Goal: Feedback & Contribution: Contribute content

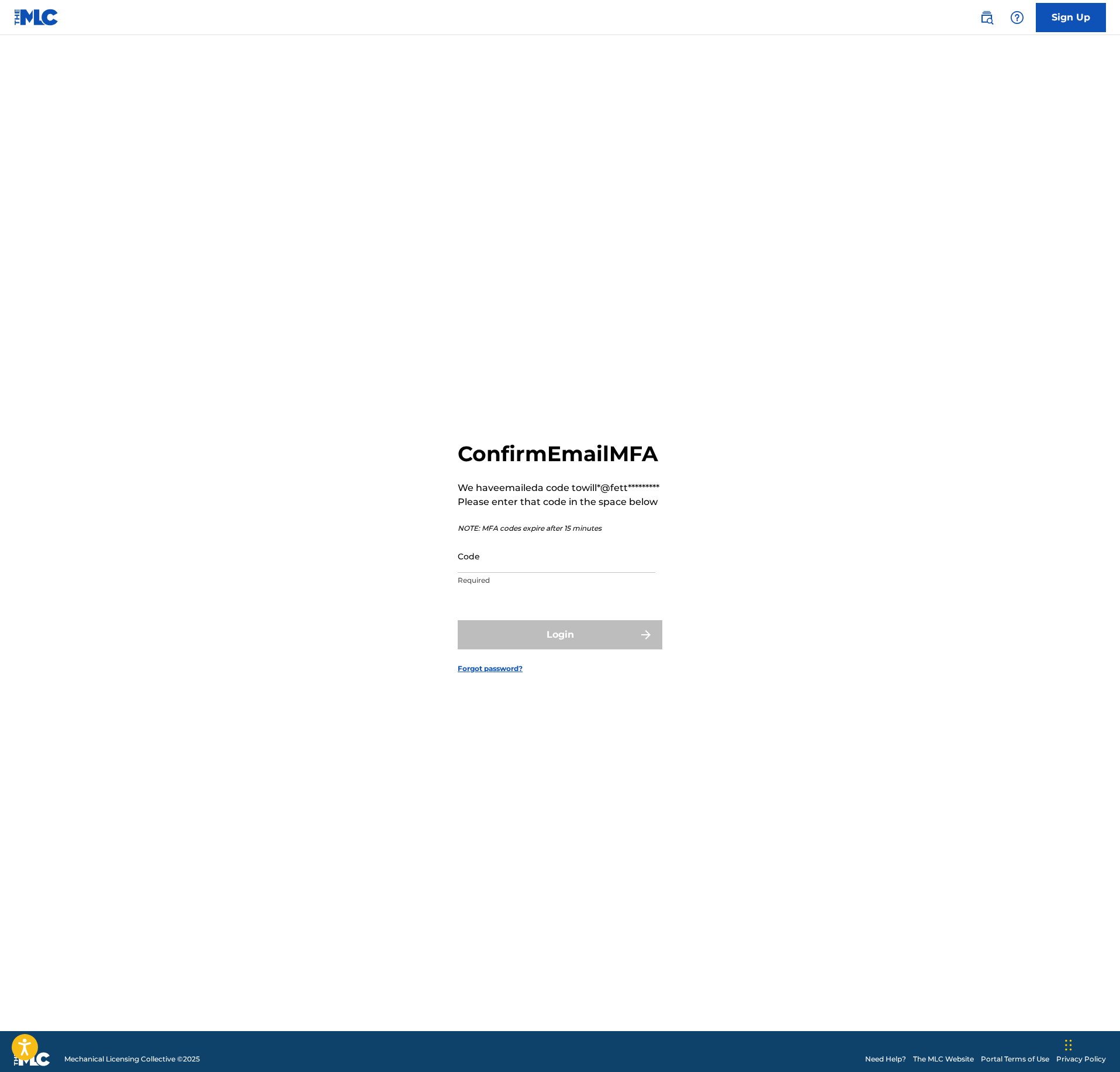
click at [573, 573] on input "Code" at bounding box center [556, 556] width 198 height 33
paste input "074235"
type input "074235"
click at [582, 646] on button "Login" at bounding box center [559, 635] width 204 height 29
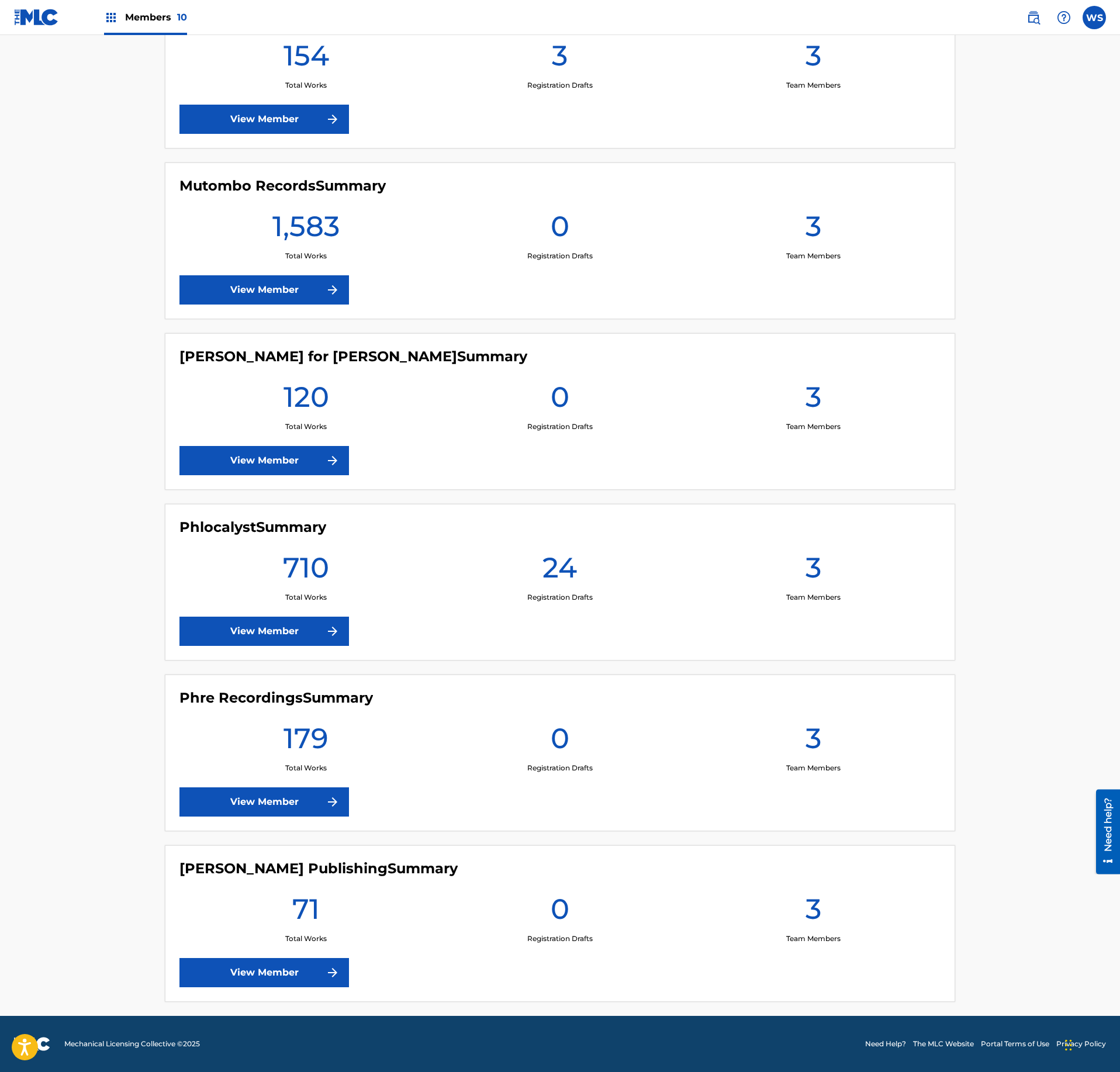
scroll to position [886, 0]
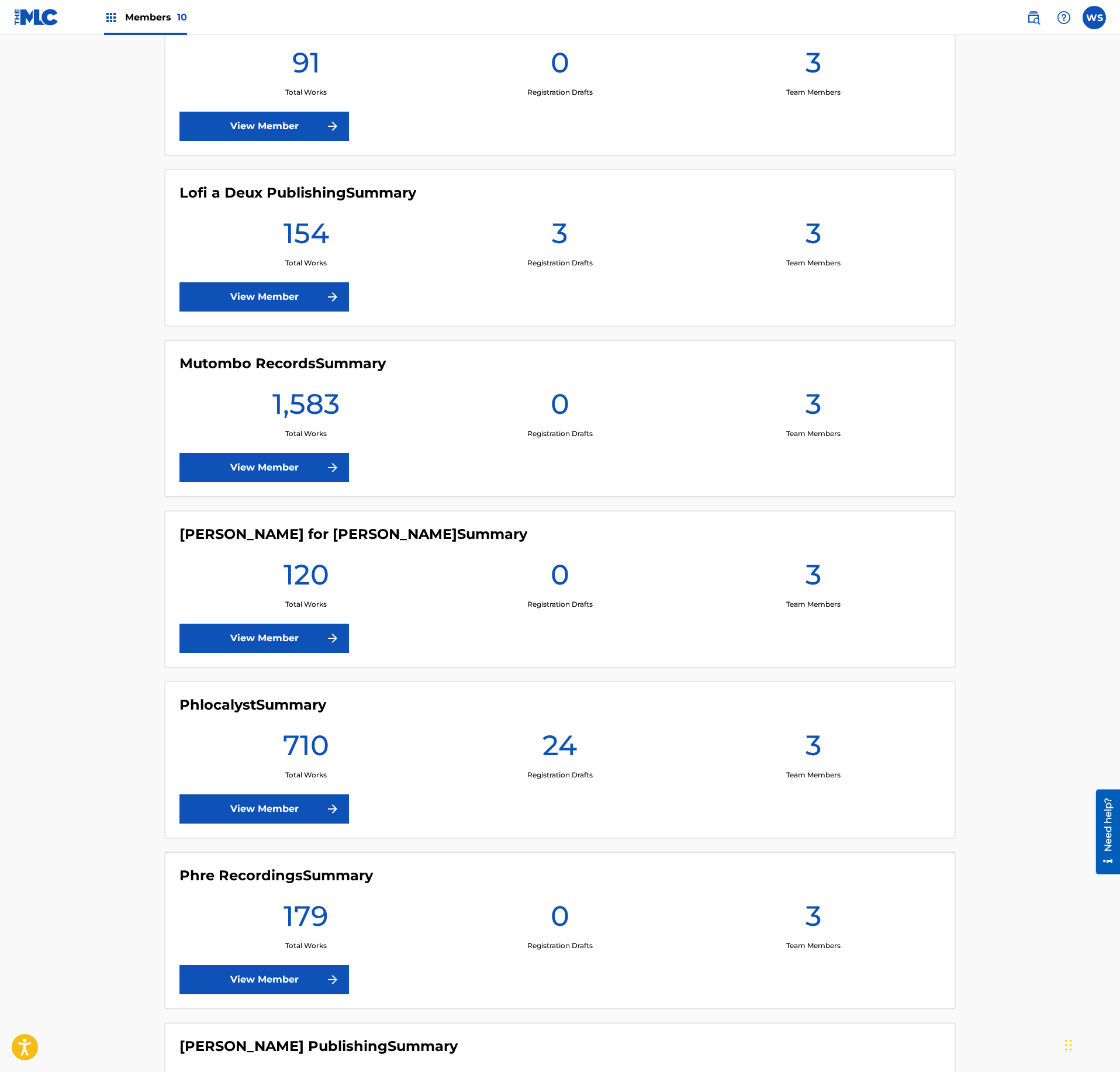
click at [286, 473] on link "View Member" at bounding box center [264, 467] width 169 height 29
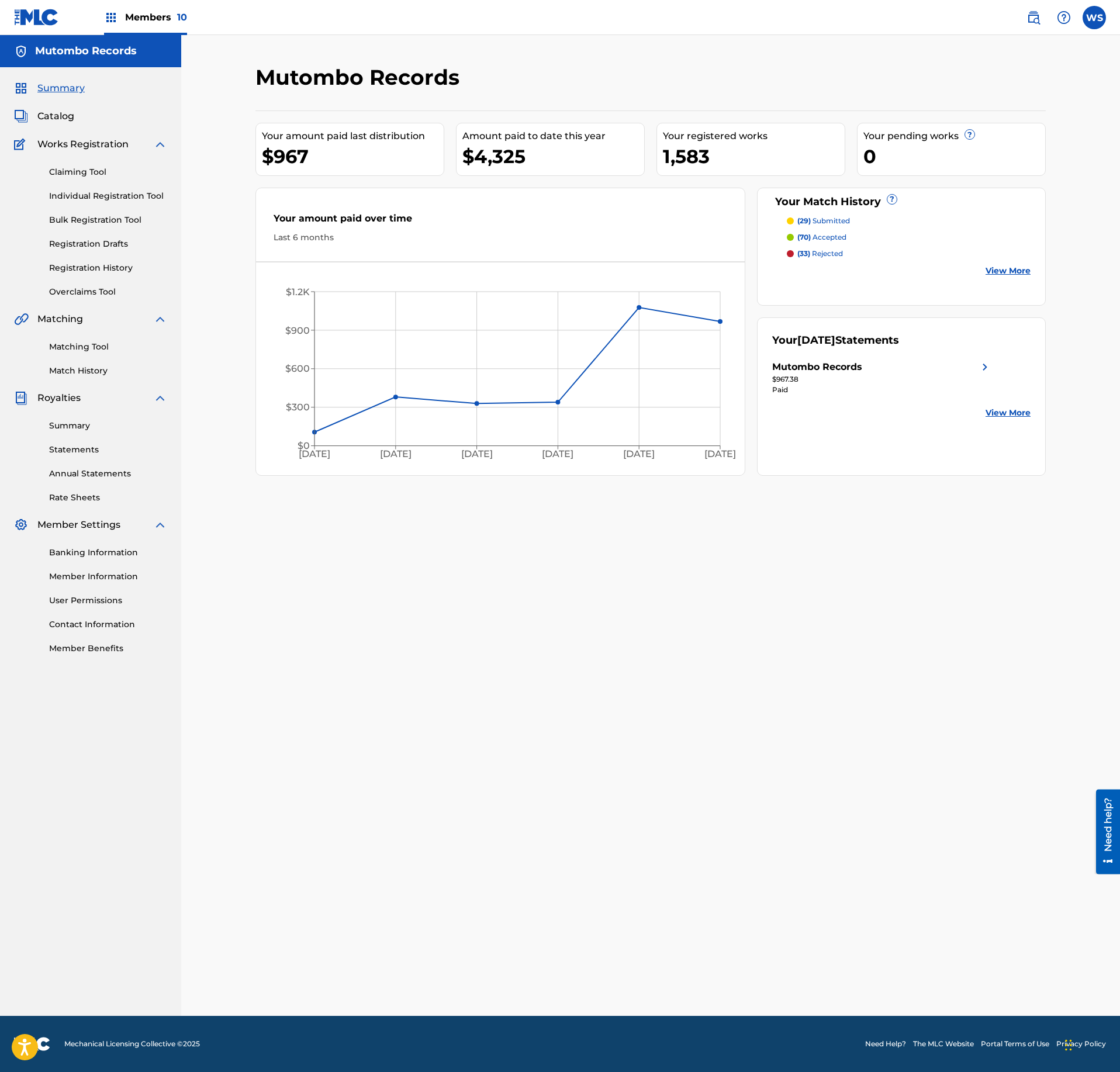
click at [57, 118] on span "Catalog" at bounding box center [55, 117] width 37 height 14
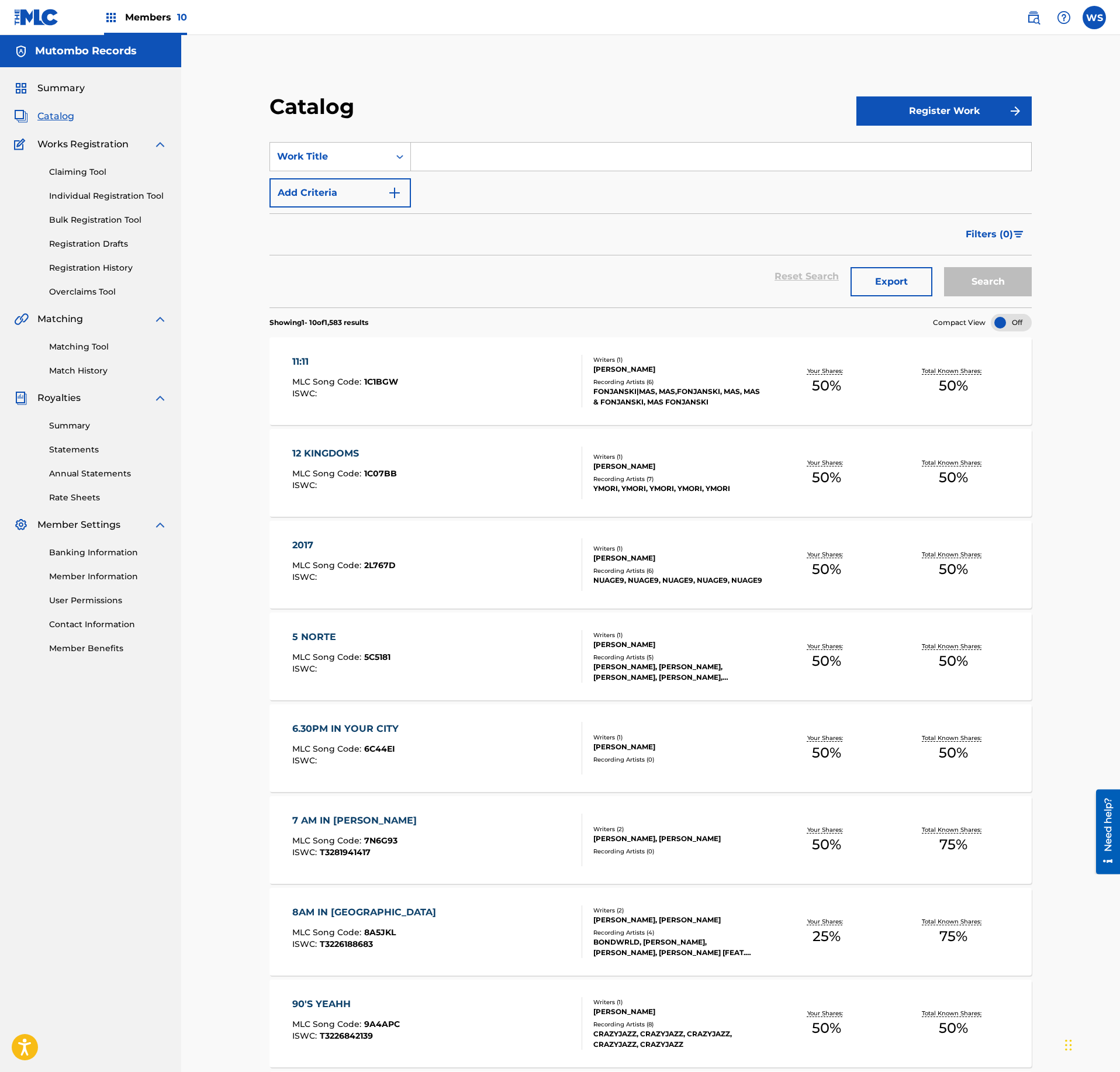
click at [489, 151] on input "Search Form" at bounding box center [721, 156] width 621 height 28
type input "citrus"
click at [944, 268] on button "Search" at bounding box center [988, 282] width 87 height 29
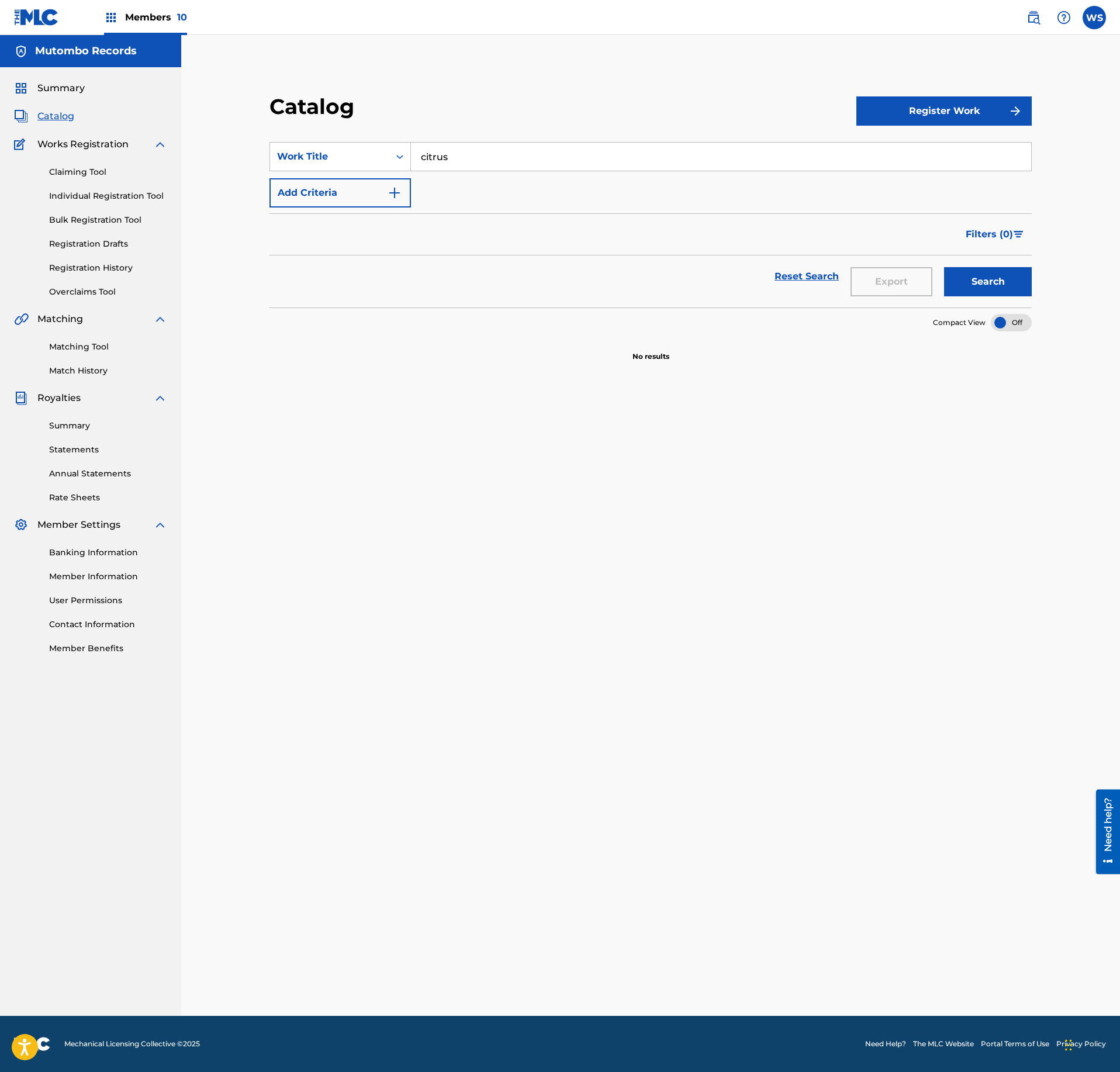
click at [731, 84] on div "Catalog Register Work SearchWithCriteriac3933447-54cd-42e8-93d2-0e32a5287265 Wo…" at bounding box center [651, 540] width 819 height 952
click at [615, 78] on div "Catalog Register Work SearchWithCriteriac3933447-54cd-42e8-93d2-0e32a5287265 Wo…" at bounding box center [651, 540] width 819 height 952
click at [968, 115] on button "Register Work" at bounding box center [943, 111] width 176 height 29
click at [905, 153] on link "Individual" at bounding box center [943, 148] width 176 height 28
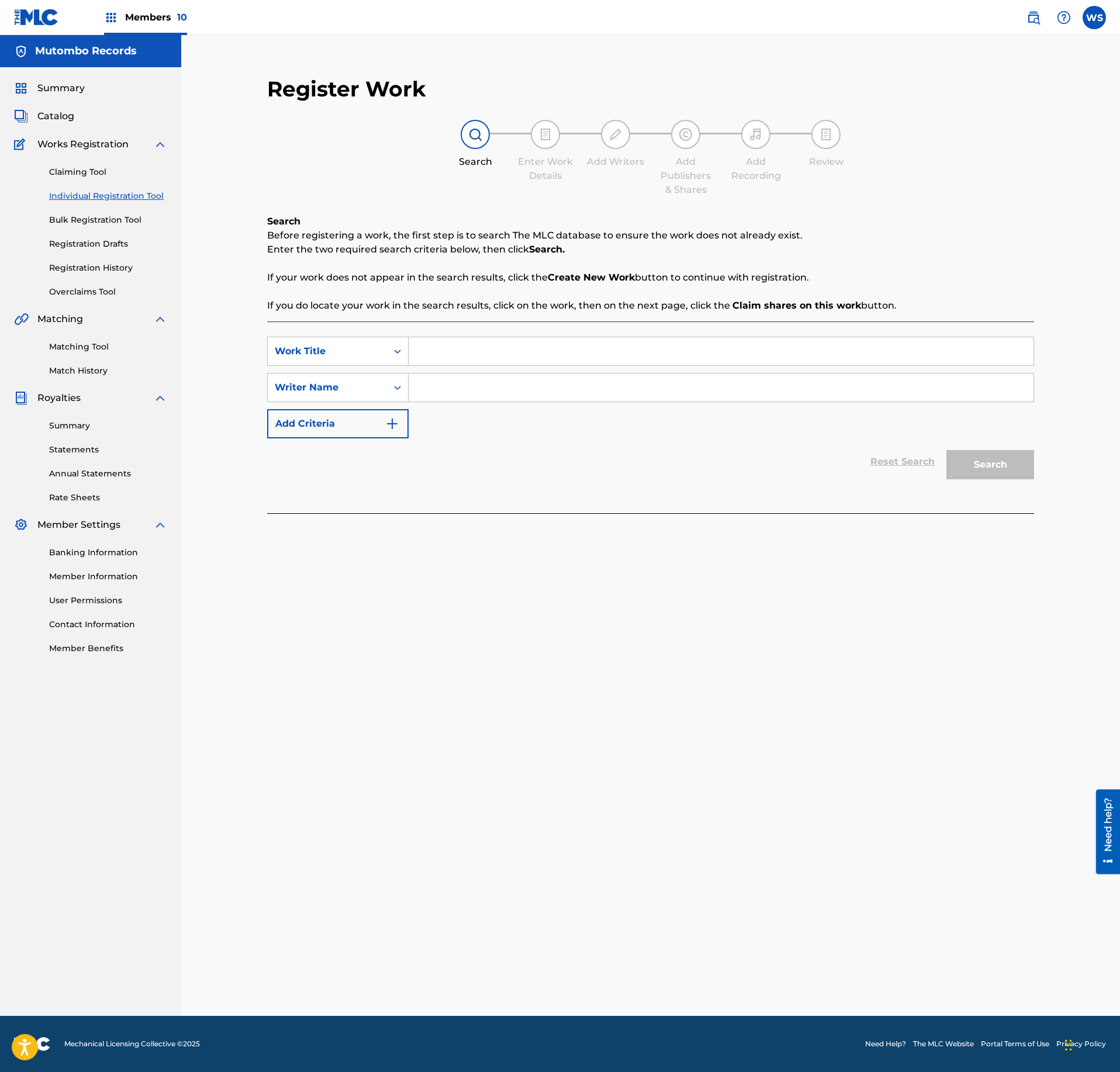
drag, startPoint x: 503, startPoint y: 371, endPoint x: 500, endPoint y: 365, distance: 6.7
click at [500, 368] on div "SearchWithCriteria22678e29-9019-42df-baff-16829230c1c9 Work Title SearchWithCri…" at bounding box center [651, 388] width 767 height 102
click at [502, 356] on input "Search Form" at bounding box center [721, 350] width 625 height 28
type input "CUTRUS"
click at [630, 395] on input "Search Form" at bounding box center [721, 387] width 625 height 28
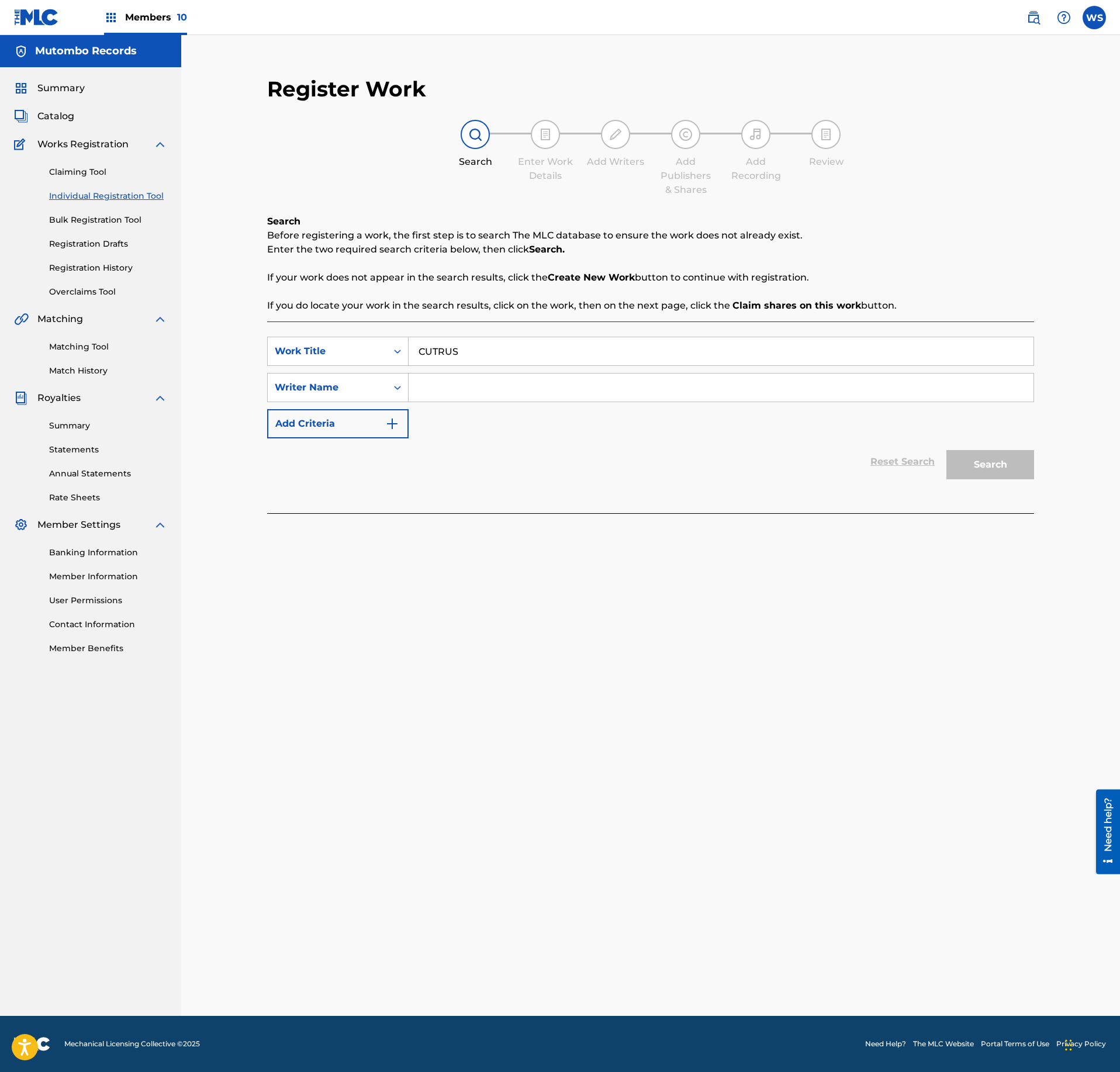
click at [630, 395] on input "Search Form" at bounding box center [721, 387] width 625 height 28
type input "VLEESCHHOUWER"
click at [1036, 466] on div "Register Work Search Enter Work Details Add Writers Add Publishers & Shares Add…" at bounding box center [651, 301] width 790 height 473
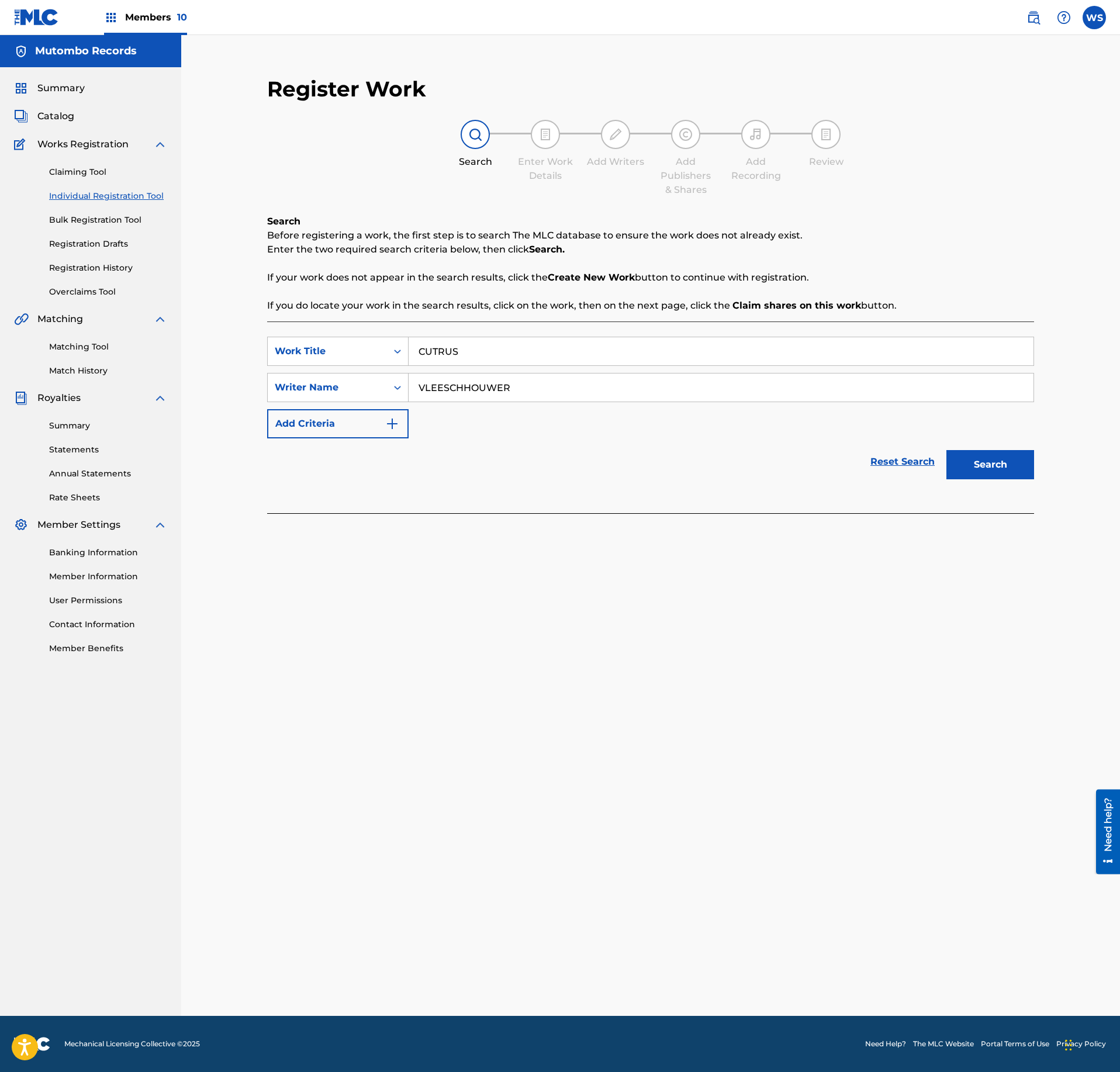
drag, startPoint x: 1036, startPoint y: 466, endPoint x: 1028, endPoint y: 466, distance: 8.0
click at [1028, 466] on div "Register Work Search Enter Work Details Add Writers Add Publishers & Shares Add…" at bounding box center [651, 301] width 790 height 473
click at [1028, 466] on button "Search" at bounding box center [990, 465] width 87 height 29
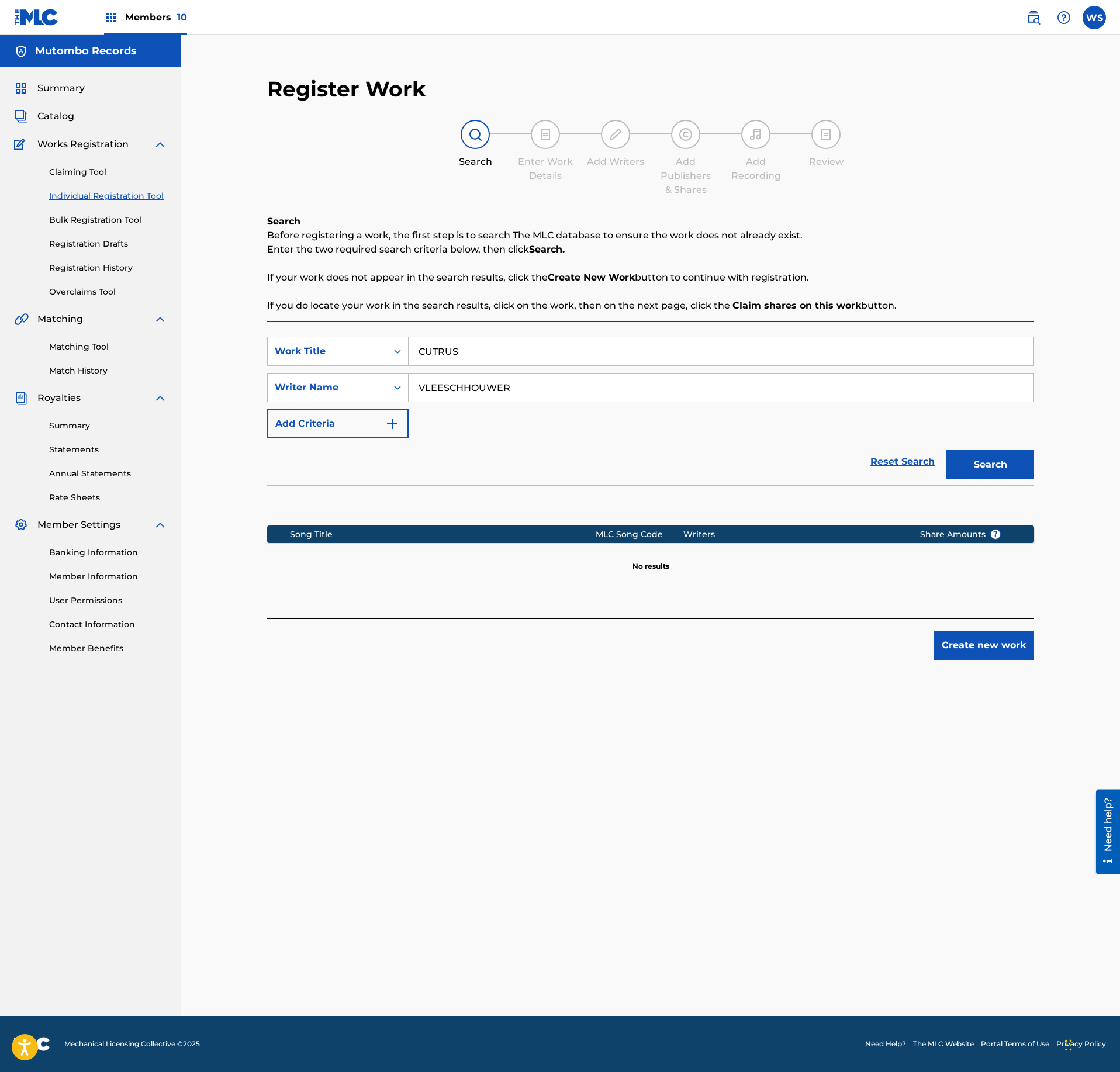
click at [427, 350] on input "CUTRUS" at bounding box center [721, 350] width 625 height 28
type input "CITRUS"
click at [946, 450] on button "Search" at bounding box center [990, 465] width 87 height 29
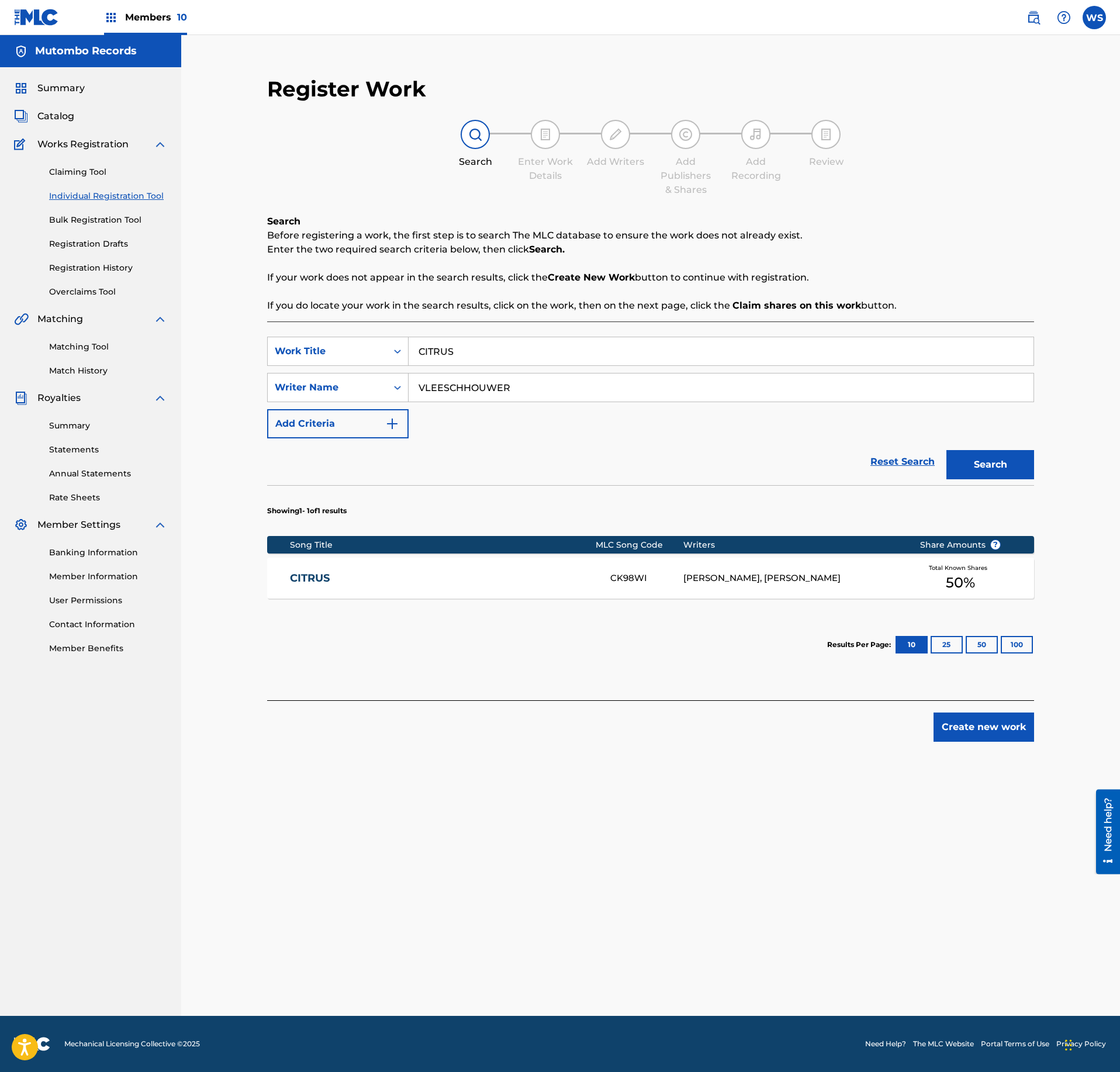
click at [760, 575] on div "[PERSON_NAME], [PERSON_NAME]" at bounding box center [792, 578] width 218 height 13
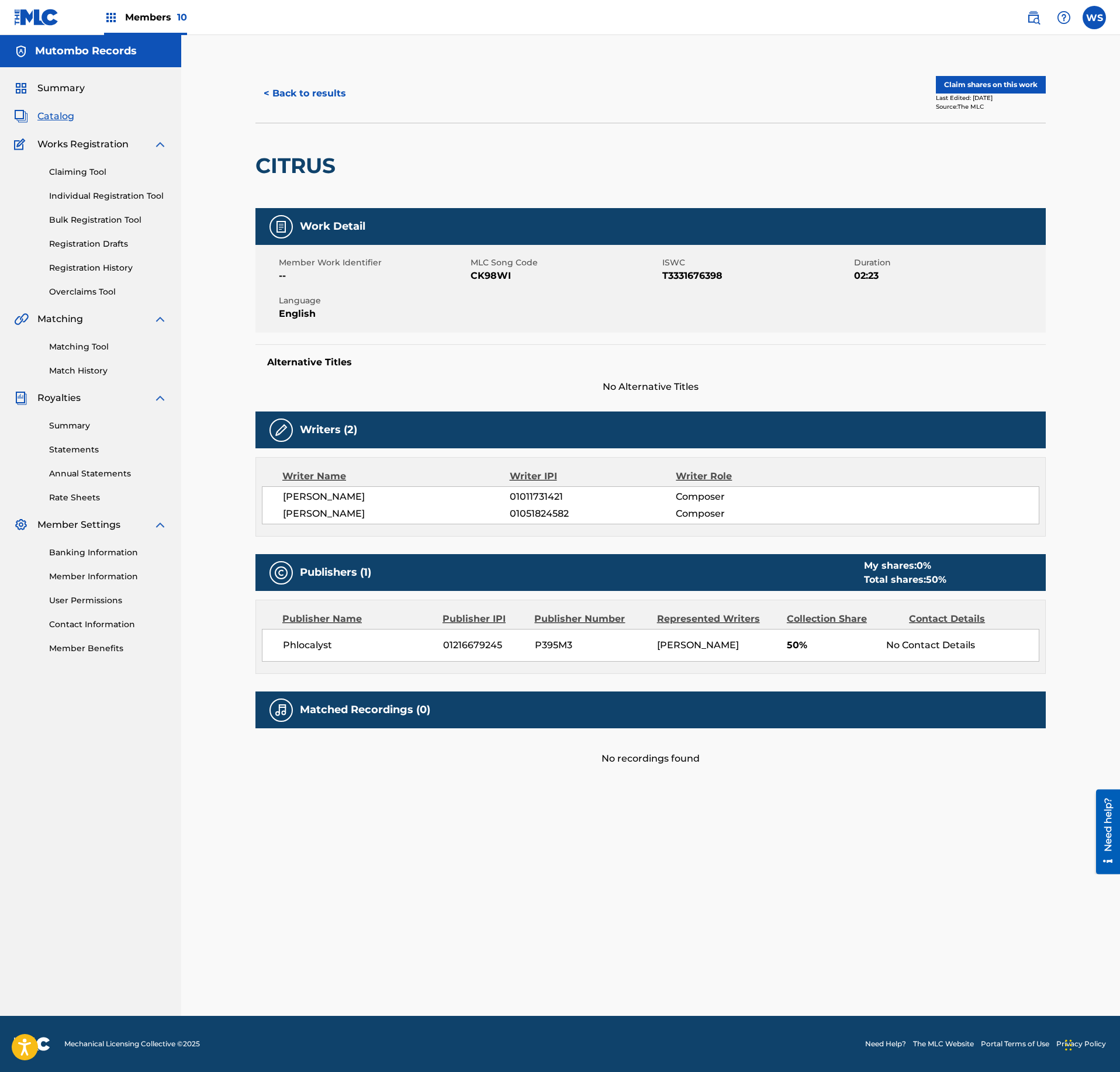
click at [959, 89] on button "Claim shares on this work" at bounding box center [991, 85] width 110 height 18
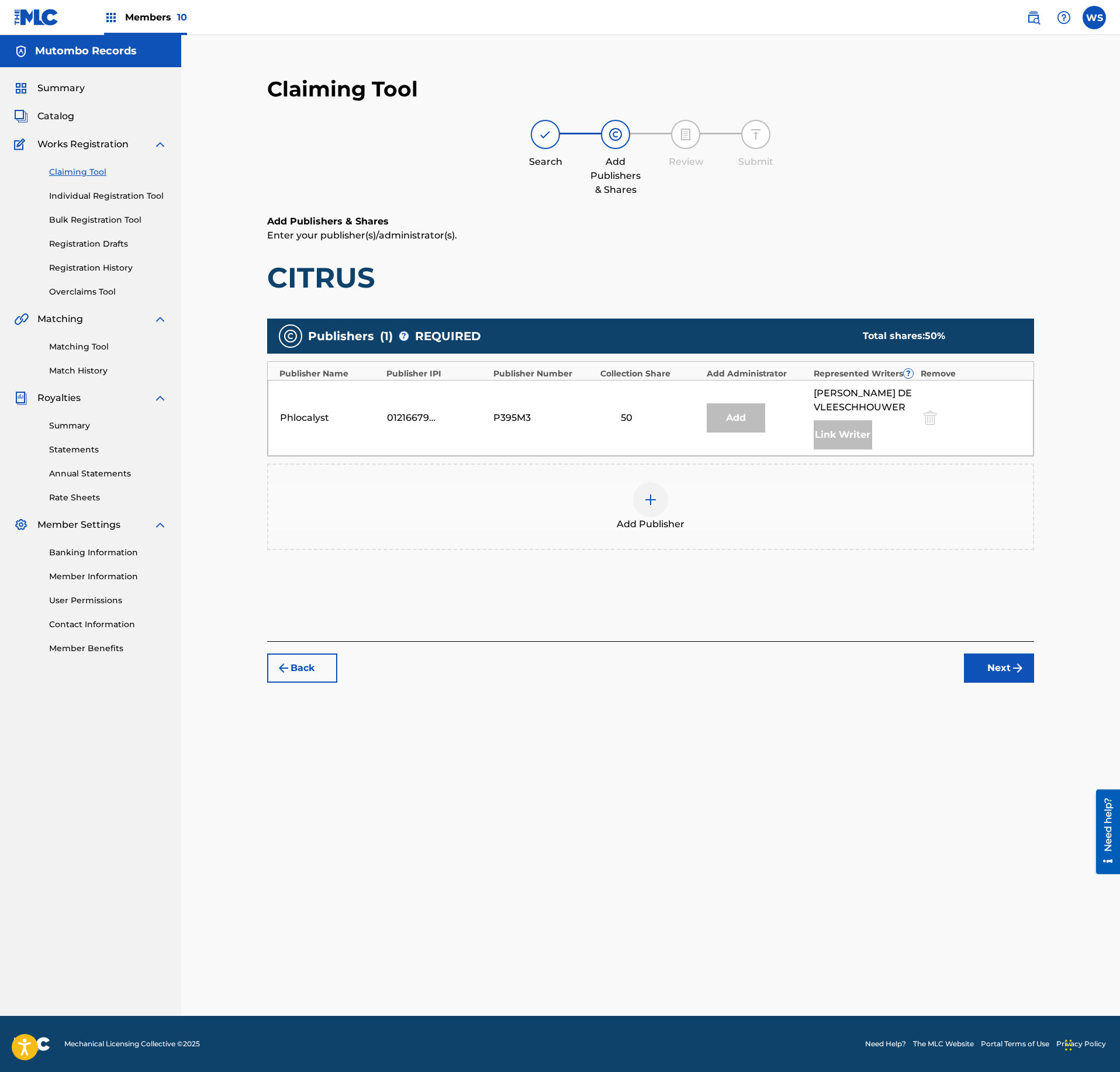
click at [630, 502] on div "Add Publisher" at bounding box center [651, 507] width 765 height 49
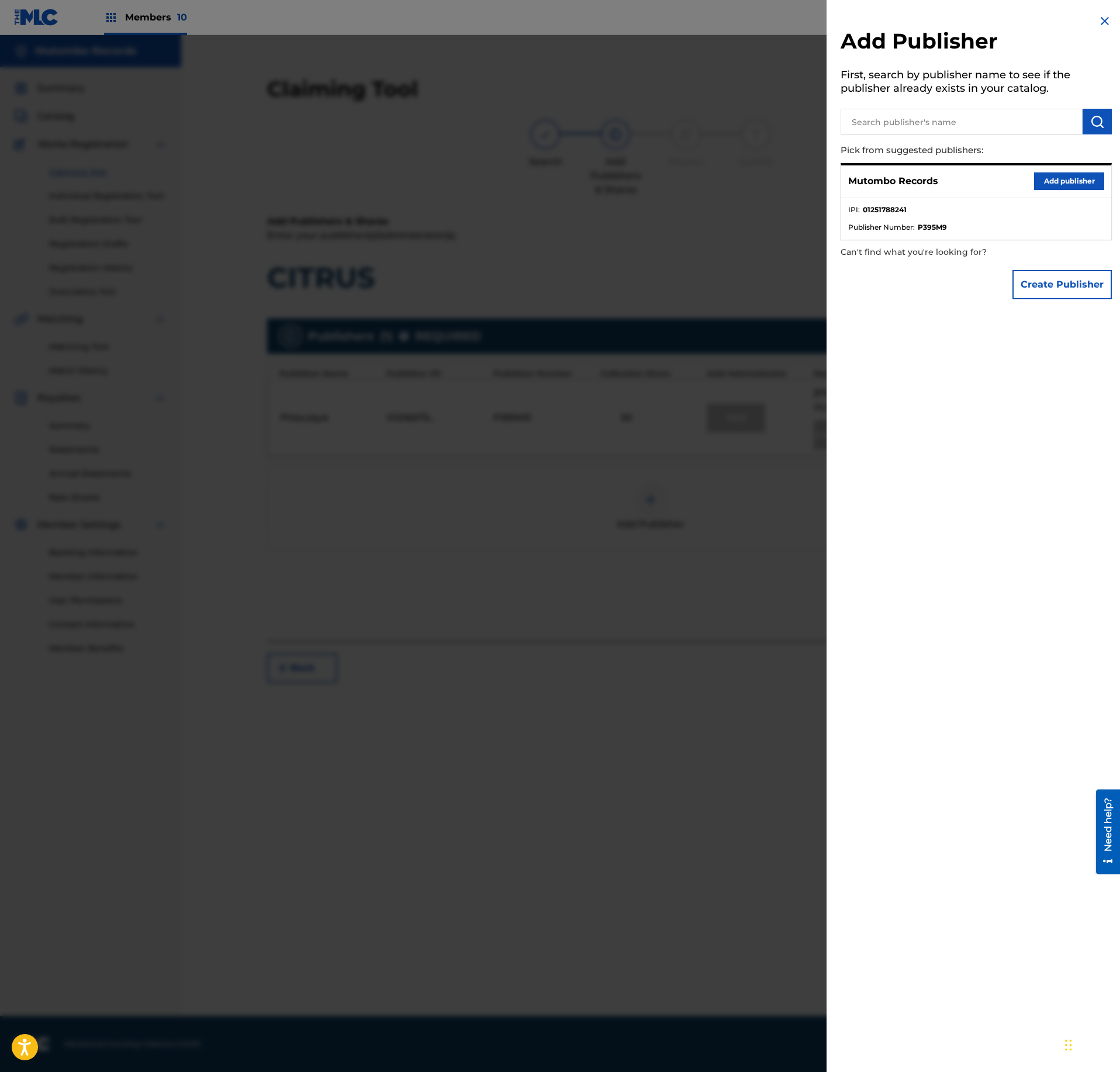
click at [1064, 172] on div "Mutombo Records Add publisher" at bounding box center [976, 182] width 270 height 32
click at [1058, 185] on button "Add publisher" at bounding box center [1069, 181] width 70 height 18
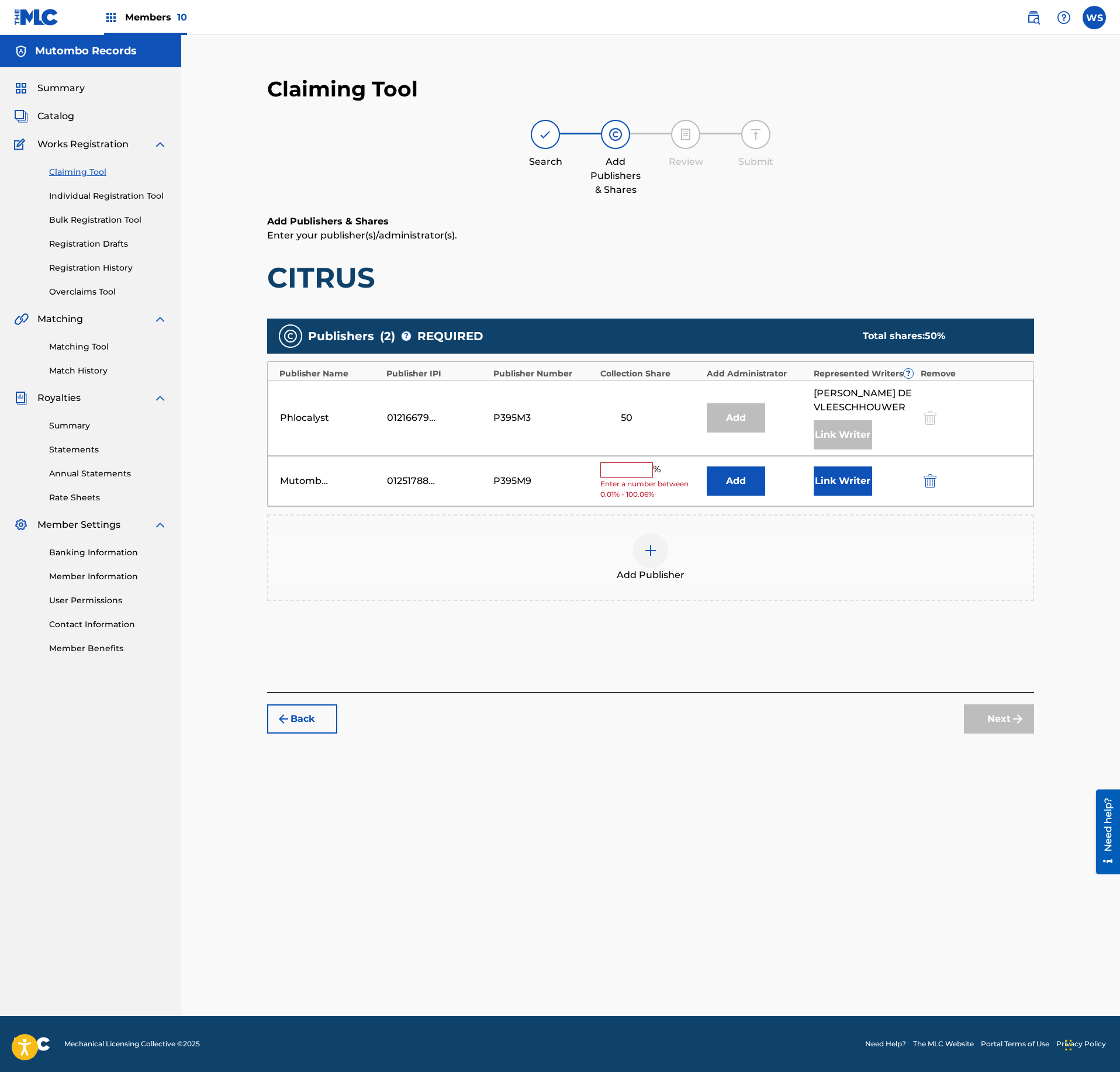
click at [614, 478] on input "text" at bounding box center [626, 470] width 53 height 15
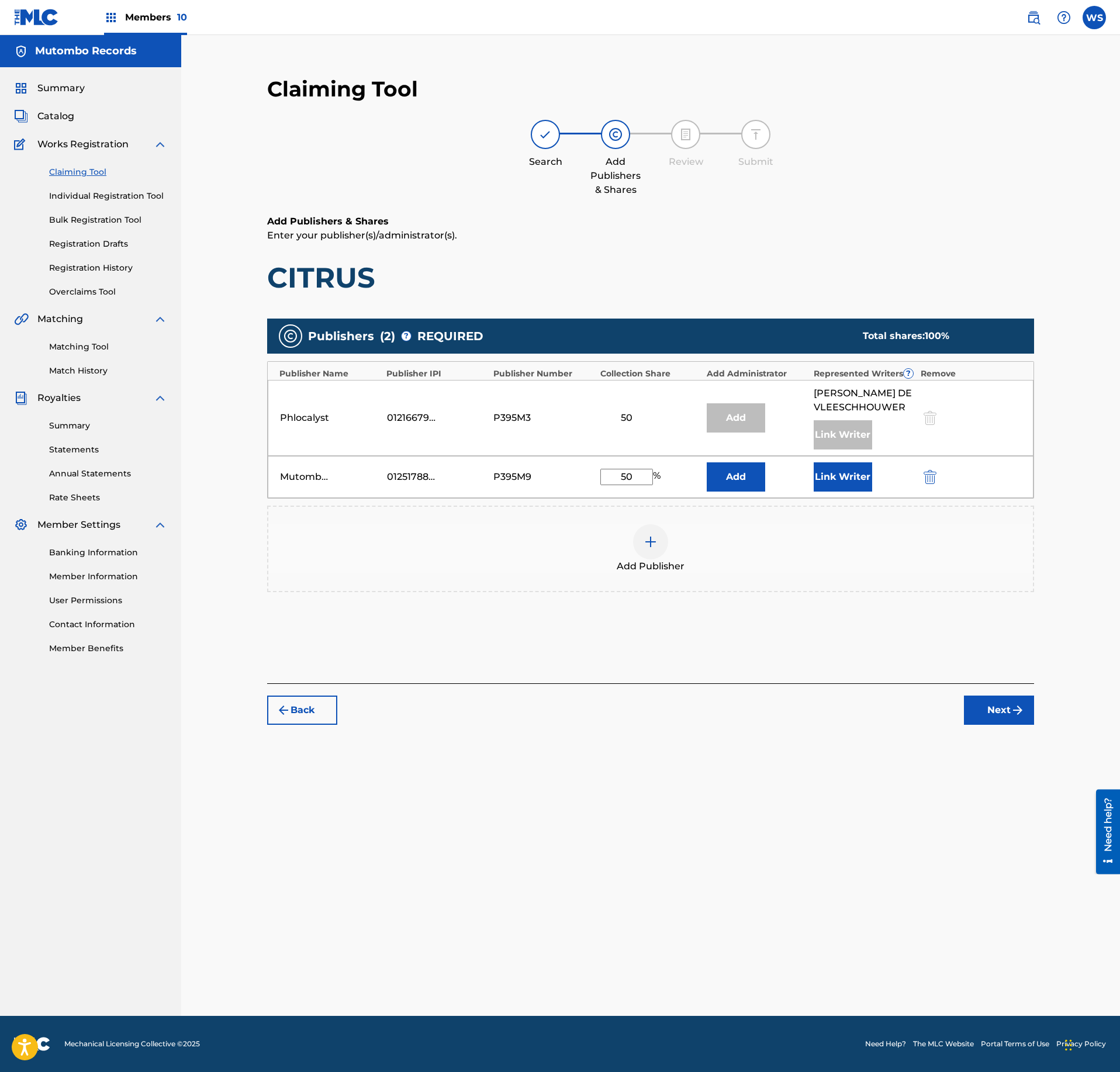
type input "50"
click at [824, 473] on button "Link Writer" at bounding box center [844, 477] width 59 height 29
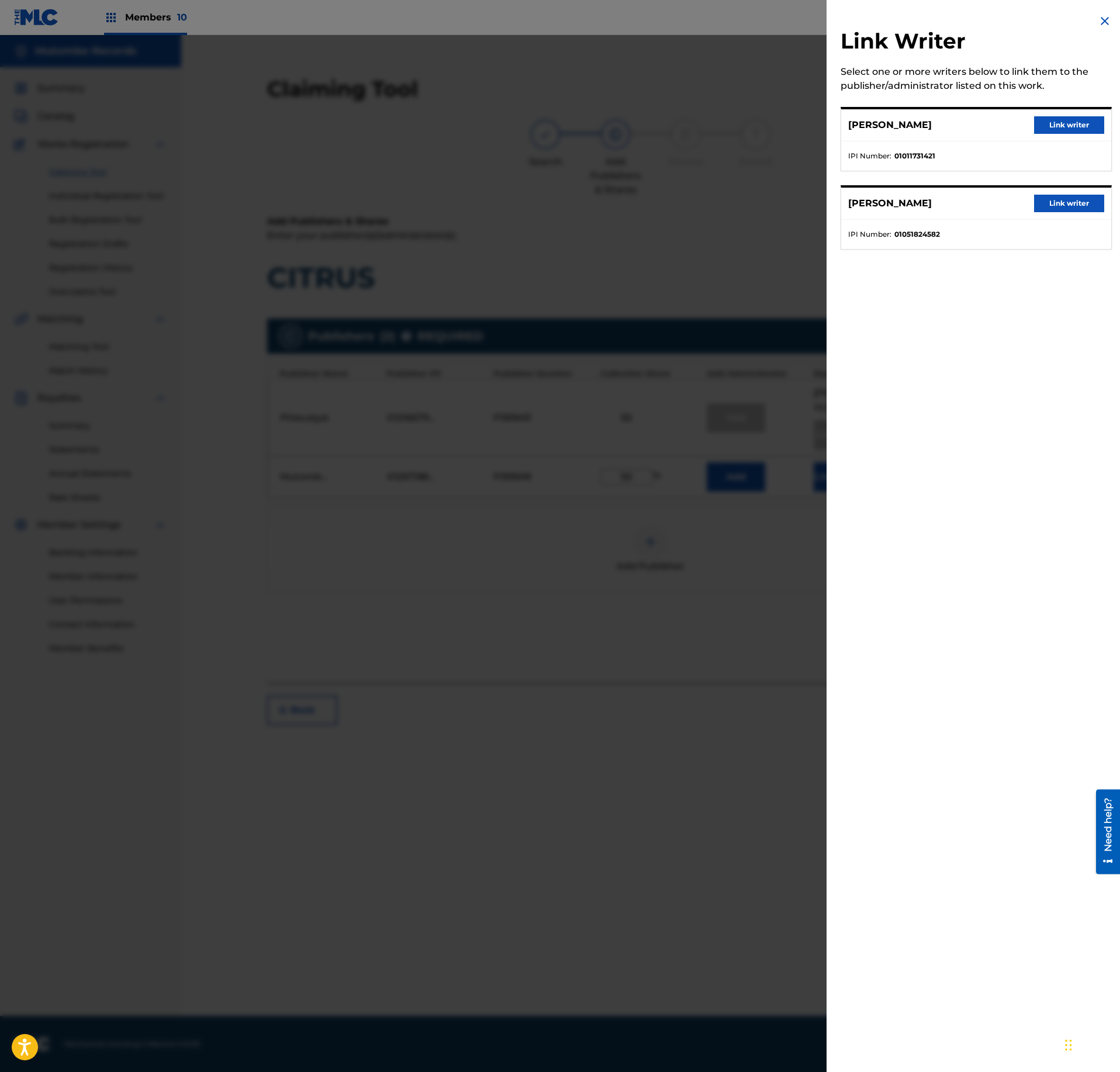
click at [1066, 206] on button "Link writer" at bounding box center [1069, 203] width 70 height 18
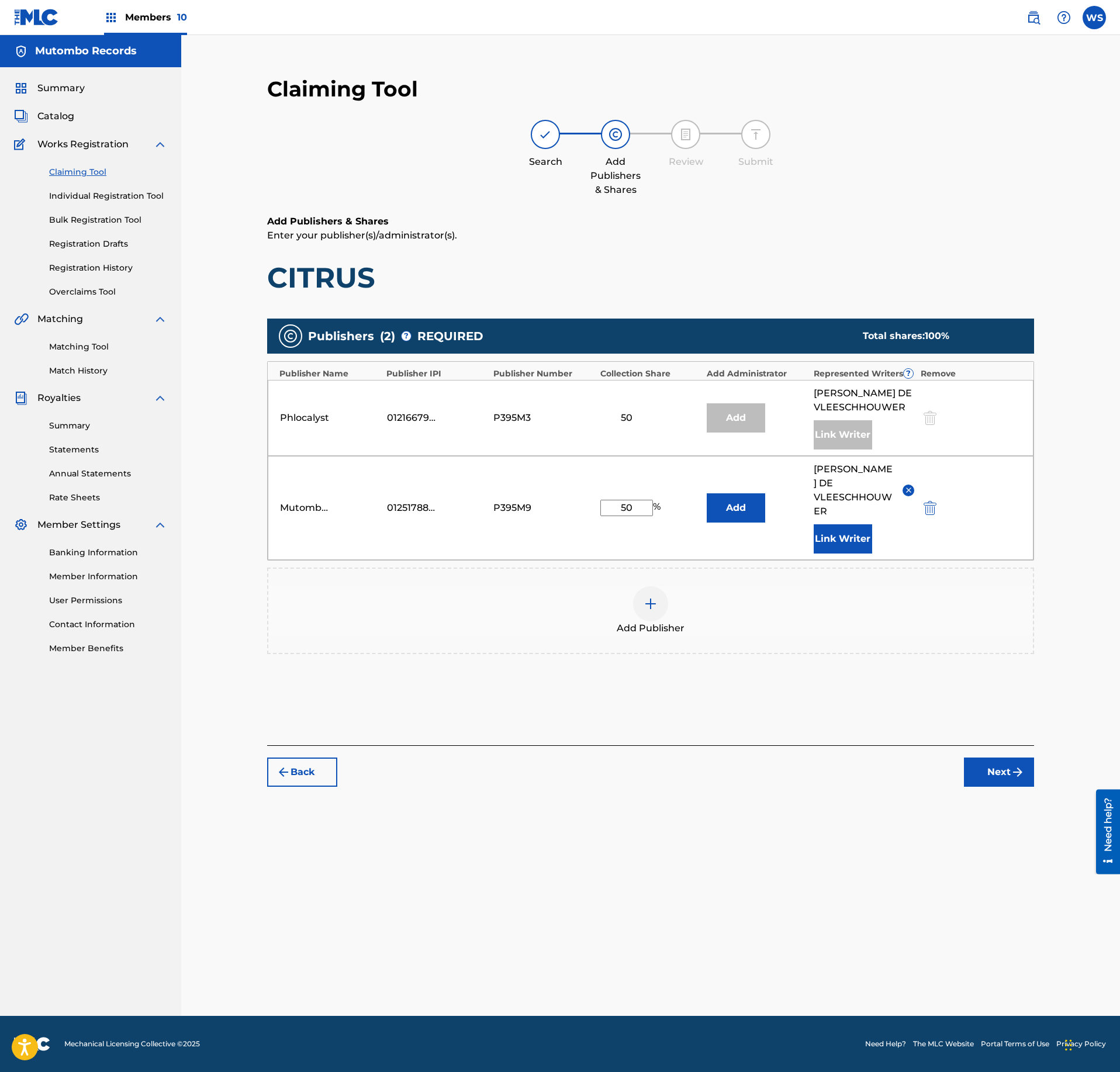
click at [835, 529] on button "Link Writer" at bounding box center [844, 539] width 59 height 29
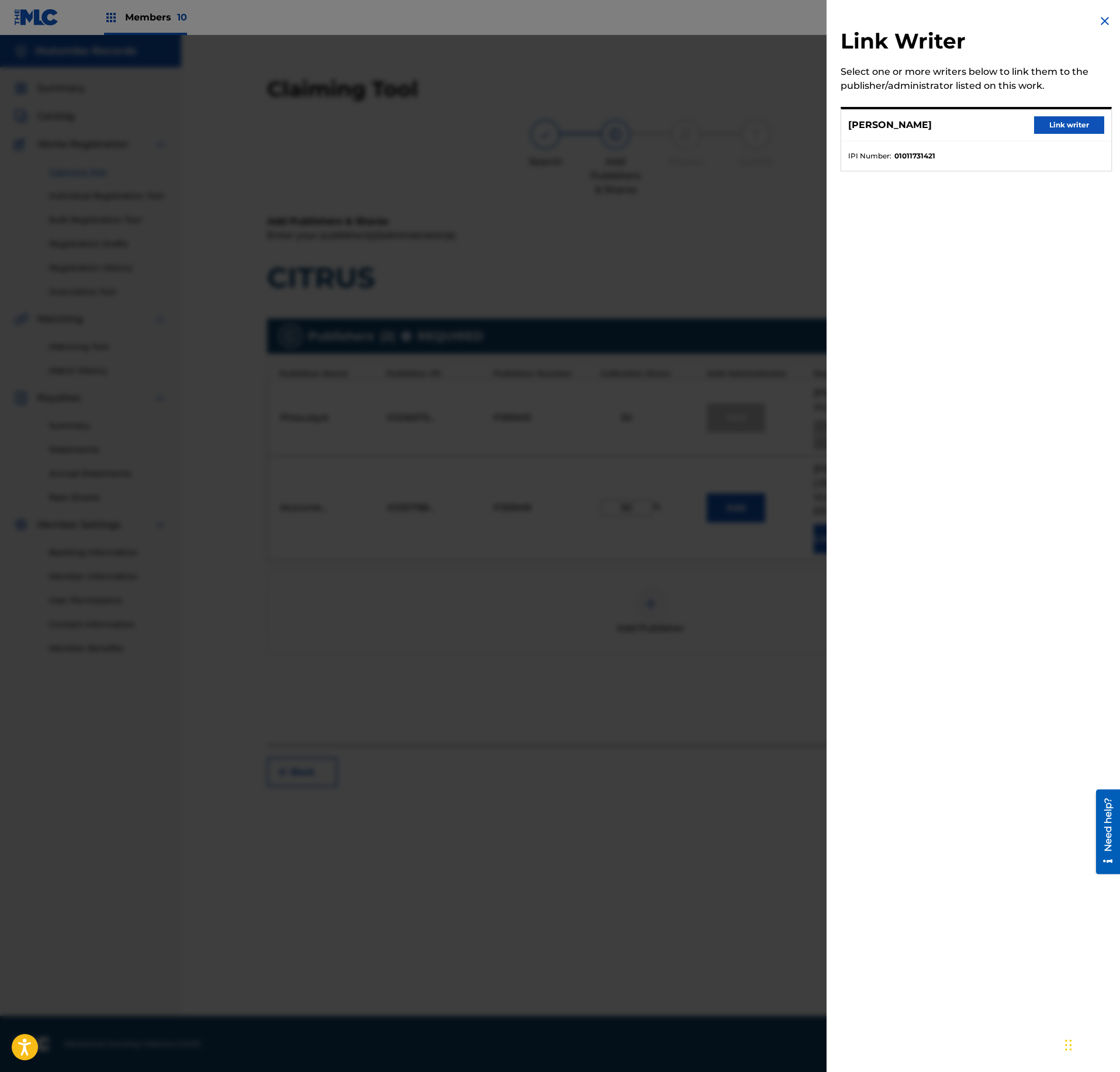
click at [1063, 132] on button "Link writer" at bounding box center [1069, 125] width 70 height 18
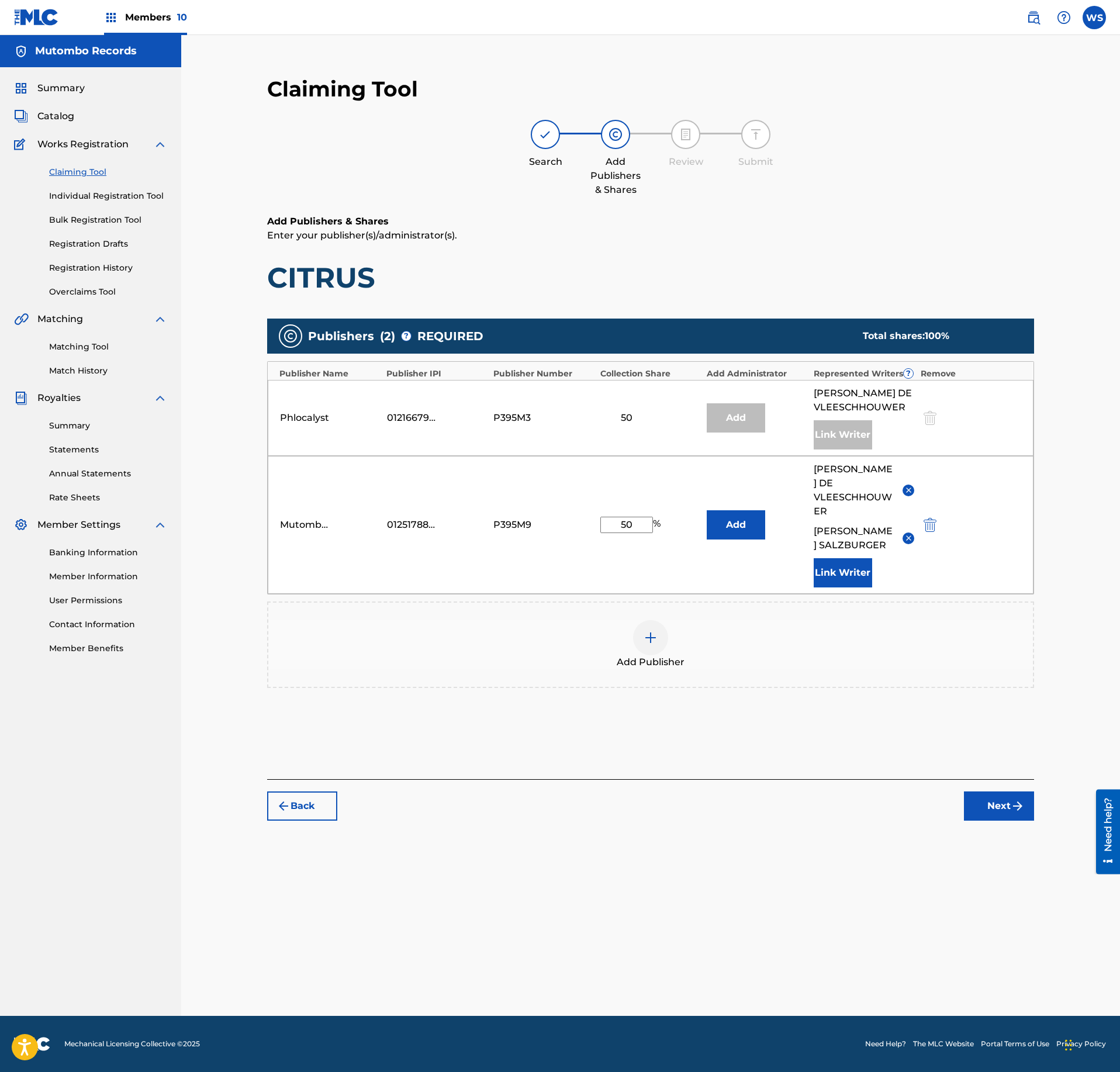
click at [992, 796] on button "Next" at bounding box center [999, 806] width 70 height 29
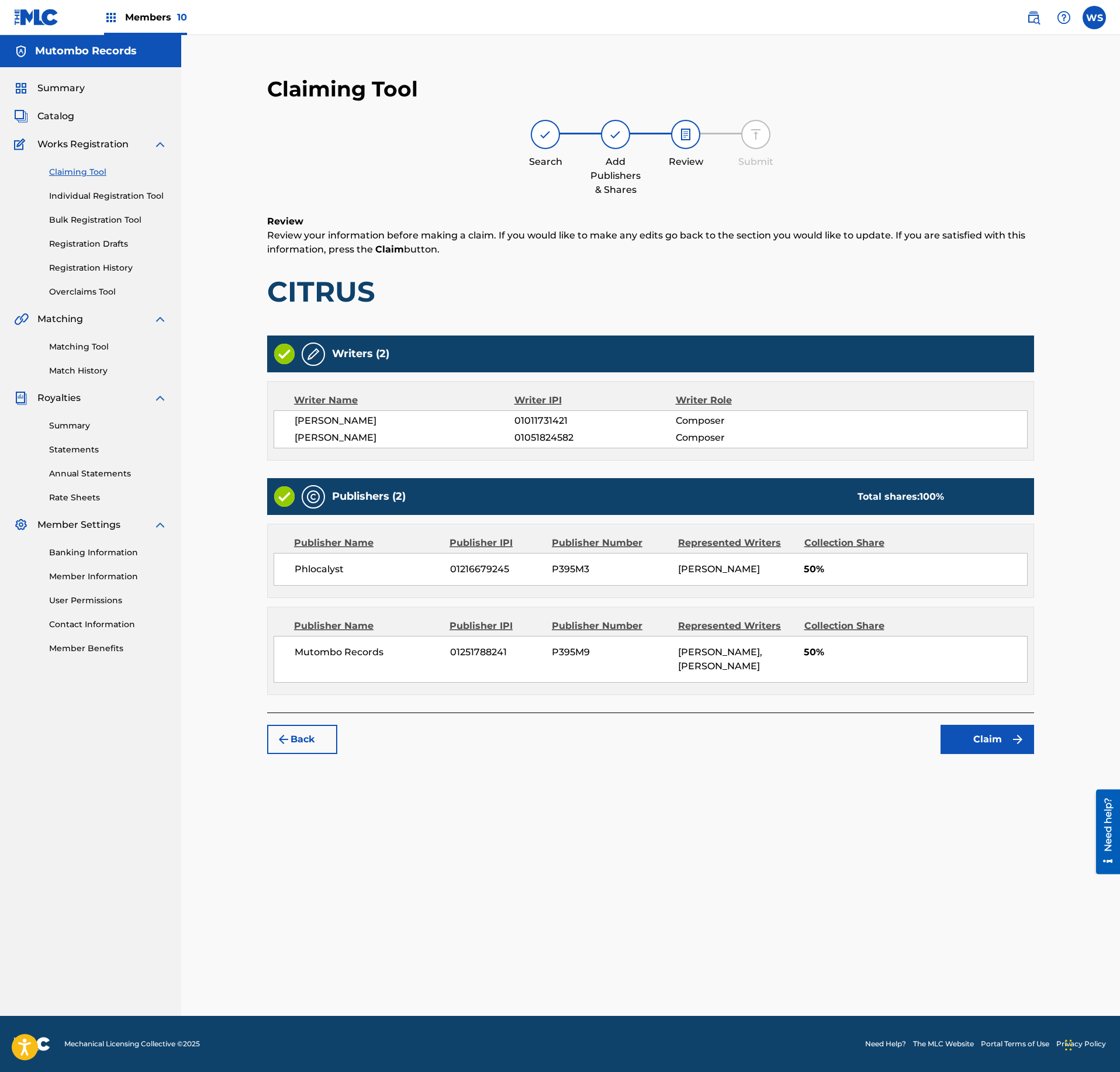
click at [1002, 755] on button "Claim" at bounding box center [987, 739] width 94 height 29
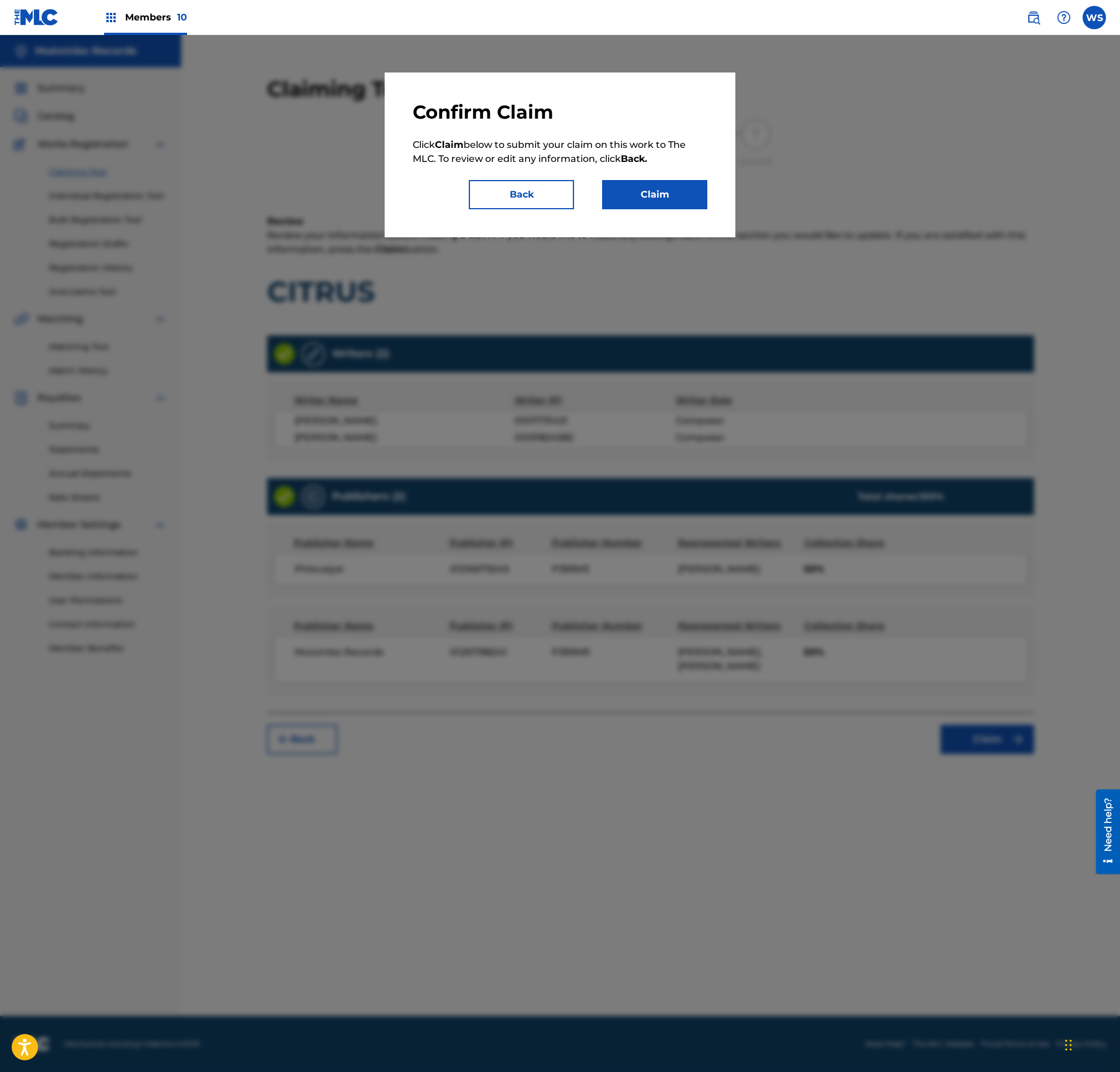
drag, startPoint x: 670, startPoint y: 194, endPoint x: 861, endPoint y: 12, distance: 263.8
click at [833, 159] on div "Confirm Claim Click Claim below to submit your claim on this work to The MLC. T…" at bounding box center [560, 553] width 1120 height 1037
click at [643, 200] on button "Claim" at bounding box center [655, 194] width 105 height 29
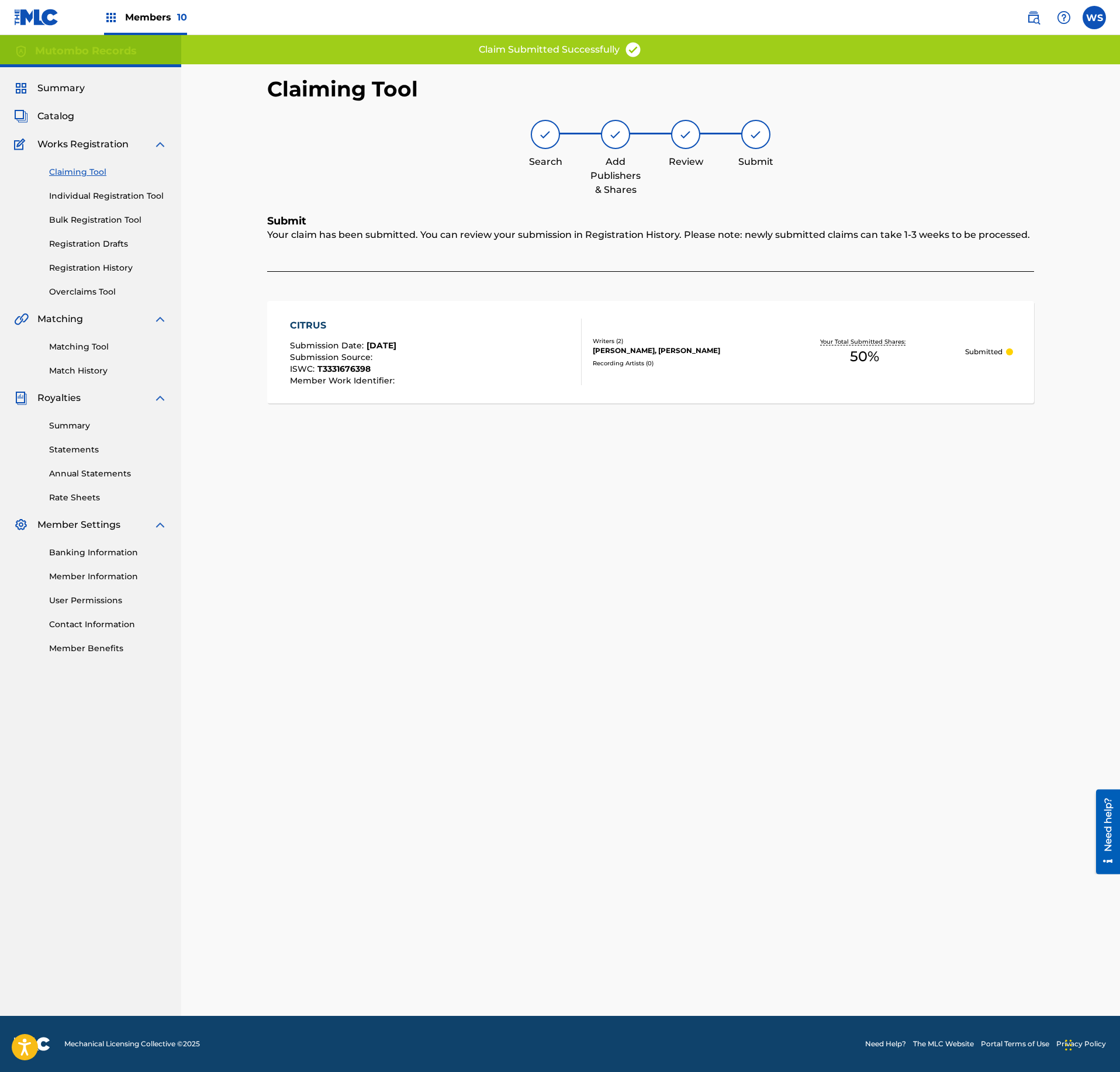
click at [90, 277] on div "Claiming Tool Individual Registration Tool Bulk Registration Tool Registration …" at bounding box center [91, 225] width 153 height 147
click at [93, 274] on link "Registration History" at bounding box center [108, 268] width 118 height 12
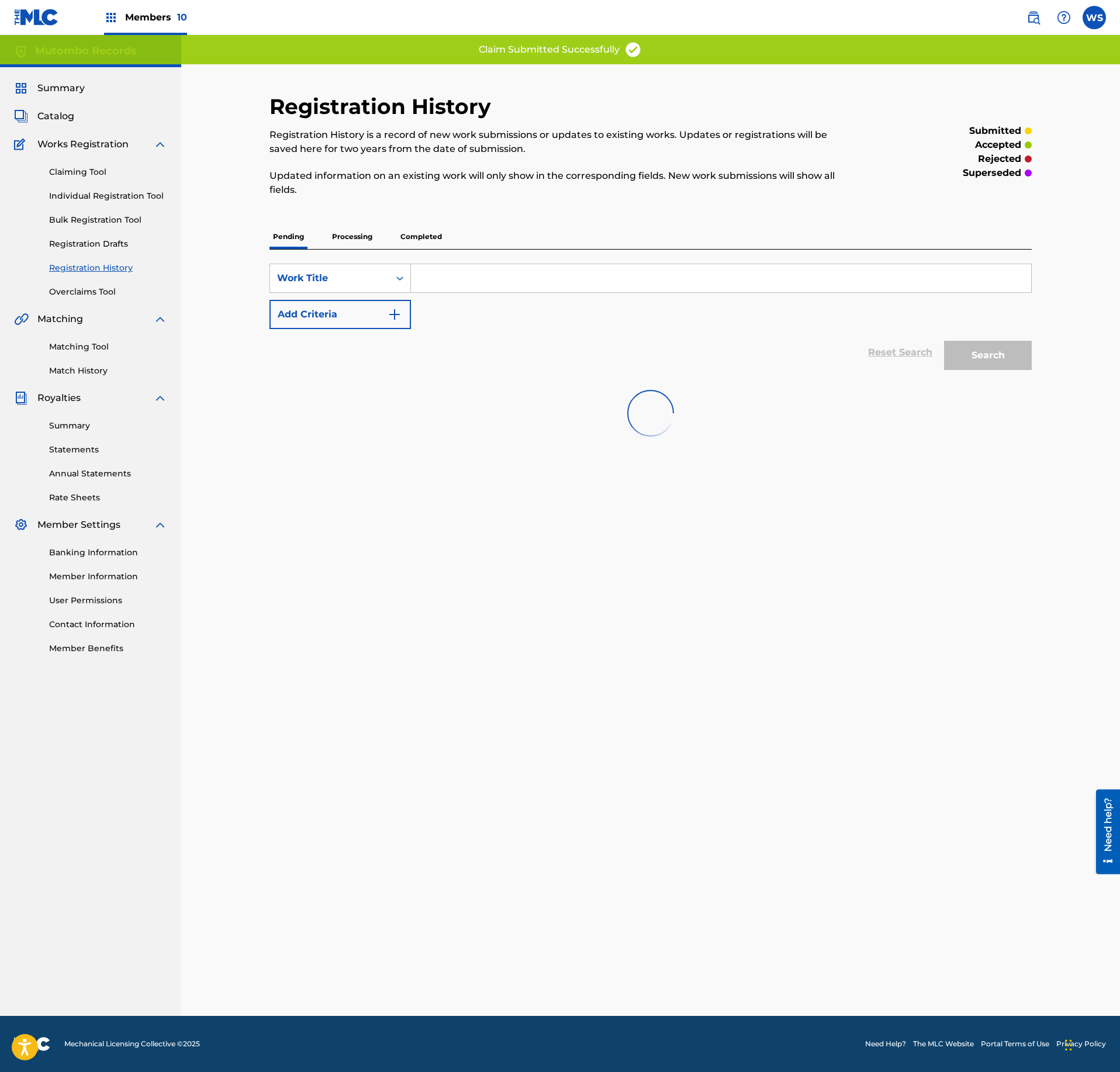
click at [93, 274] on link "Registration History" at bounding box center [108, 268] width 118 height 12
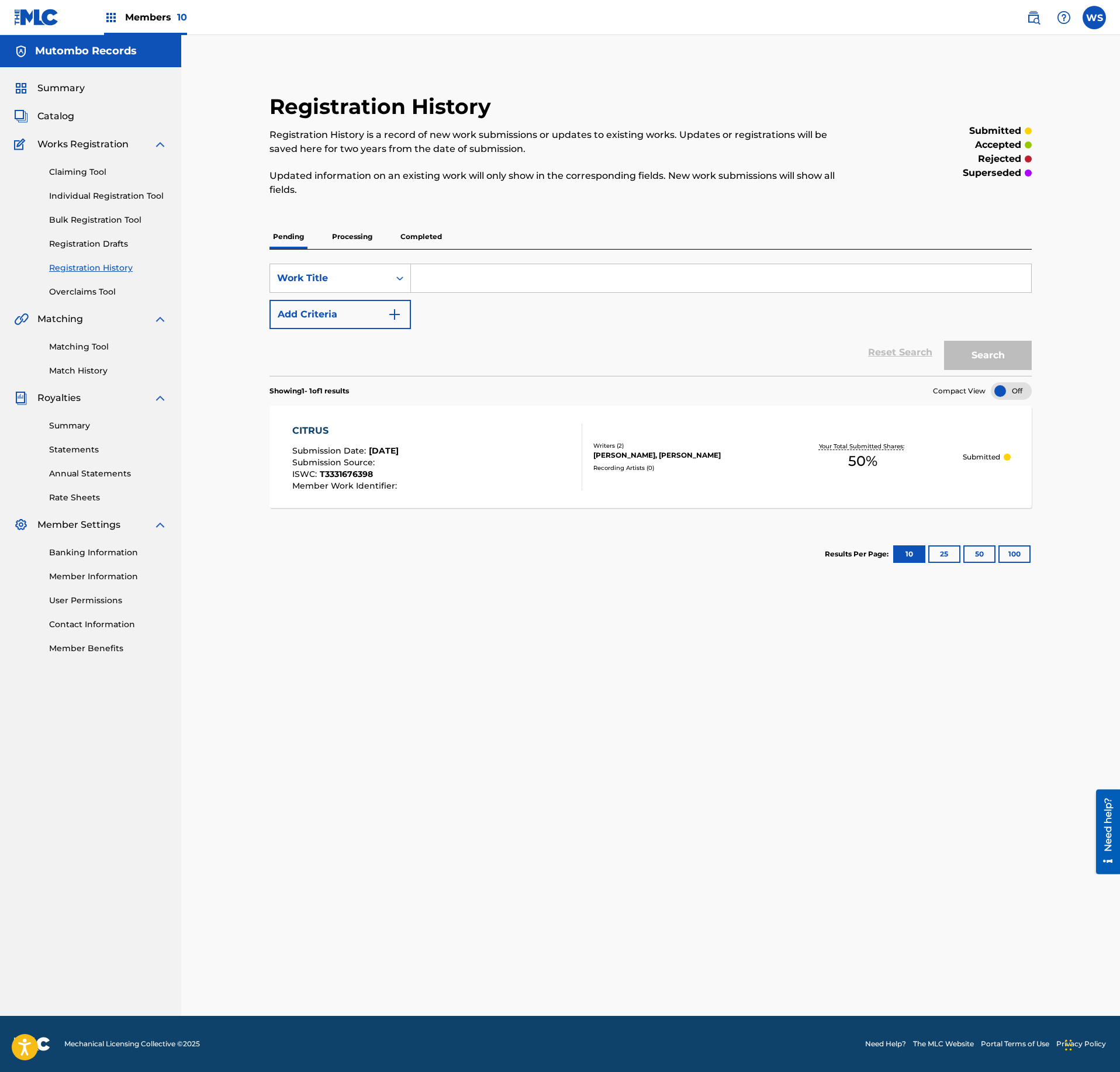
click at [655, 480] on div "CITRUS Submission Date : [DATE] Submission Source : ISWC : T3331676398 Member W…" at bounding box center [650, 457] width 762 height 103
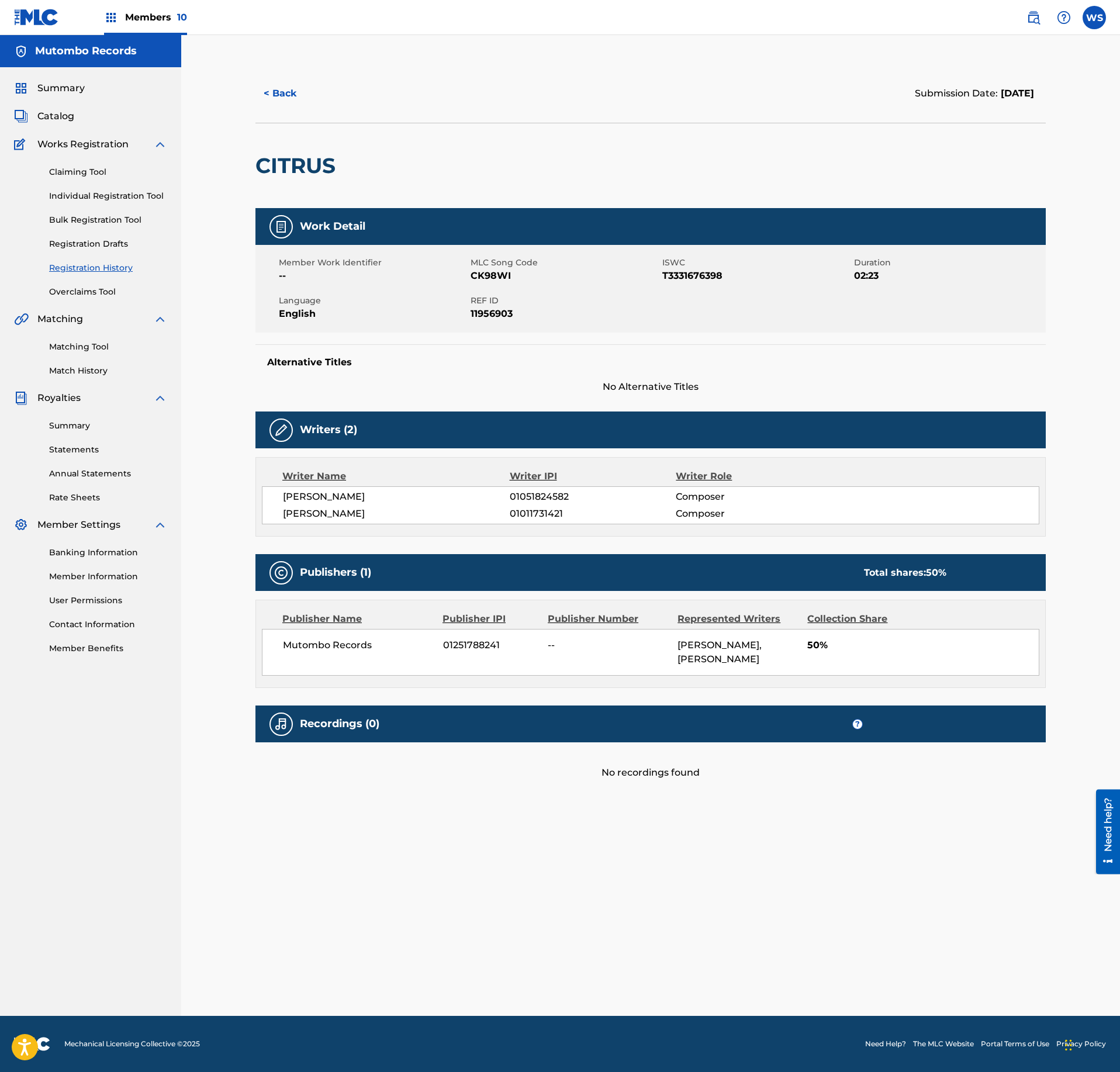
click at [500, 279] on span "CK98WI" at bounding box center [565, 276] width 189 height 14
copy span "CK98WI"
click at [62, 113] on span "Catalog" at bounding box center [55, 117] width 37 height 14
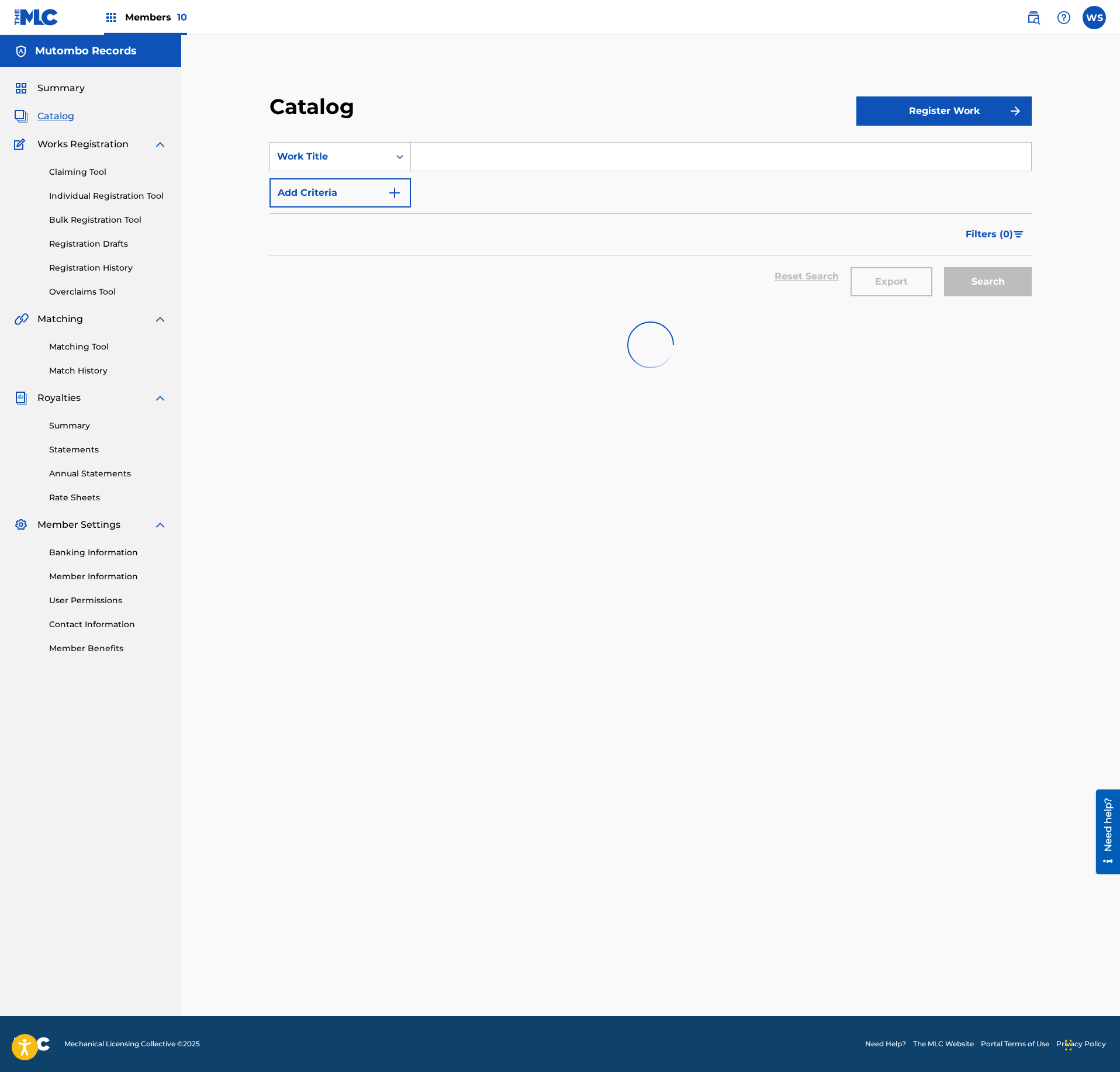
click at [904, 127] on div "Register Work" at bounding box center [943, 111] width 176 height 35
click at [914, 111] on button "Register Work" at bounding box center [943, 111] width 176 height 29
click at [894, 138] on link "Individual" at bounding box center [943, 148] width 176 height 28
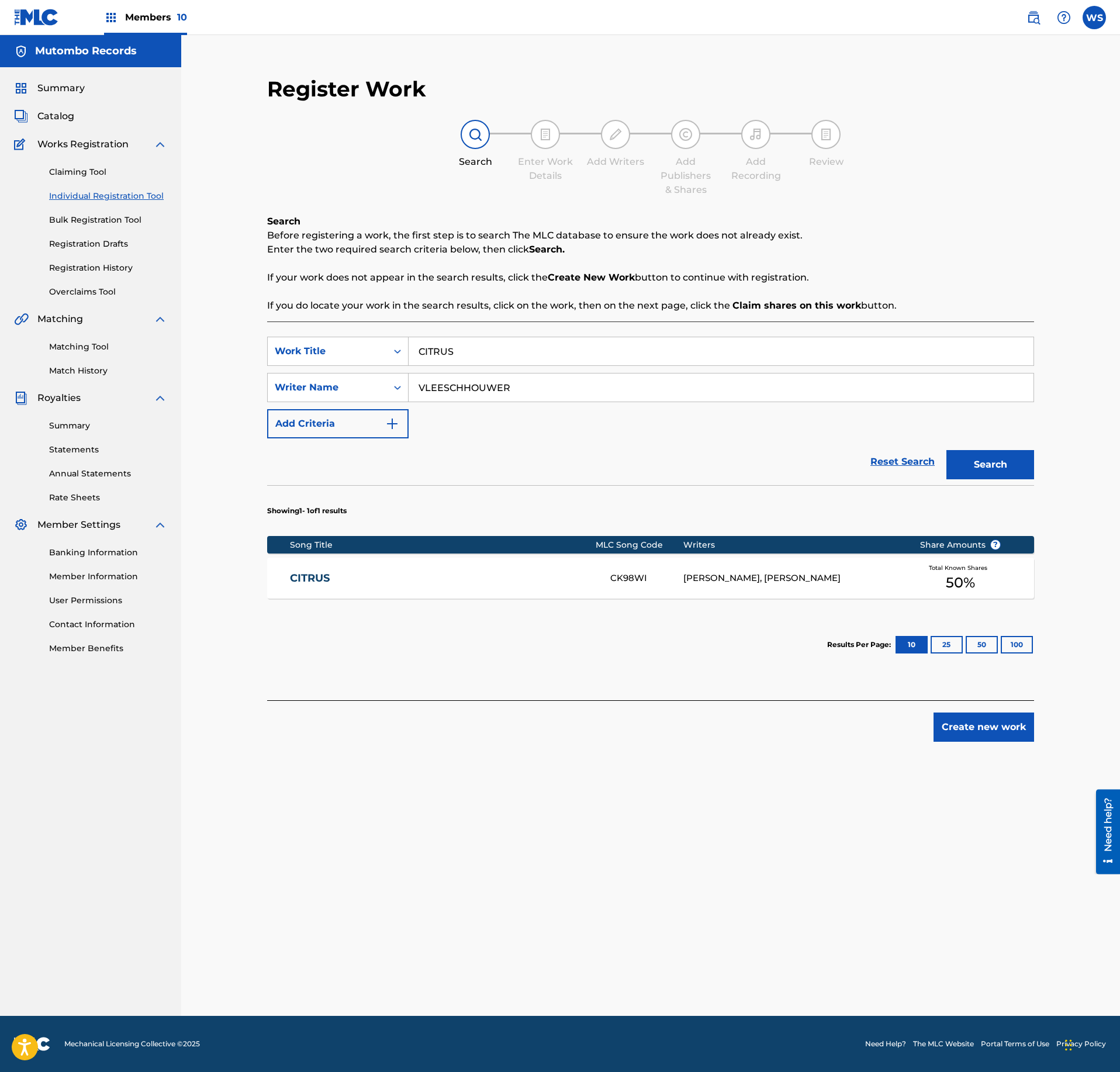
click at [488, 359] on input "CITRUS" at bounding box center [721, 350] width 625 height 28
paste input "LUZ"
type input "LUZ"
click at [977, 471] on button "Search" at bounding box center [990, 465] width 87 height 29
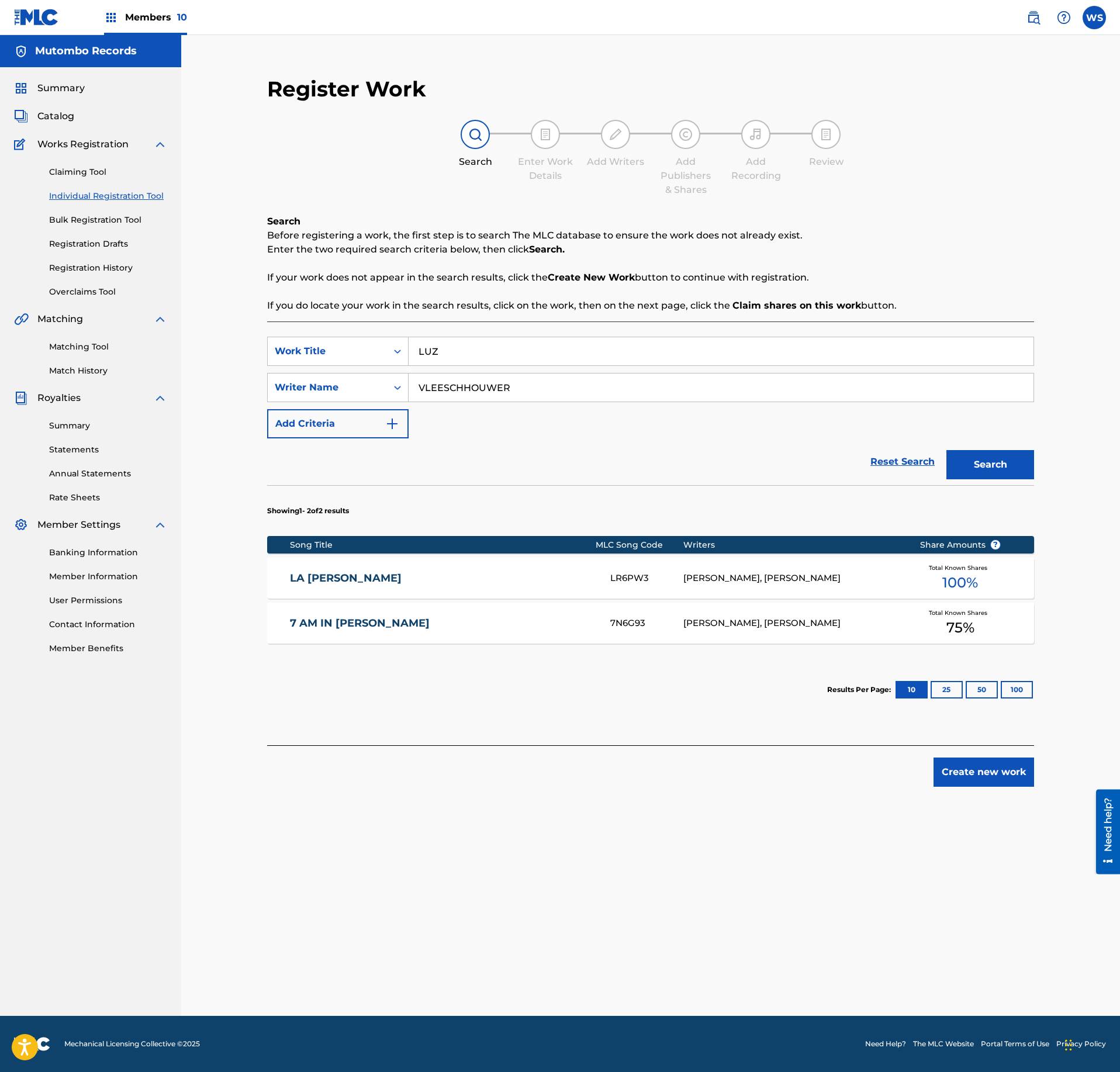
click at [966, 781] on button "Create new work" at bounding box center [984, 772] width 101 height 29
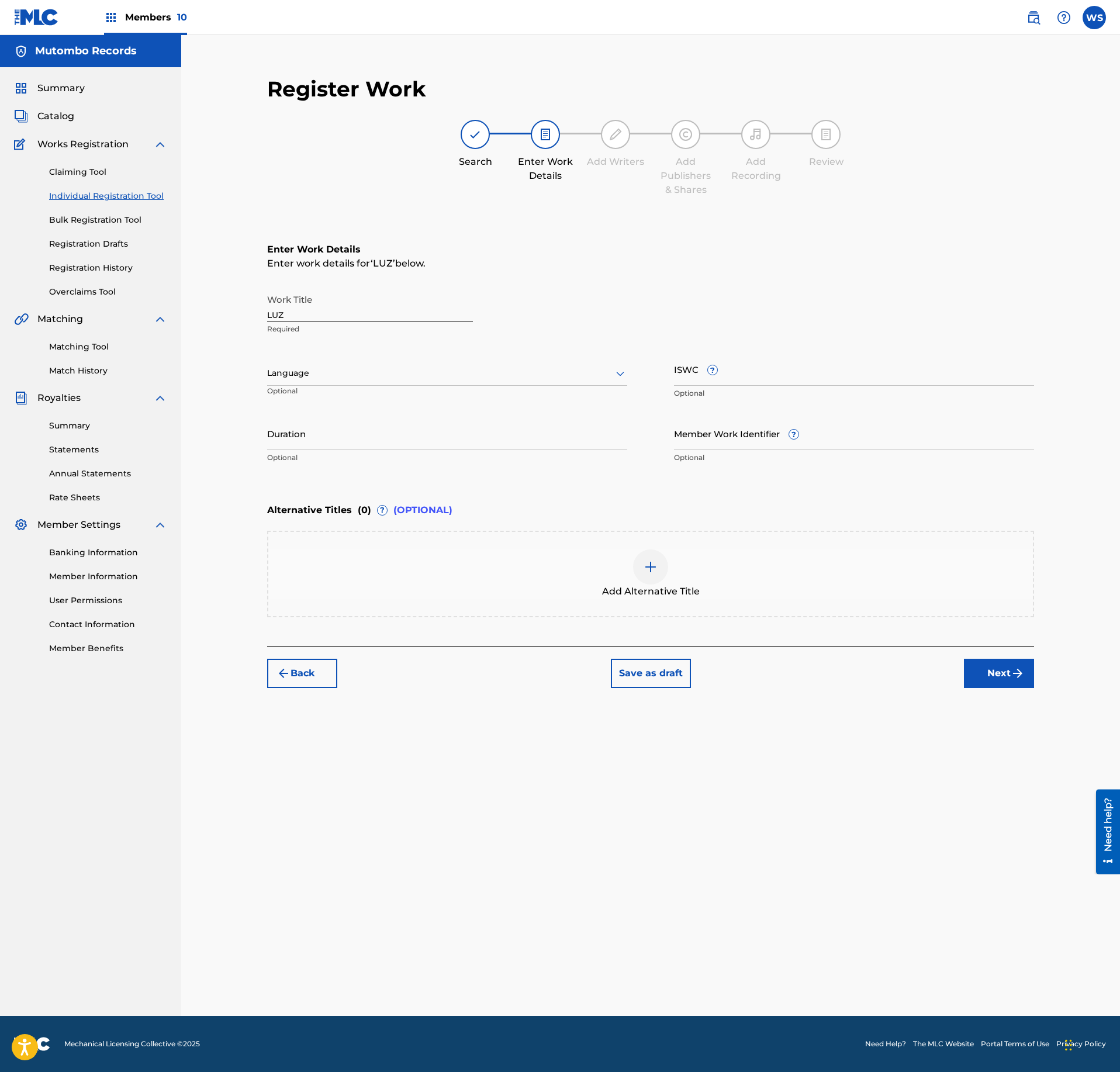
click at [805, 383] on input "ISWC ?" at bounding box center [854, 368] width 360 height 33
paste input "T-333.411.708-3"
type input "T-333.411.708-3"
click at [461, 431] on input "Duration" at bounding box center [448, 433] width 360 height 33
paste input "03:37"
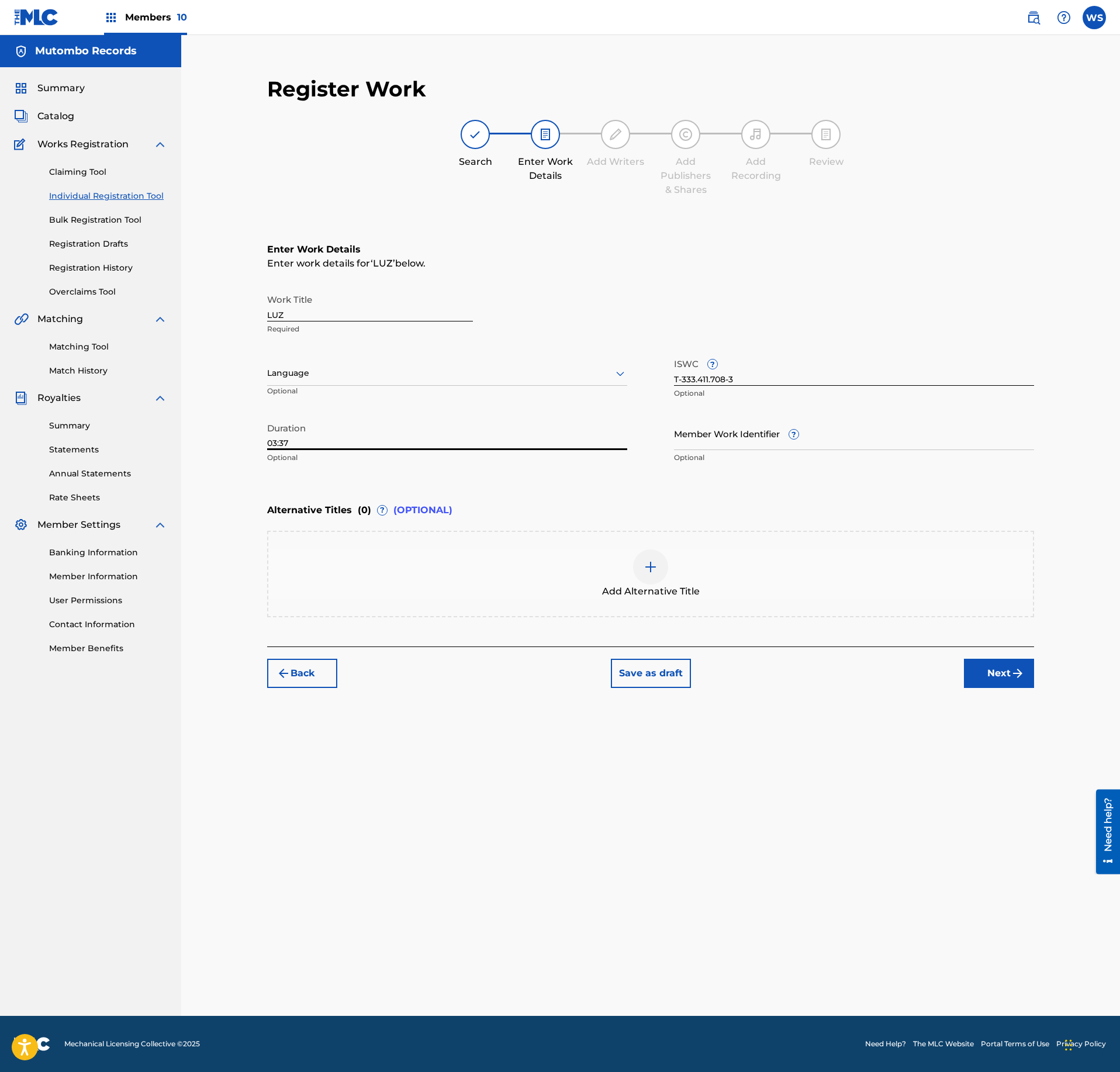
type input "03:37"
click at [991, 672] on button "Next" at bounding box center [999, 673] width 70 height 29
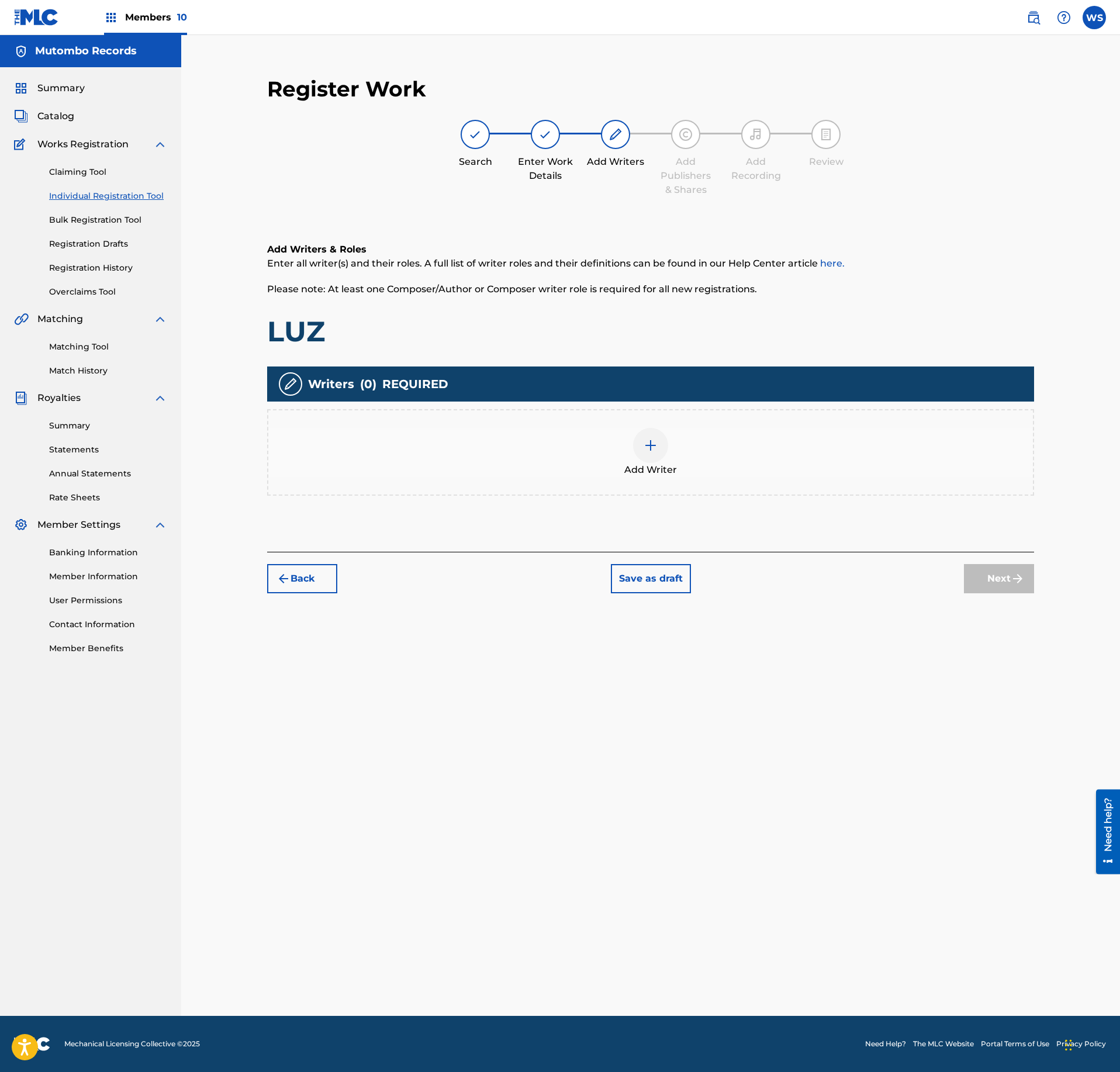
click at [692, 485] on div "Add Writer" at bounding box center [651, 452] width 767 height 87
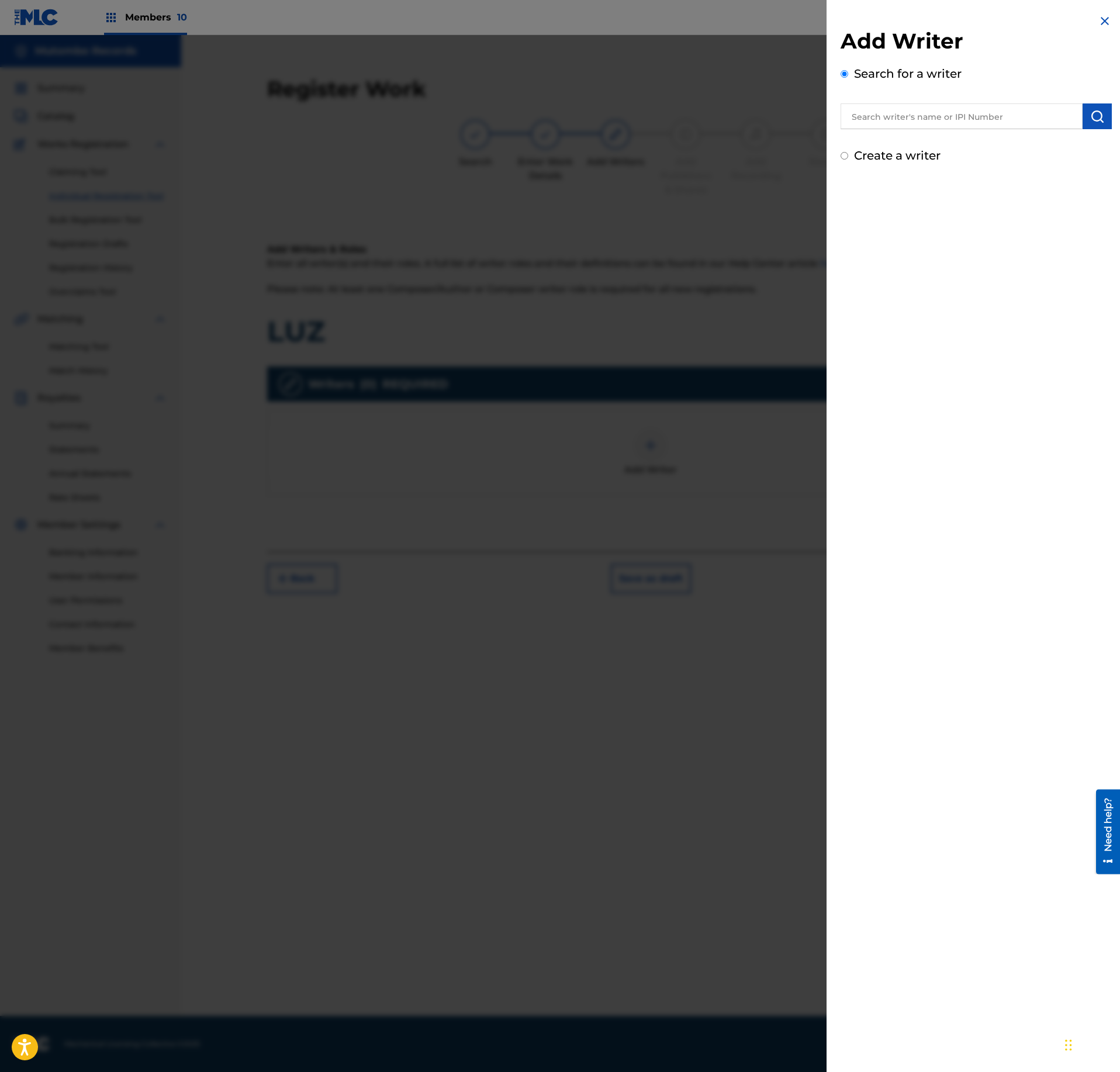
click at [924, 96] on div "Search for a writer" at bounding box center [976, 97] width 271 height 64
click at [920, 112] on input "text" at bounding box center [961, 116] width 242 height 26
paste input "1051824582"
click at [850, 117] on input "1051824582" at bounding box center [961, 116] width 242 height 26
type input "01051824582"
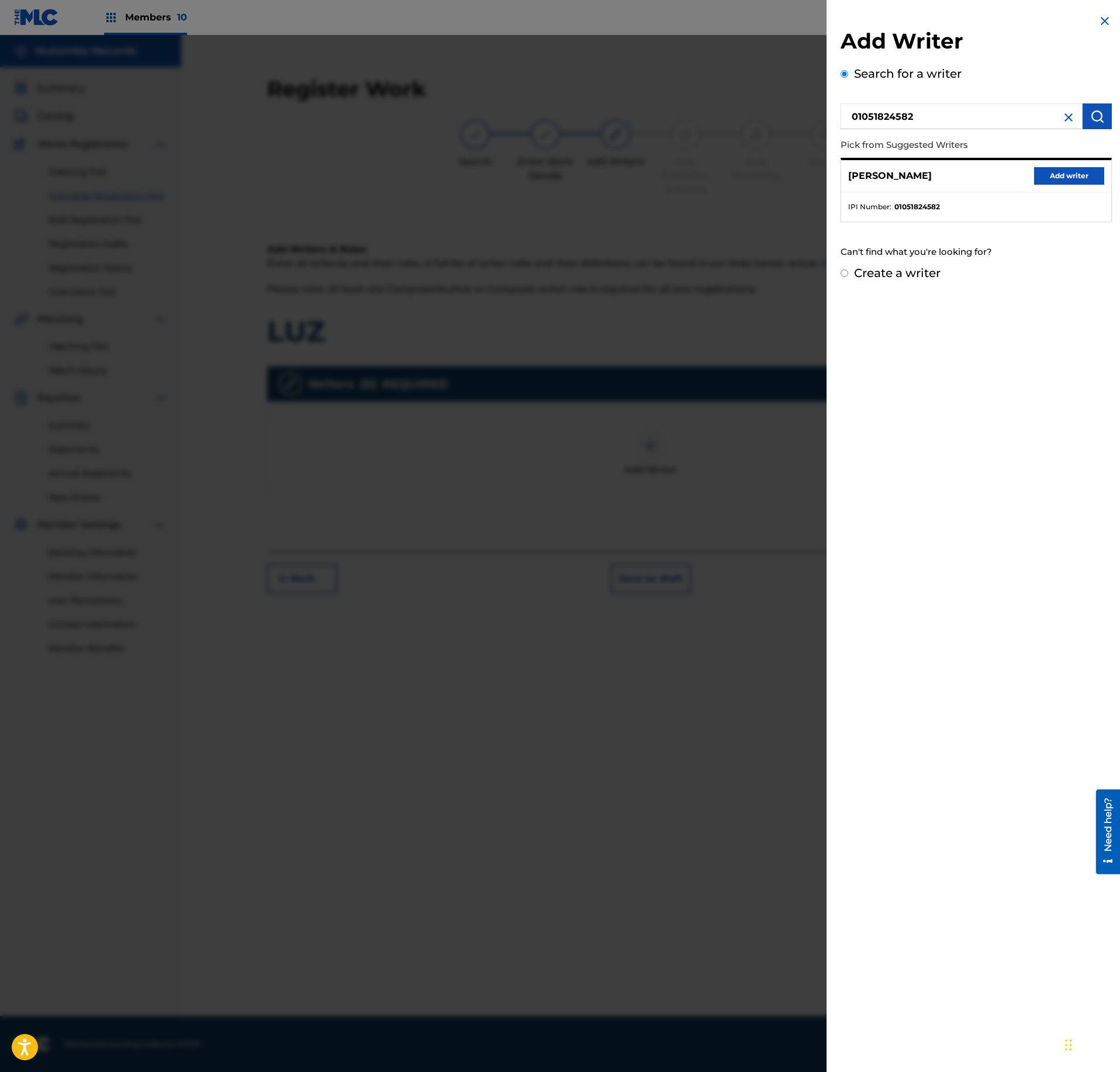
click at [1059, 170] on button "Add writer" at bounding box center [1069, 177] width 70 height 18
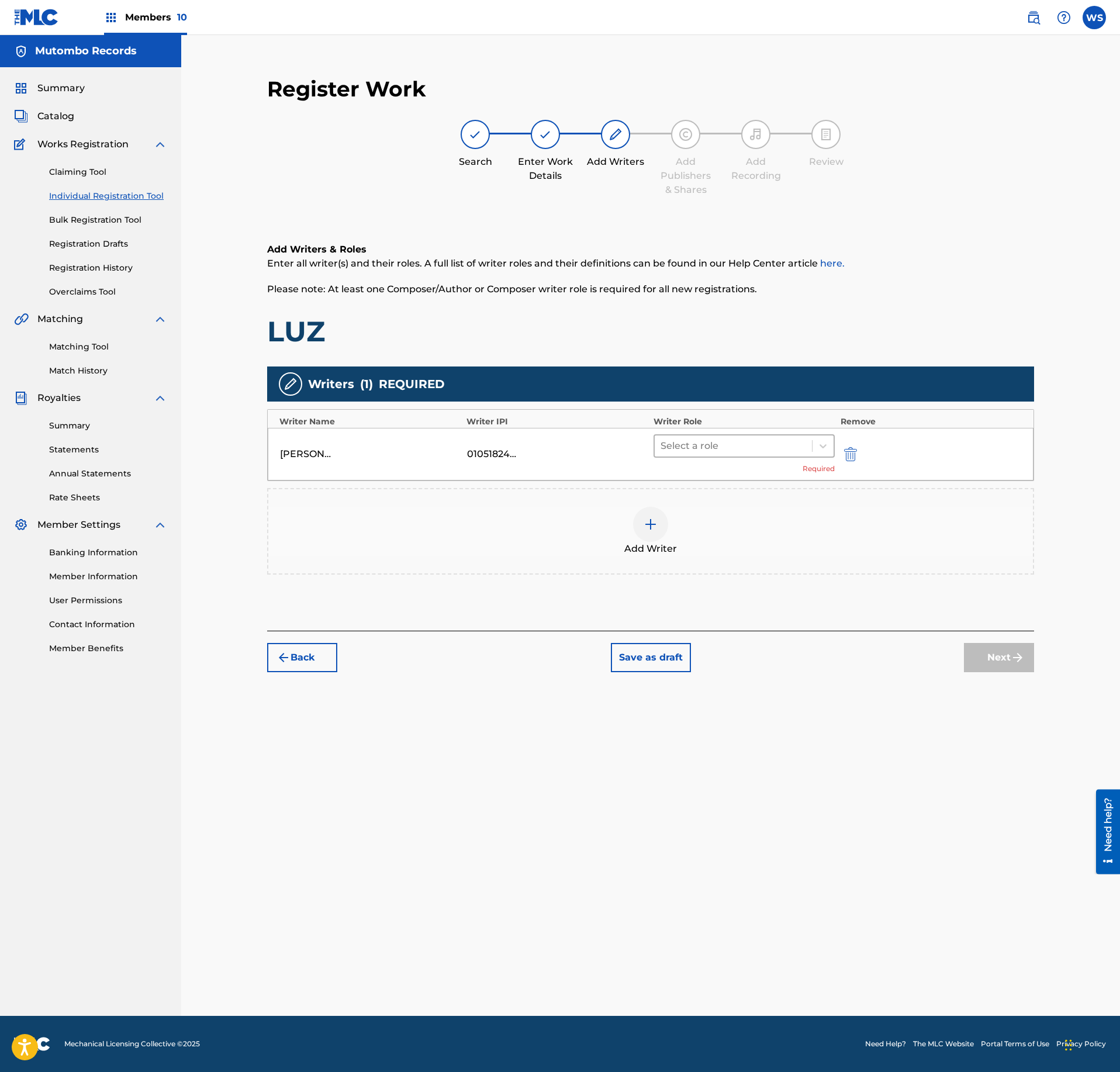
click at [747, 446] on div at bounding box center [733, 446] width 145 height 16
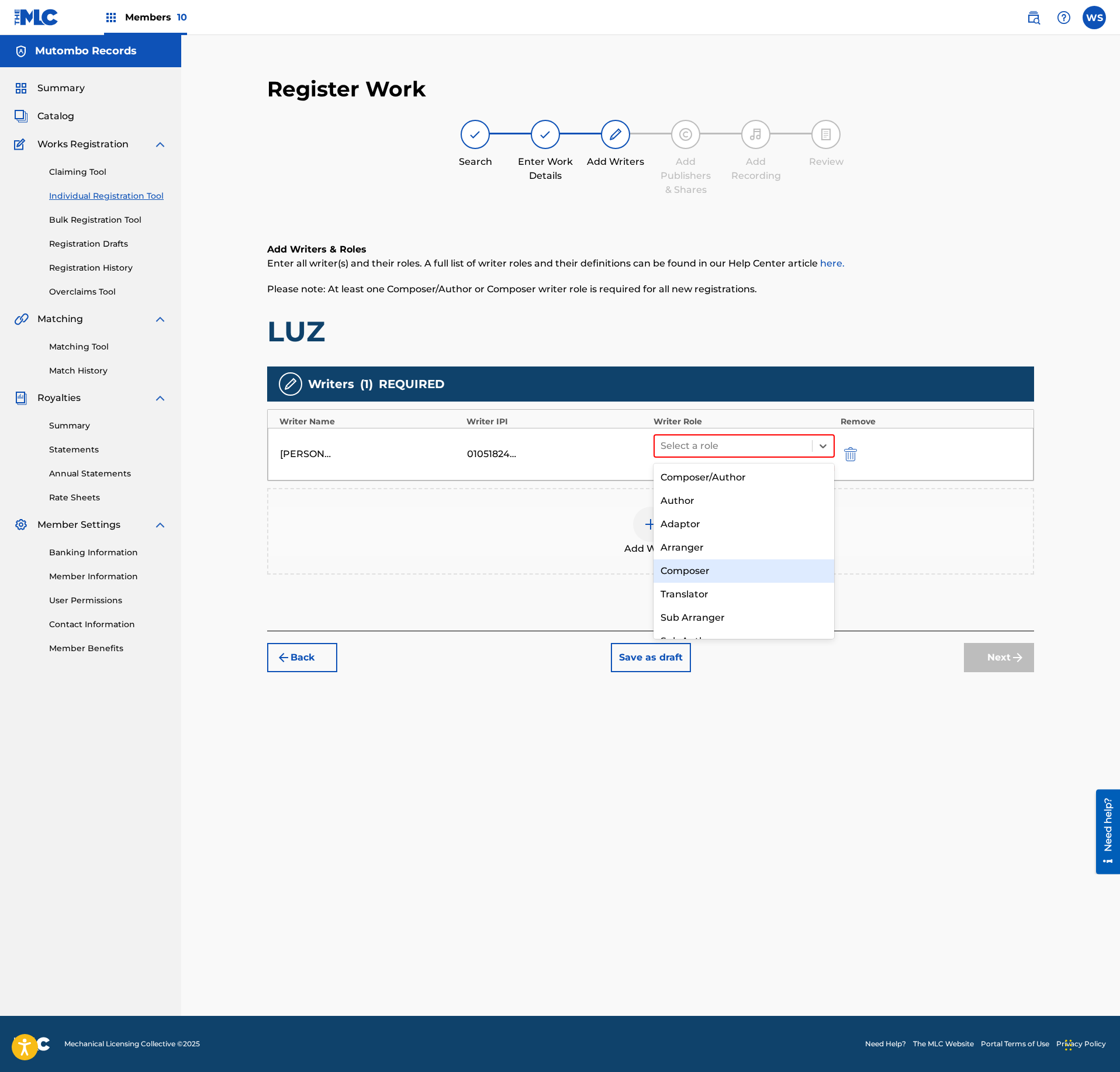
click at [703, 576] on div "Composer" at bounding box center [744, 571] width 181 height 23
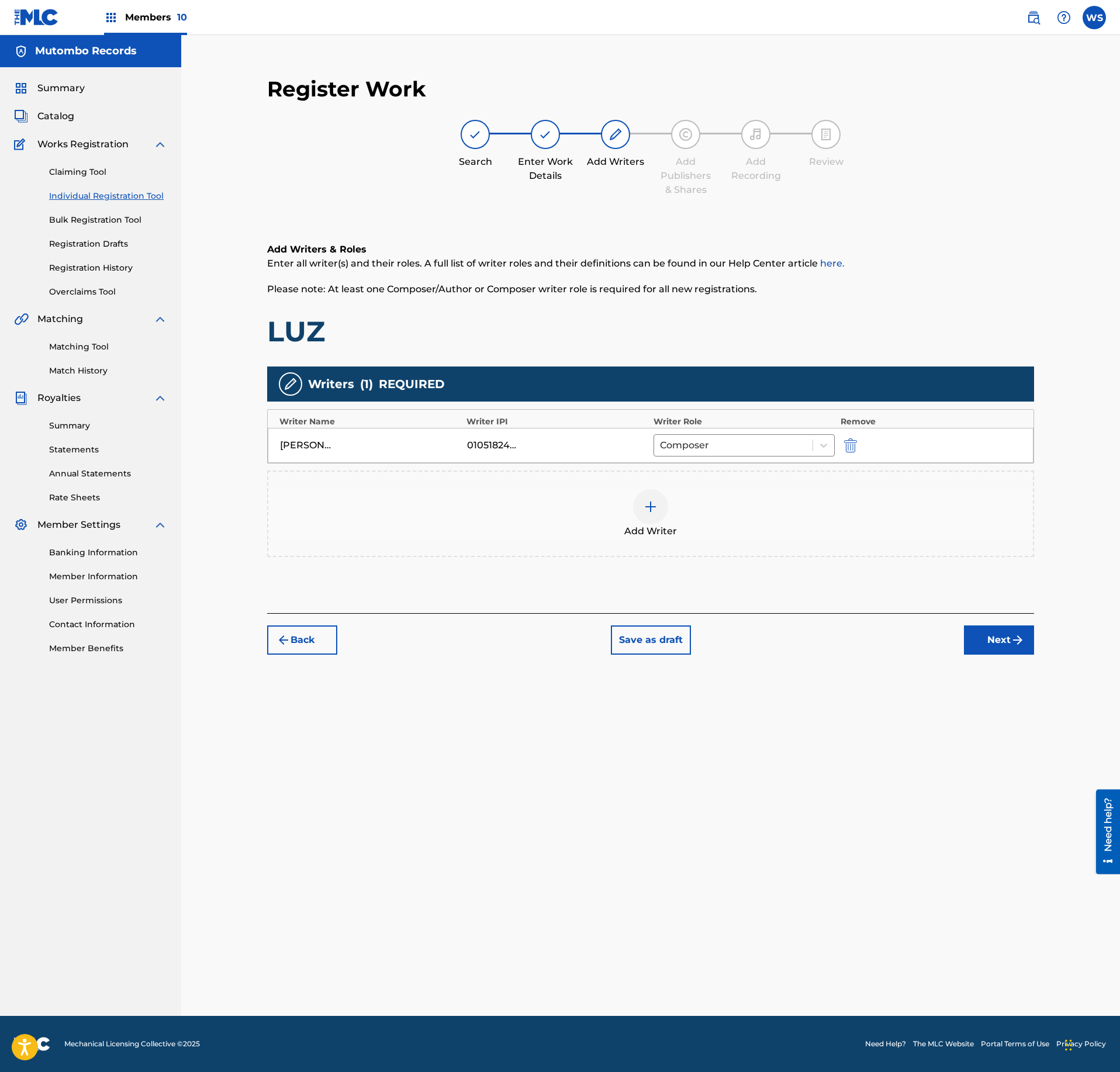
click at [663, 510] on div at bounding box center [650, 507] width 35 height 35
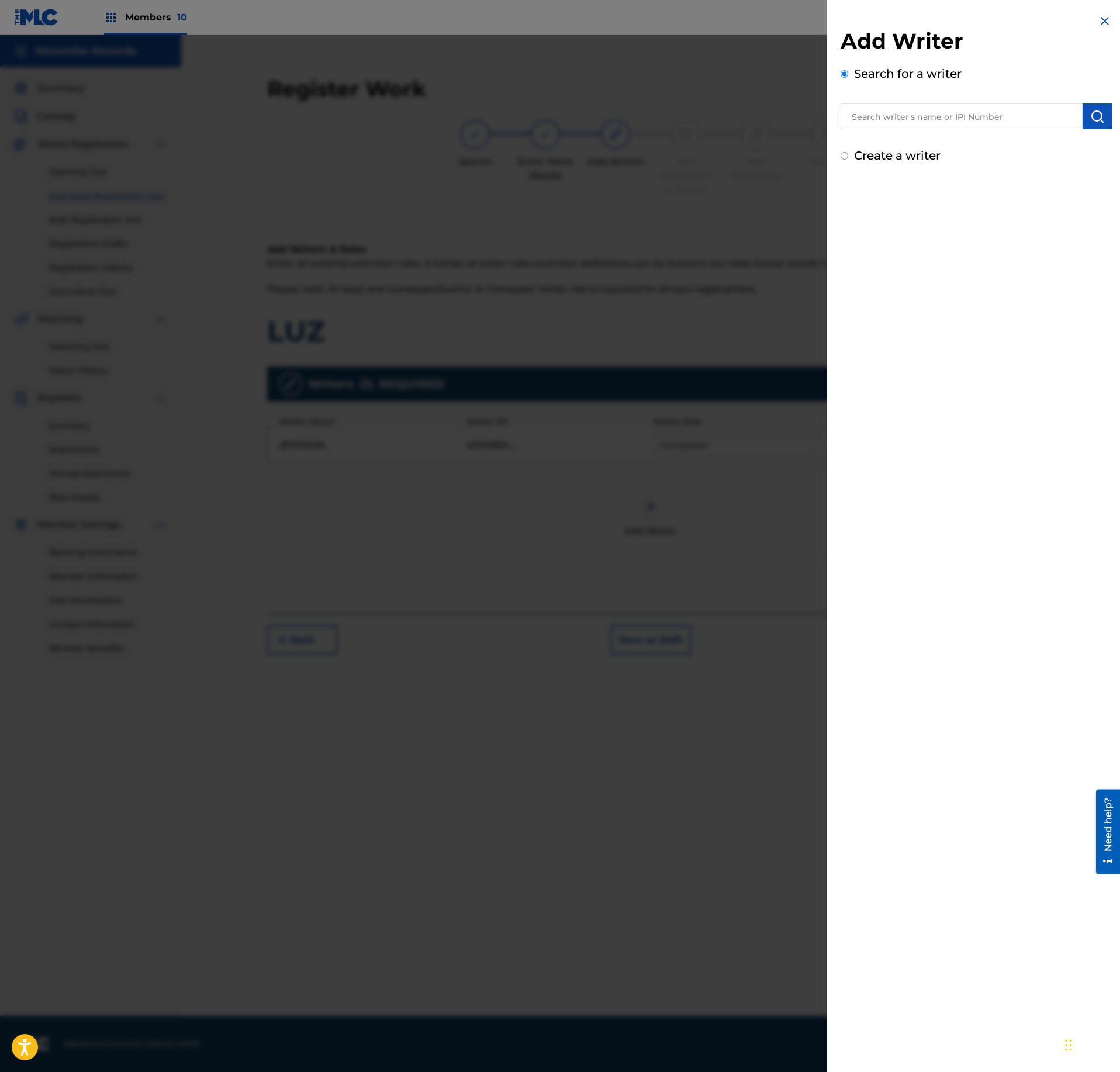
click at [977, 120] on input "text" at bounding box center [961, 116] width 242 height 26
paste input "1011731421"
type input "01011731421"
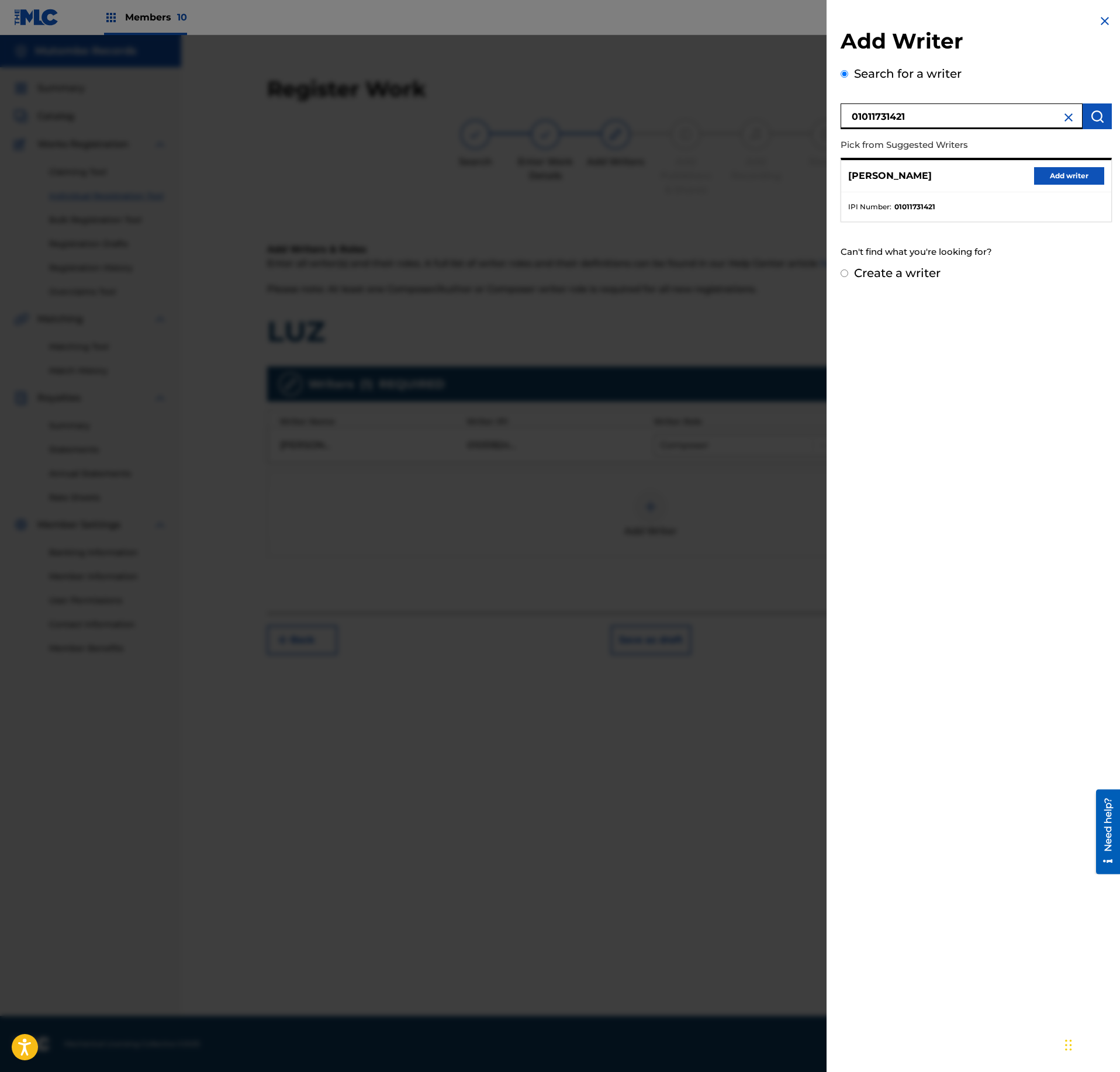
click at [1094, 180] on button "Add writer" at bounding box center [1069, 177] width 70 height 18
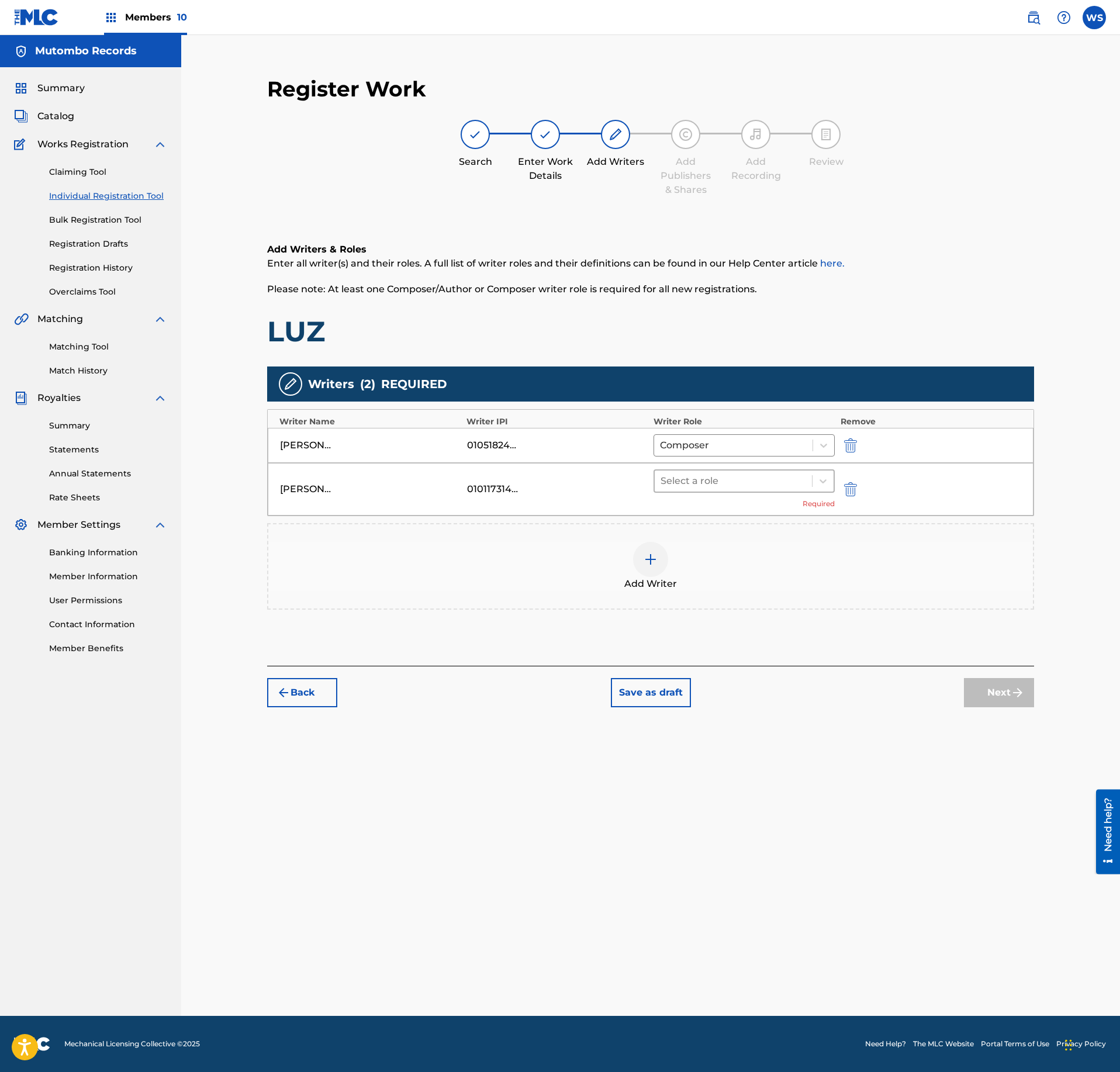
click at [729, 486] on div at bounding box center [733, 481] width 145 height 16
click at [710, 602] on div "Composer" at bounding box center [744, 608] width 181 height 23
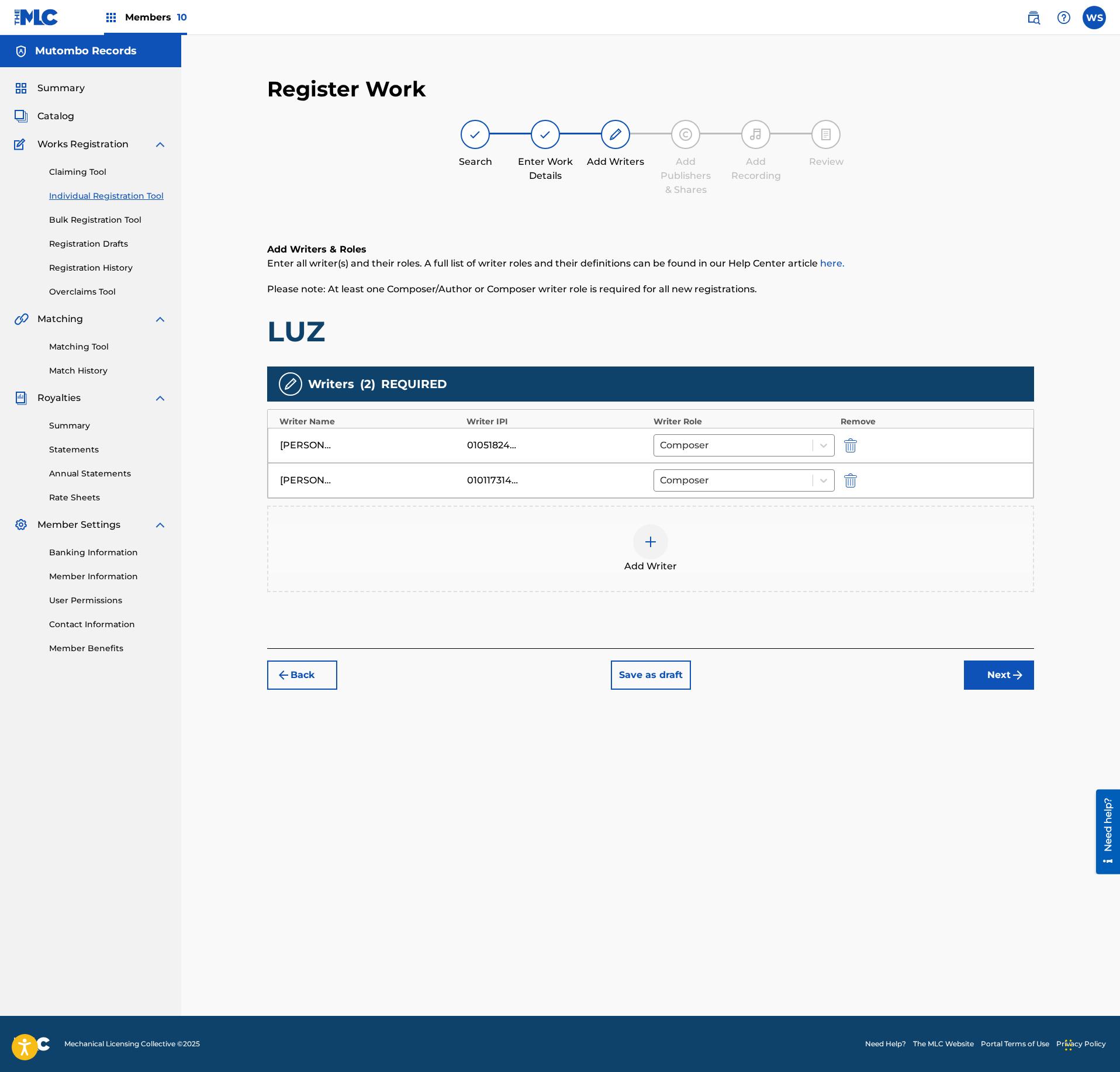
click at [1003, 680] on button "Next" at bounding box center [999, 675] width 70 height 29
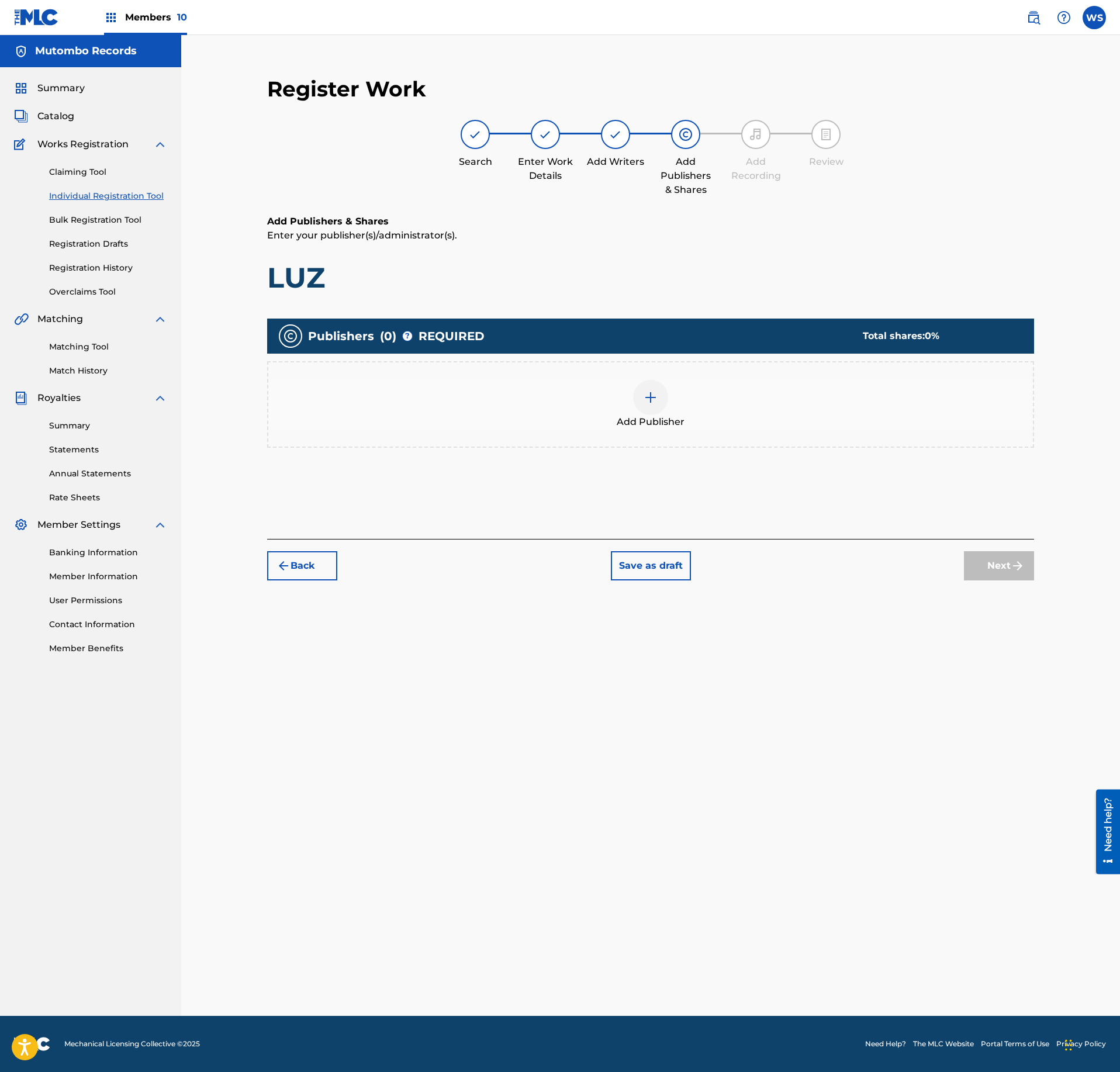
click at [668, 391] on div "Add Publisher" at bounding box center [651, 404] width 765 height 49
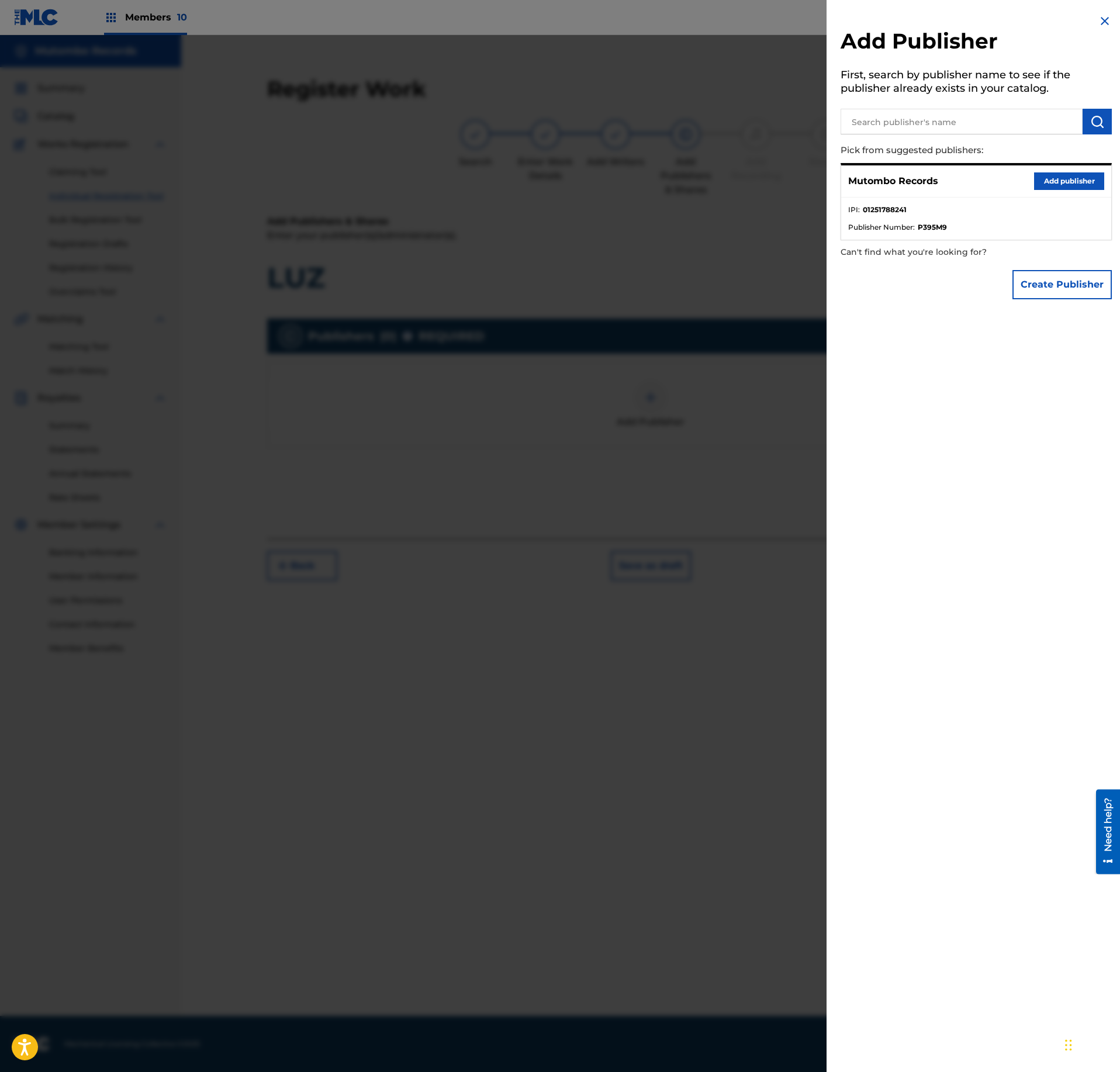
click at [1068, 180] on button "Add publisher" at bounding box center [1069, 181] width 70 height 18
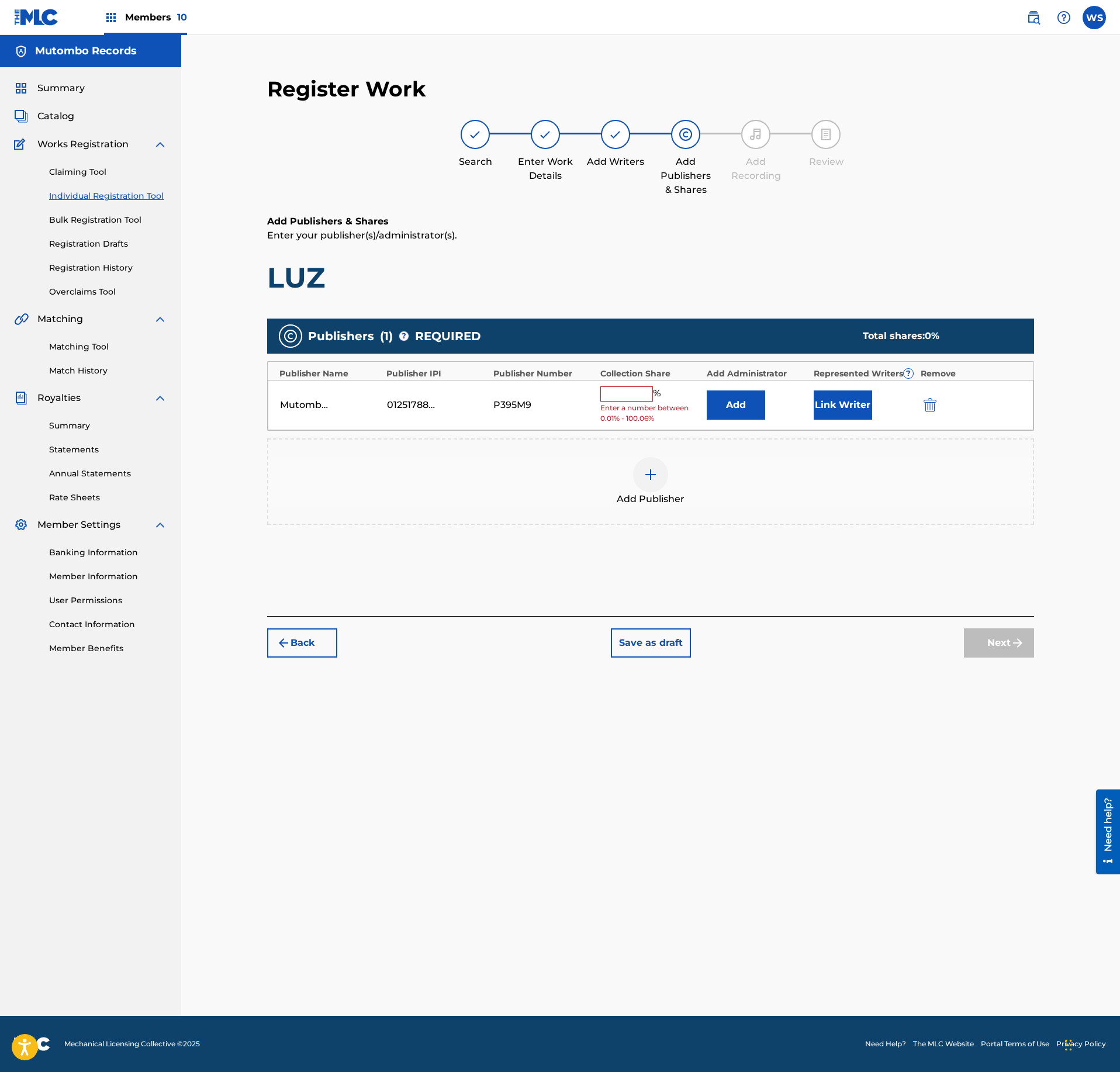
click at [842, 405] on button "Link Writer" at bounding box center [844, 405] width 59 height 29
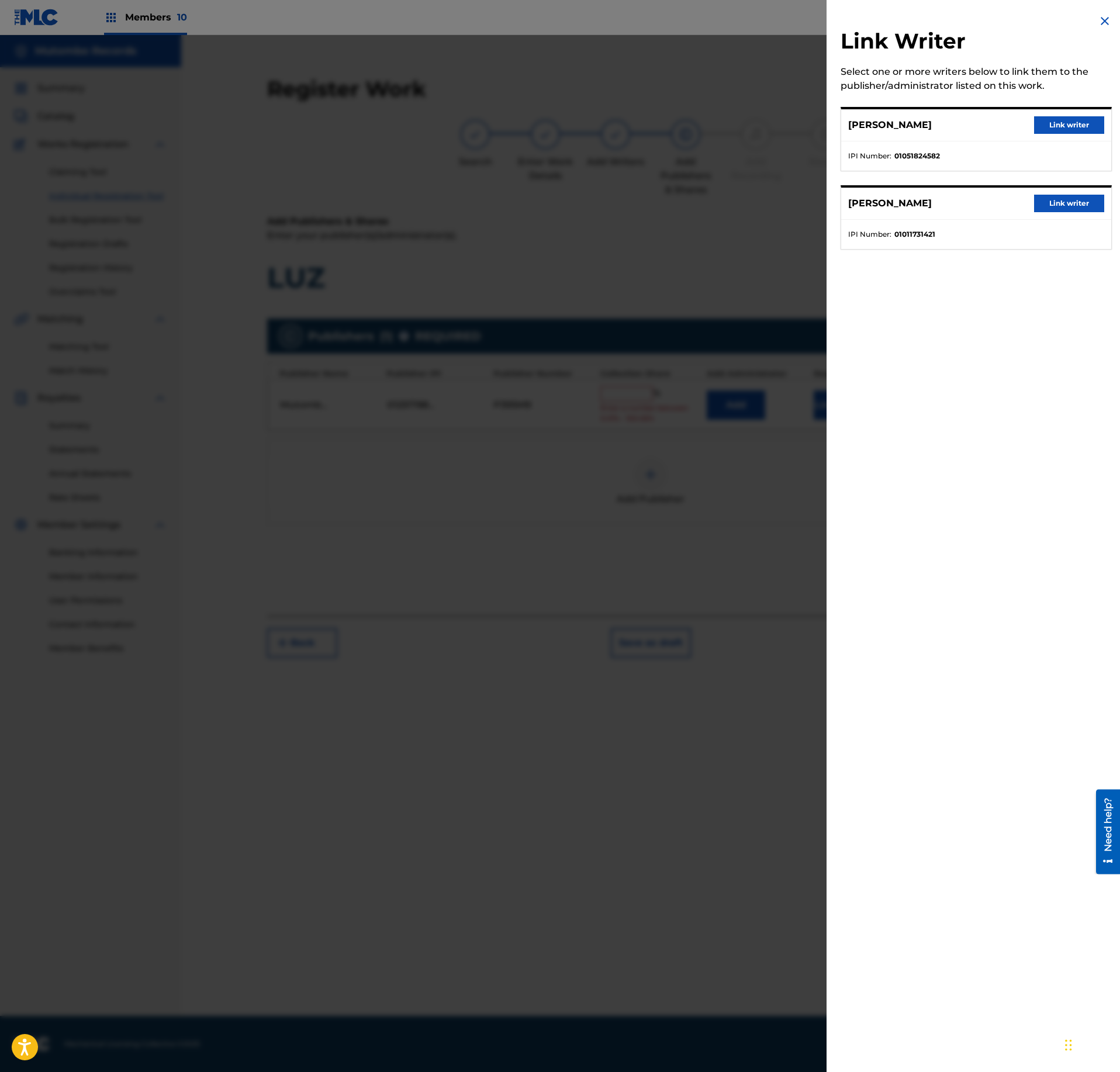
click at [1064, 123] on button "Link writer" at bounding box center [1069, 125] width 70 height 18
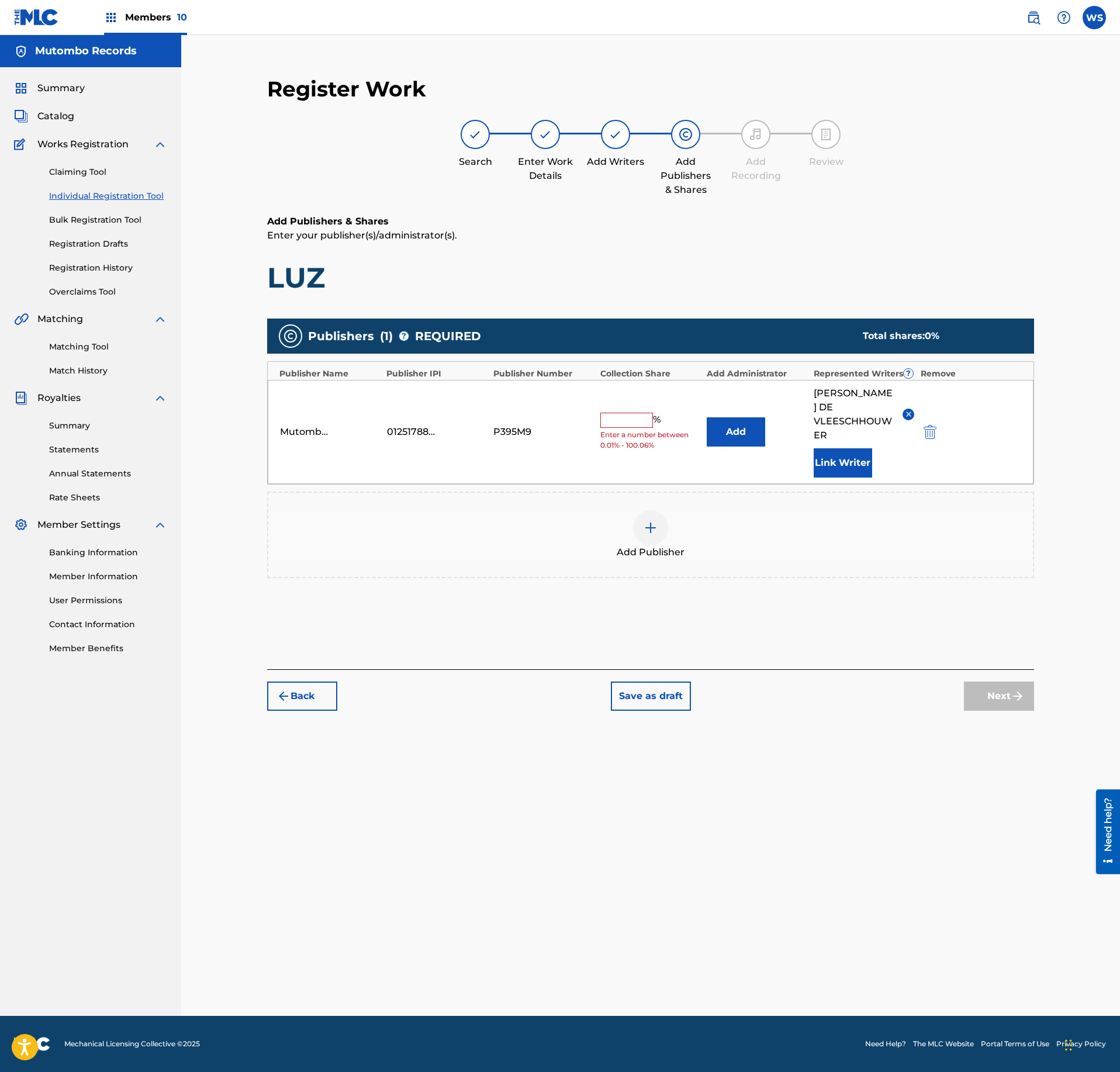
click at [850, 450] on button "Link Writer" at bounding box center [844, 463] width 59 height 29
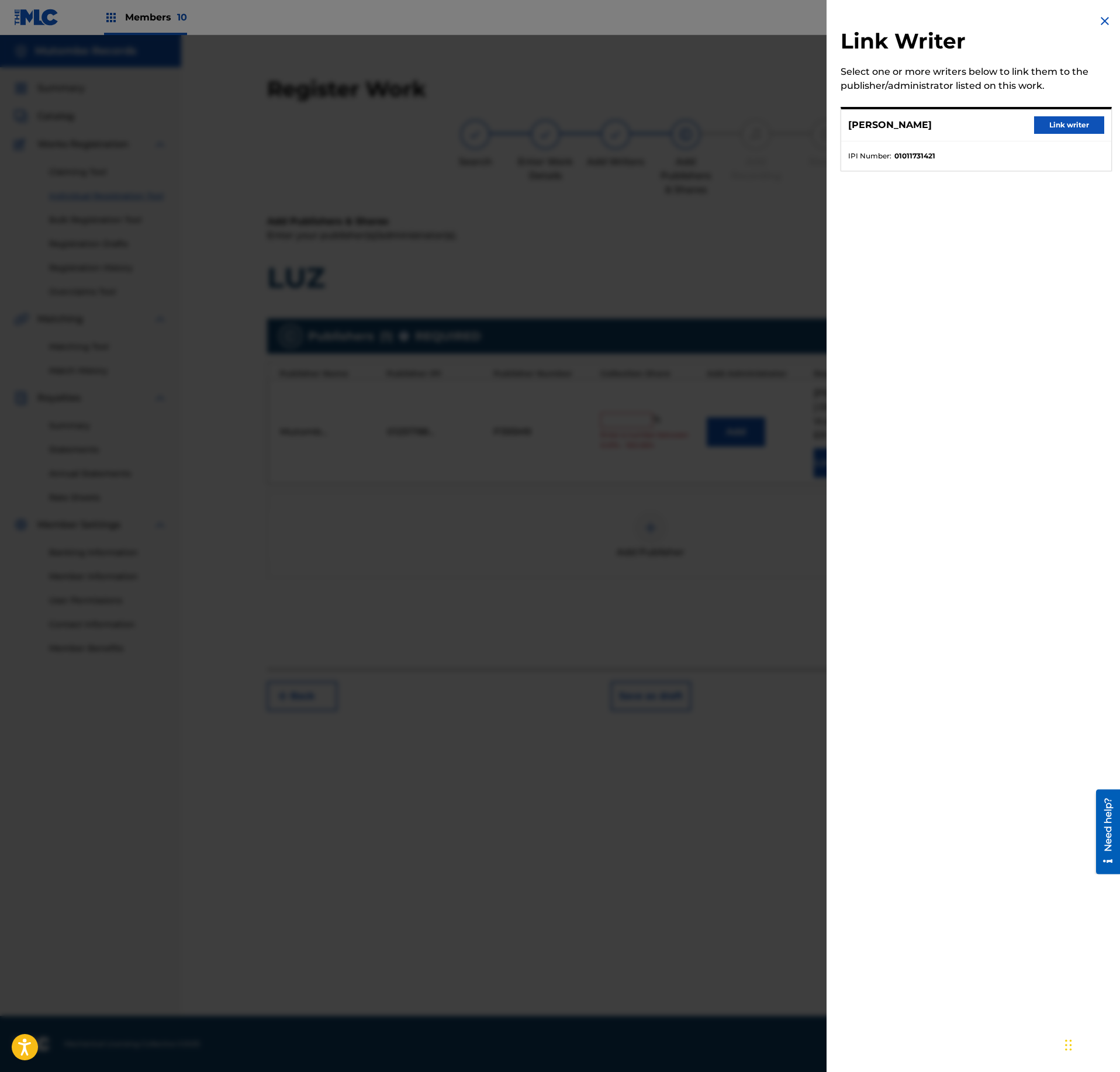
click at [1091, 120] on button "Link writer" at bounding box center [1069, 125] width 70 height 18
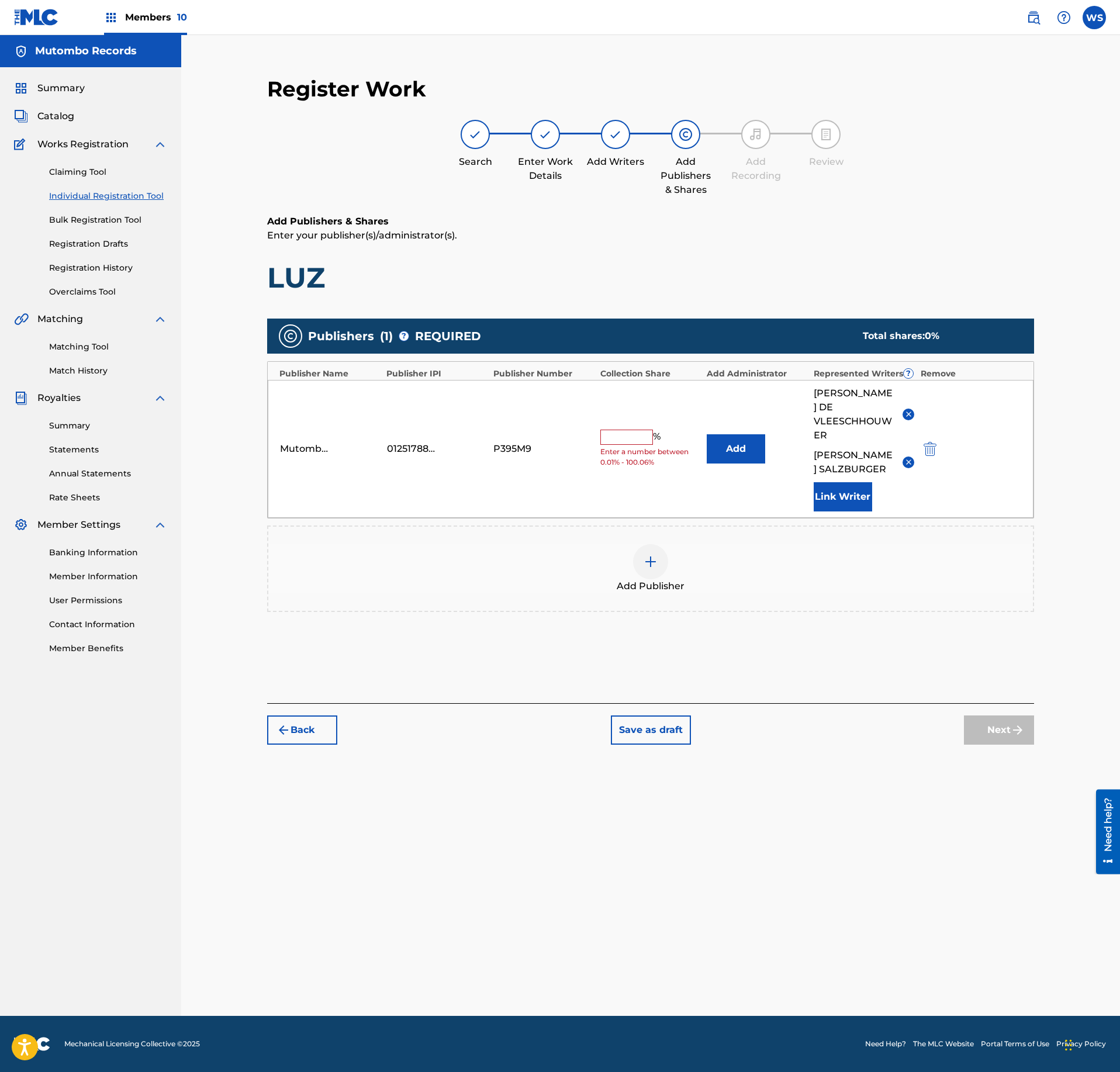
click at [638, 435] on input "text" at bounding box center [626, 437] width 53 height 15
type input "50"
click at [1015, 733] on button "Next" at bounding box center [999, 730] width 70 height 29
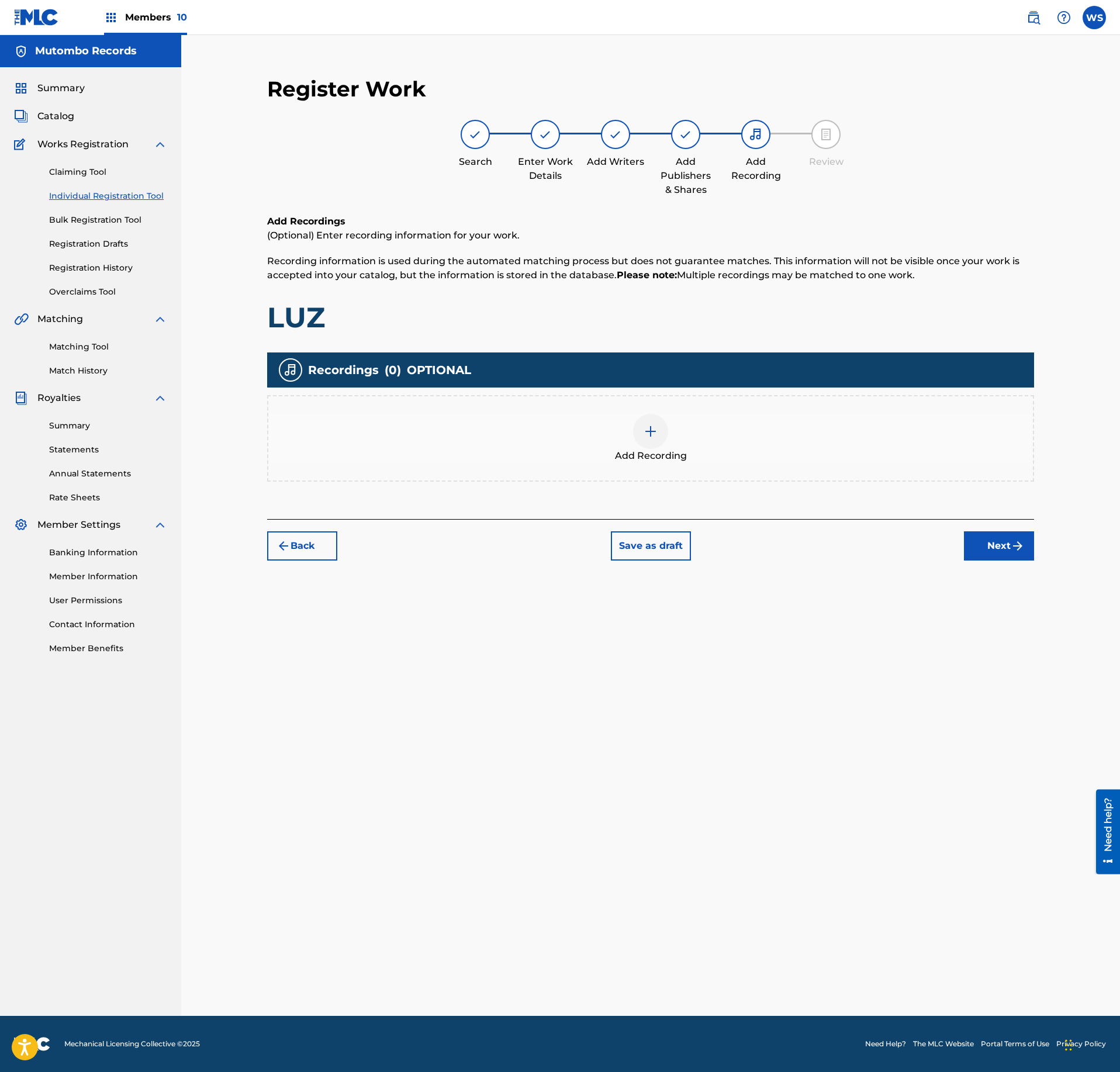
click at [673, 466] on div "Add Recording" at bounding box center [651, 438] width 767 height 87
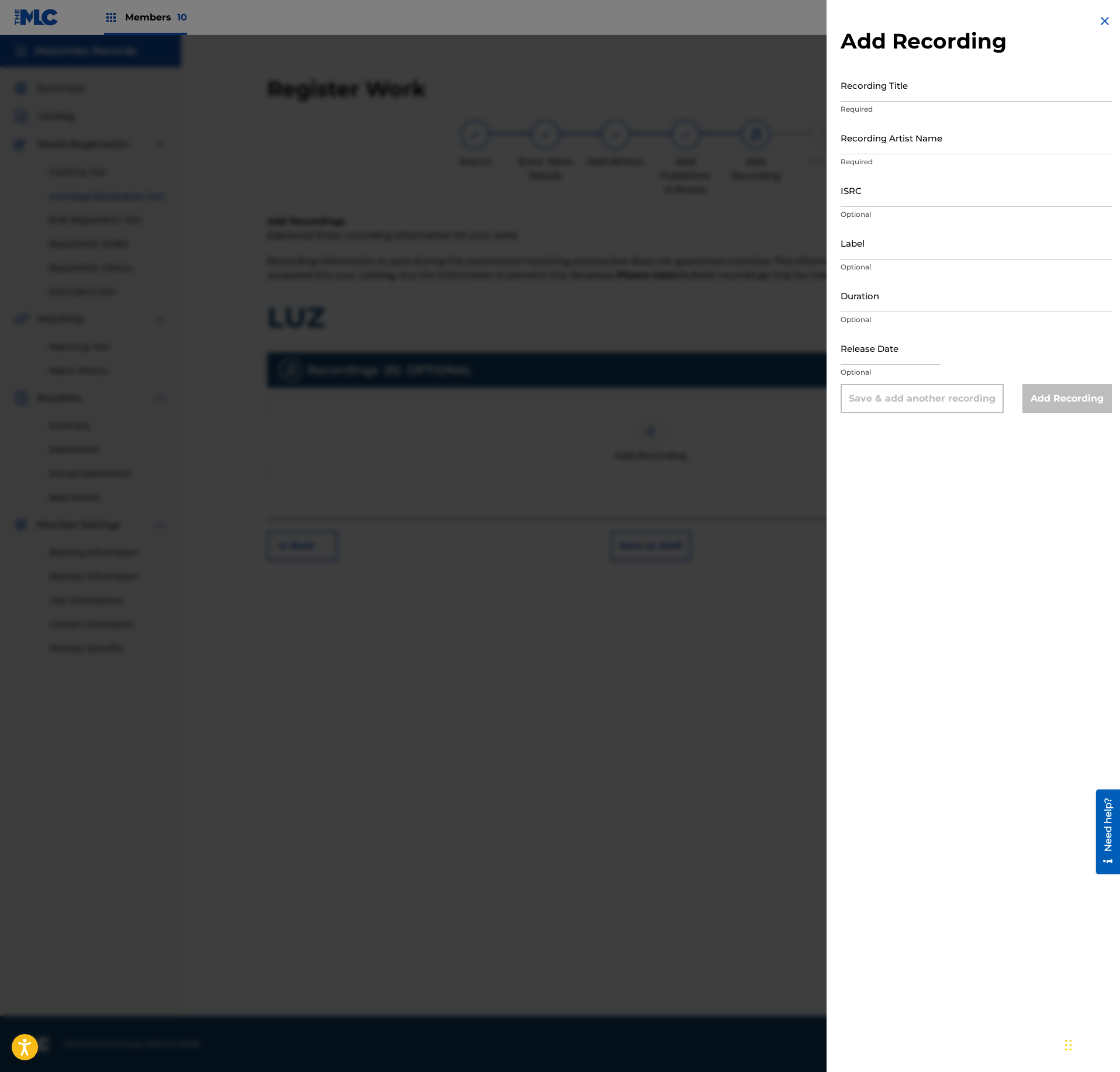
click at [921, 83] on input "Recording Title" at bounding box center [976, 85] width 271 height 33
paste input "LUZ"
type input "LUZ"
click at [885, 136] on input "Recording Artist Name" at bounding box center [976, 137] width 271 height 33
paste input "PHILOCALIE, BŪGS"
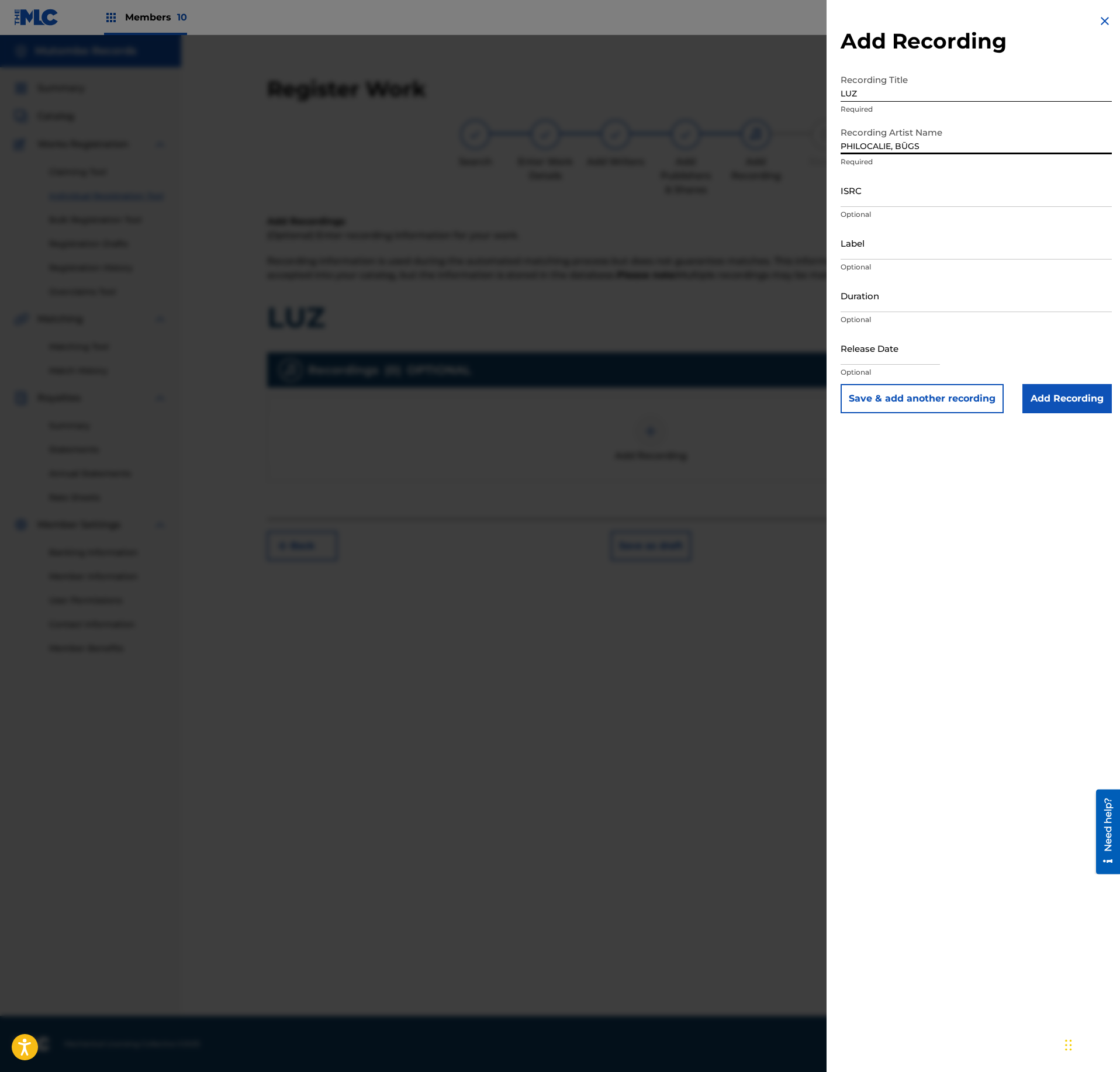
click at [910, 146] on input "PHILOCALIE, BŪGS" at bounding box center [976, 137] width 271 height 33
type input "PHILOCALIE, BŪGS"
click at [904, 188] on input "ISRC" at bounding box center [976, 190] width 271 height 33
paste input "US3DF2556922"
type input "US3DF2556922"
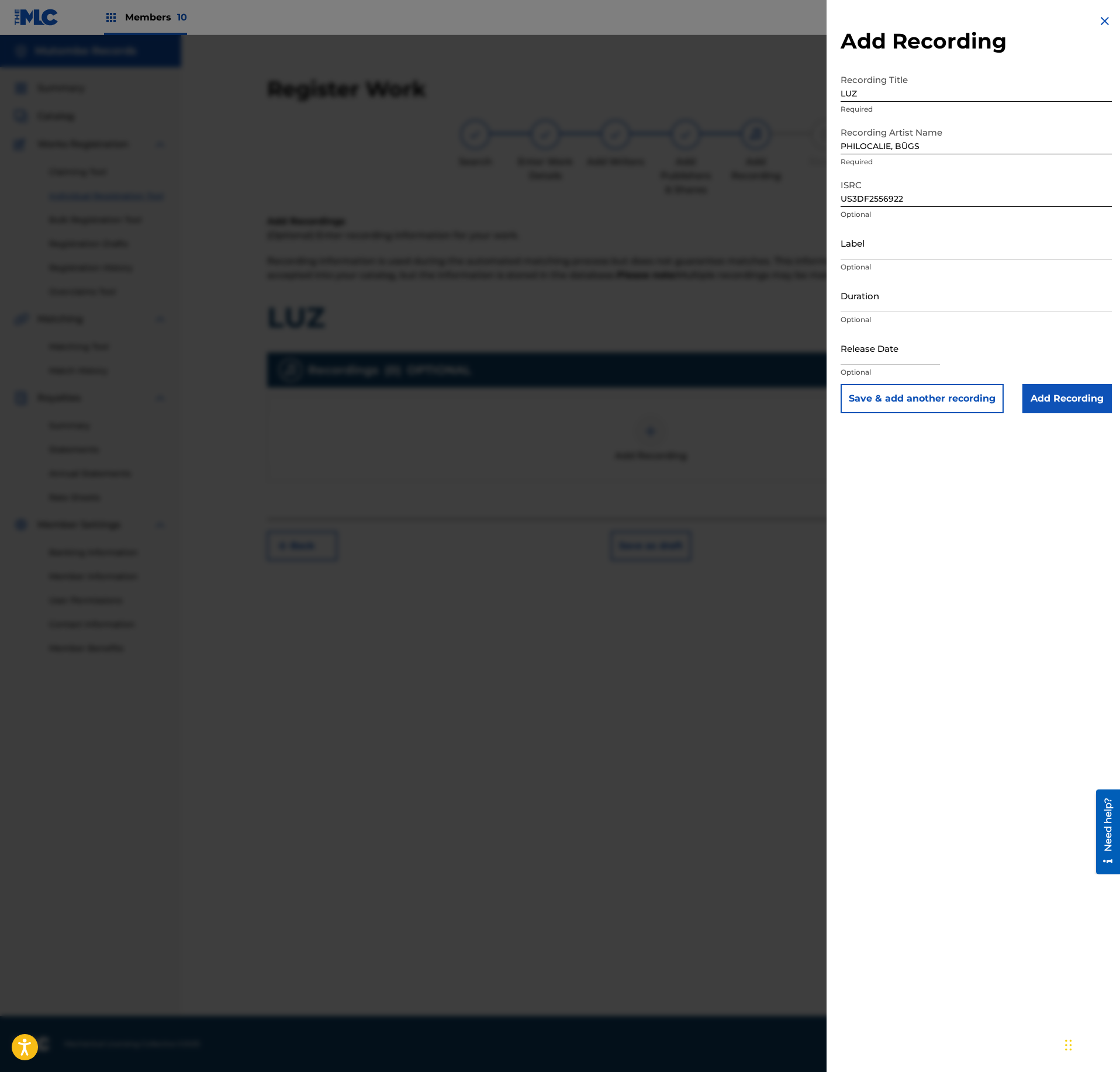
click at [886, 313] on div "Duration Optional" at bounding box center [976, 305] width 271 height 53
click at [897, 300] on input "Duration" at bounding box center [976, 295] width 271 height 33
paste input "03:37"
type input "03:37"
click at [887, 341] on input "text" at bounding box center [890, 348] width 99 height 33
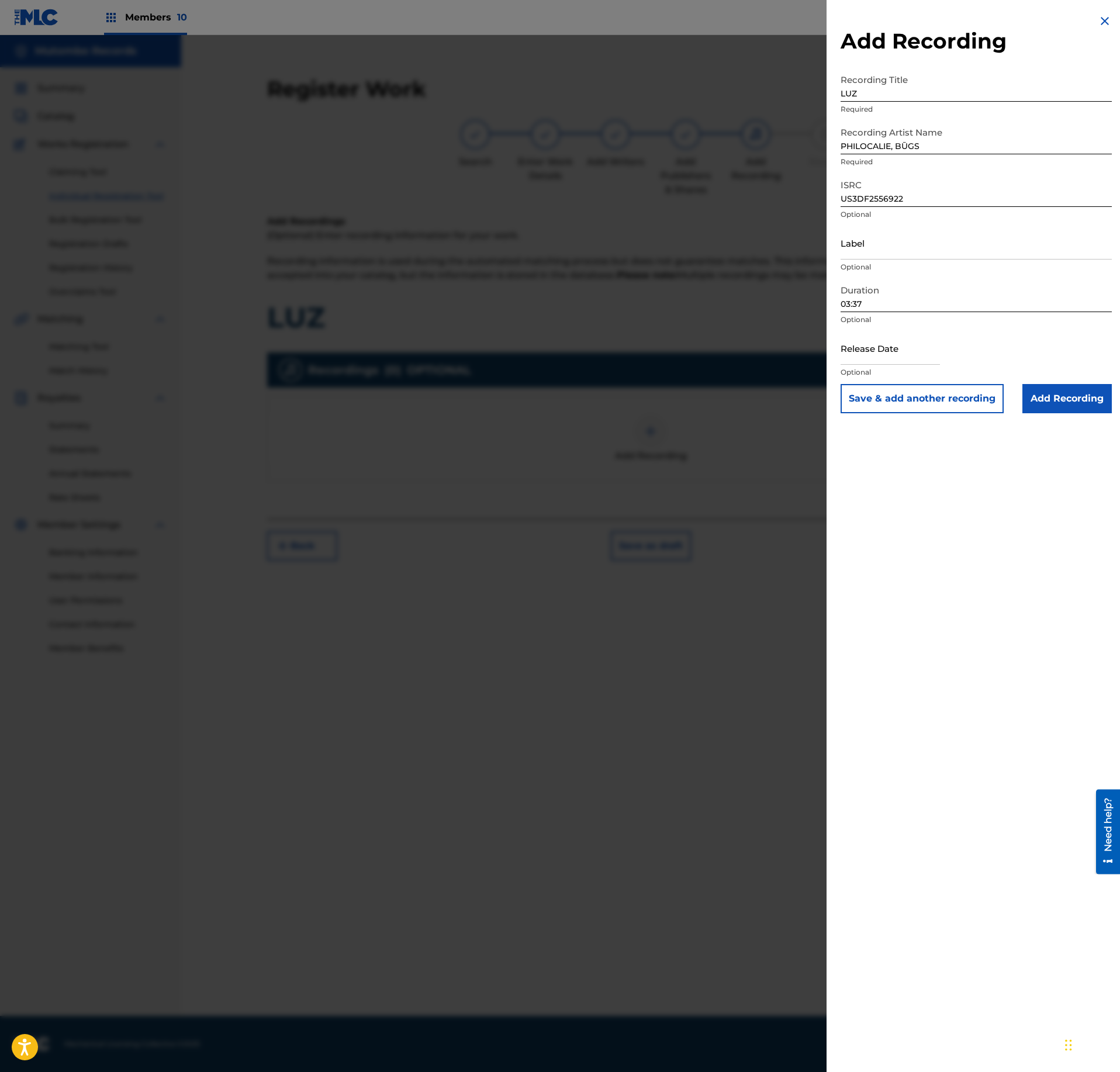
select select "7"
select select "2025"
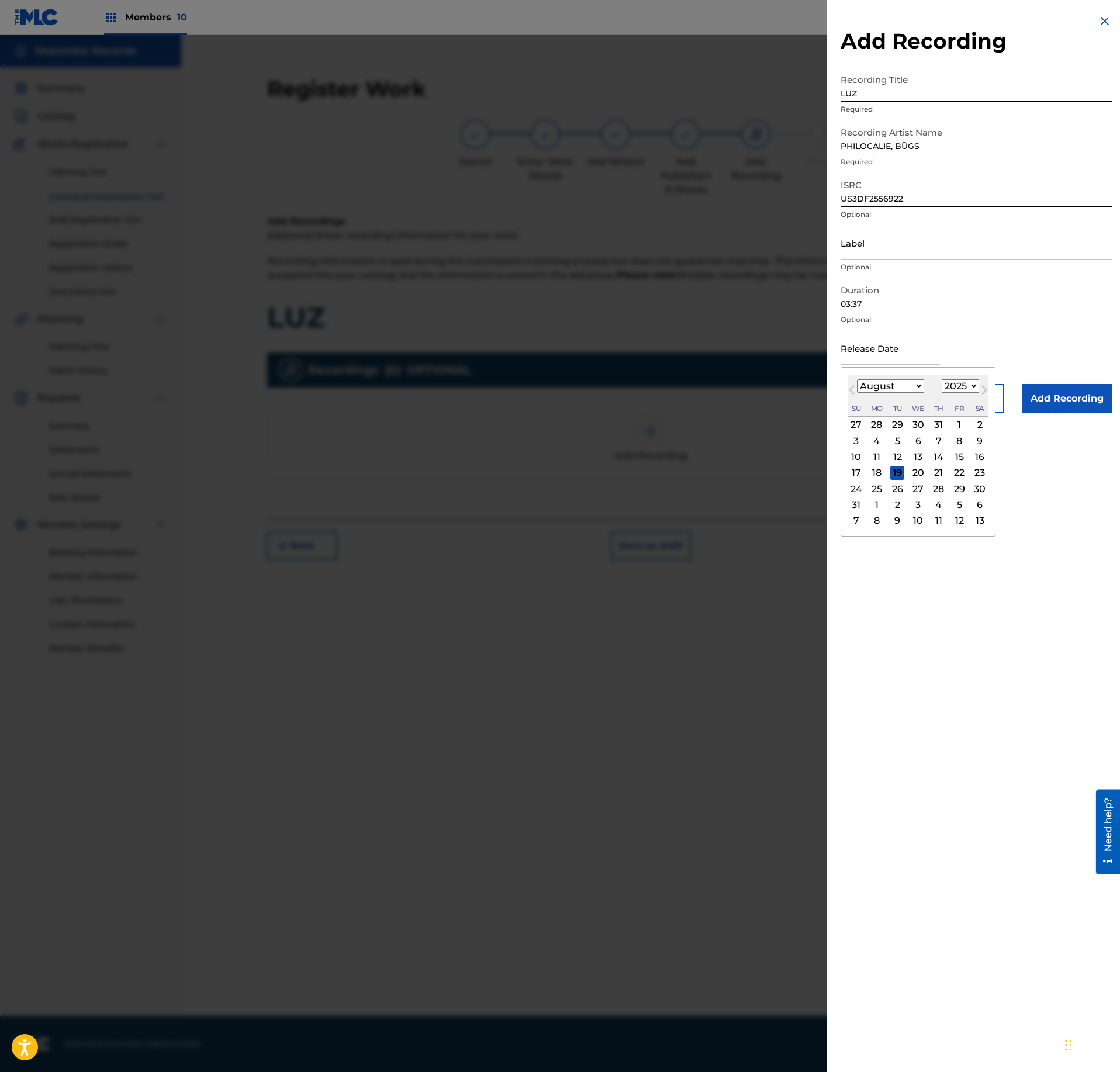
click at [857, 379] on select "January February March April May June July August September October November De…" at bounding box center [890, 385] width 67 height 13
select select "6"
click option "July" at bounding box center [0, 0] width 0 height 0
click at [967, 440] on div "6 7 8 9 10 11 12" at bounding box center [918, 441] width 140 height 16
click at [961, 440] on div "11" at bounding box center [959, 441] width 14 height 14
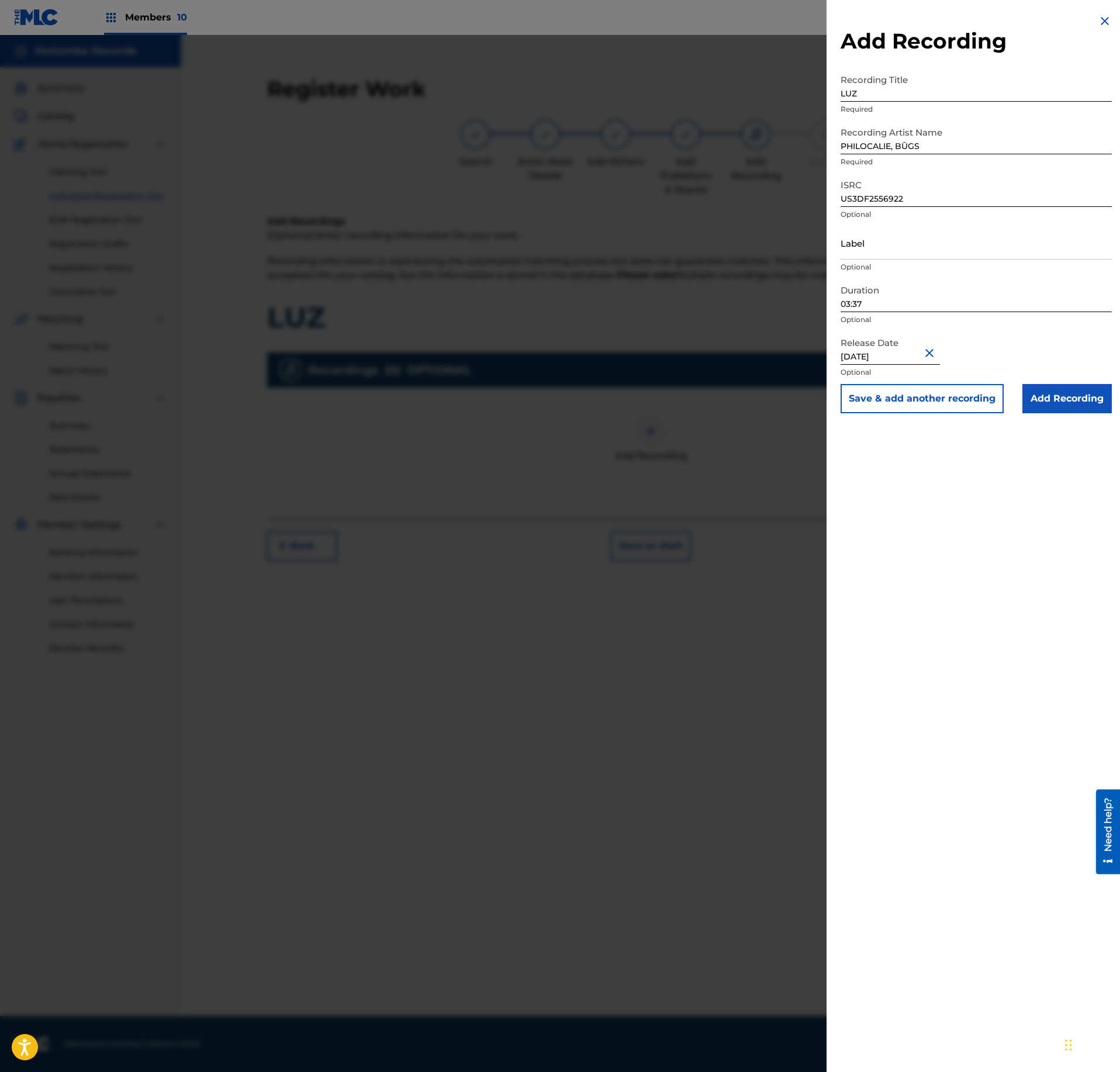
type input "[DATE]"
click at [1050, 413] on input "Add Recording" at bounding box center [1067, 399] width 89 height 29
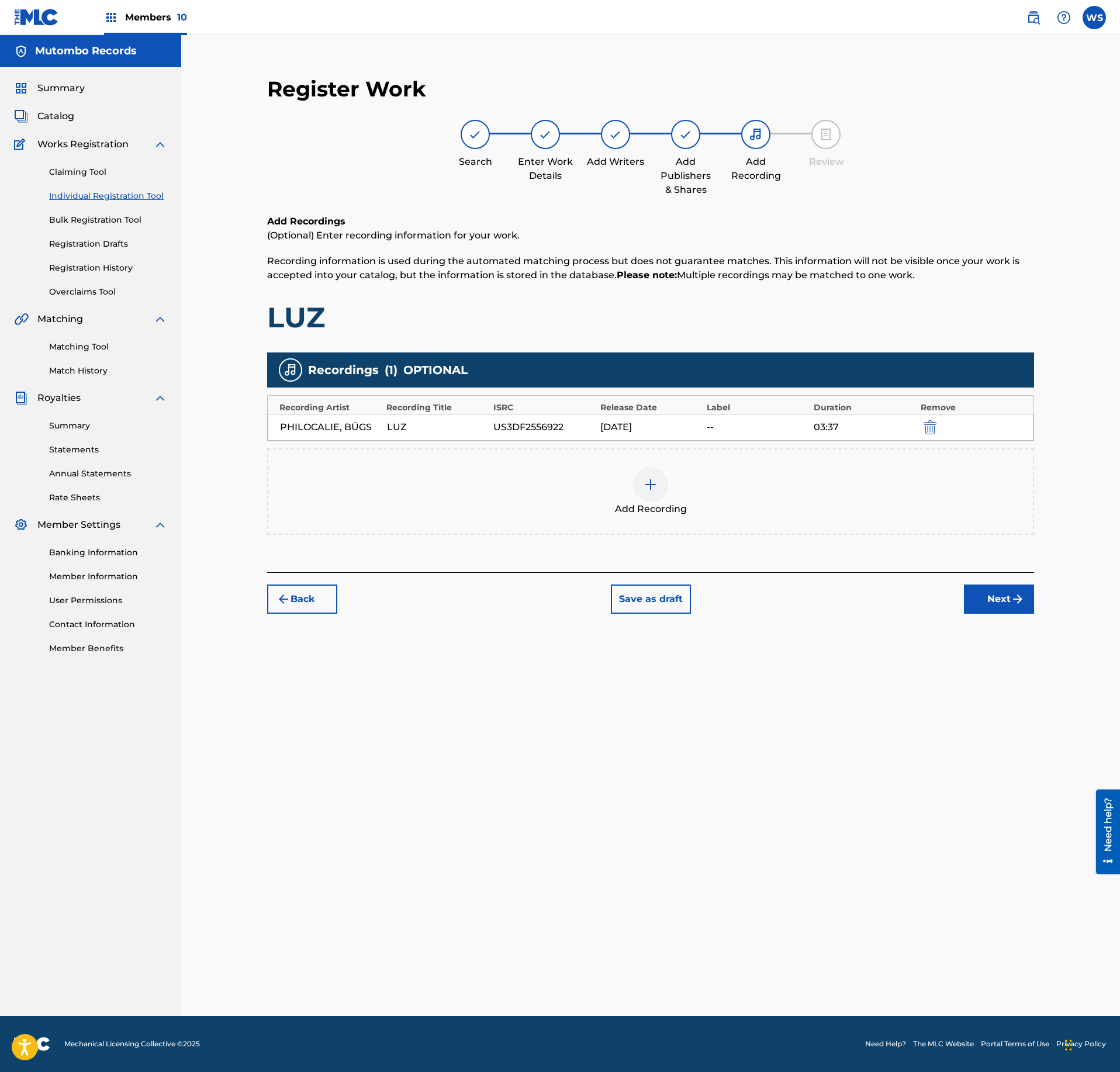
click at [1003, 590] on button "Next" at bounding box center [999, 599] width 70 height 29
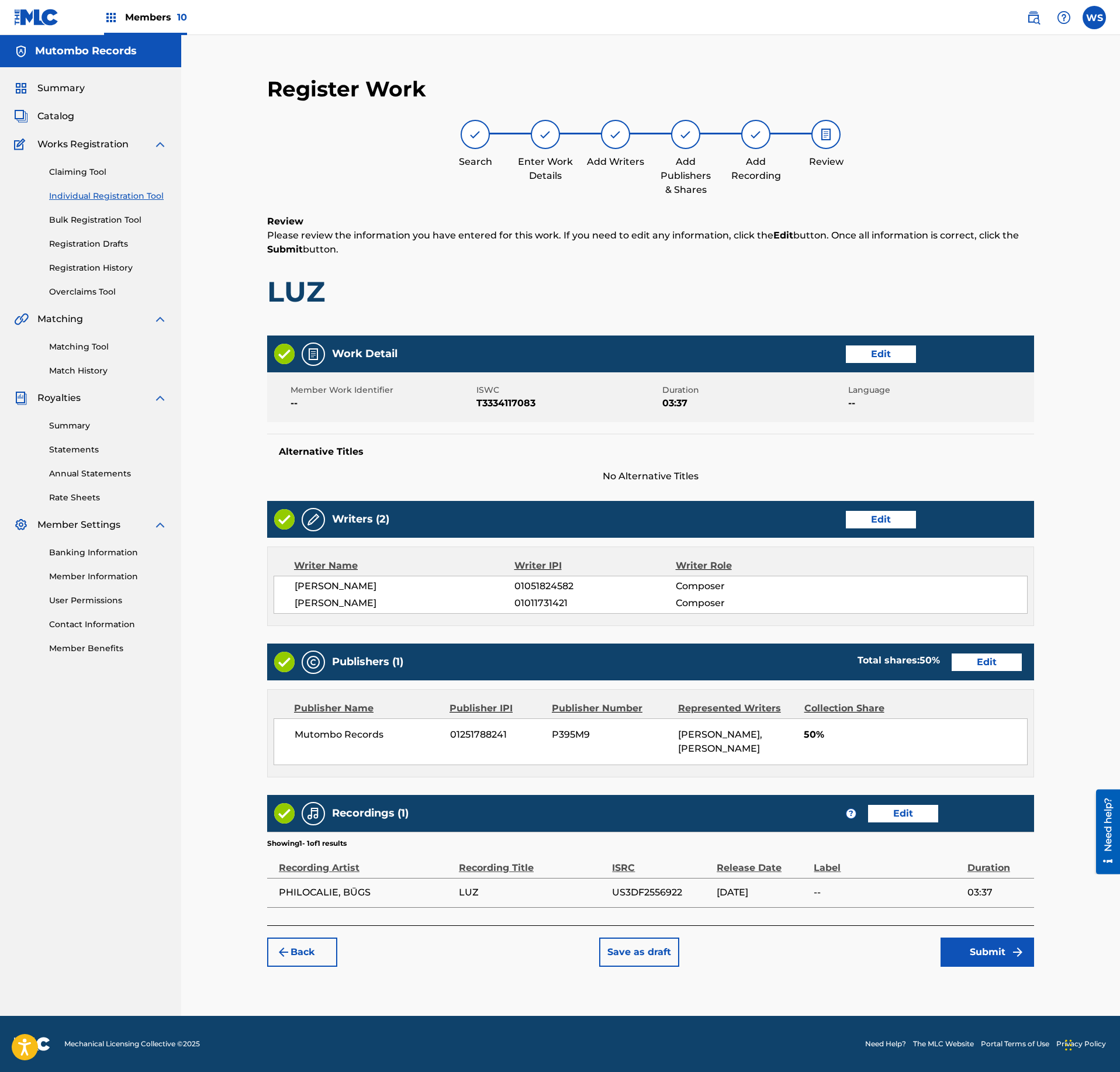
click at [992, 967] on button "Submit" at bounding box center [987, 952] width 94 height 29
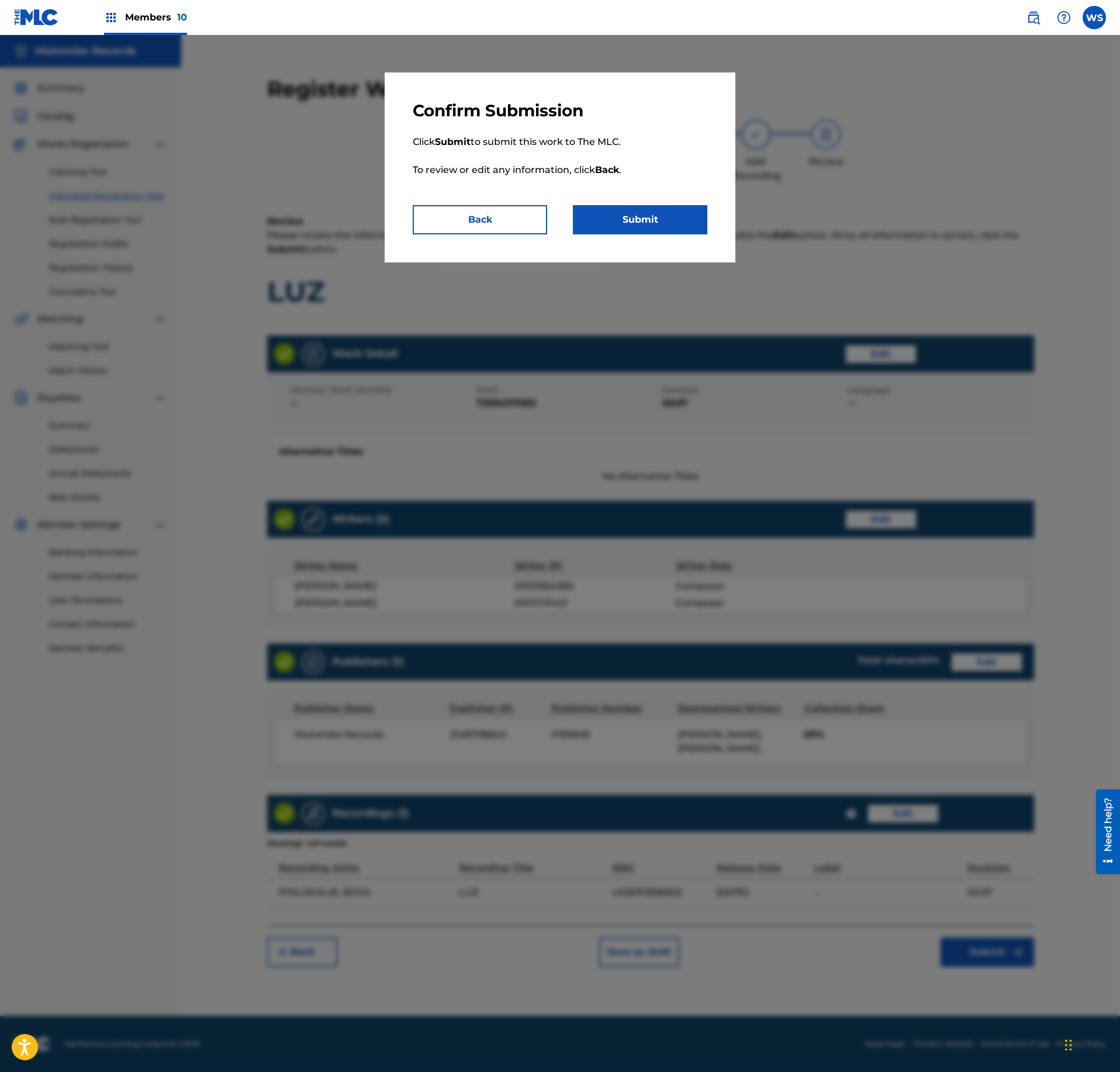
click at [660, 226] on button "Submit" at bounding box center [640, 219] width 135 height 29
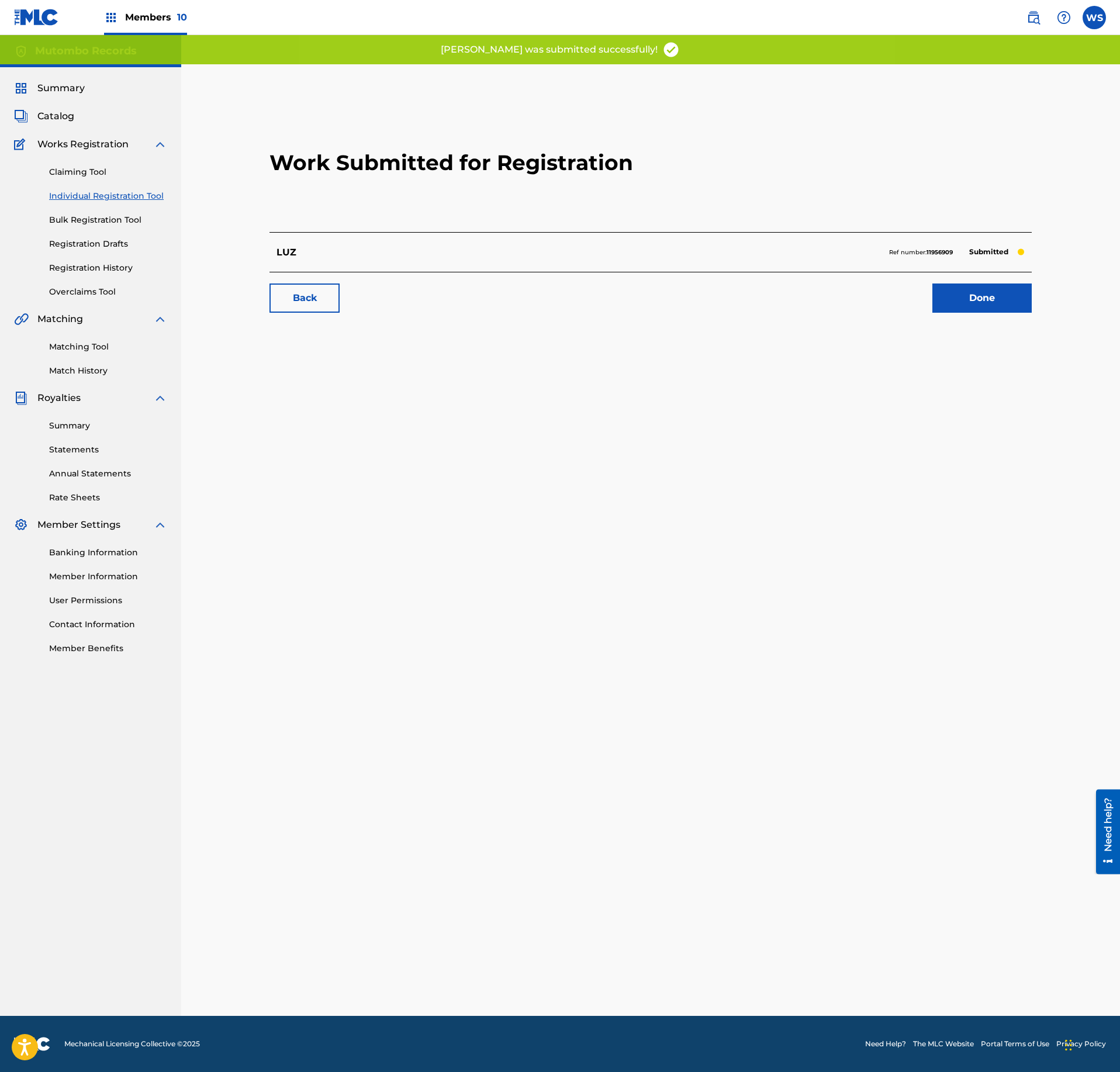
click at [961, 294] on link "Done" at bounding box center [982, 298] width 99 height 29
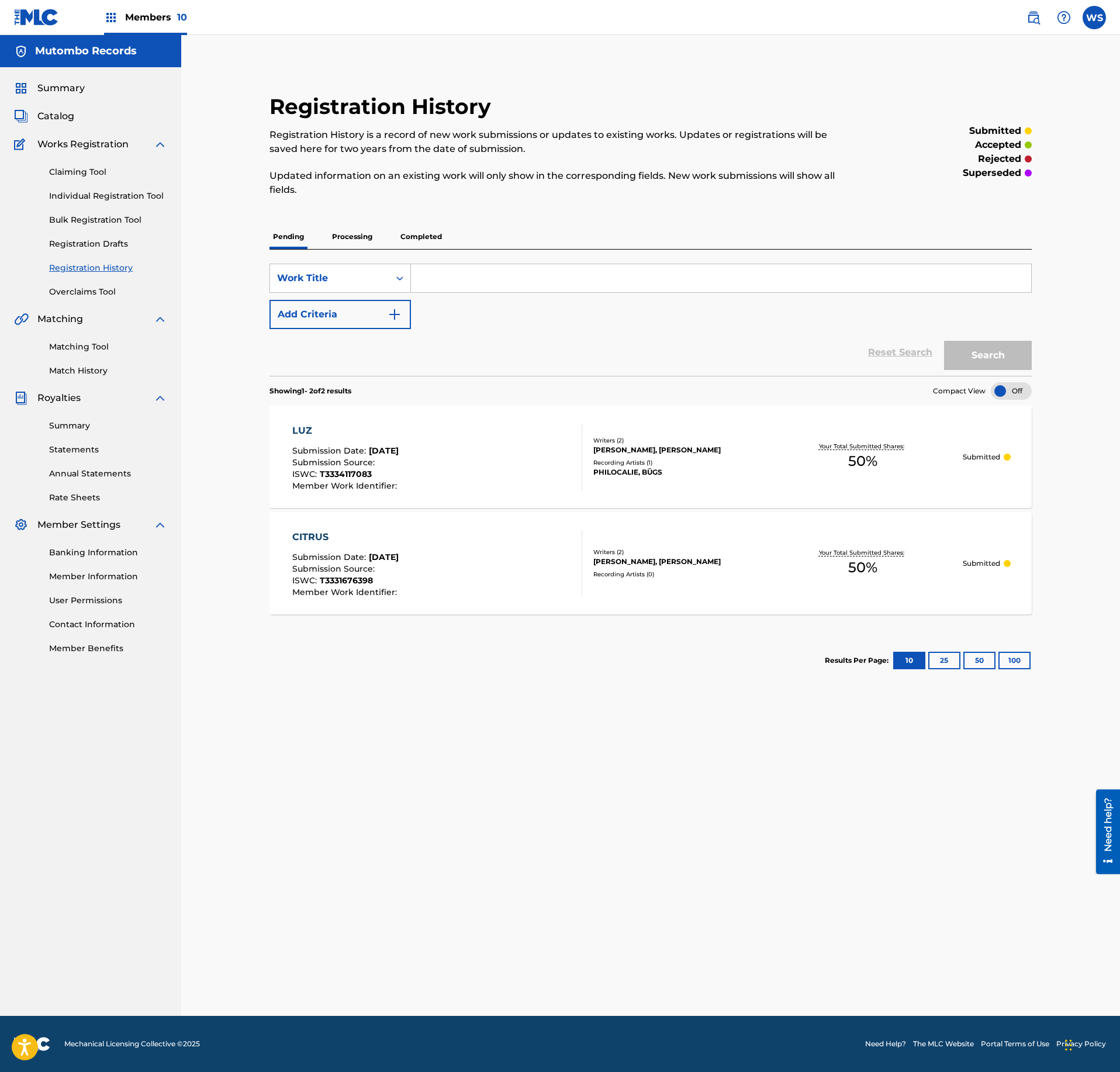
click at [50, 115] on span "Catalog" at bounding box center [55, 117] width 37 height 14
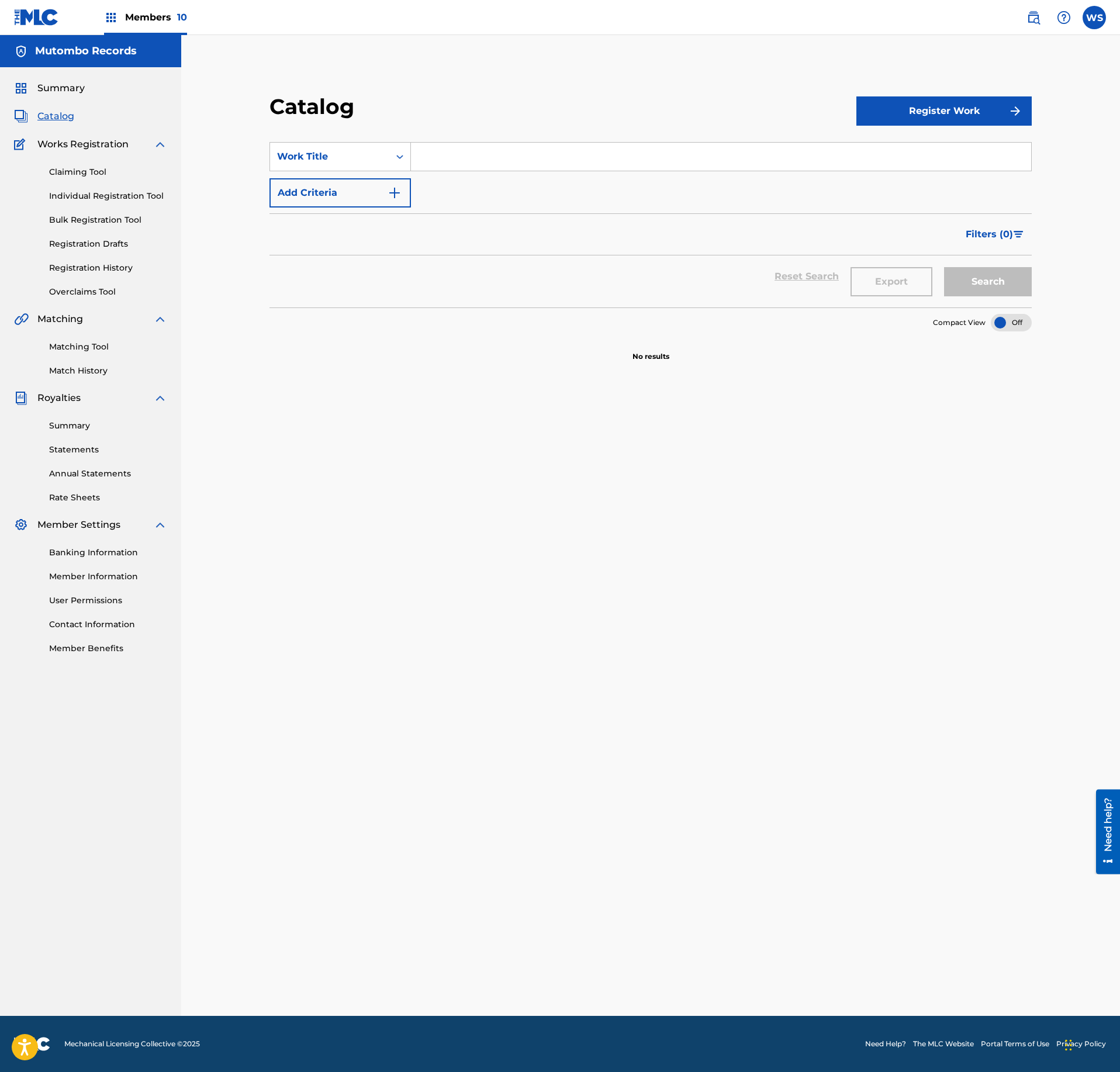
click at [838, 380] on div "Catalog Register Work SearchWithCriteriac3933447-54cd-42e8-93d2-0e32a5287265 Wo…" at bounding box center [651, 540] width 819 height 952
click at [471, 158] on input "Search Form" at bounding box center [721, 156] width 621 height 28
paste input "PRAIA"
type input "PRAIA"
click at [950, 101] on button "Register Work" at bounding box center [943, 111] width 176 height 29
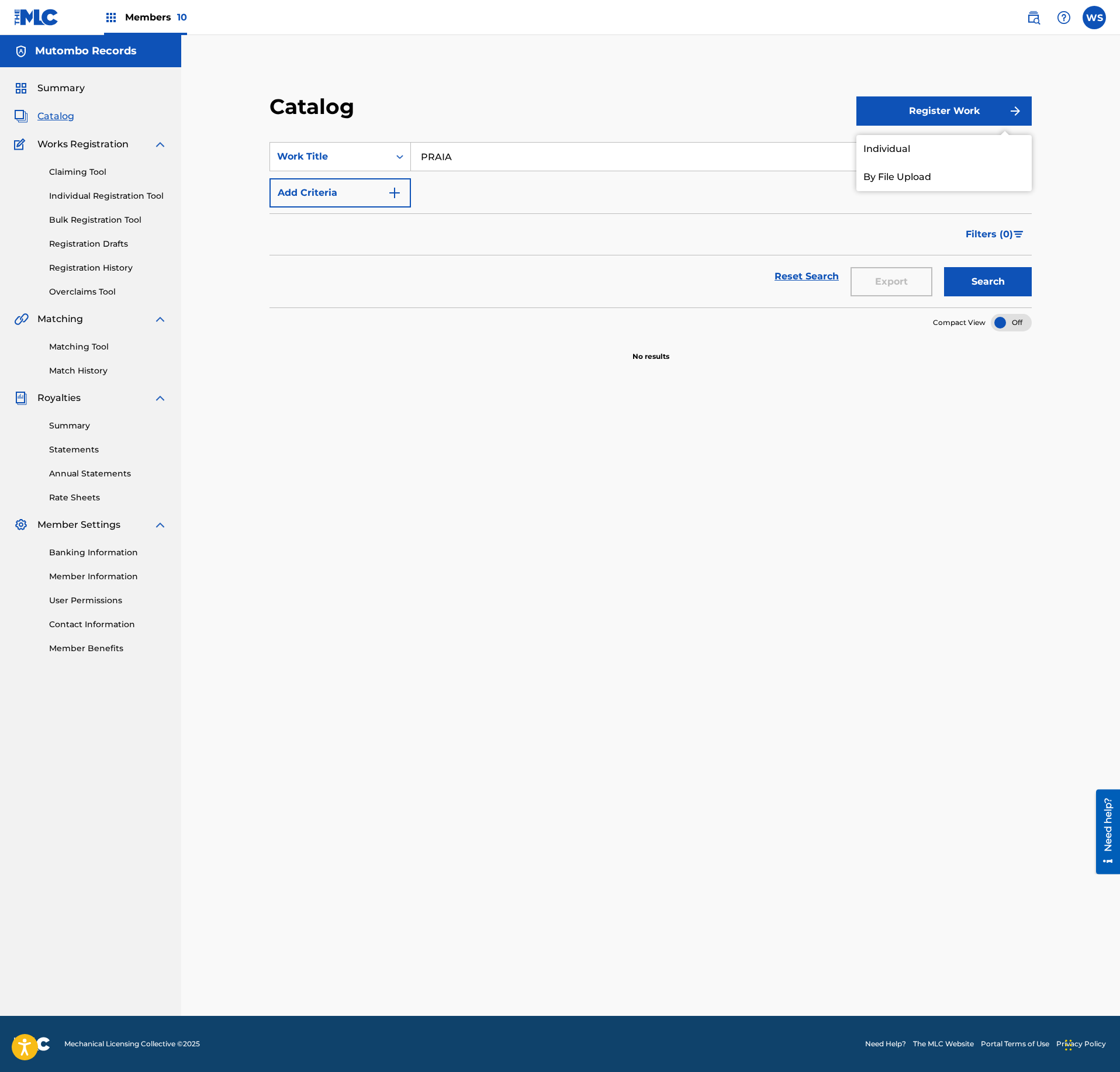
click at [912, 145] on link "Individual" at bounding box center [943, 148] width 176 height 28
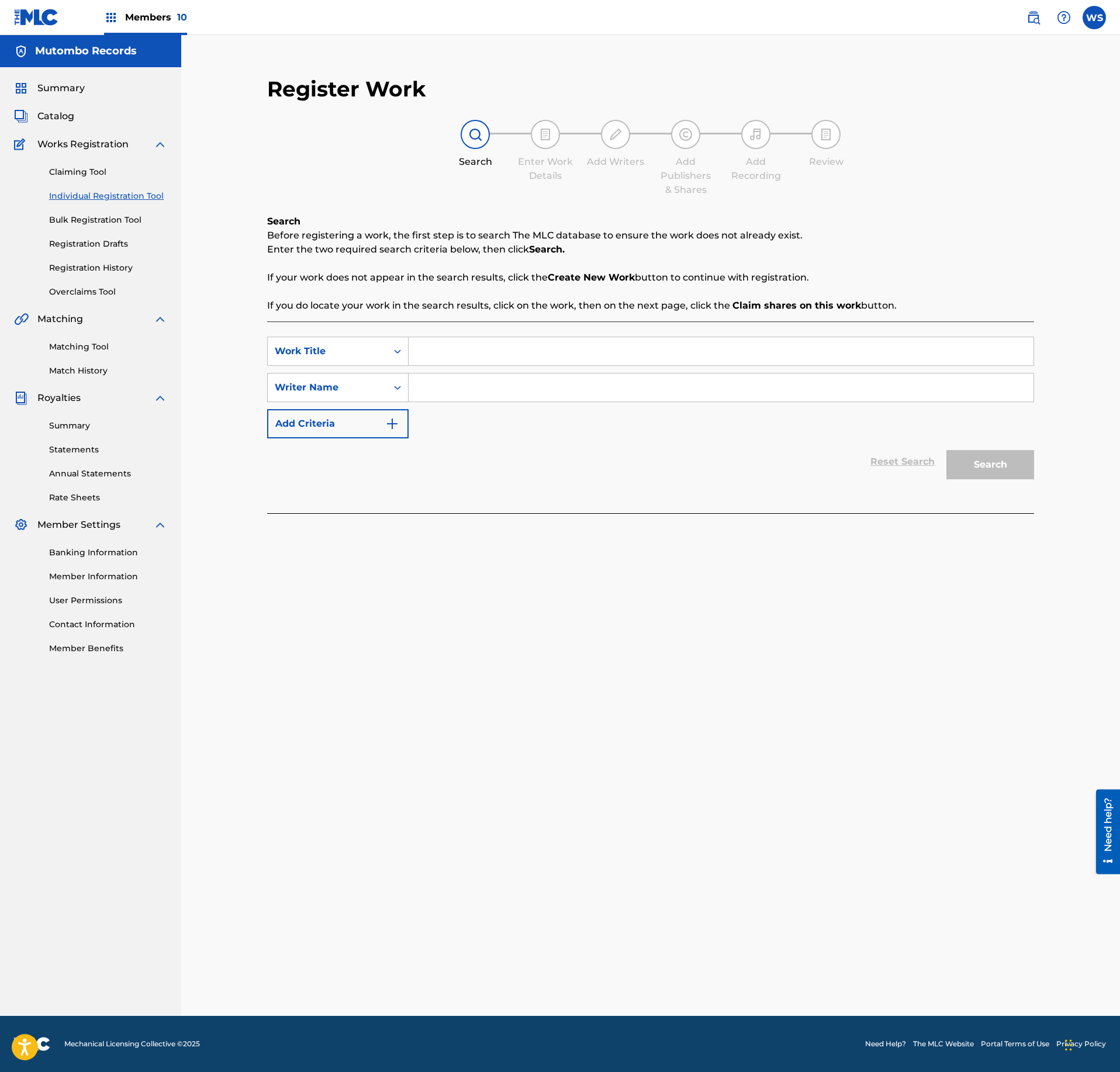
drag, startPoint x: 564, startPoint y: 366, endPoint x: 564, endPoint y: 354, distance: 12.0
click at [564, 365] on div "Search Form" at bounding box center [721, 351] width 626 height 29
click at [564, 353] on input "Search Form" at bounding box center [721, 350] width 625 height 28
paste input "PRAIA"
type input "PRAIA"
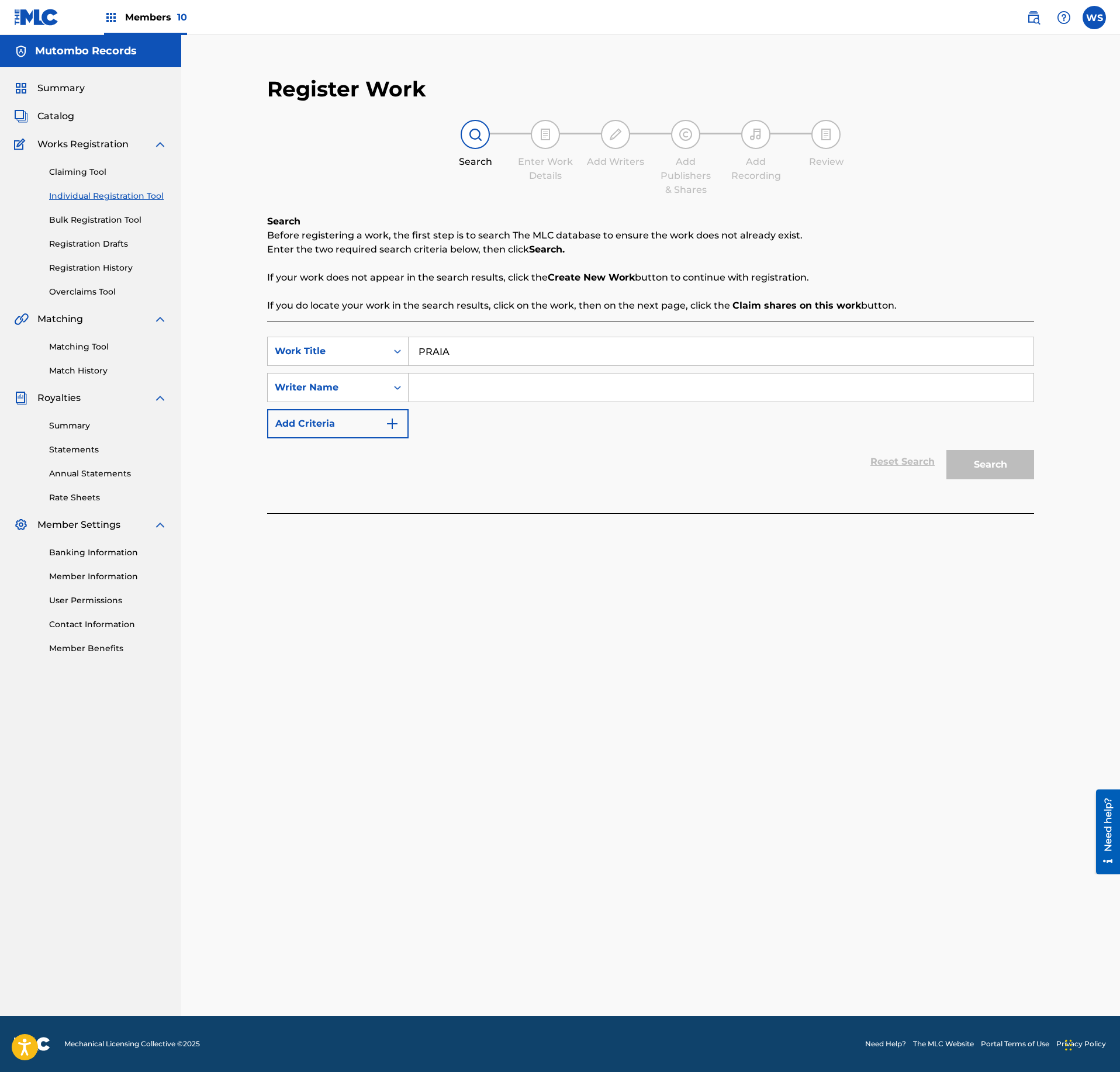
click at [551, 380] on input "Search Form" at bounding box center [721, 387] width 625 height 28
click at [551, 391] on input "Search Form" at bounding box center [721, 387] width 625 height 28
type input "VLEESCHHOUWER"
click at [989, 452] on button "Search" at bounding box center [990, 465] width 87 height 29
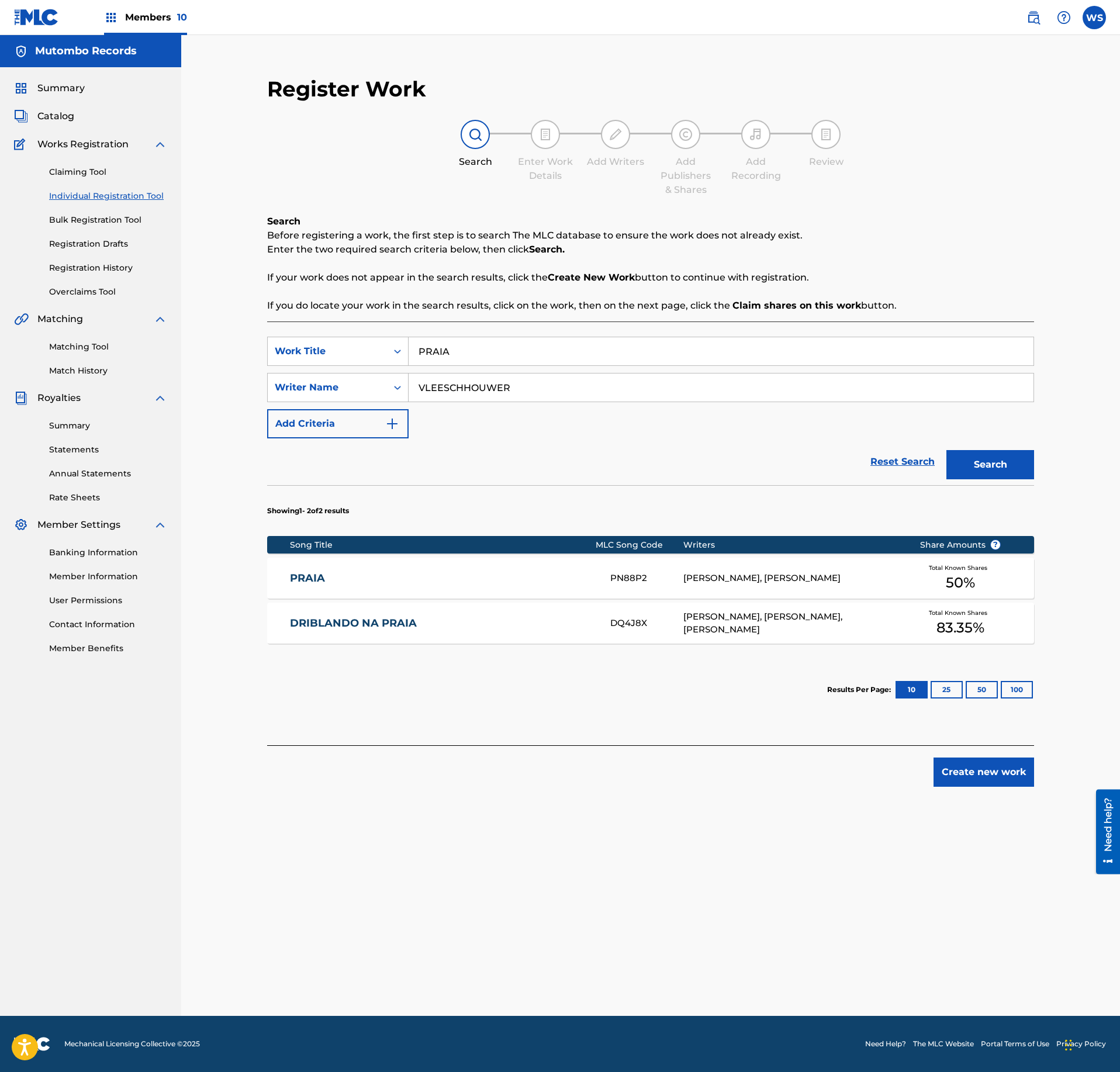
click at [778, 574] on div "[PERSON_NAME], [PERSON_NAME]" at bounding box center [792, 578] width 218 height 13
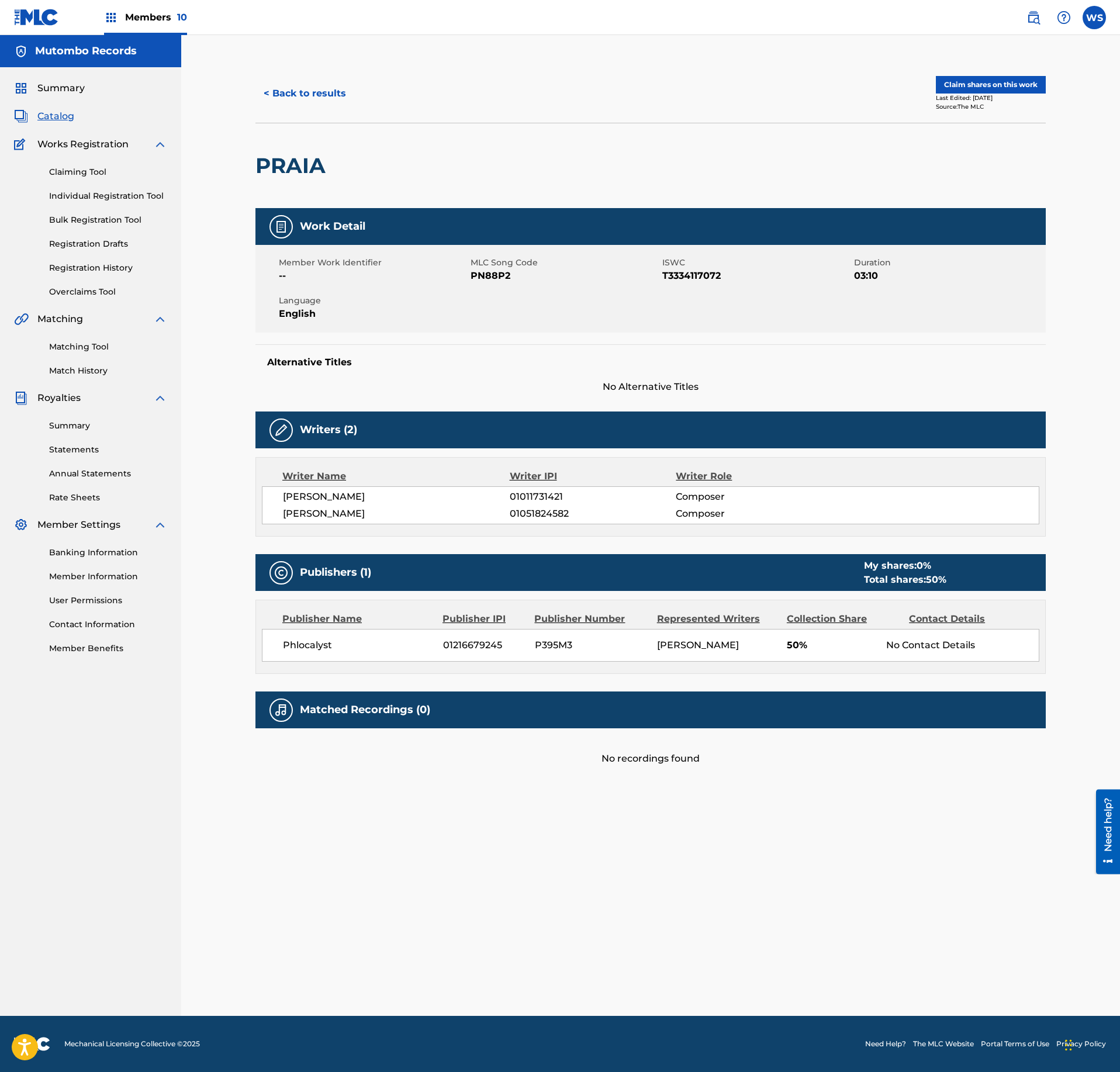
click at [996, 79] on button "Claim shares on this work" at bounding box center [991, 85] width 110 height 18
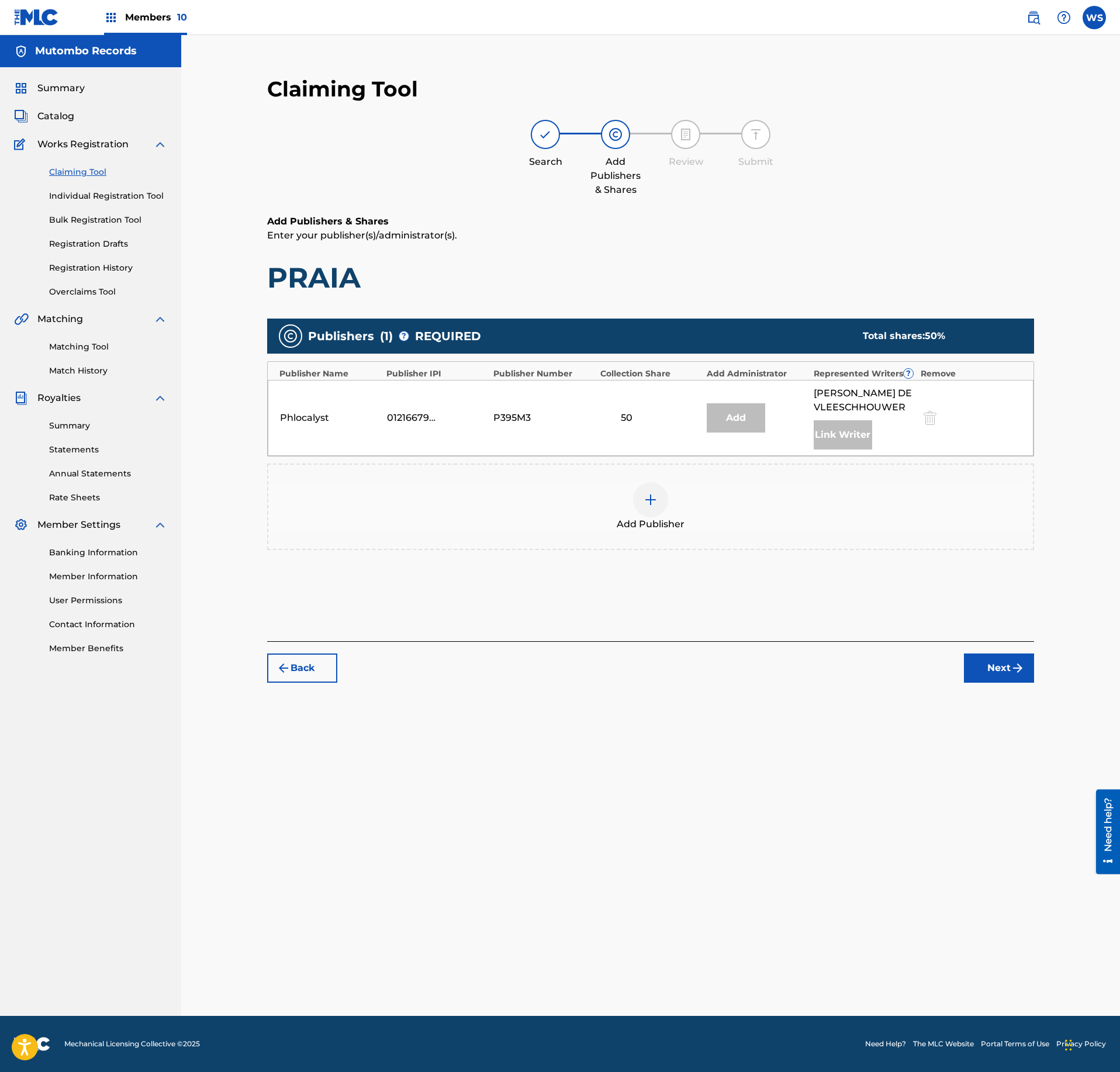
click at [650, 526] on span "Add Publisher" at bounding box center [651, 524] width 68 height 14
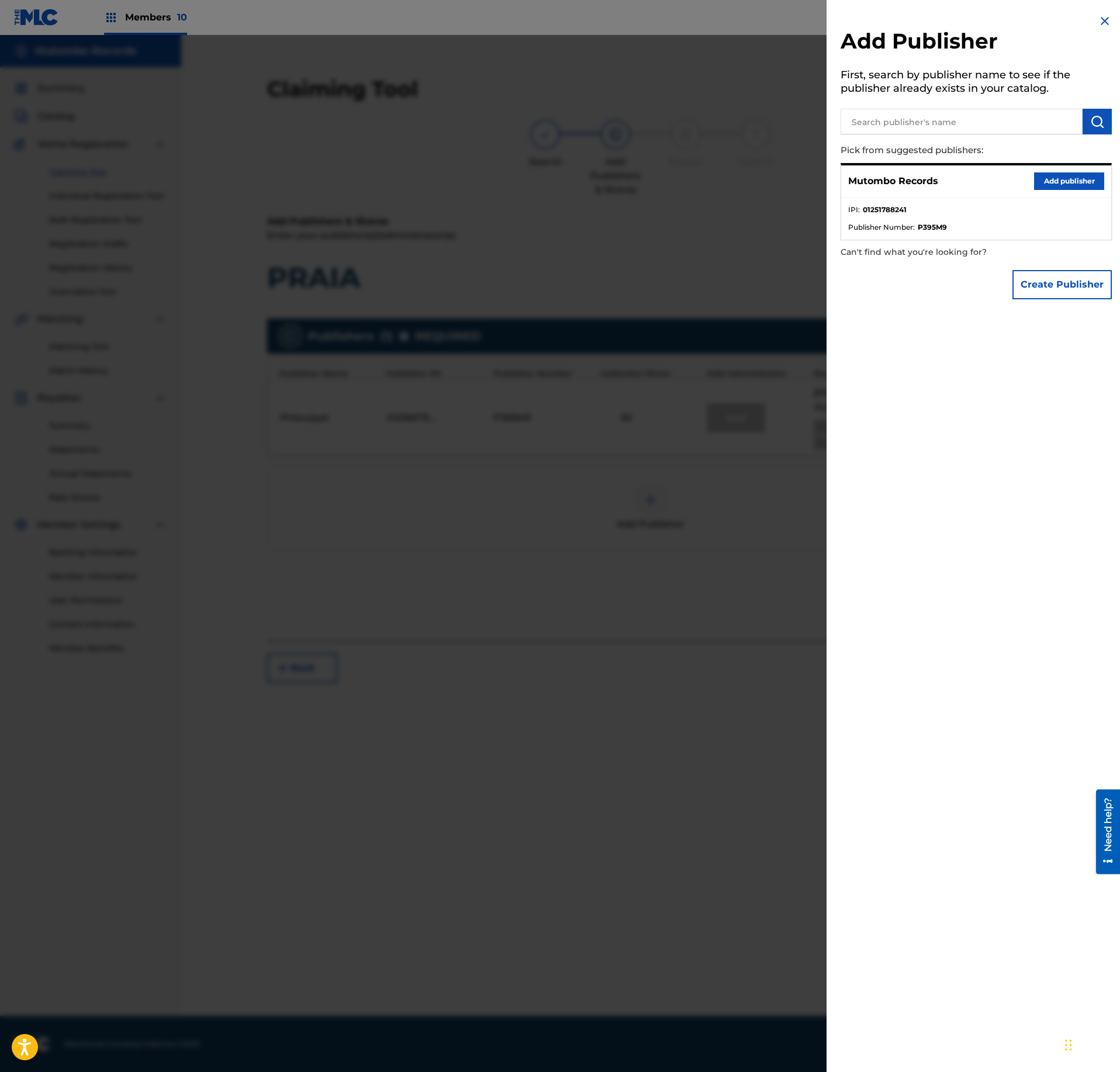
click at [1084, 177] on button "Add publisher" at bounding box center [1069, 181] width 70 height 18
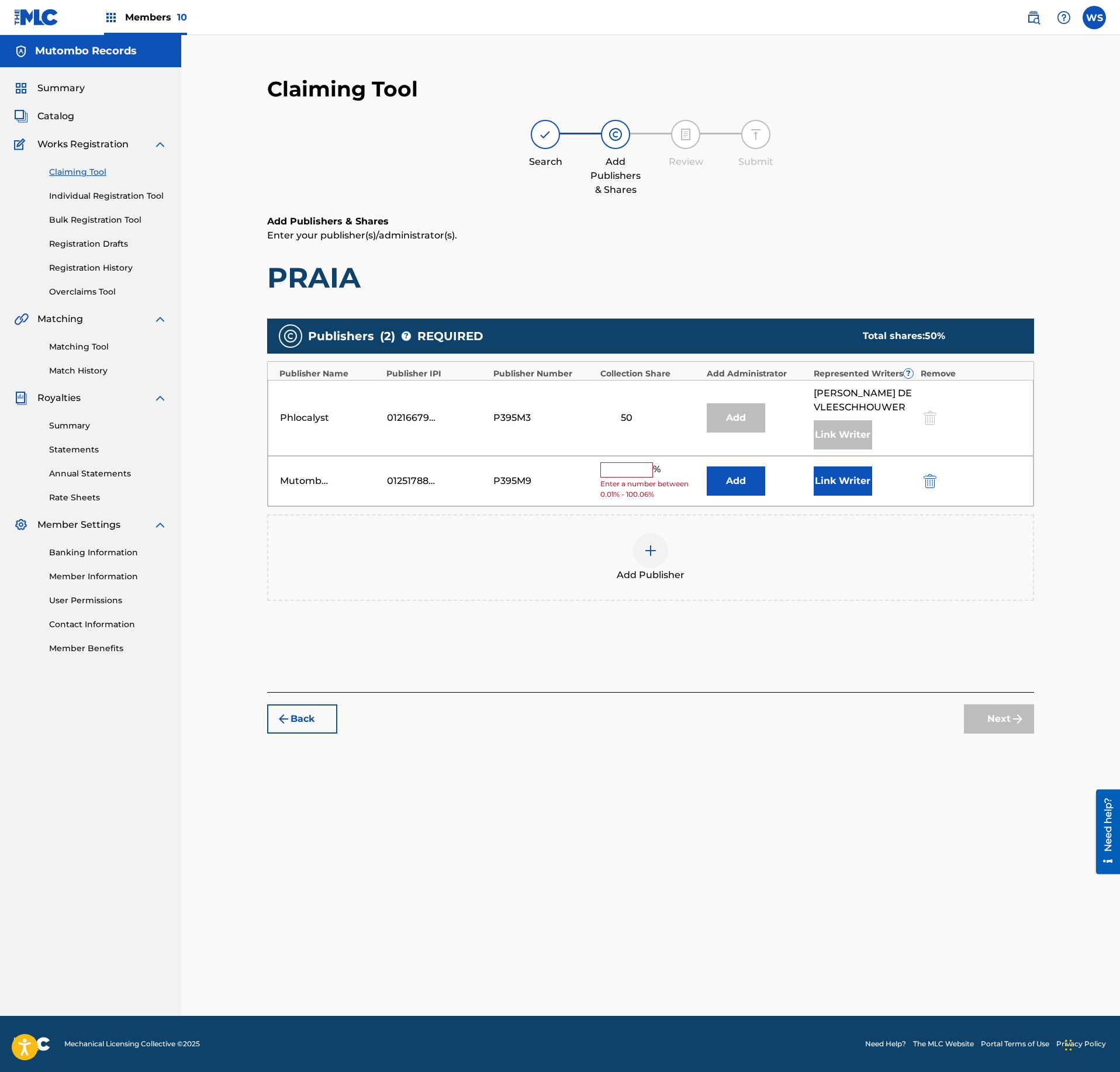
click at [634, 476] on input "text" at bounding box center [626, 470] width 53 height 15
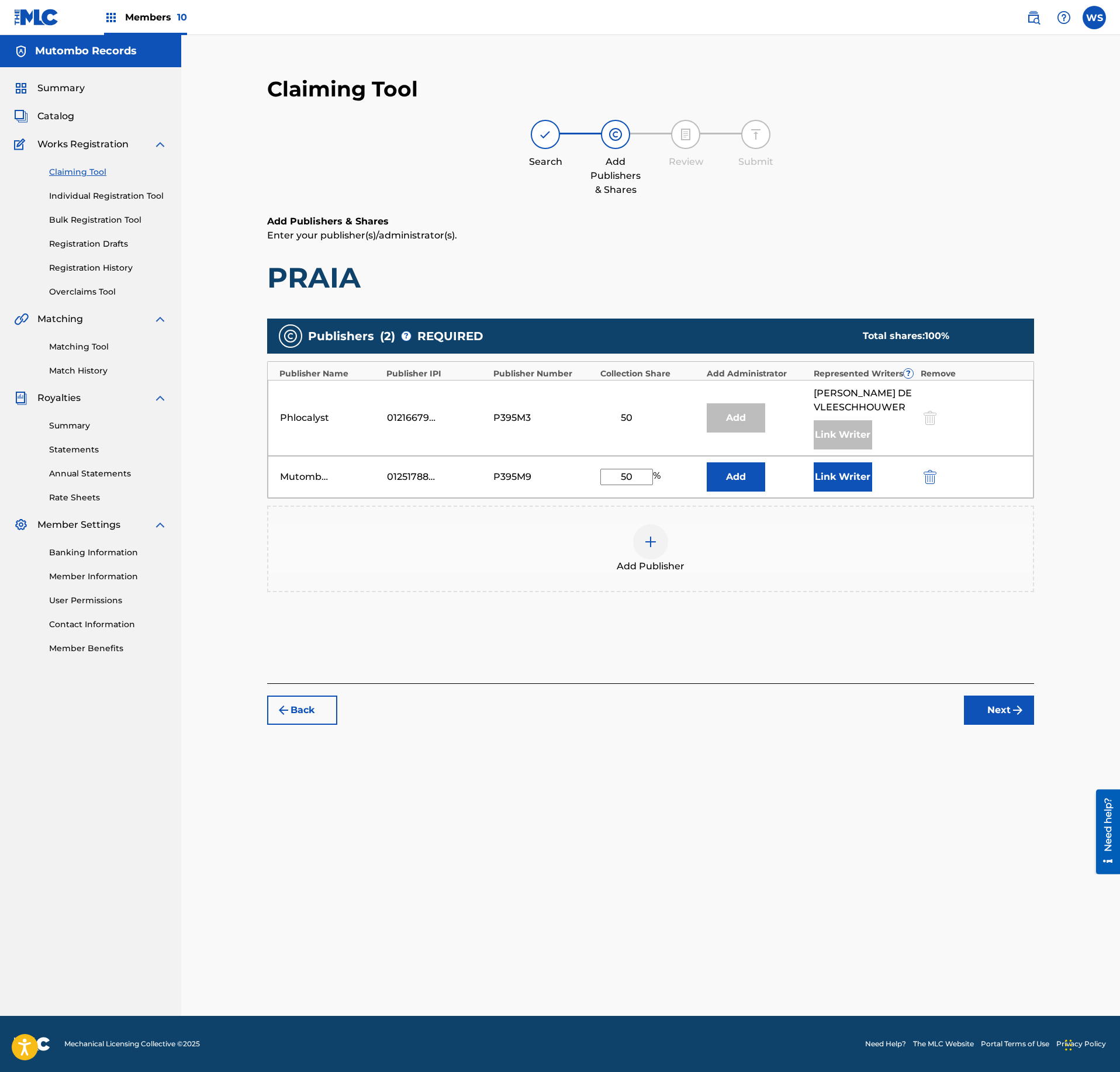
type input "50"
click at [852, 485] on button "Link Writer" at bounding box center [844, 477] width 59 height 29
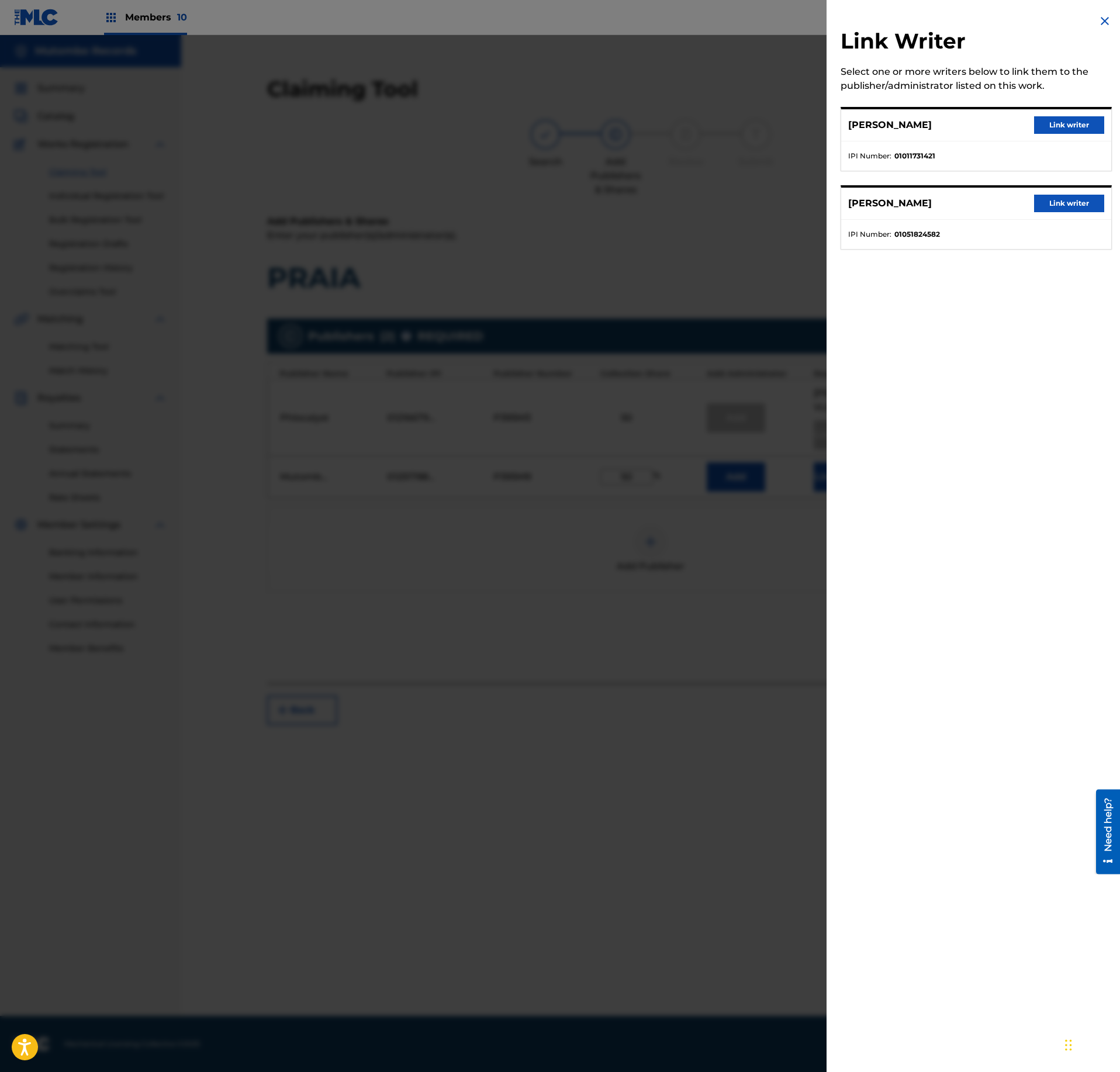
click at [1074, 120] on button "Link writer" at bounding box center [1069, 125] width 70 height 18
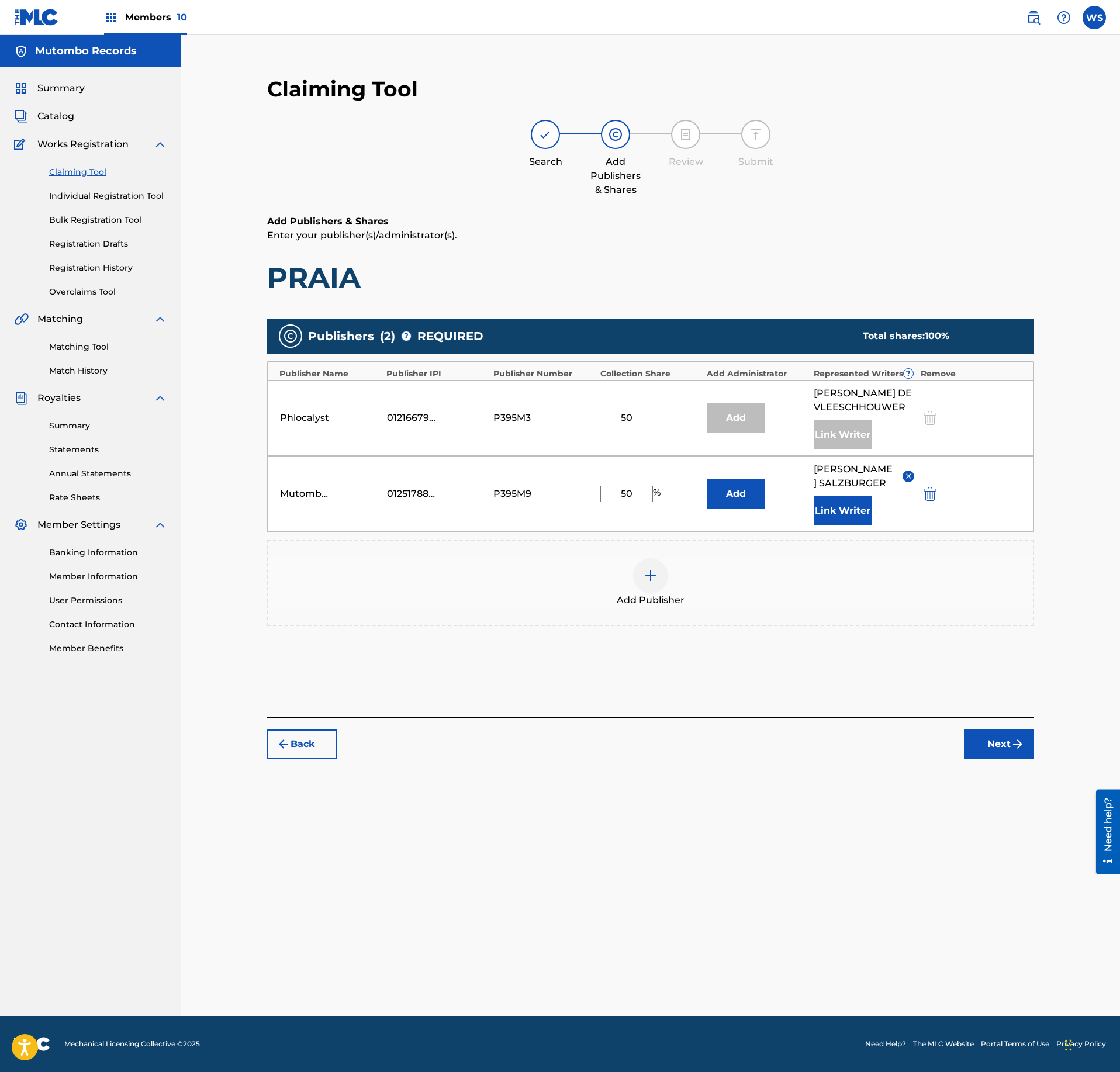
click at [850, 525] on button "Link Writer" at bounding box center [844, 511] width 59 height 29
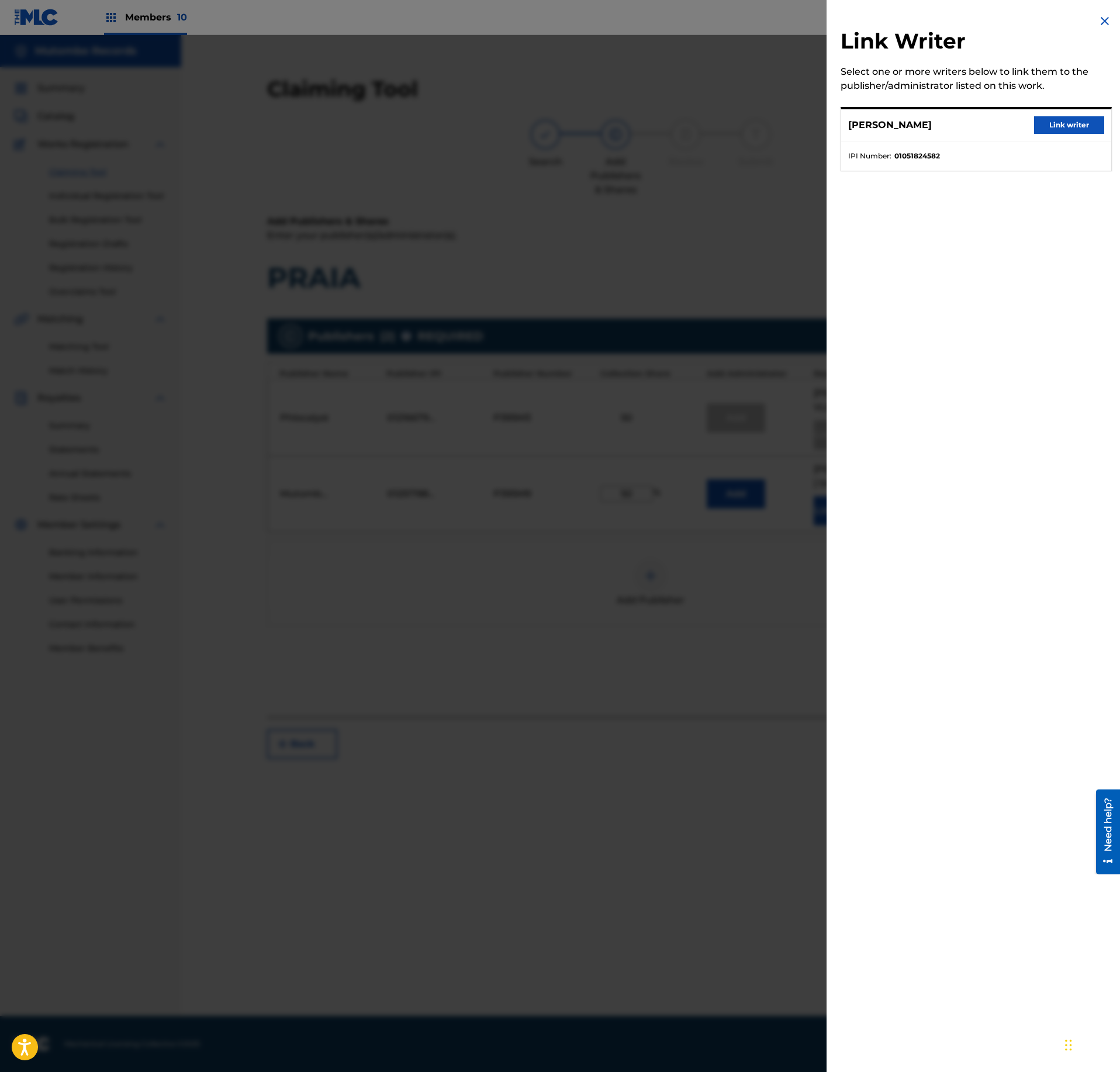
click at [1087, 125] on button "Link writer" at bounding box center [1069, 125] width 70 height 18
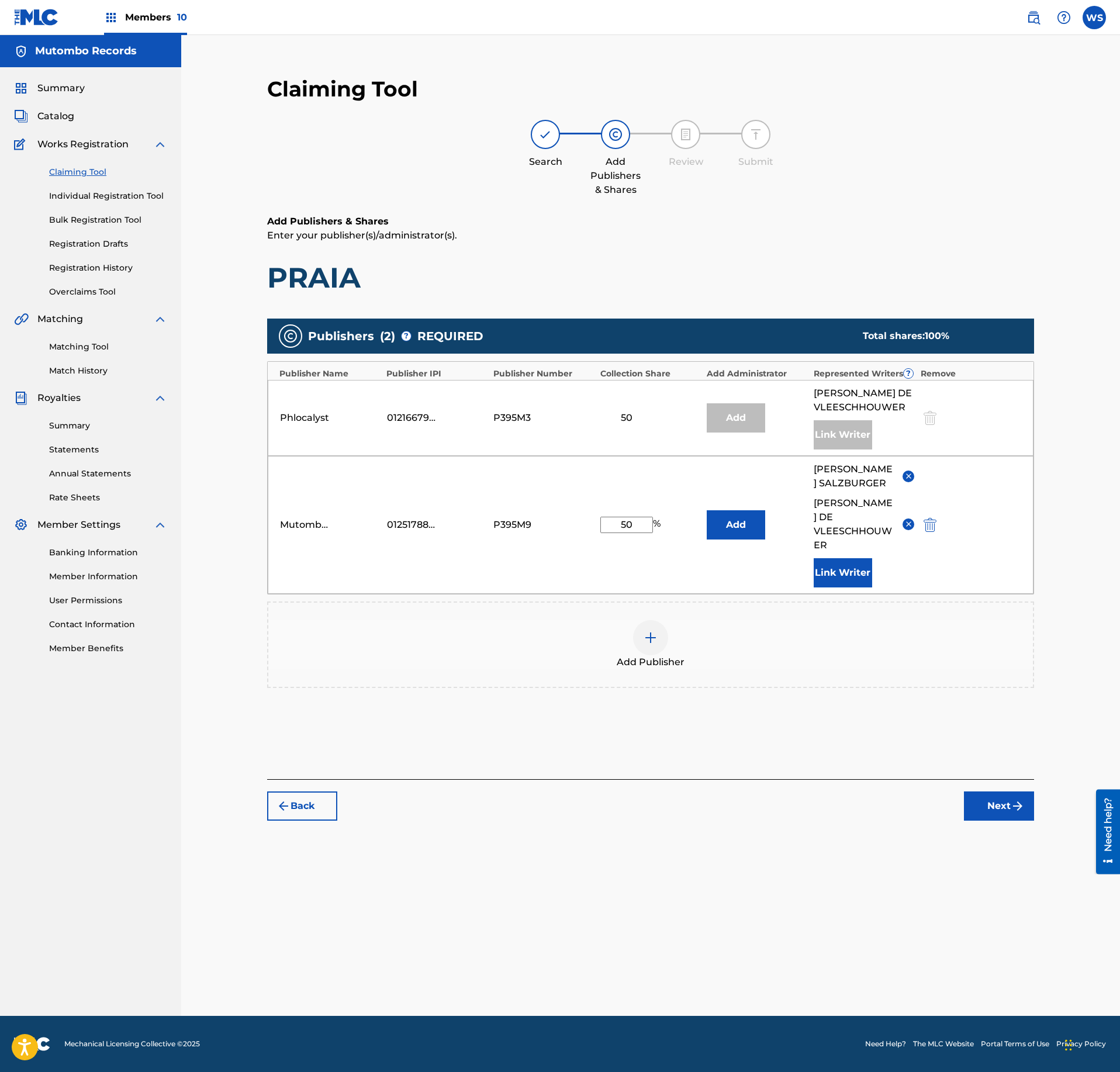
click at [984, 800] on button "Next" at bounding box center [999, 806] width 70 height 29
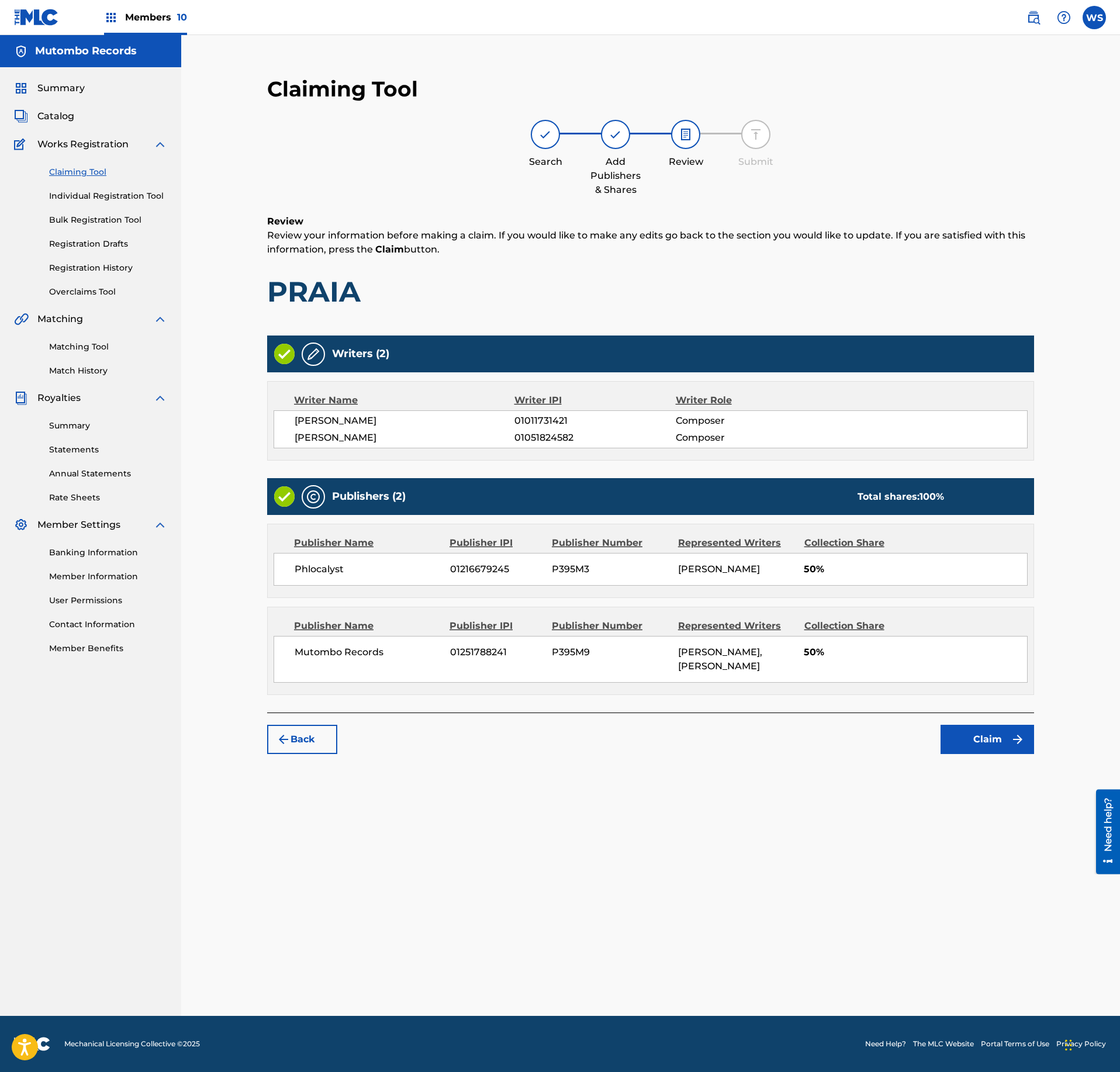
click at [989, 755] on button "Claim" at bounding box center [987, 739] width 94 height 29
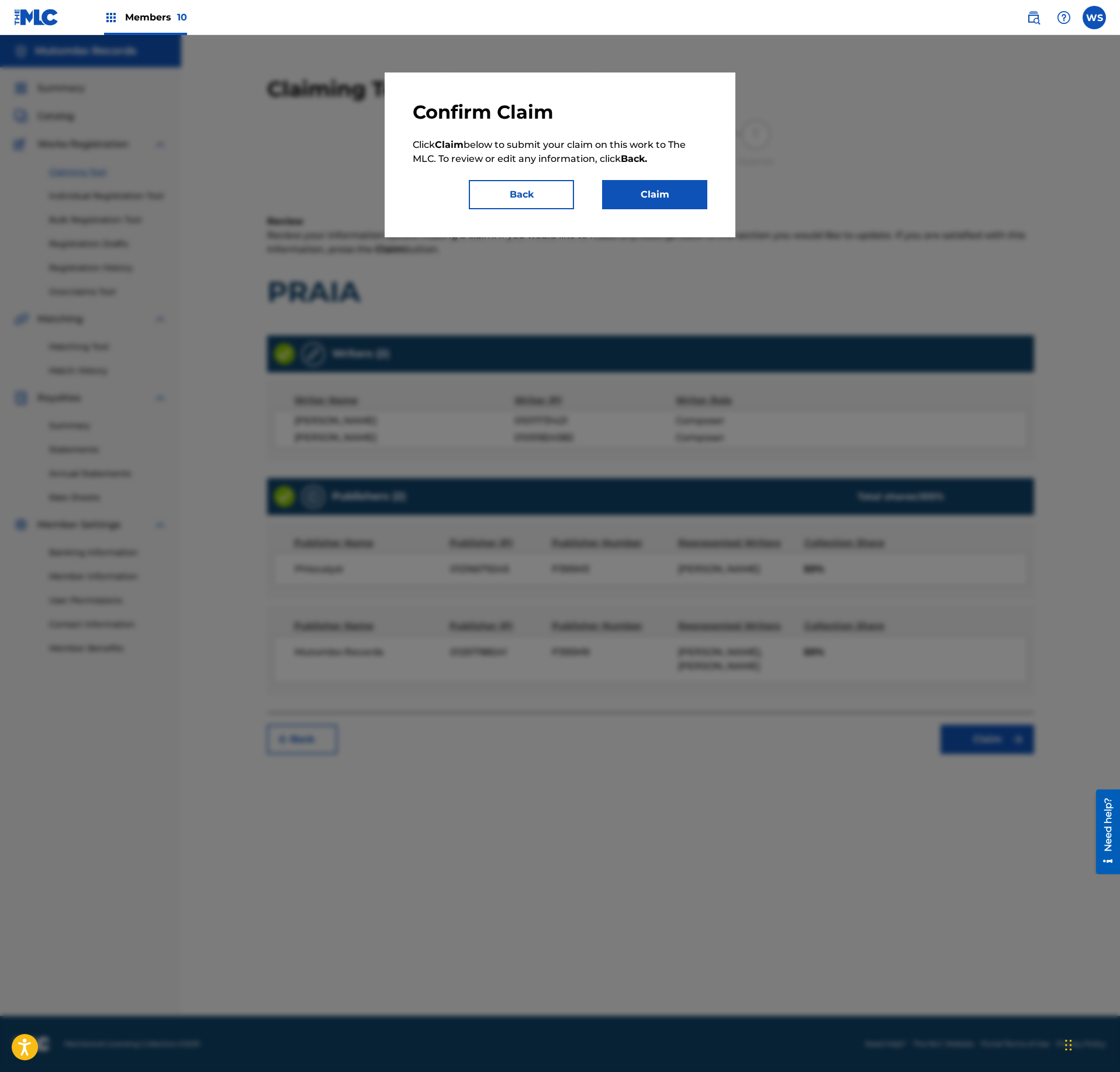
click at [646, 196] on button "Claim" at bounding box center [655, 194] width 105 height 29
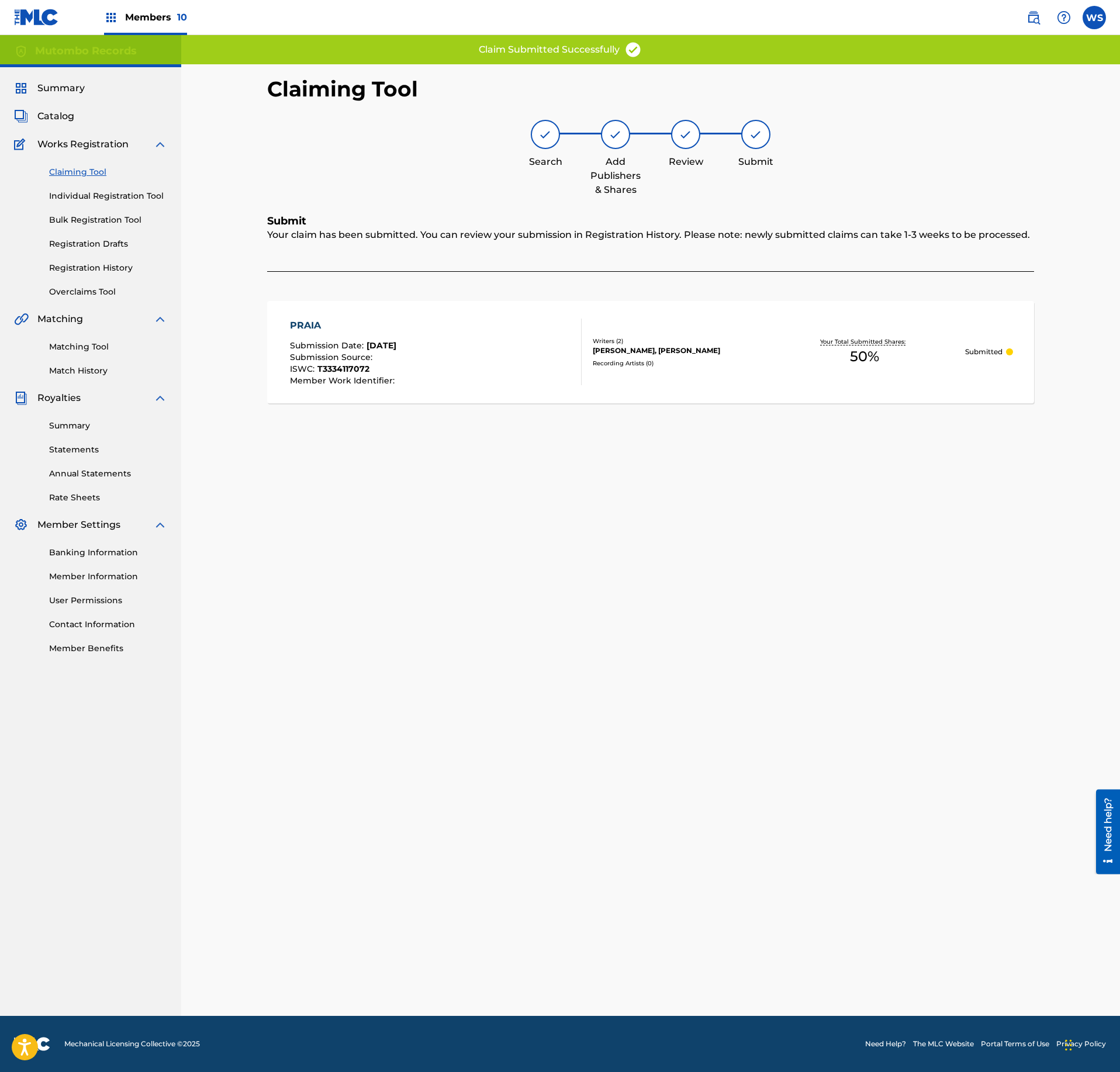
drag, startPoint x: 90, startPoint y: 264, endPoint x: 202, endPoint y: 309, distance: 120.7
click at [90, 267] on link "Registration History" at bounding box center [108, 268] width 118 height 12
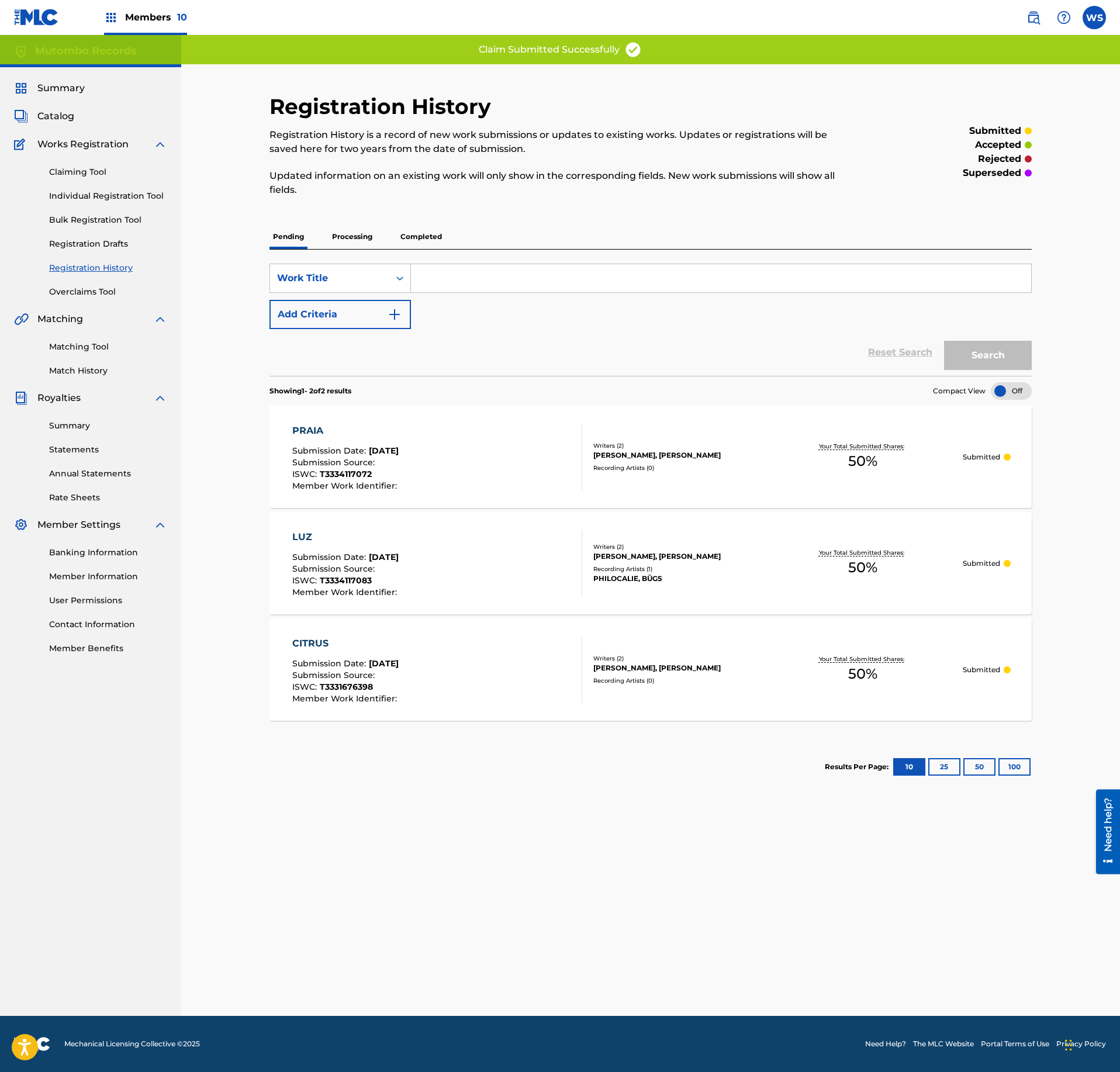
click at [492, 480] on div "PRAIA Submission Date : [DATE] Submission Source : ISWC : T3334117072 Member Wo…" at bounding box center [437, 457] width 290 height 67
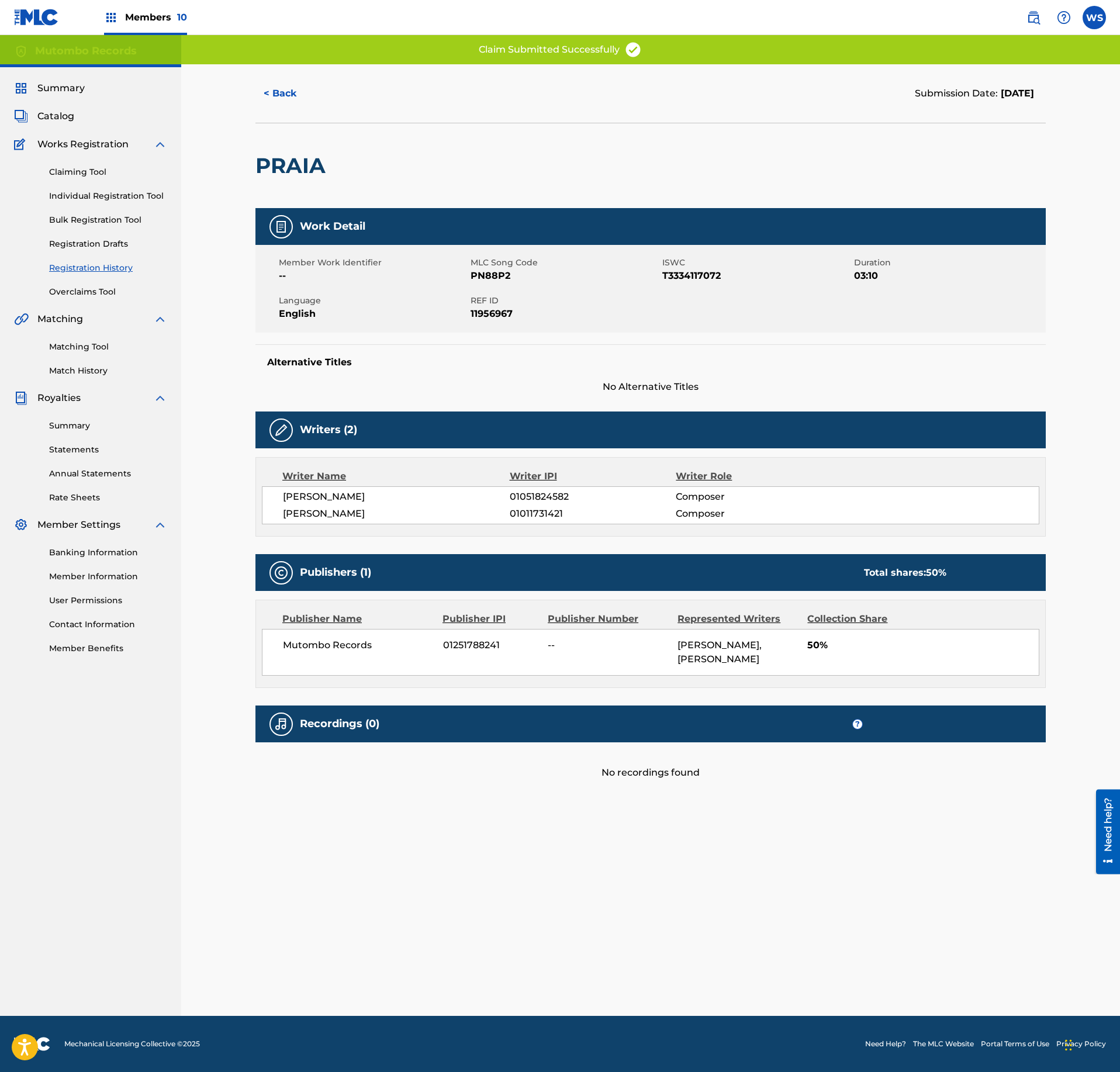
click at [492, 276] on span "PN88P2" at bounding box center [565, 276] width 189 height 14
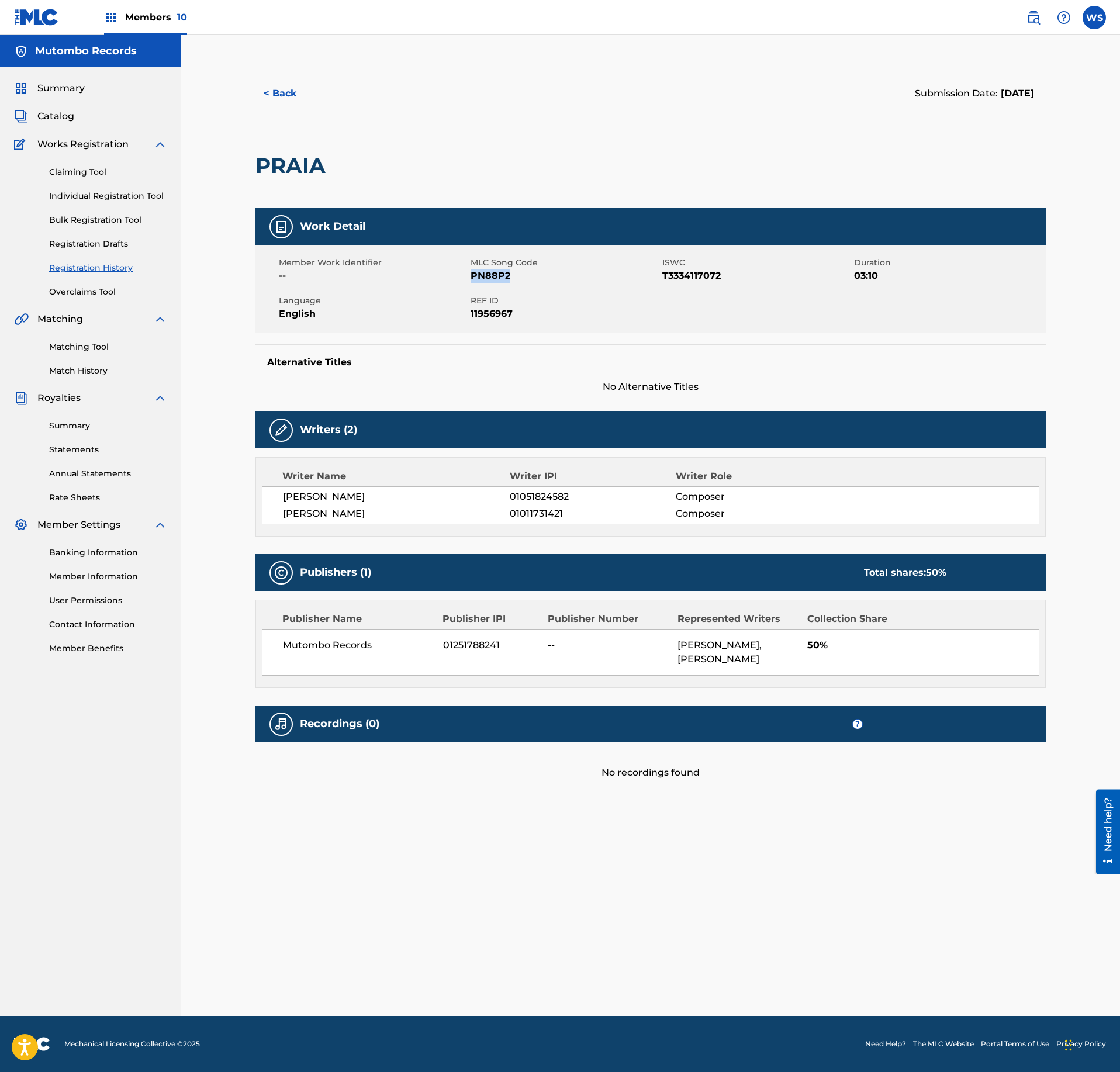
click at [492, 276] on span "PN88P2" at bounding box center [565, 276] width 189 height 14
copy span "PN88P2"
click at [49, 121] on span "Catalog" at bounding box center [55, 117] width 37 height 14
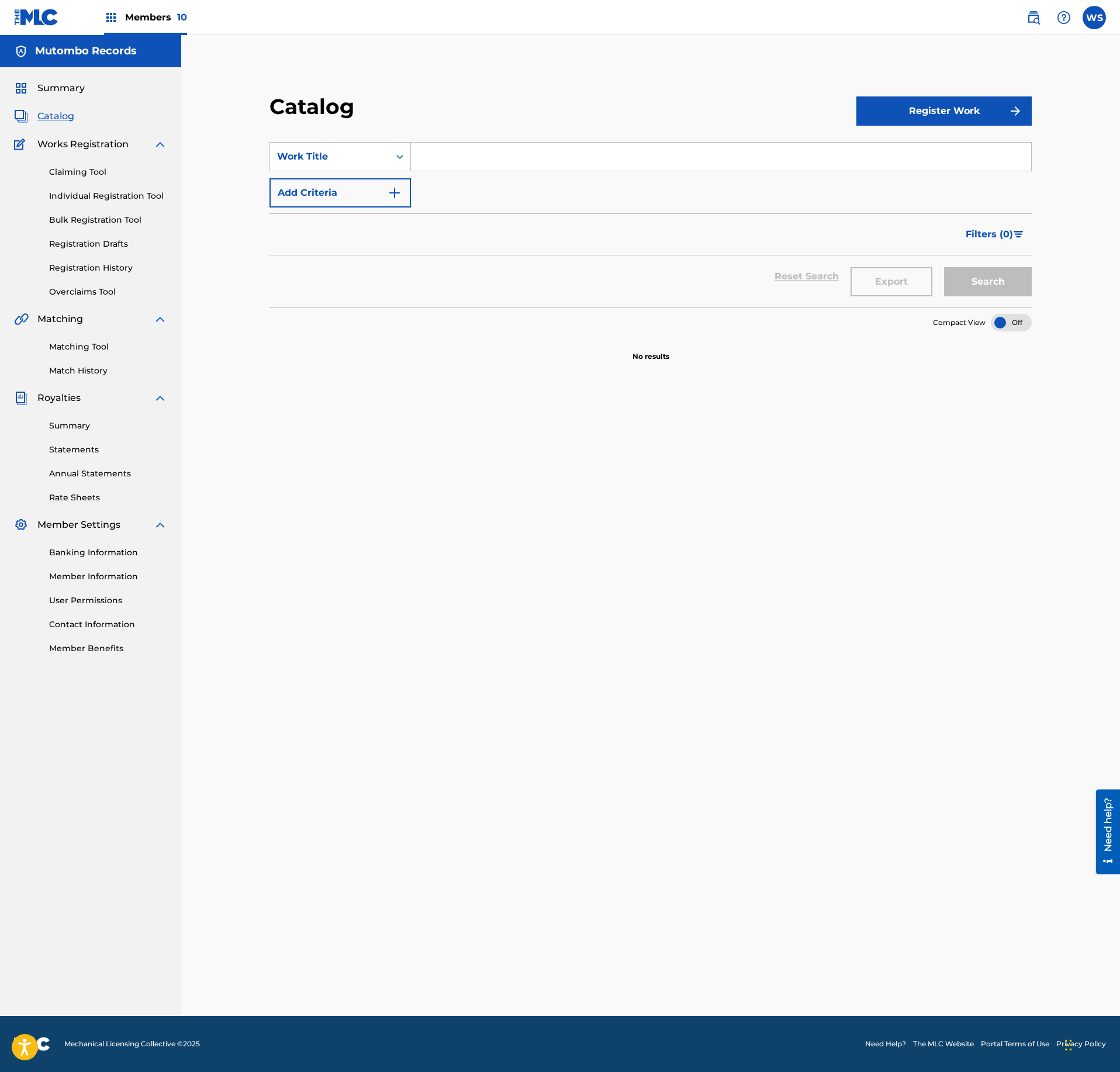
click at [895, 120] on button "Register Work" at bounding box center [943, 111] width 176 height 29
click at [895, 140] on link "Individual" at bounding box center [943, 148] width 176 height 28
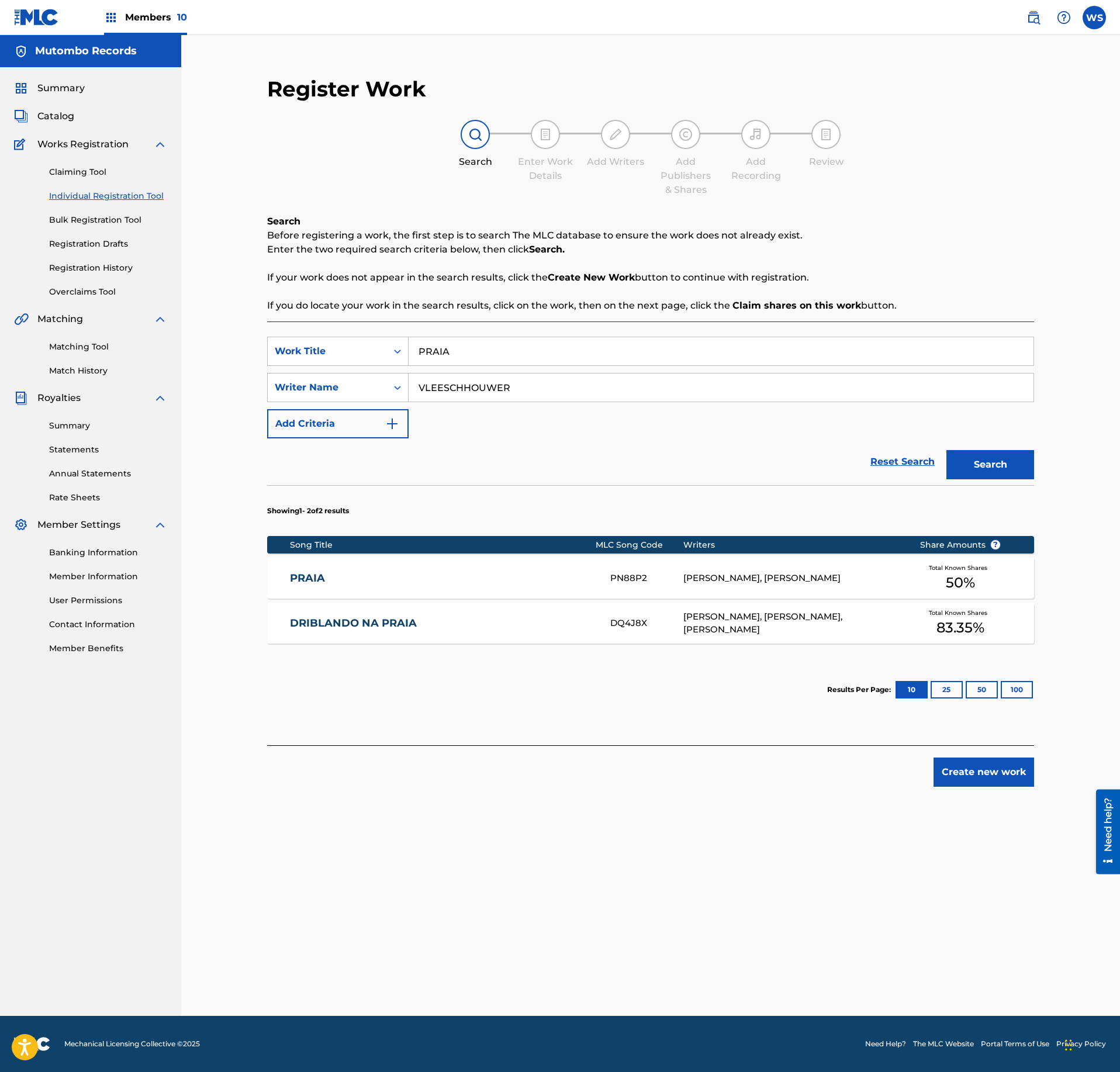
click at [532, 346] on input "PRAIA" at bounding box center [721, 350] width 625 height 28
paste input "RUMOURS"
type input "RUMOURS"
drag, startPoint x: 519, startPoint y: 392, endPoint x: 297, endPoint y: 365, distance: 223.6
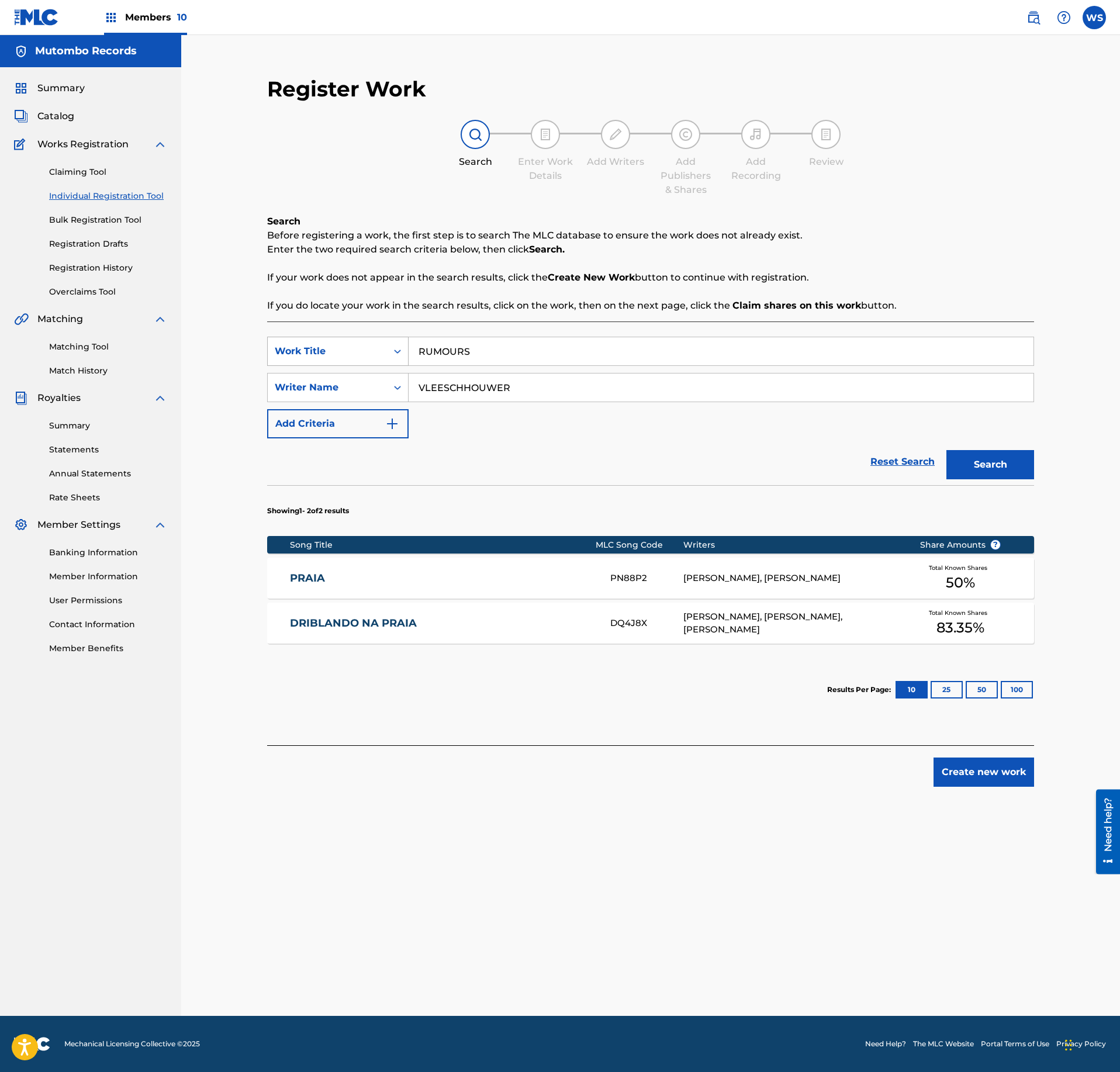
click at [408, 374] on input "VLEESCHHOUWER" at bounding box center [721, 387] width 625 height 28
type input "g"
type input "a"
type input "[PERSON_NAME]"
click at [946, 450] on button "Search" at bounding box center [990, 465] width 87 height 29
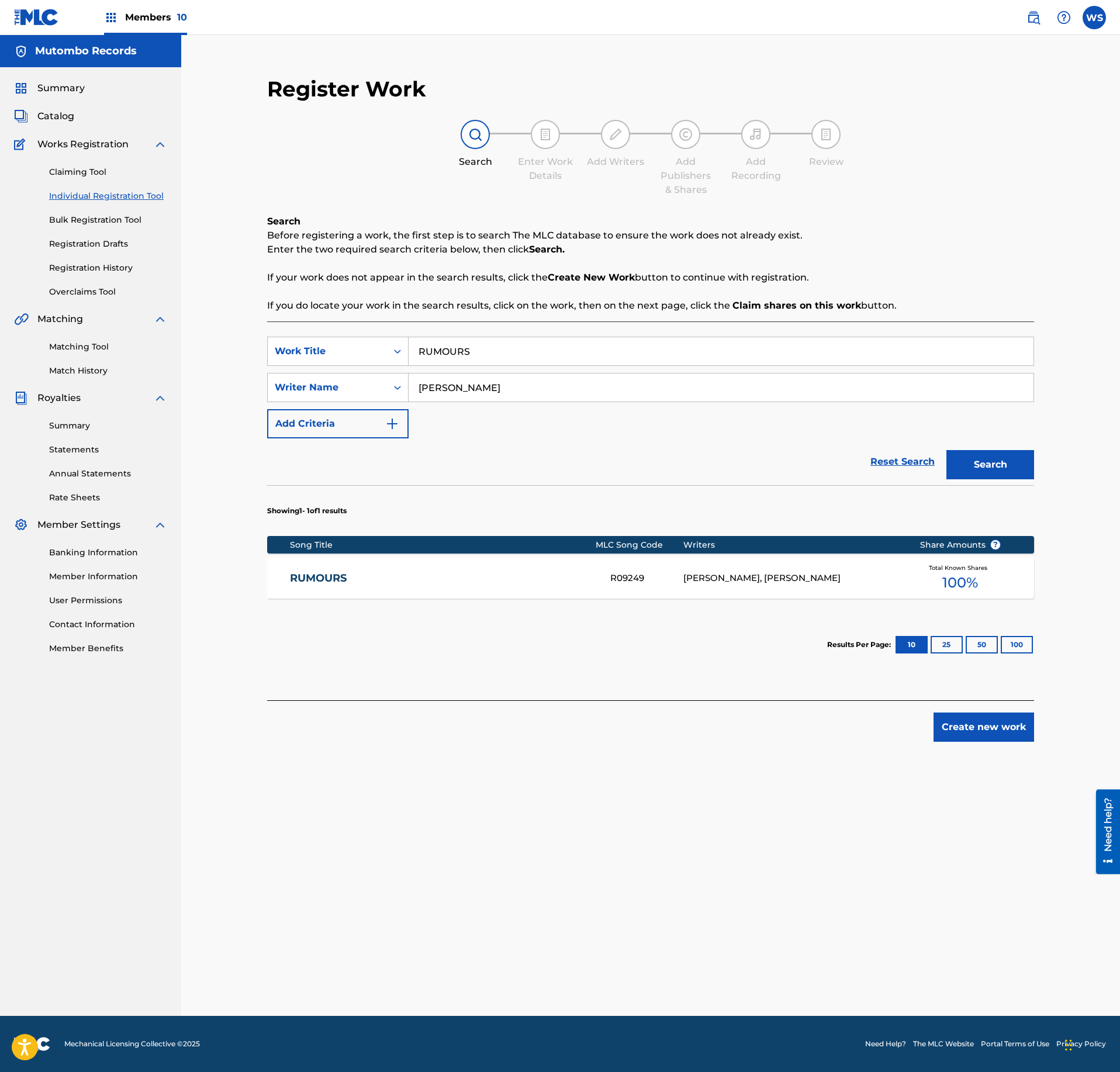
click at [987, 726] on button "Create new work" at bounding box center [984, 727] width 101 height 29
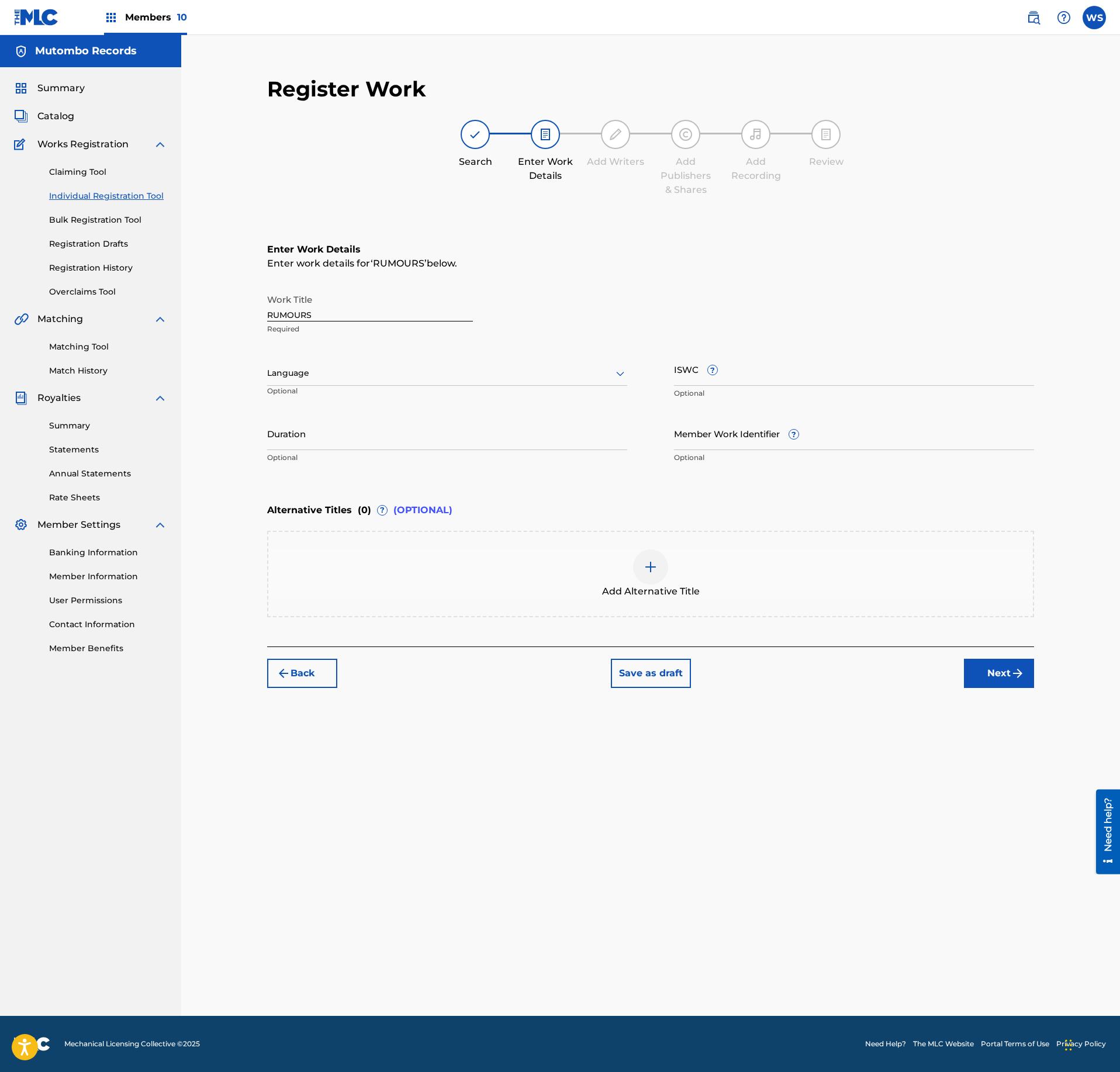
click at [805, 357] on input "ISWC ?" at bounding box center [854, 368] width 360 height 33
click at [818, 375] on input "ISWC ?" at bounding box center [854, 368] width 360 height 33
paste input "T-333.410.618-8"
type input "T-333.410.618-8"
click at [989, 669] on button "Next" at bounding box center [999, 673] width 70 height 29
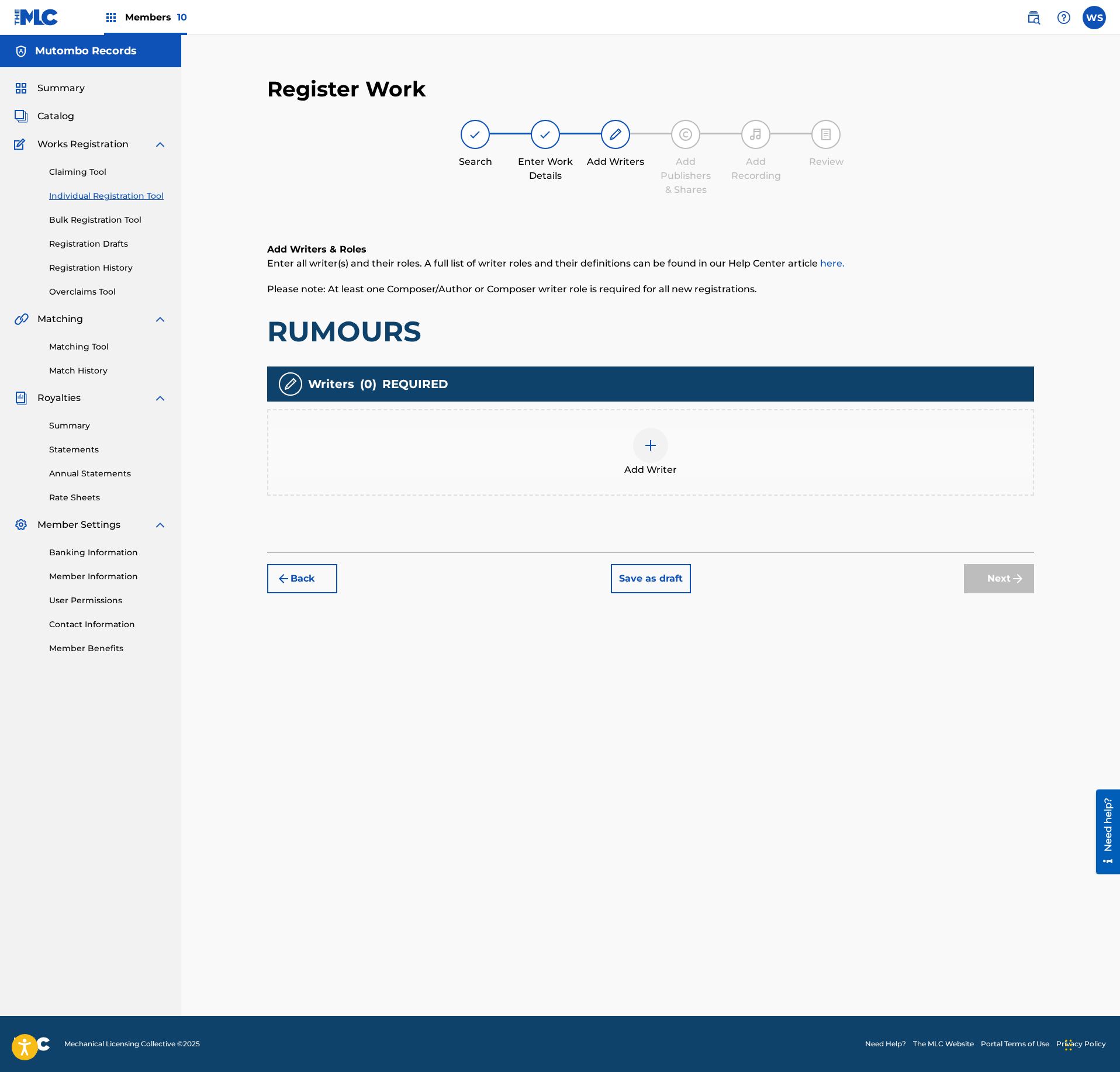
click at [679, 463] on div "Add Writer" at bounding box center [651, 452] width 765 height 49
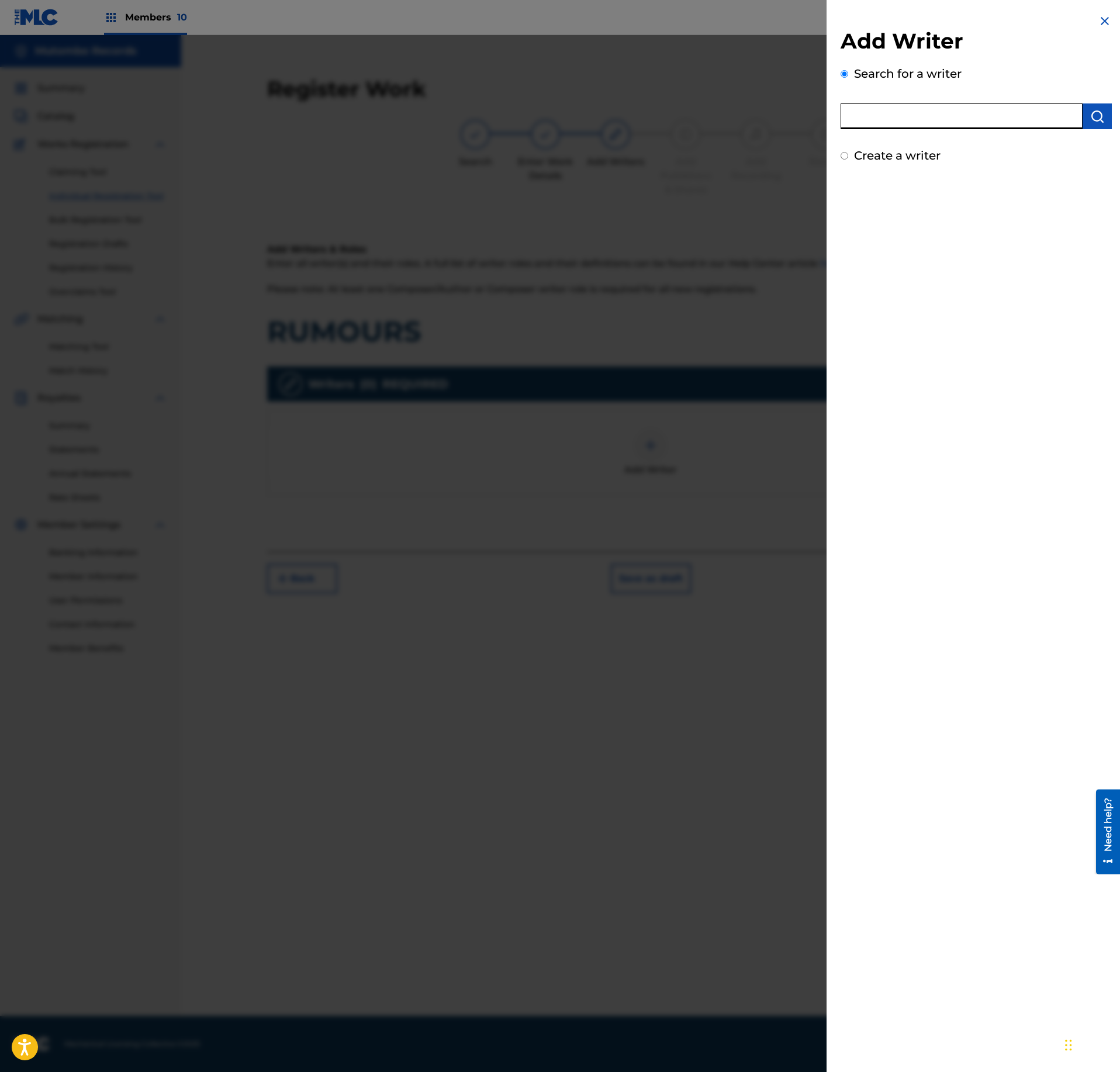
click at [917, 127] on input "text" at bounding box center [961, 116] width 242 height 26
paste input "1281953335"
click at [849, 115] on input "1281953335" at bounding box center [961, 116] width 242 height 26
type input "01281953335"
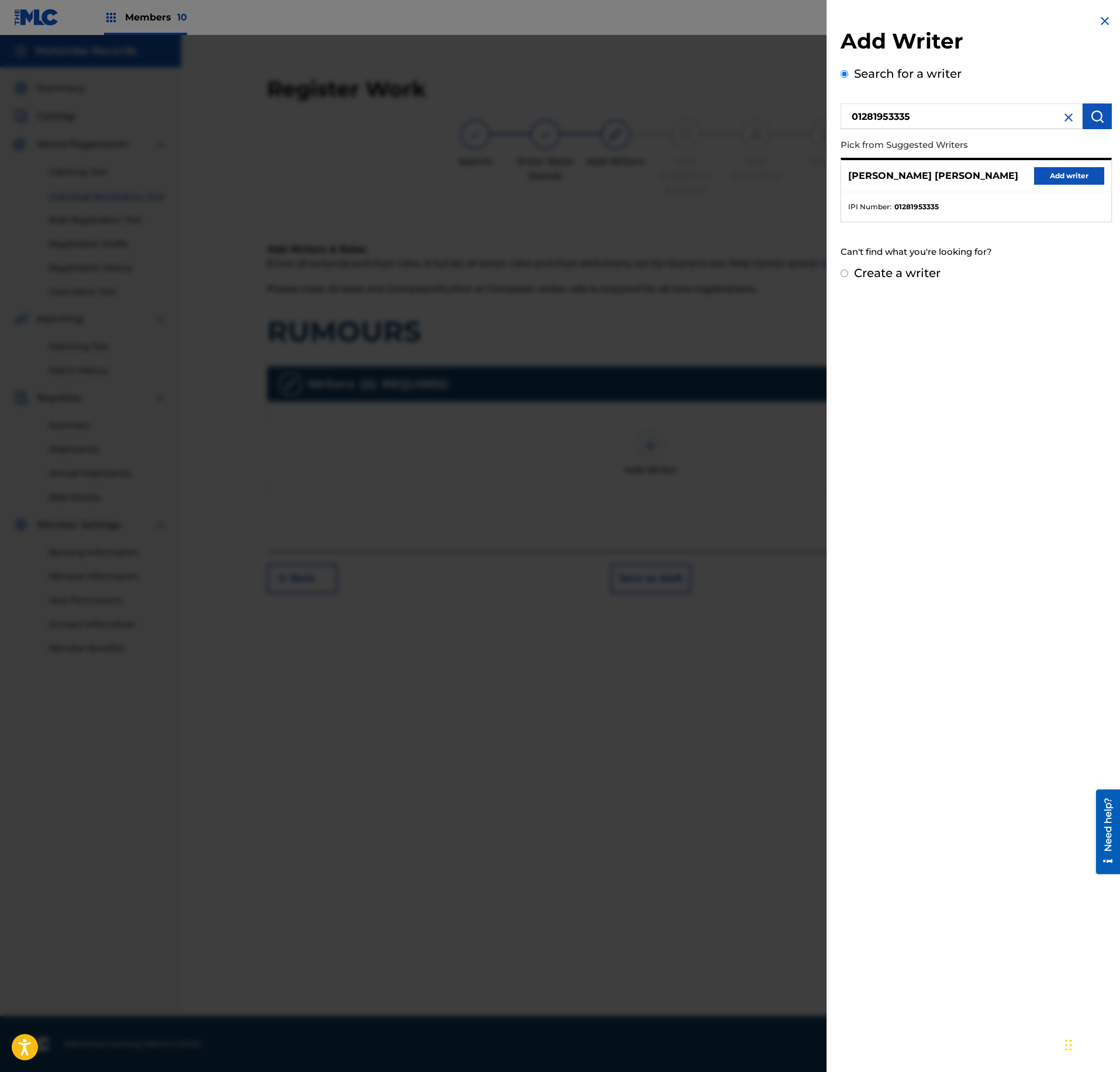
click at [1086, 183] on button "Add writer" at bounding box center [1069, 177] width 70 height 18
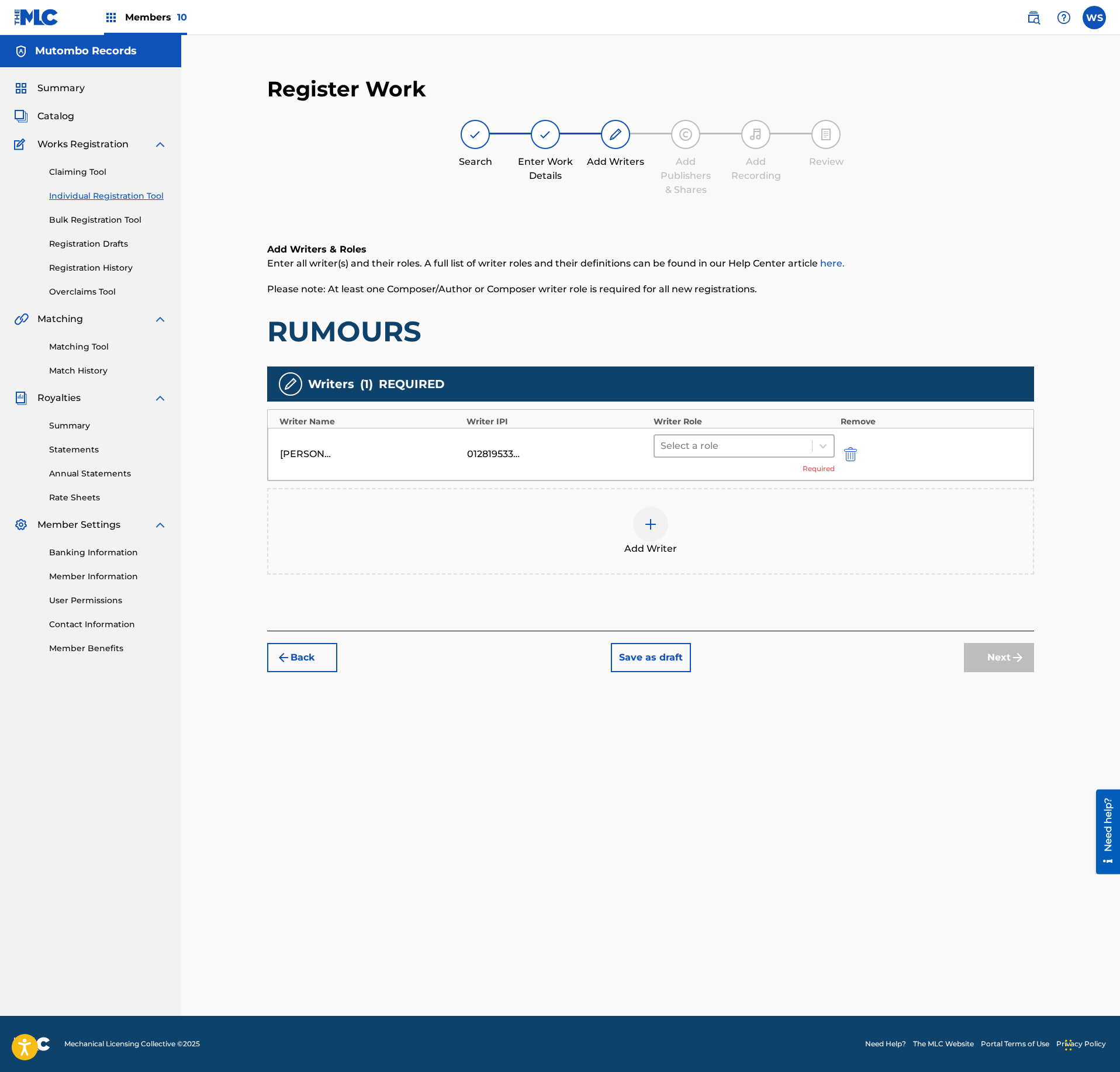
click at [729, 447] on div at bounding box center [733, 446] width 145 height 16
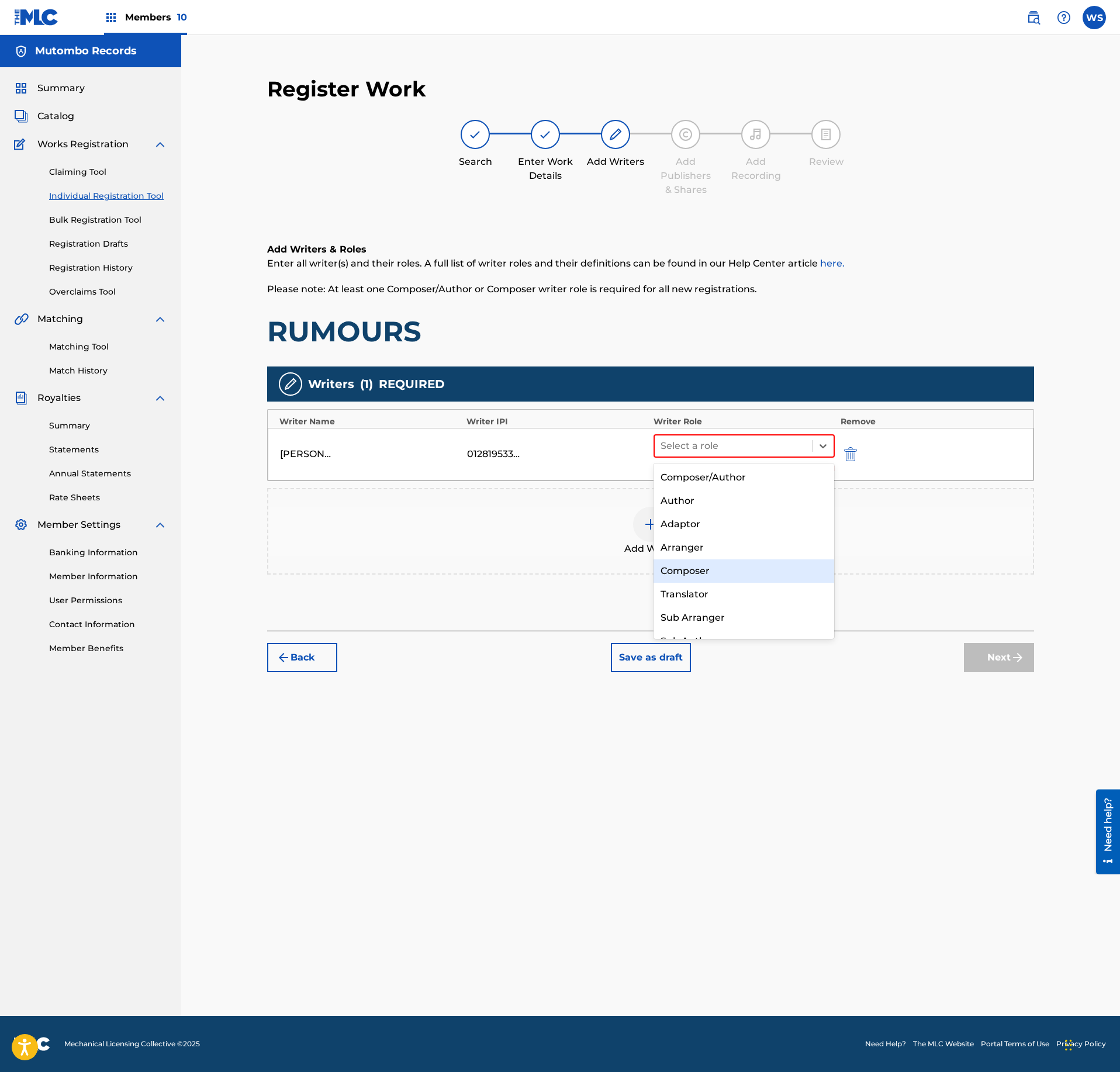
click at [734, 571] on div "Composer" at bounding box center [744, 571] width 181 height 23
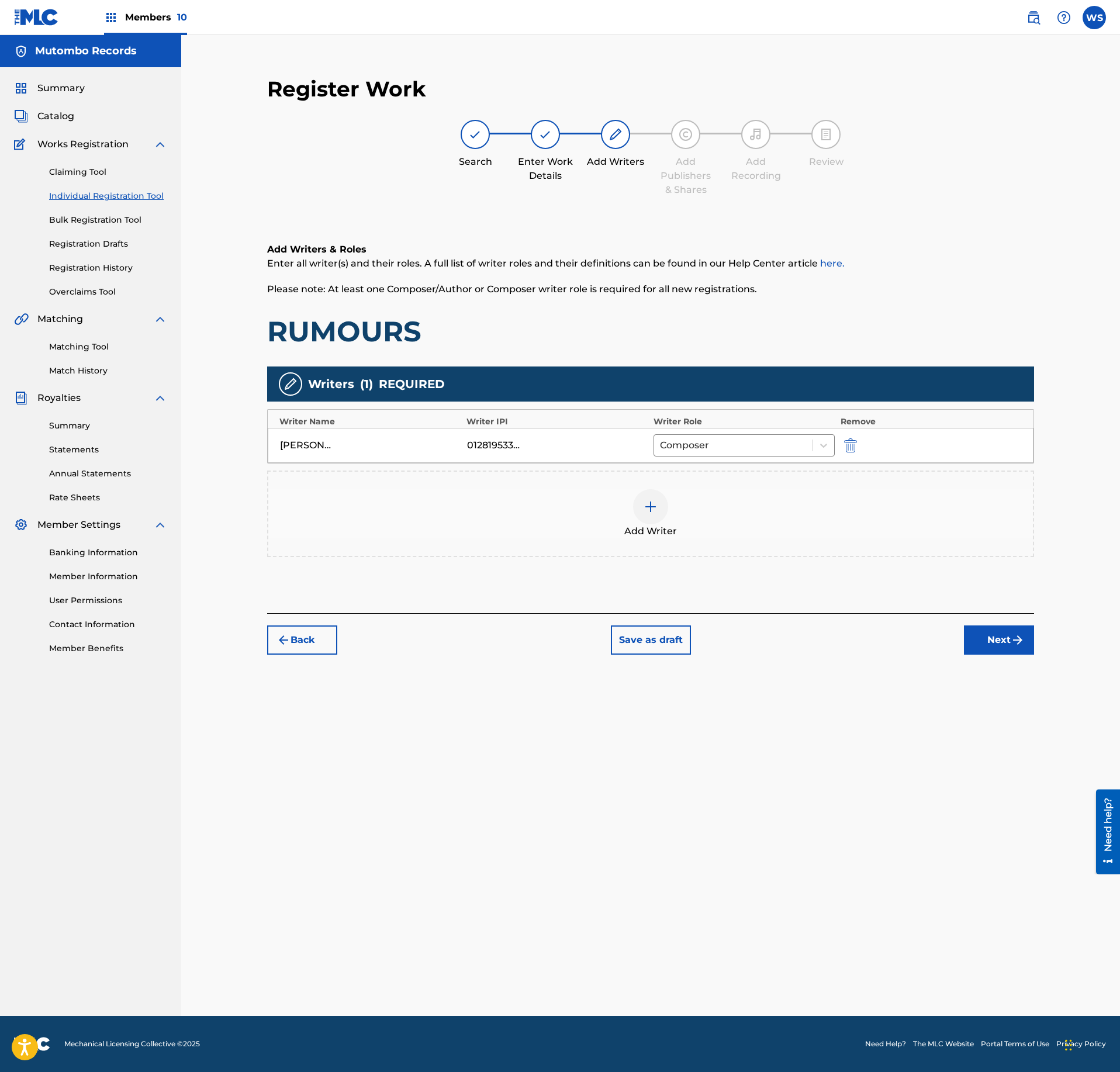
click at [997, 642] on button "Next" at bounding box center [999, 640] width 70 height 29
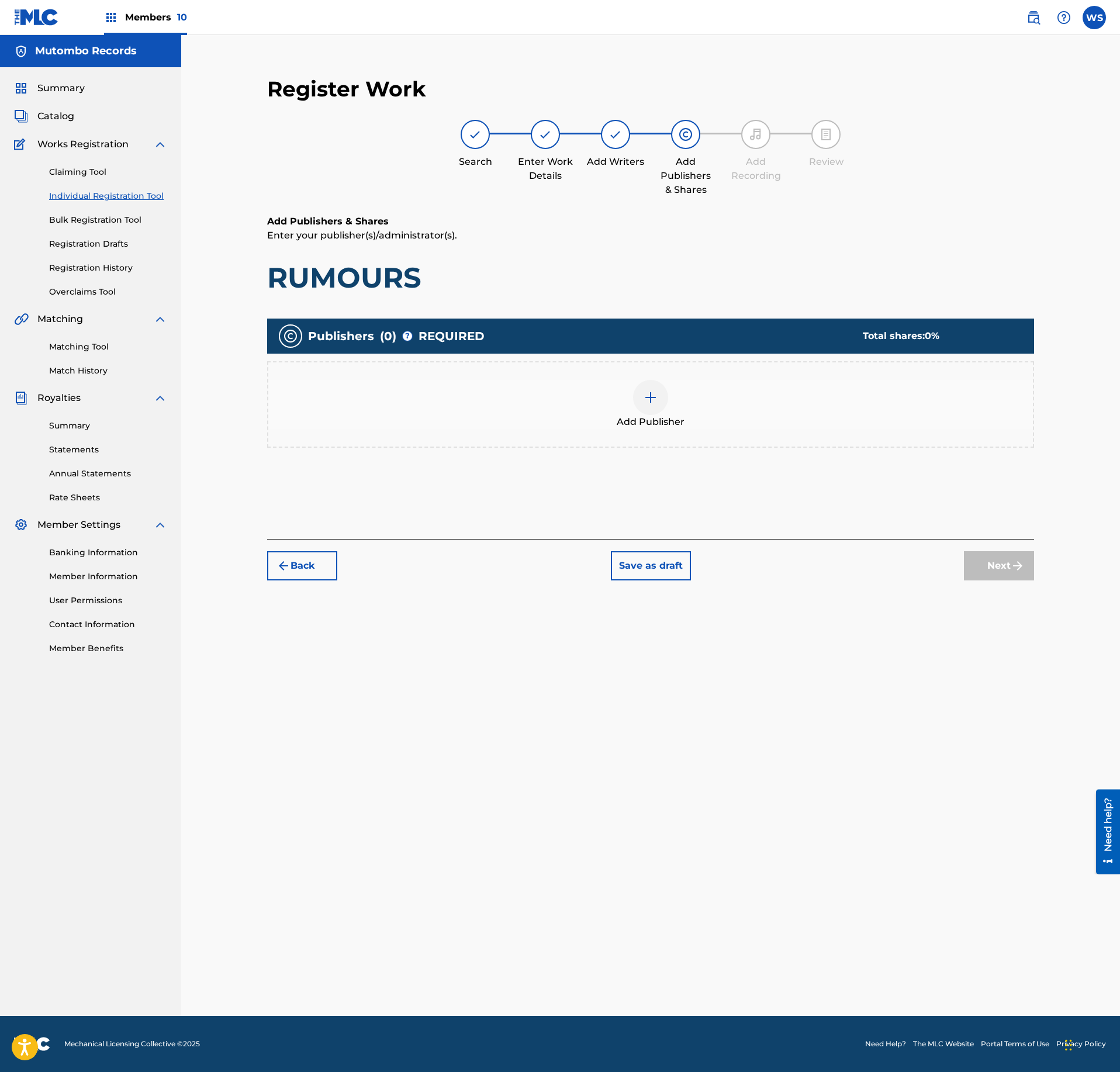
click at [656, 424] on span "Add Publisher" at bounding box center [651, 422] width 68 height 14
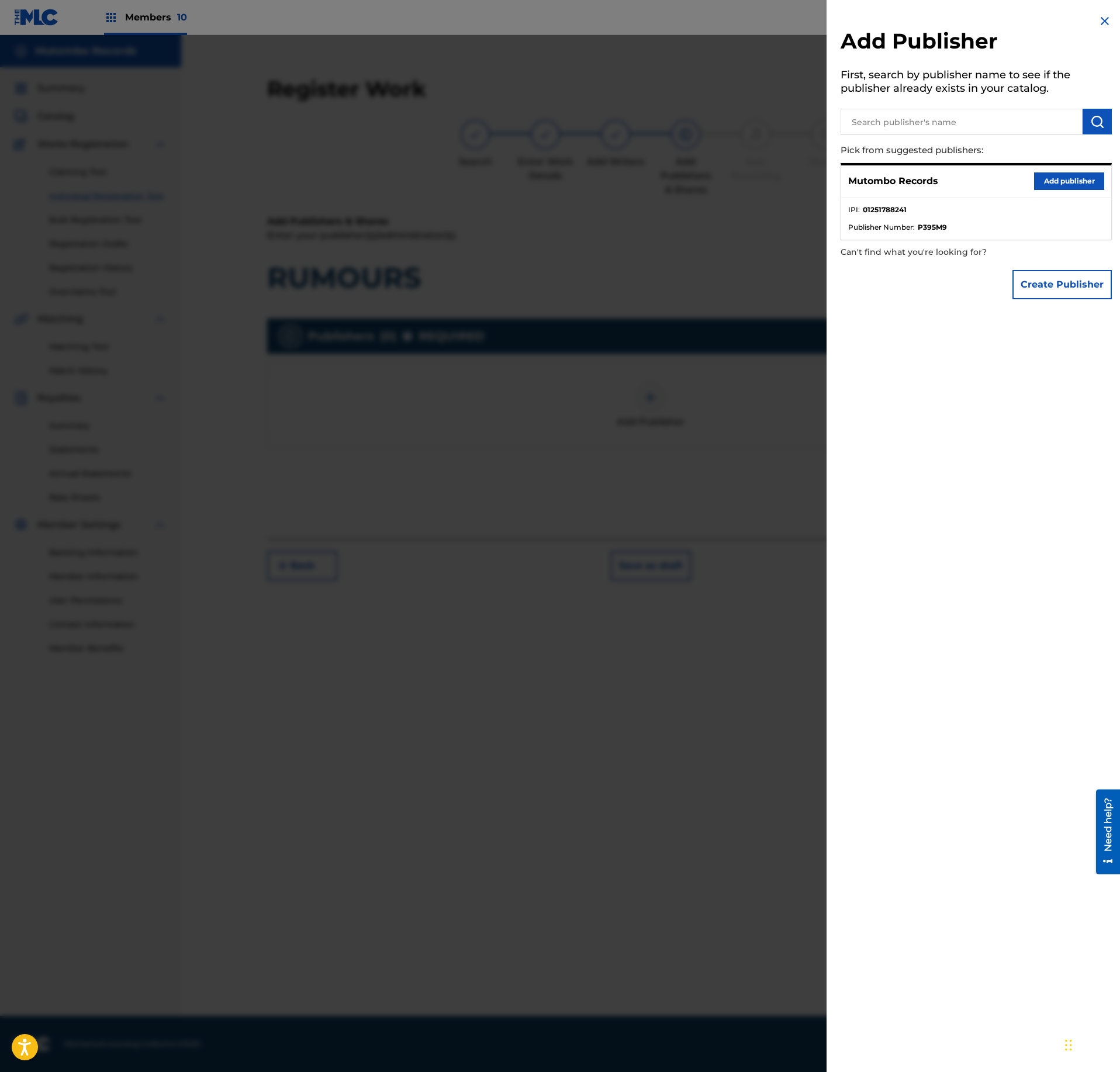
click at [1075, 181] on button "Add publisher" at bounding box center [1069, 181] width 70 height 18
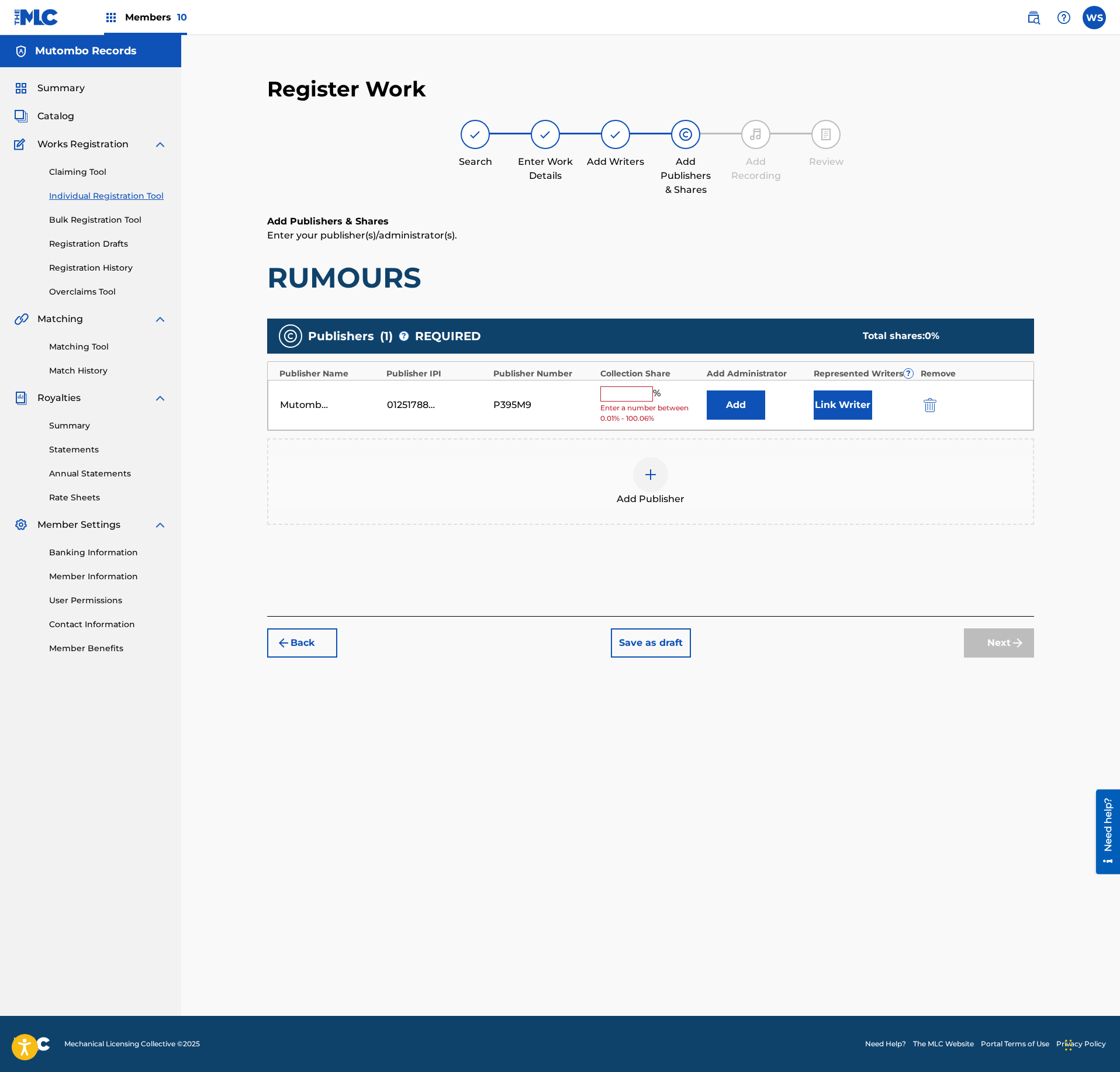
click at [844, 413] on button "Link Writer" at bounding box center [844, 405] width 59 height 29
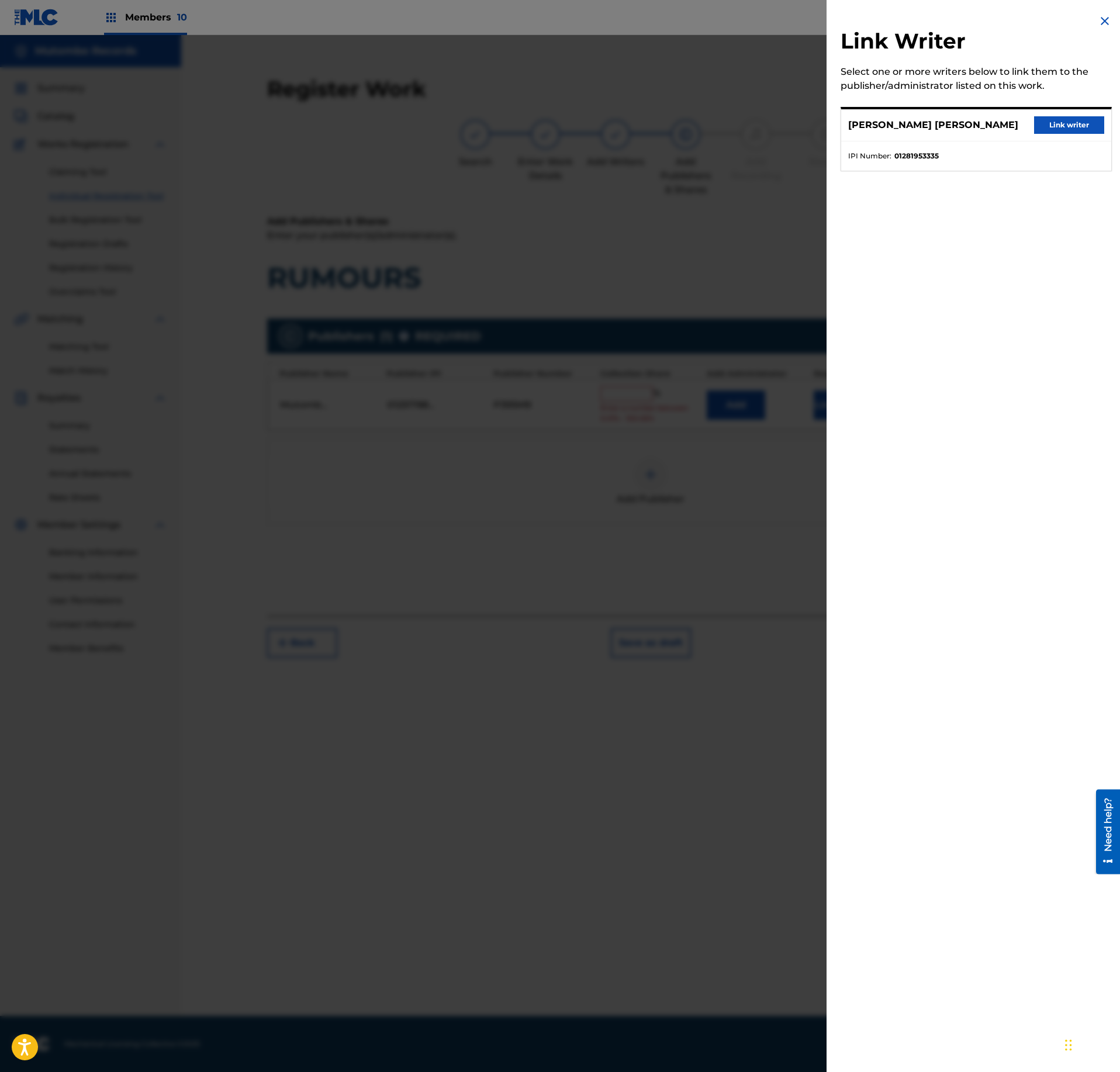
drag, startPoint x: 1081, startPoint y: 128, endPoint x: 883, endPoint y: 298, distance: 261.0
click at [1081, 127] on button "Link writer" at bounding box center [1069, 125] width 70 height 18
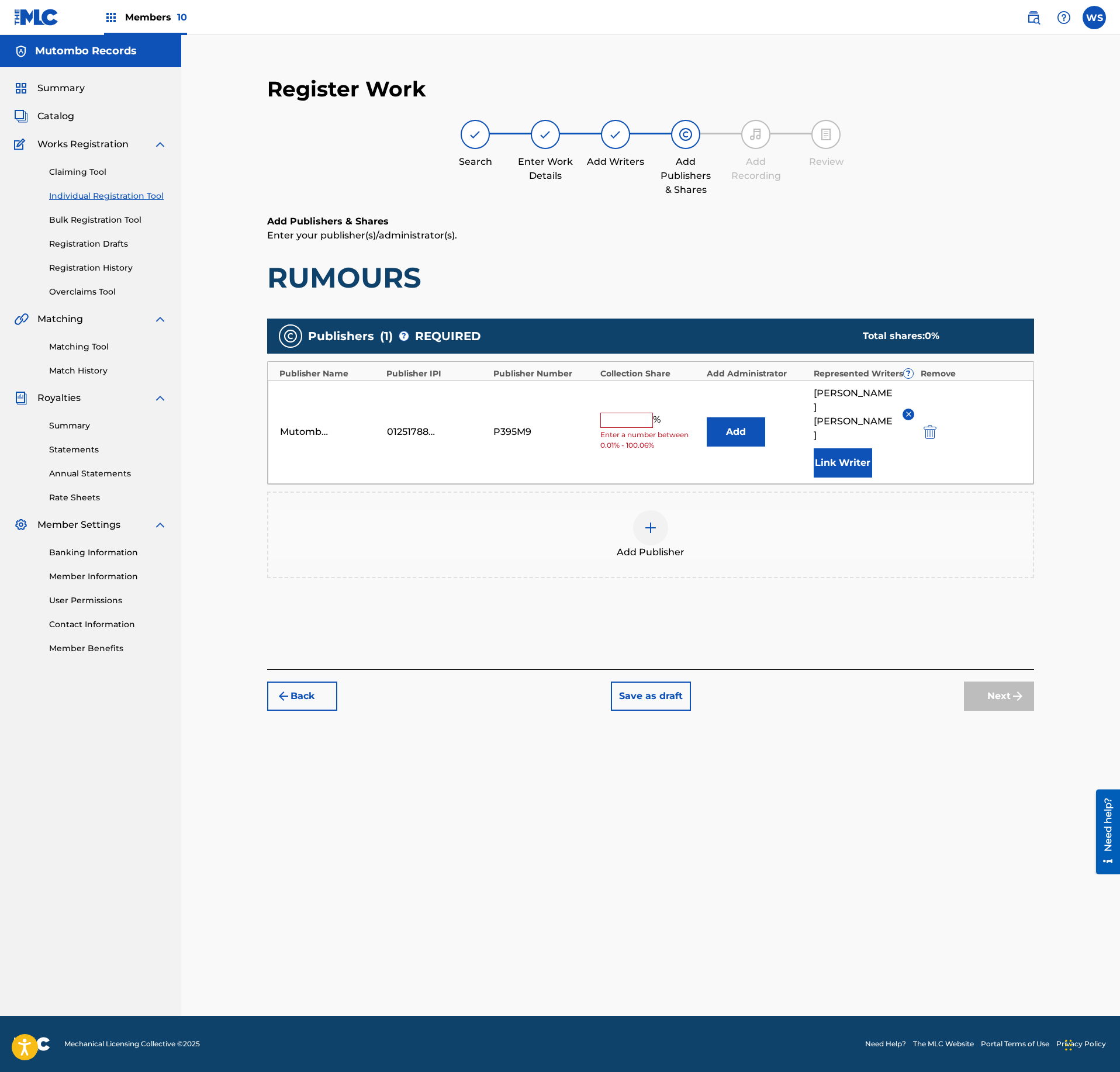
click at [627, 425] on input "text" at bounding box center [626, 420] width 53 height 15
type input "50"
click at [996, 706] on button "Next" at bounding box center [999, 696] width 70 height 29
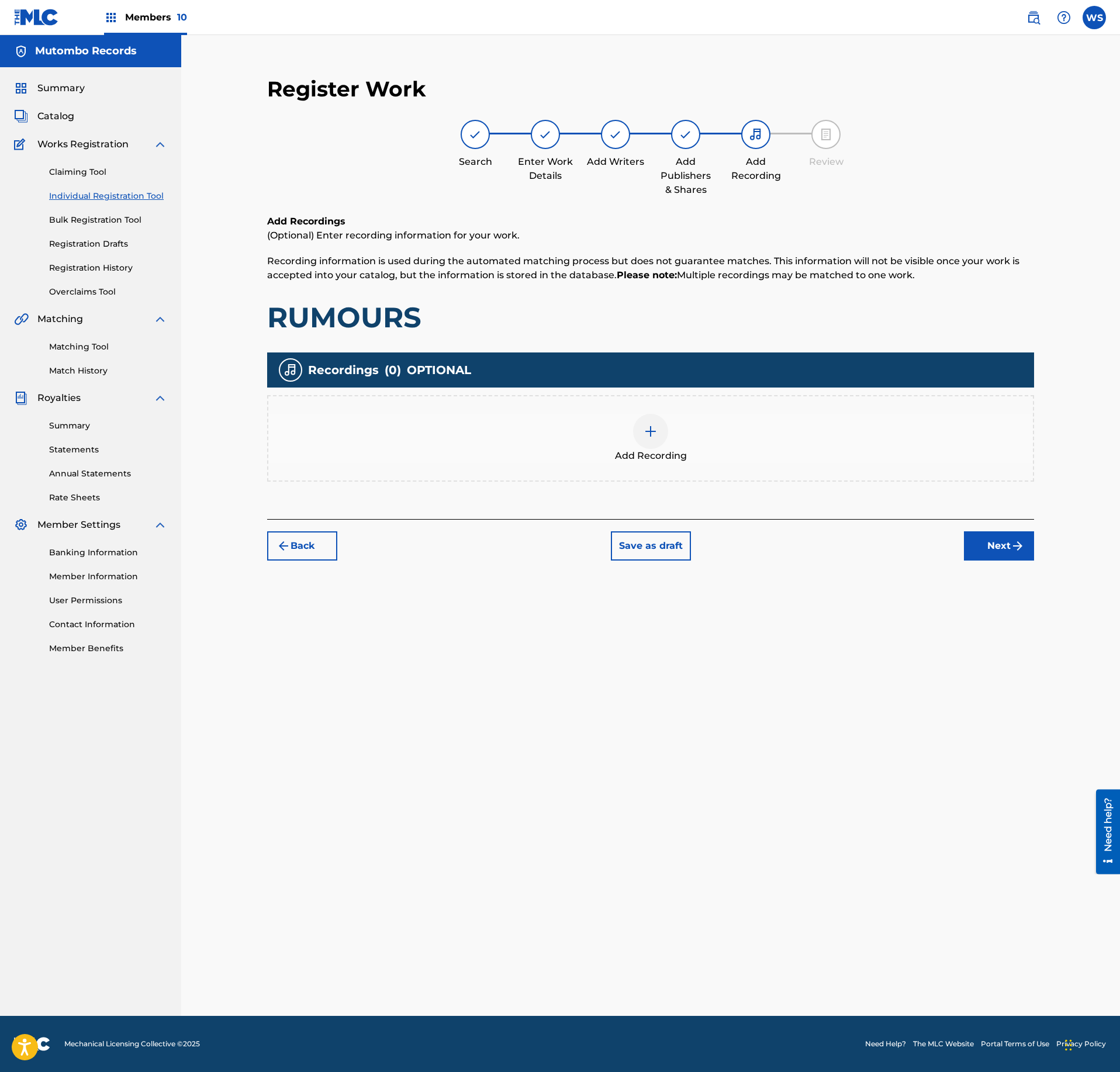
click at [681, 452] on span "Add Recording" at bounding box center [651, 457] width 72 height 14
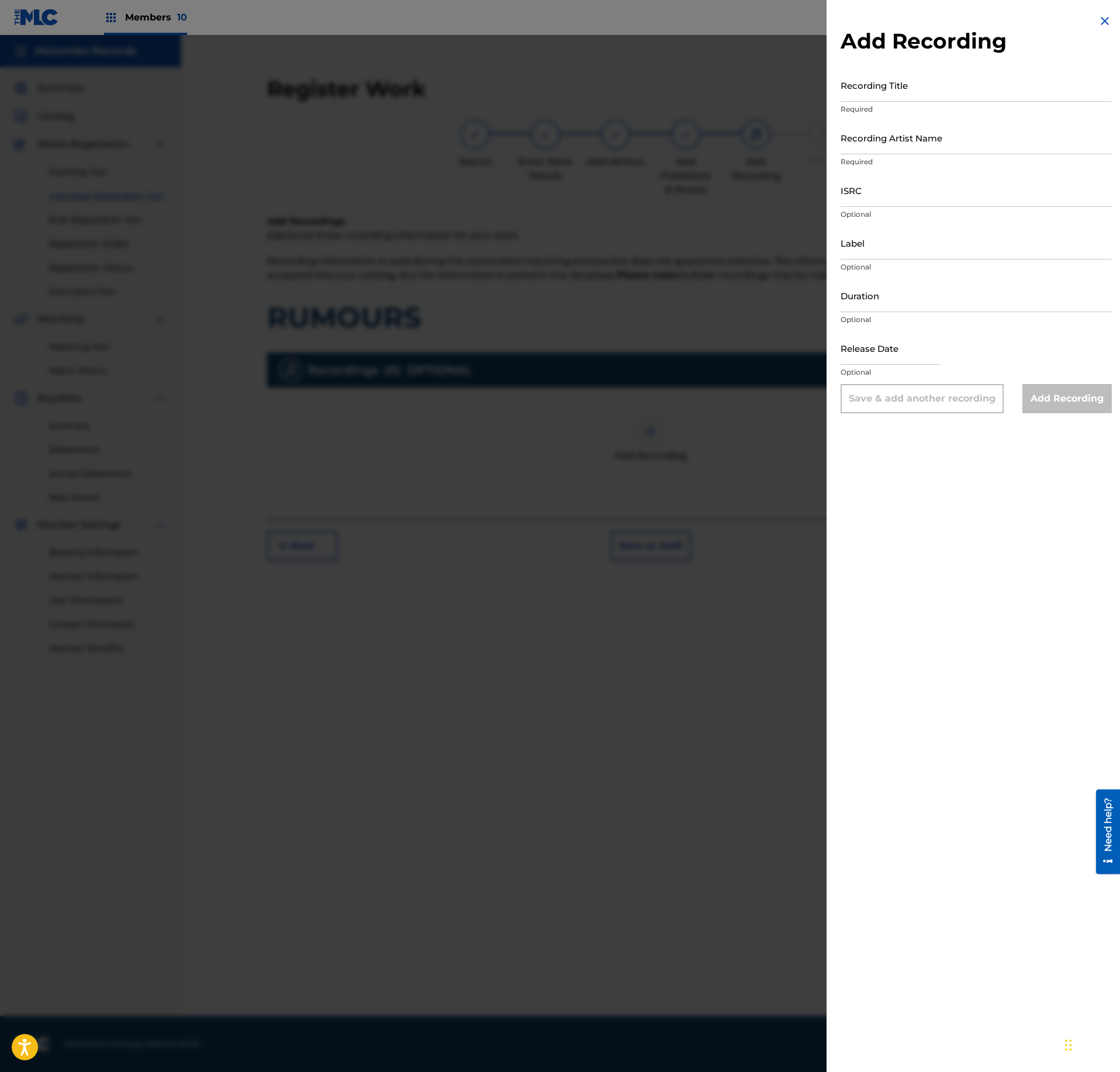
click at [968, 140] on input "Recording Artist Name" at bounding box center [976, 137] width 271 height 33
paste input "LOWSEN"
type input "LOWSEN"
click at [910, 95] on input "Recording Title" at bounding box center [976, 85] width 271 height 33
paste input "RUMOURS"
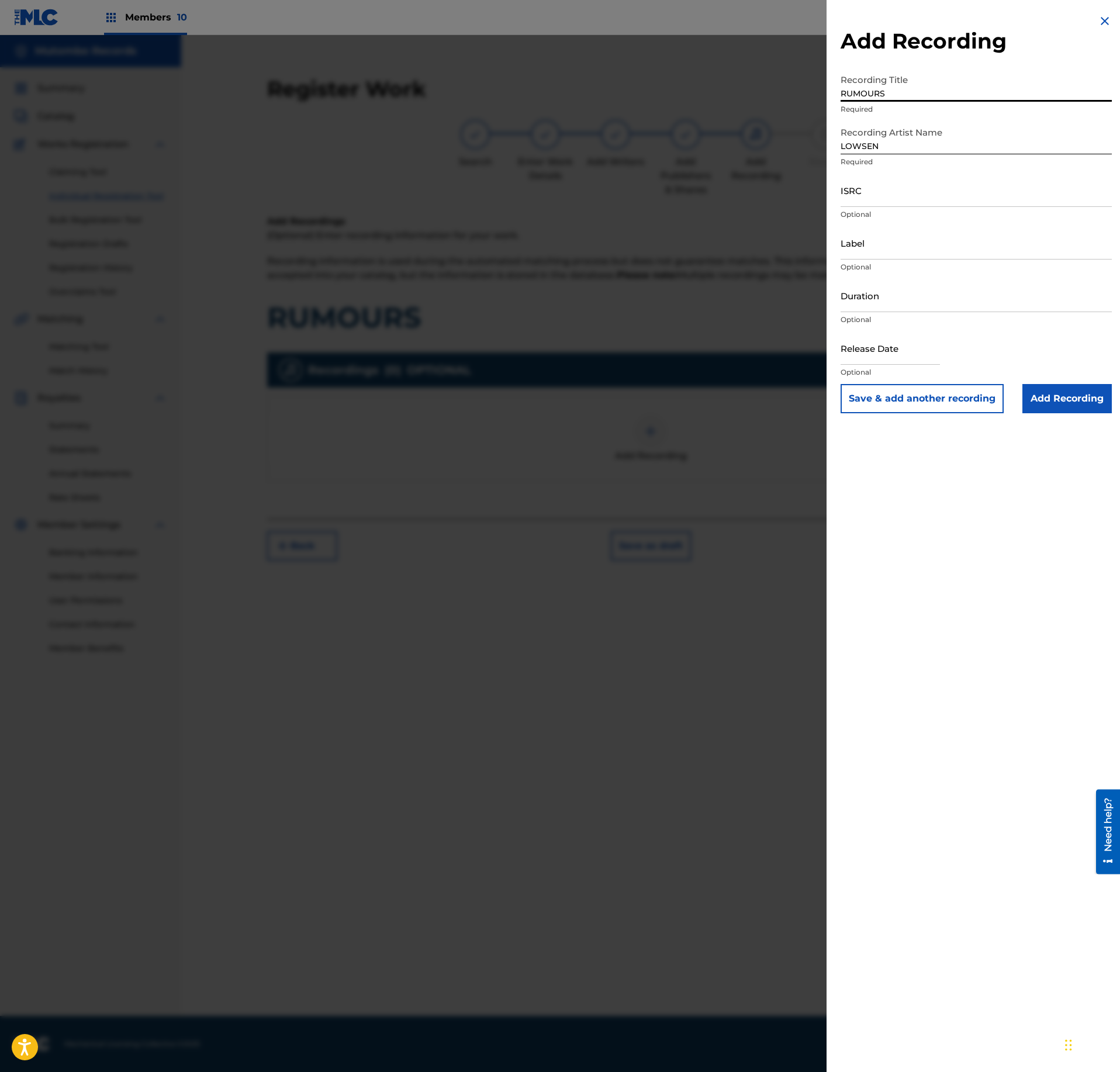
type input "RUMOURS"
click at [919, 203] on input "ISRC" at bounding box center [976, 190] width 271 height 33
paste input "US3DF2583926"
type input "US3DF2583926"
click at [1063, 406] on input "Add Recording" at bounding box center [1067, 399] width 89 height 29
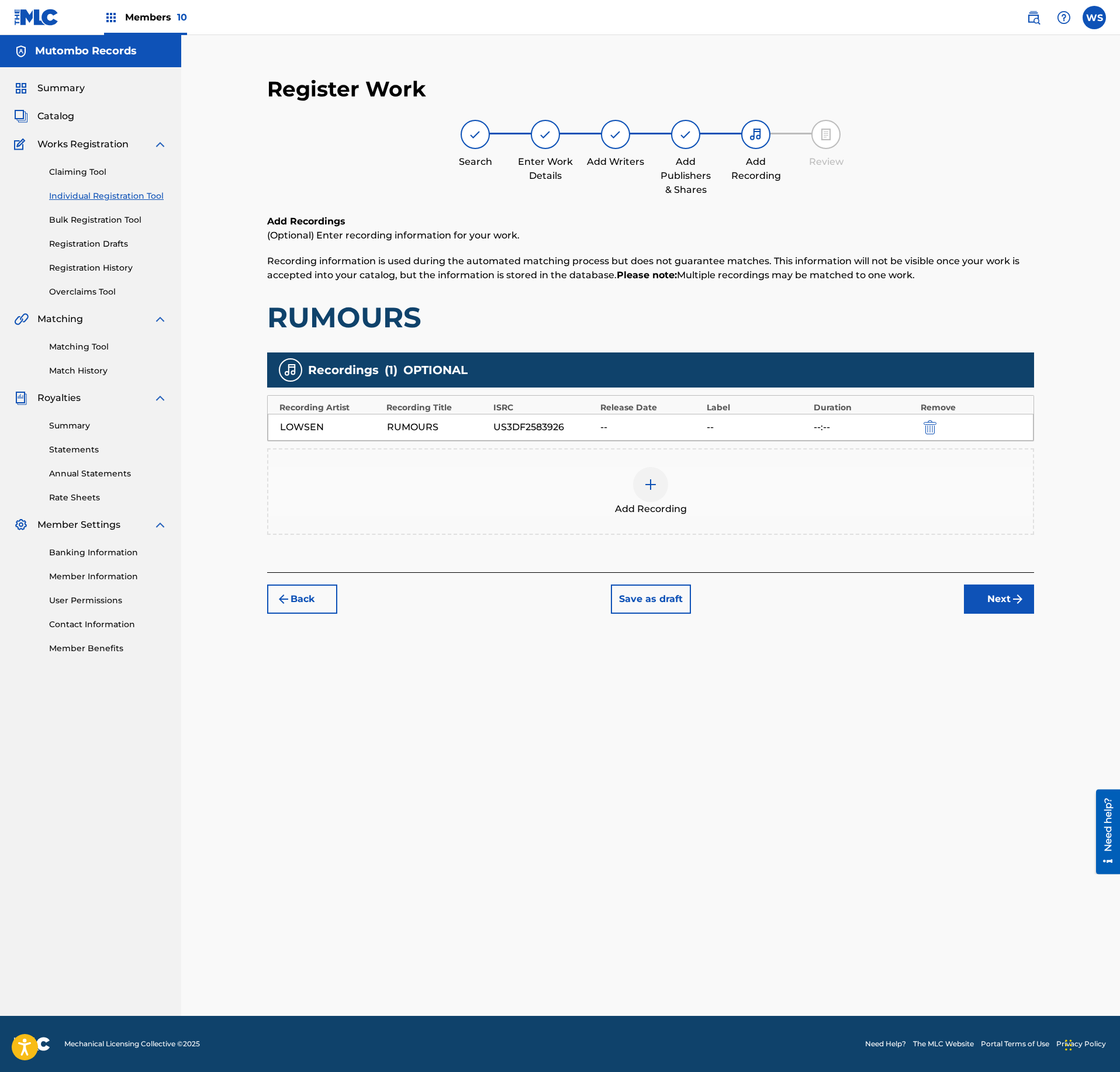
click at [977, 602] on button "Next" at bounding box center [999, 599] width 70 height 29
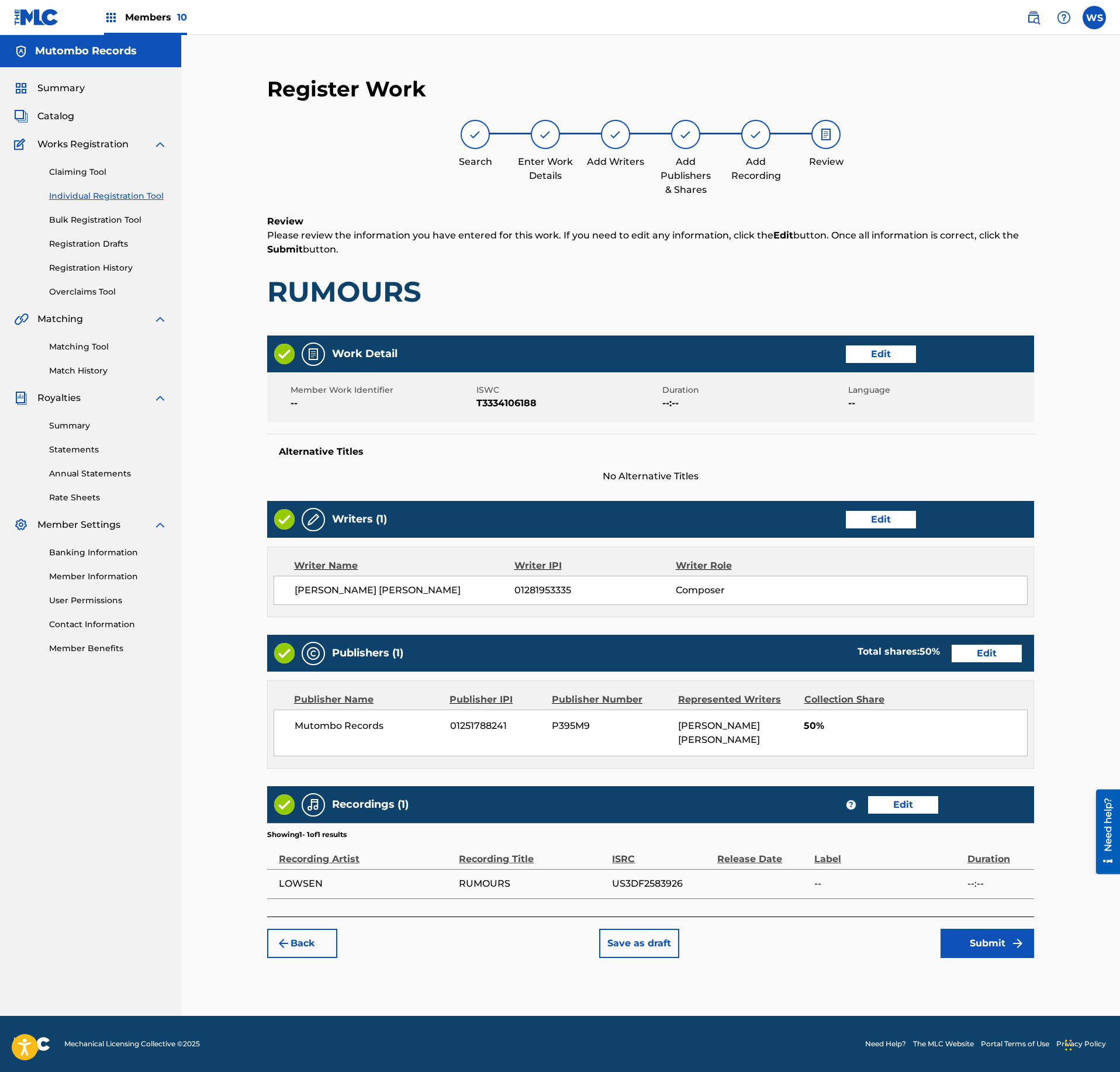
click at [995, 957] on button "Submit" at bounding box center [987, 944] width 94 height 29
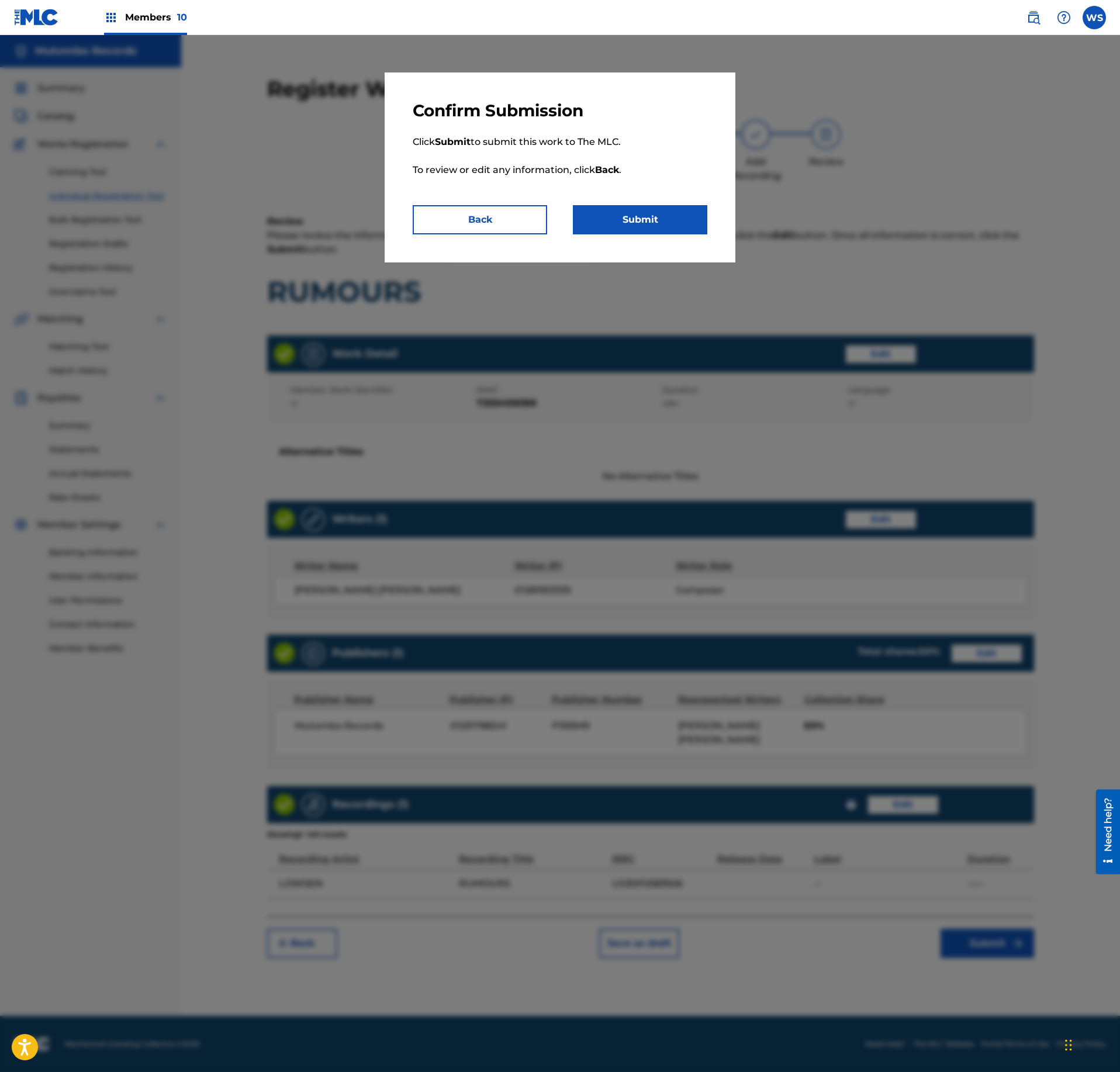
drag, startPoint x: 481, startPoint y: 210, endPoint x: 609, endPoint y: 318, distance: 167.5
click at [480, 210] on button "Back" at bounding box center [480, 219] width 135 height 29
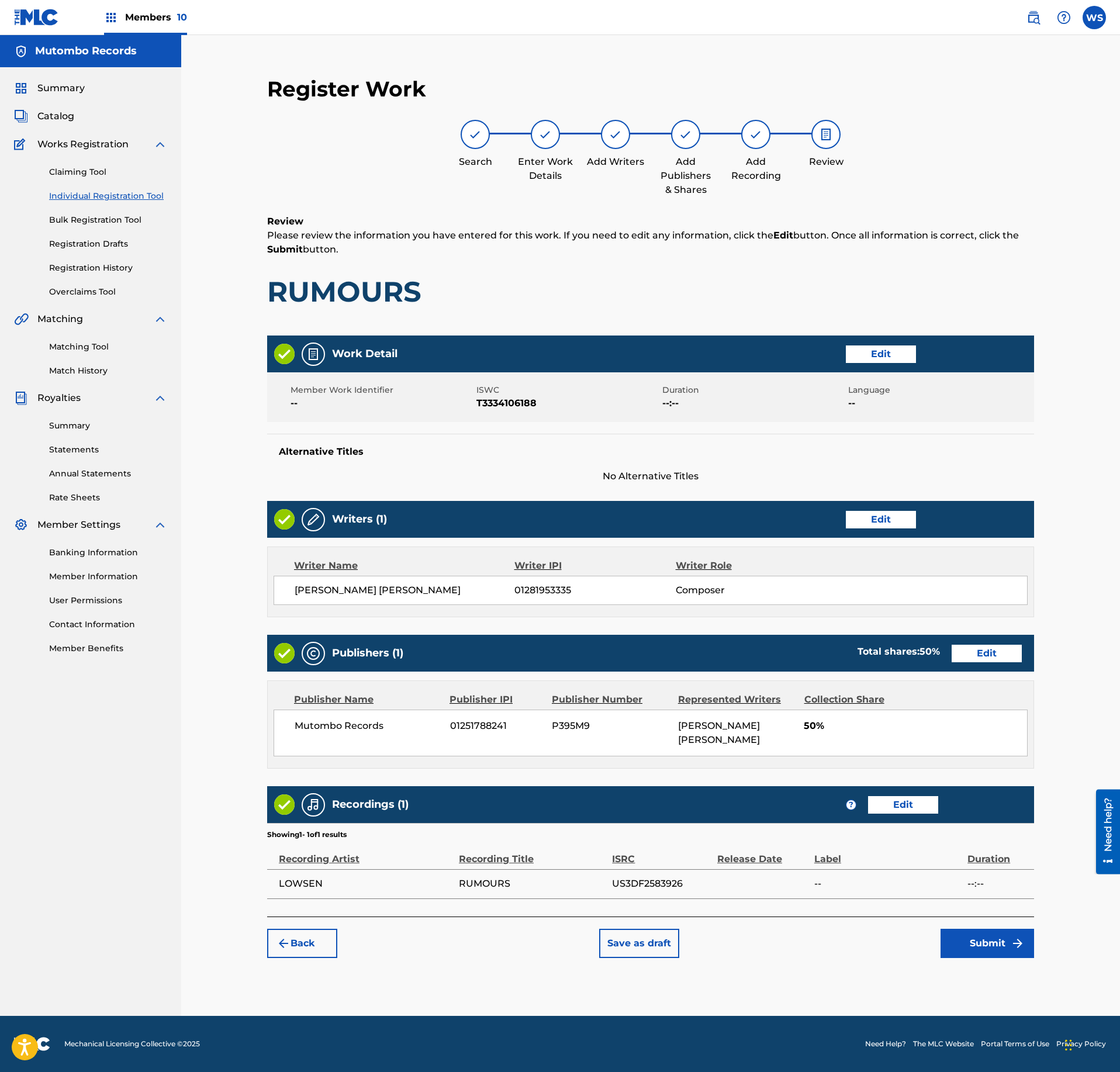
click at [988, 953] on button "Submit" at bounding box center [987, 944] width 94 height 29
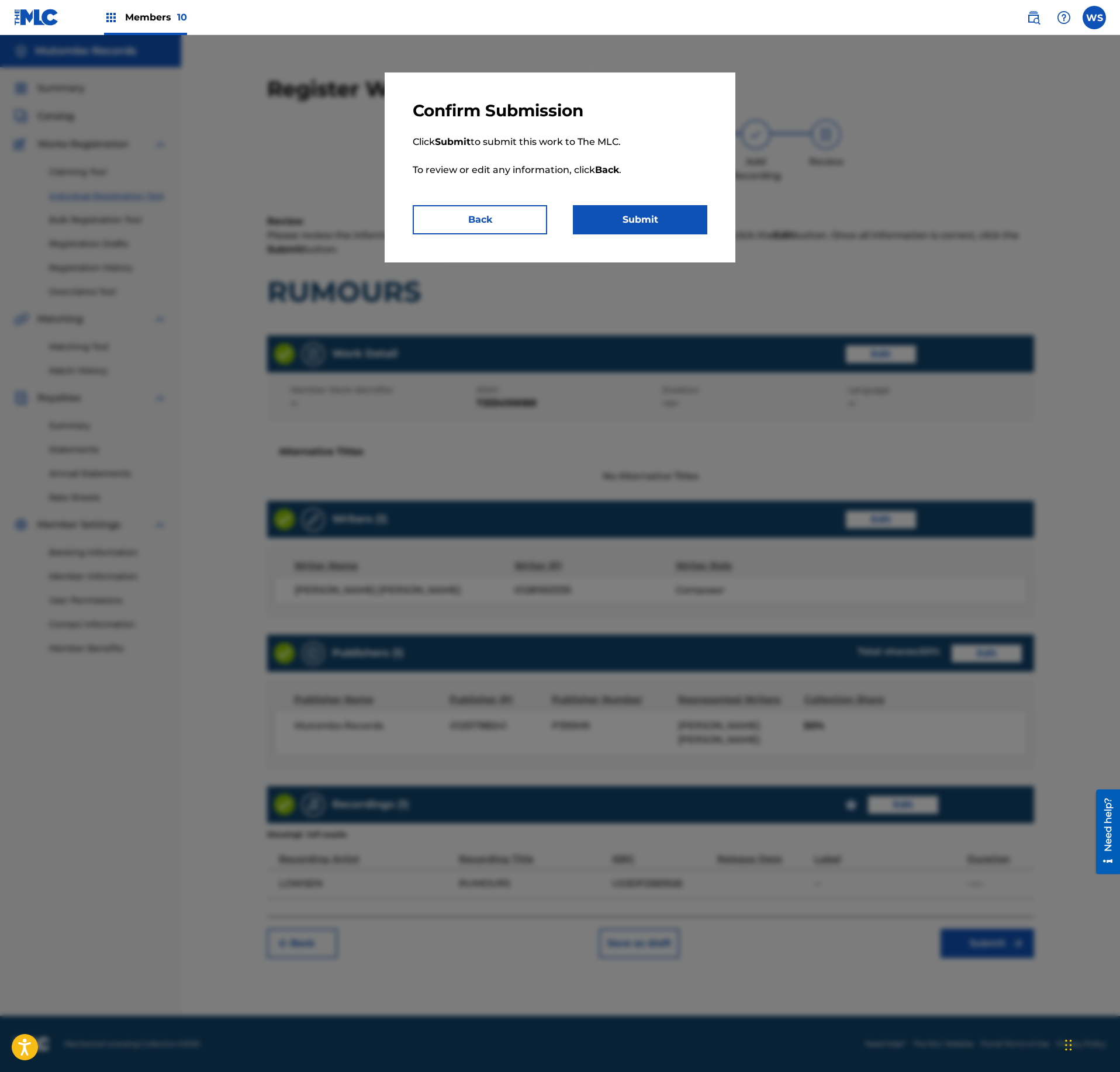
click at [685, 235] on div "Confirm Submission Click Submit to submit this work to The MLC. To review or ed…" at bounding box center [559, 167] width 350 height 190
click at [685, 228] on button "Submit" at bounding box center [640, 219] width 135 height 29
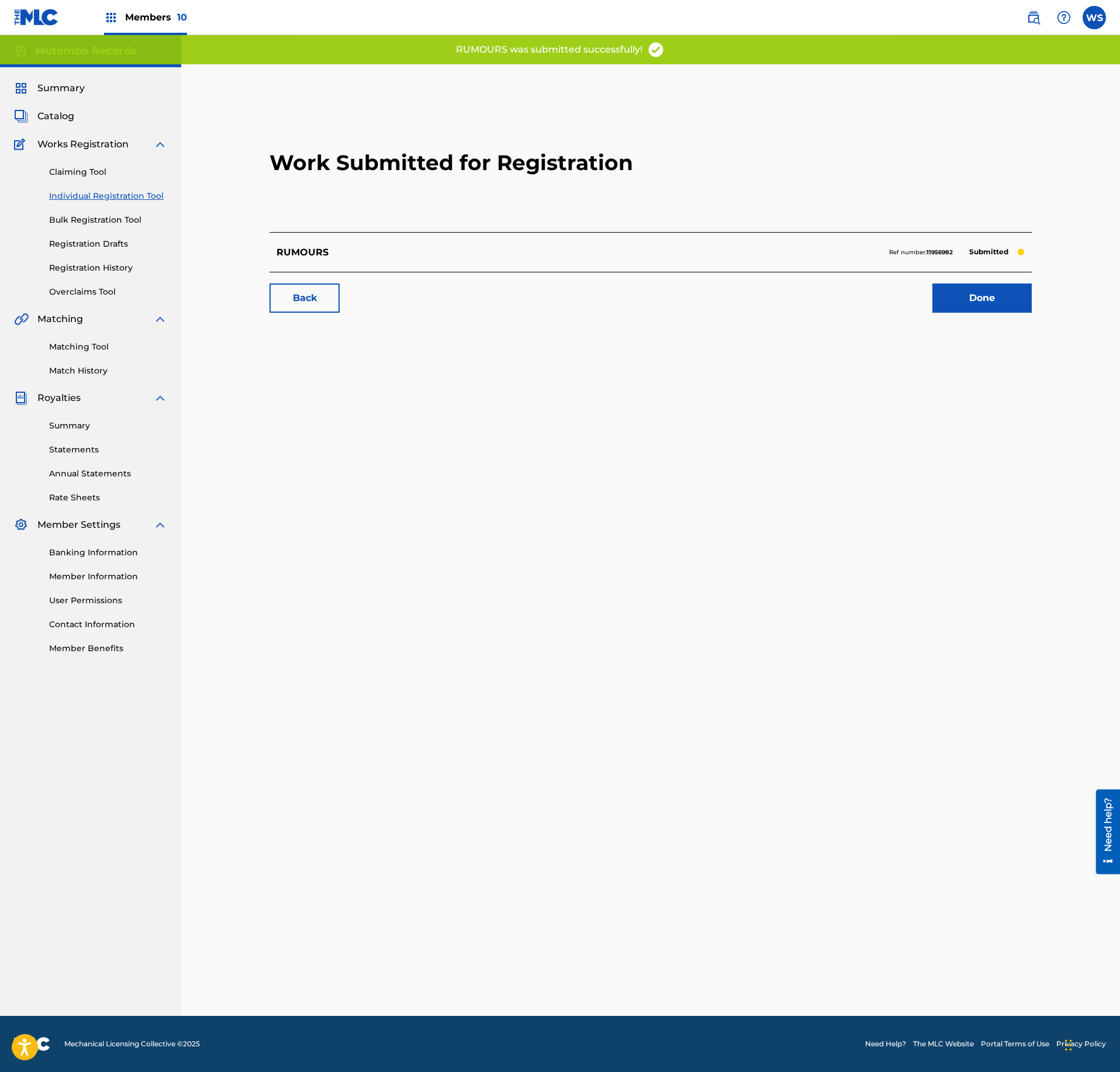
click at [987, 284] on link "Done" at bounding box center [982, 298] width 99 height 29
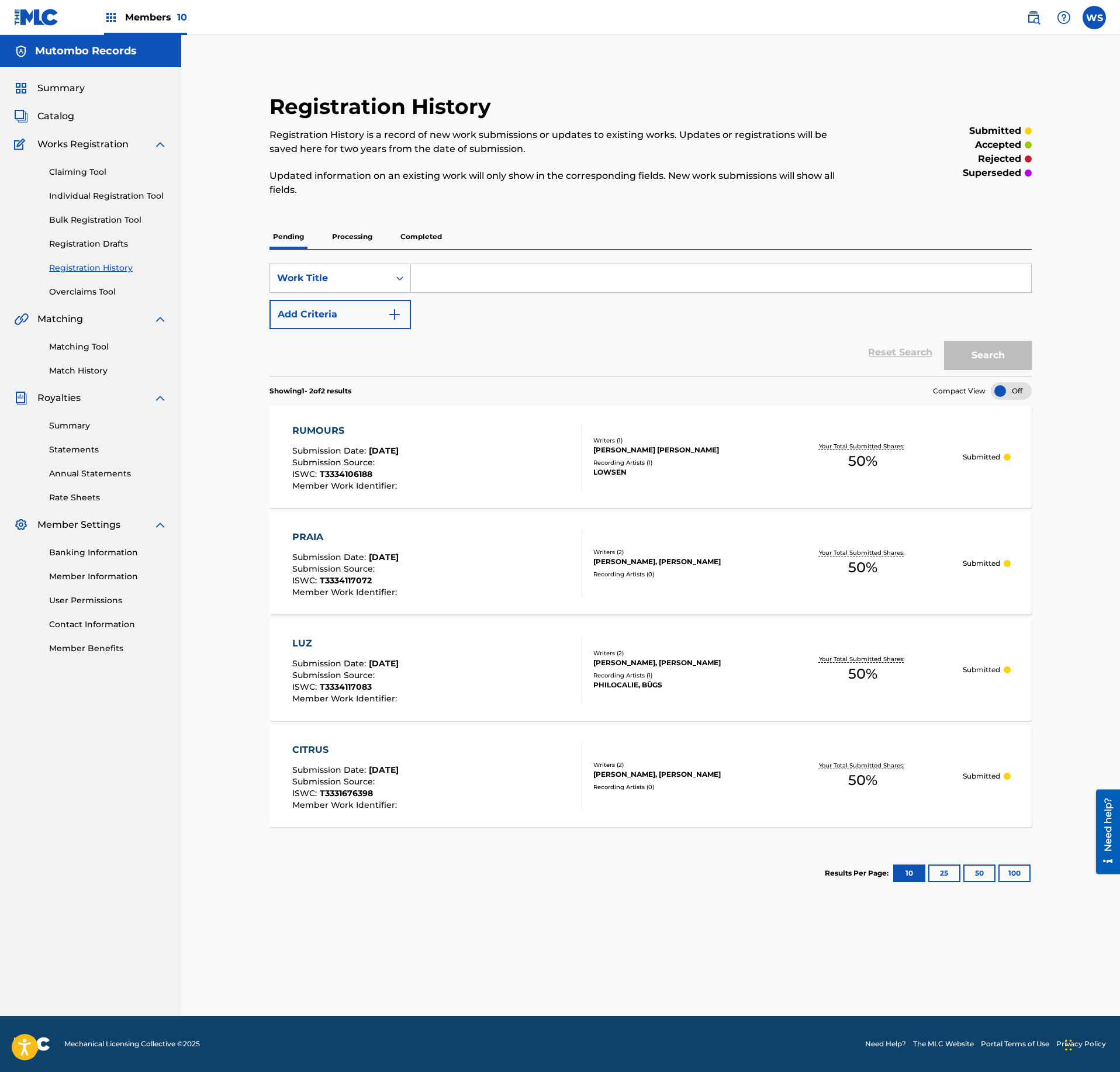
click at [59, 111] on span "Catalog" at bounding box center [55, 117] width 37 height 14
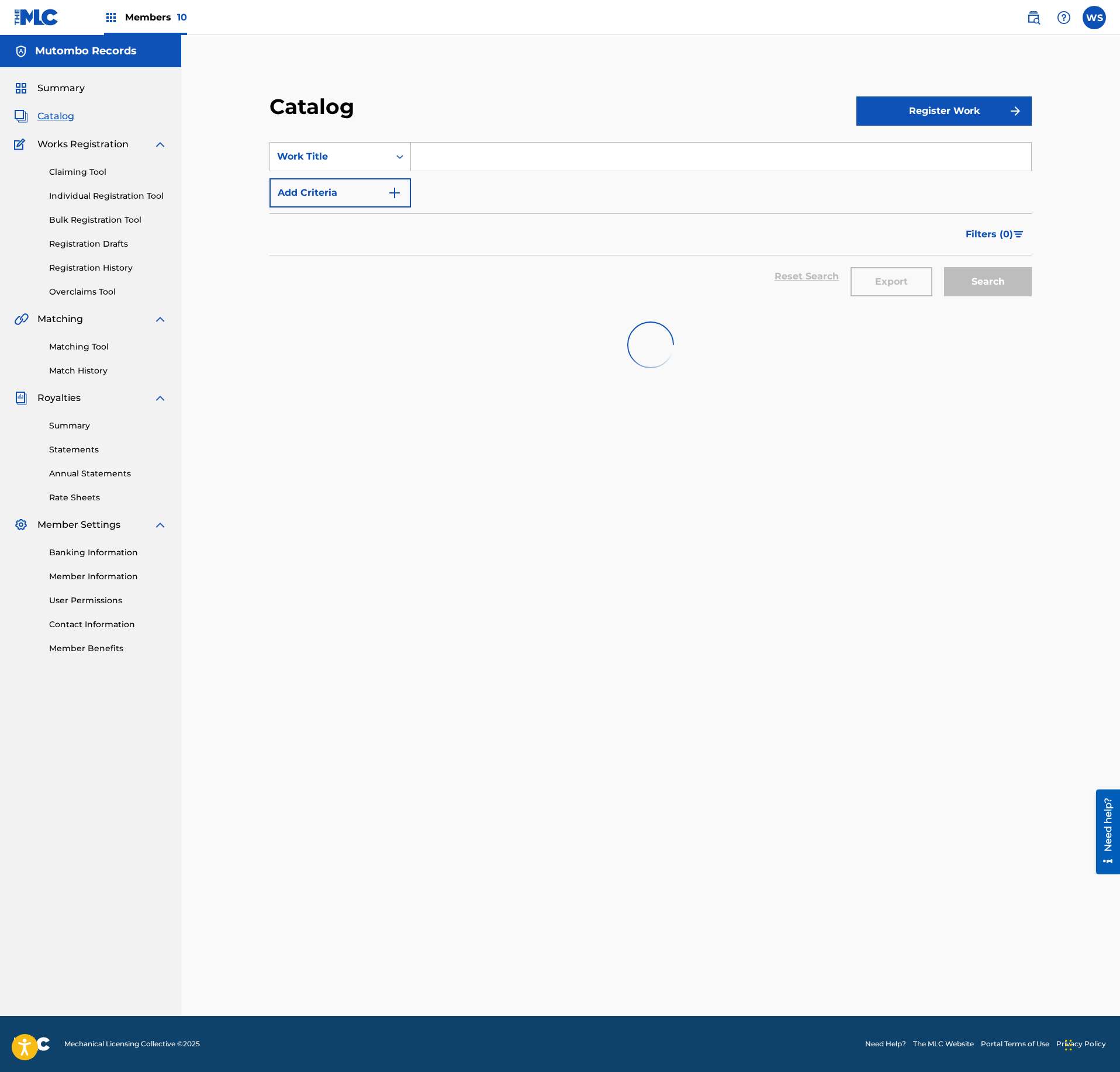
click at [961, 113] on button "Register Work" at bounding box center [943, 111] width 176 height 29
click at [902, 147] on link "Individual" at bounding box center [943, 148] width 176 height 28
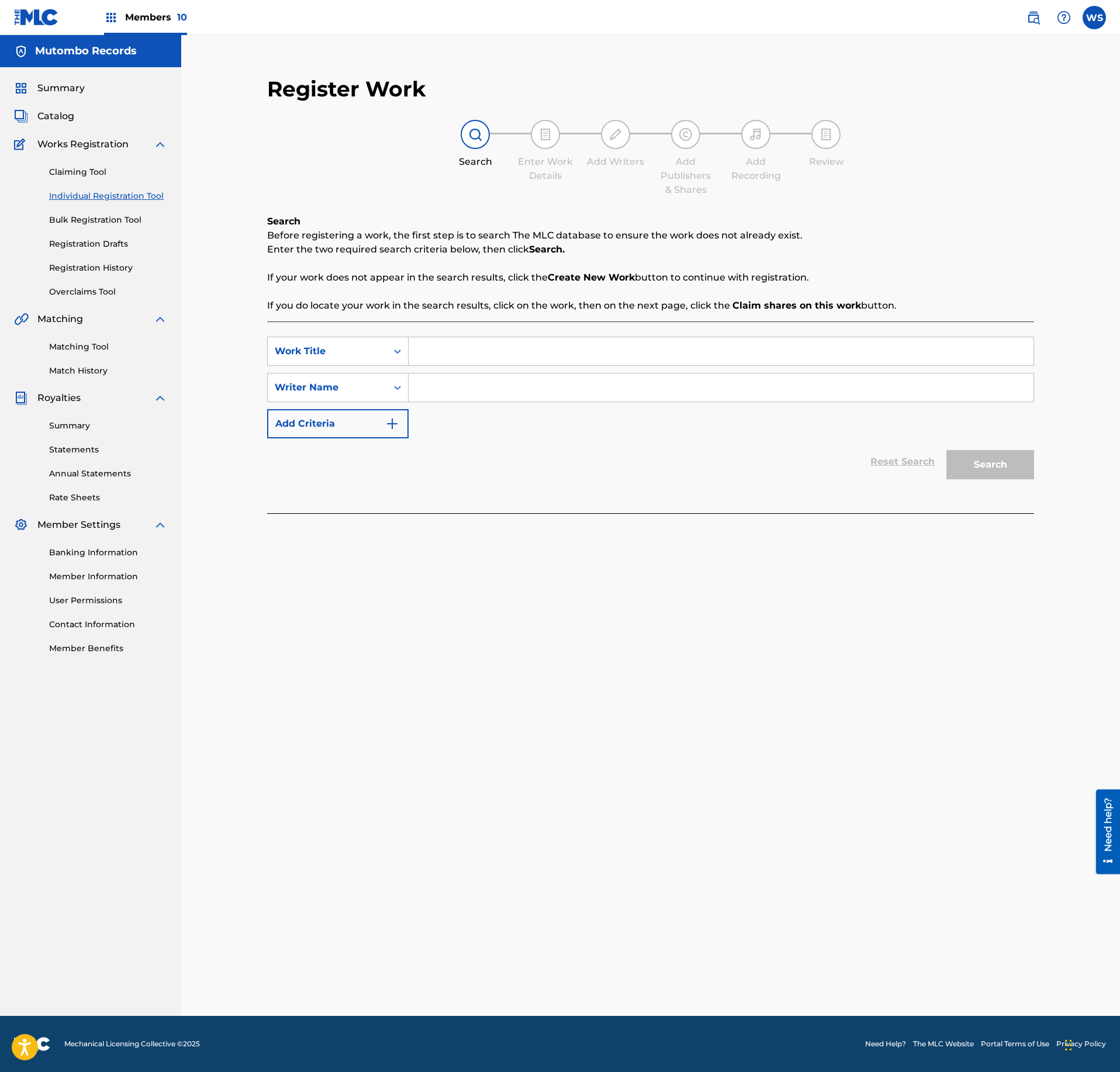
click at [517, 345] on input "Search Form" at bounding box center [721, 350] width 625 height 28
paste input "STILL SLEEPING"
type input "STILL SLEEPING"
click at [508, 384] on input "Search Form" at bounding box center [721, 387] width 625 height 28
drag, startPoint x: 508, startPoint y: 384, endPoint x: 507, endPoint y: 391, distance: 7.1
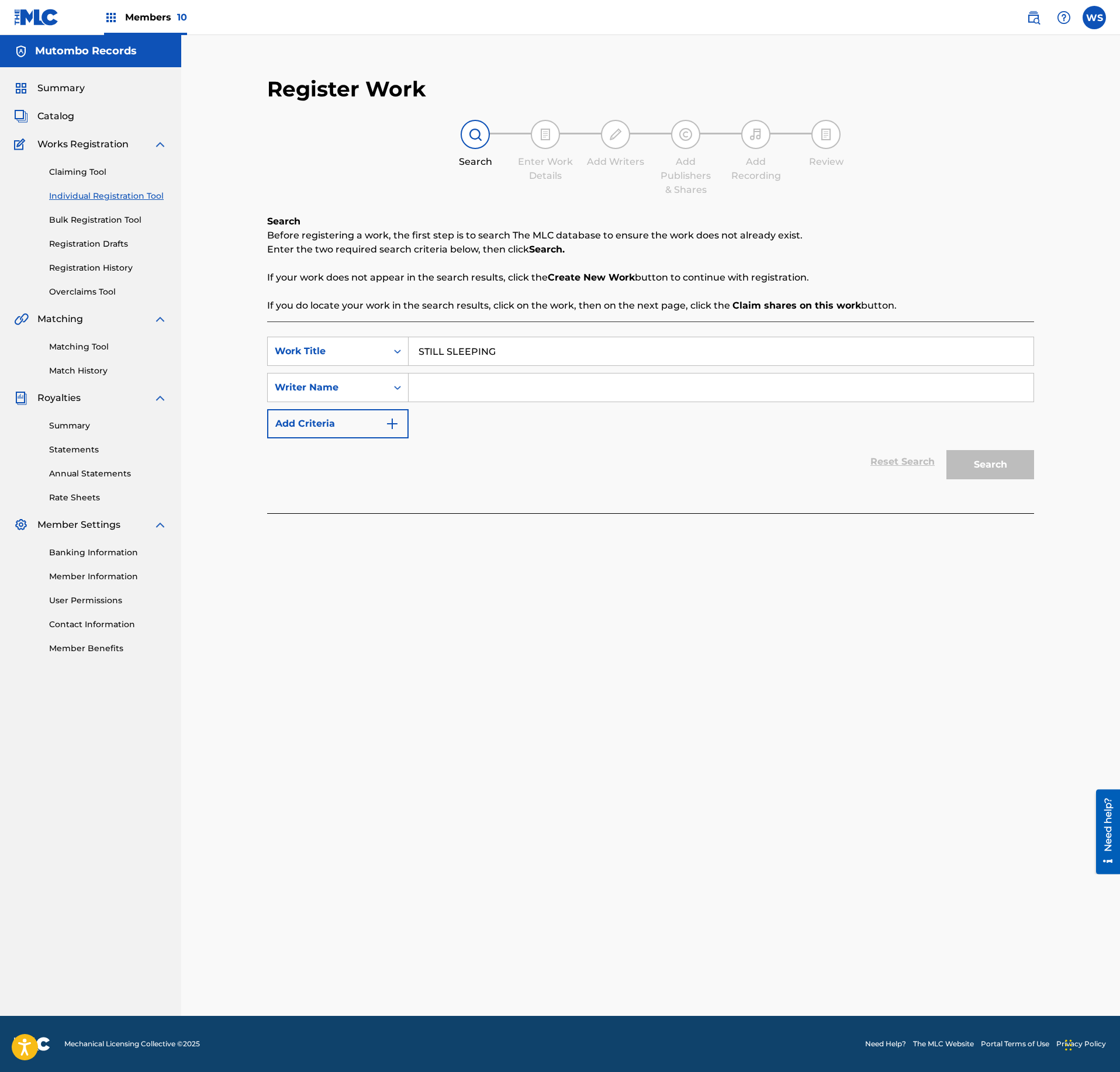
click at [508, 383] on input "Search Form" at bounding box center [721, 387] width 625 height 28
type input "VLEESCHHOUWER"
click at [977, 482] on div "Search" at bounding box center [987, 462] width 94 height 46
click at [987, 478] on button "Search" at bounding box center [990, 465] width 87 height 29
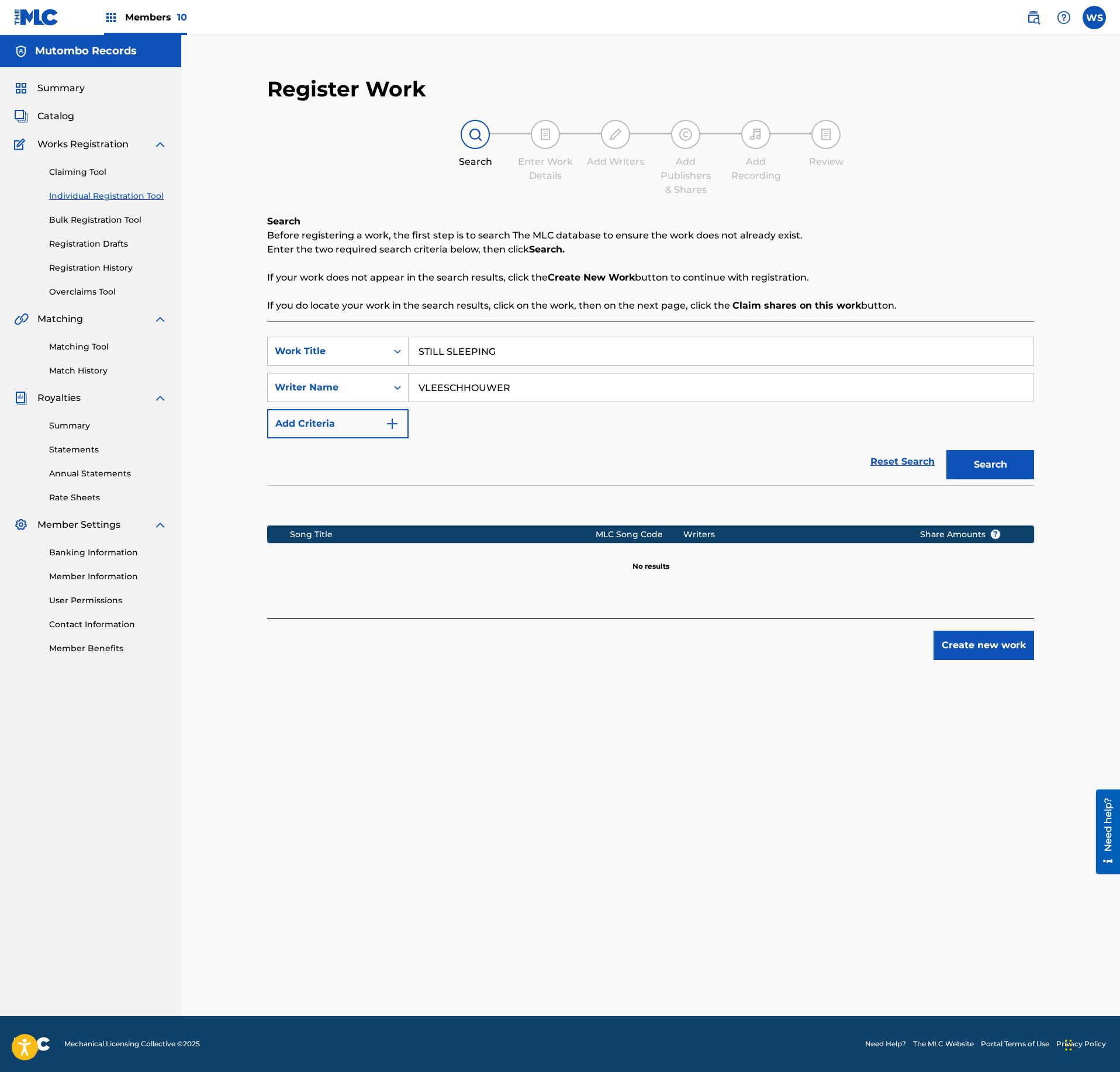
click at [991, 656] on button "Create new work" at bounding box center [984, 645] width 101 height 29
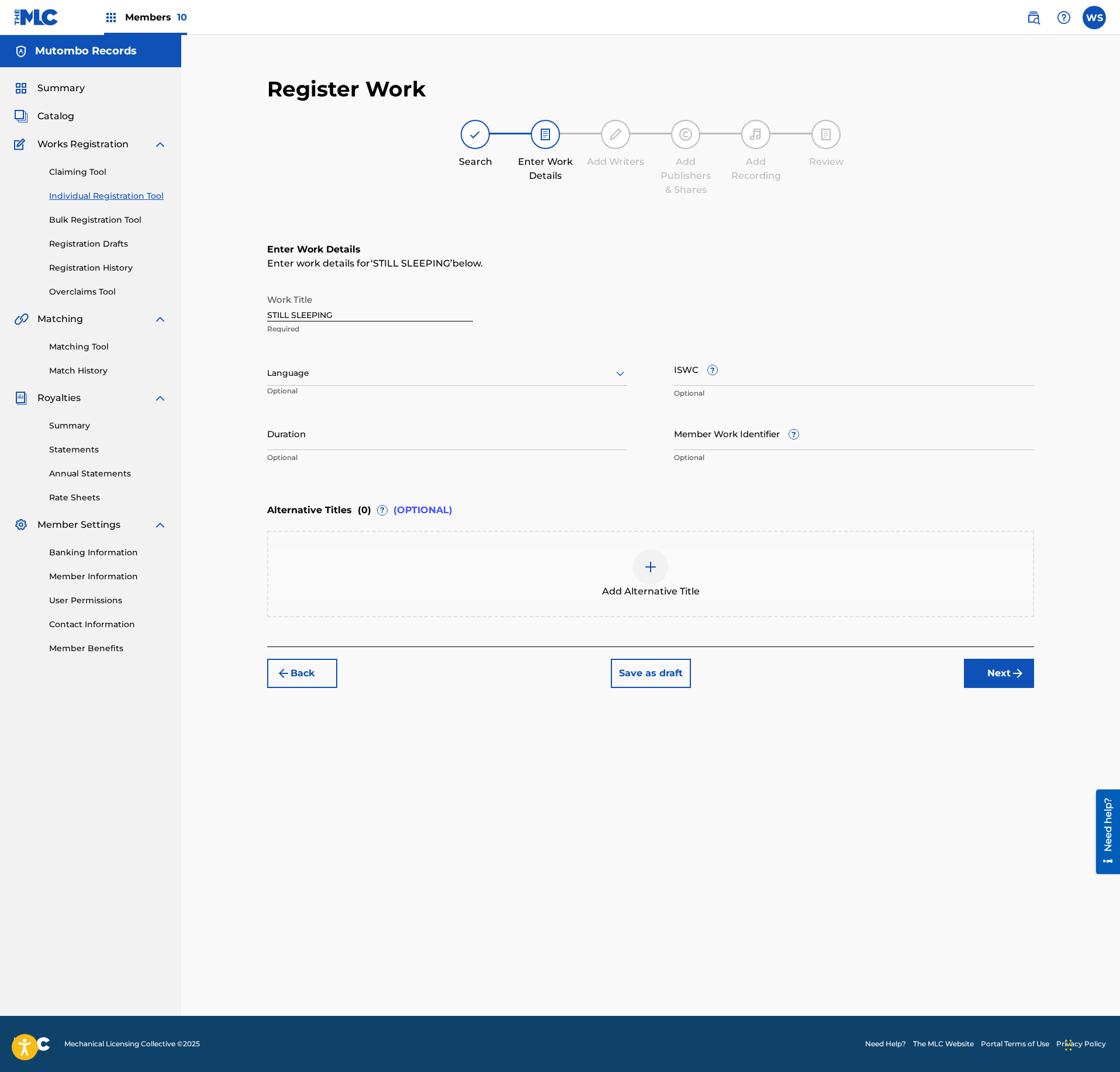
click at [848, 381] on input "ISWC ?" at bounding box center [854, 368] width 360 height 33
click at [852, 369] on input "ISWC ?" at bounding box center [854, 368] width 360 height 33
paste input "T-333.411.923-8"
type input "T-333.411.923-8"
click at [1001, 665] on button "Next" at bounding box center [999, 673] width 70 height 29
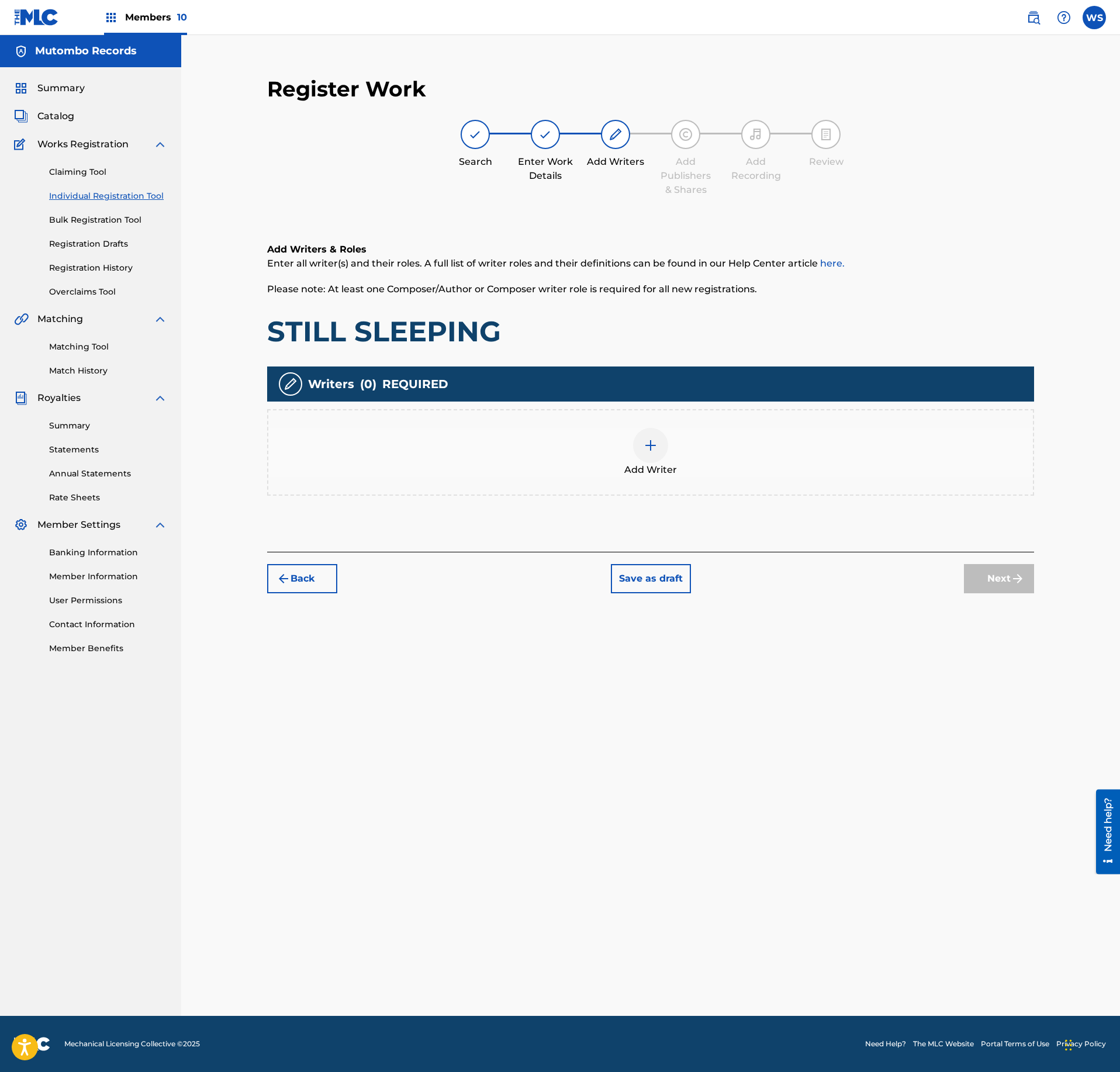
click at [671, 461] on div "Add Writer" at bounding box center [651, 452] width 765 height 49
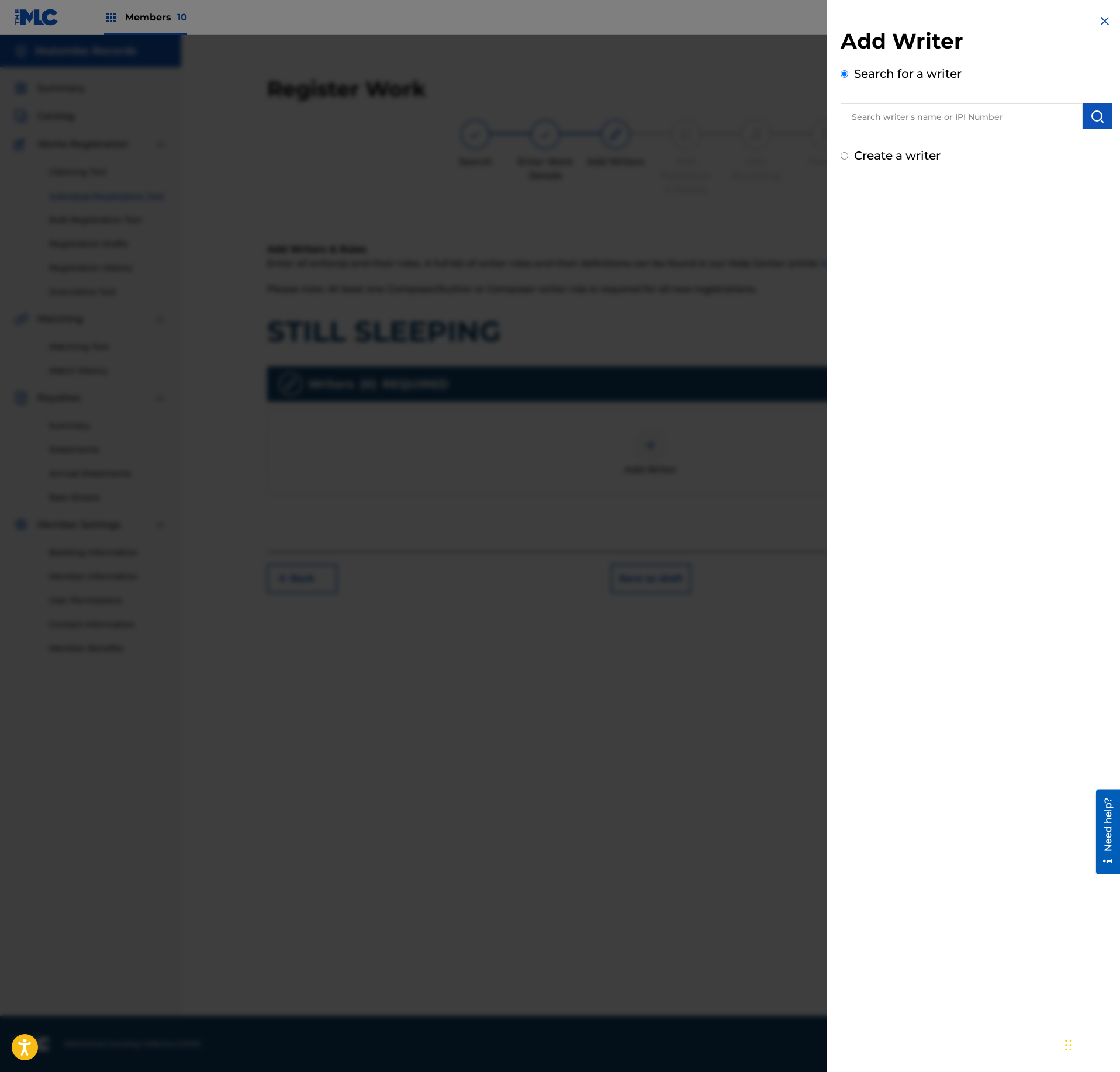
click at [905, 127] on input "text" at bounding box center [961, 116] width 242 height 26
paste input "1051824582"
type input "01051824582"
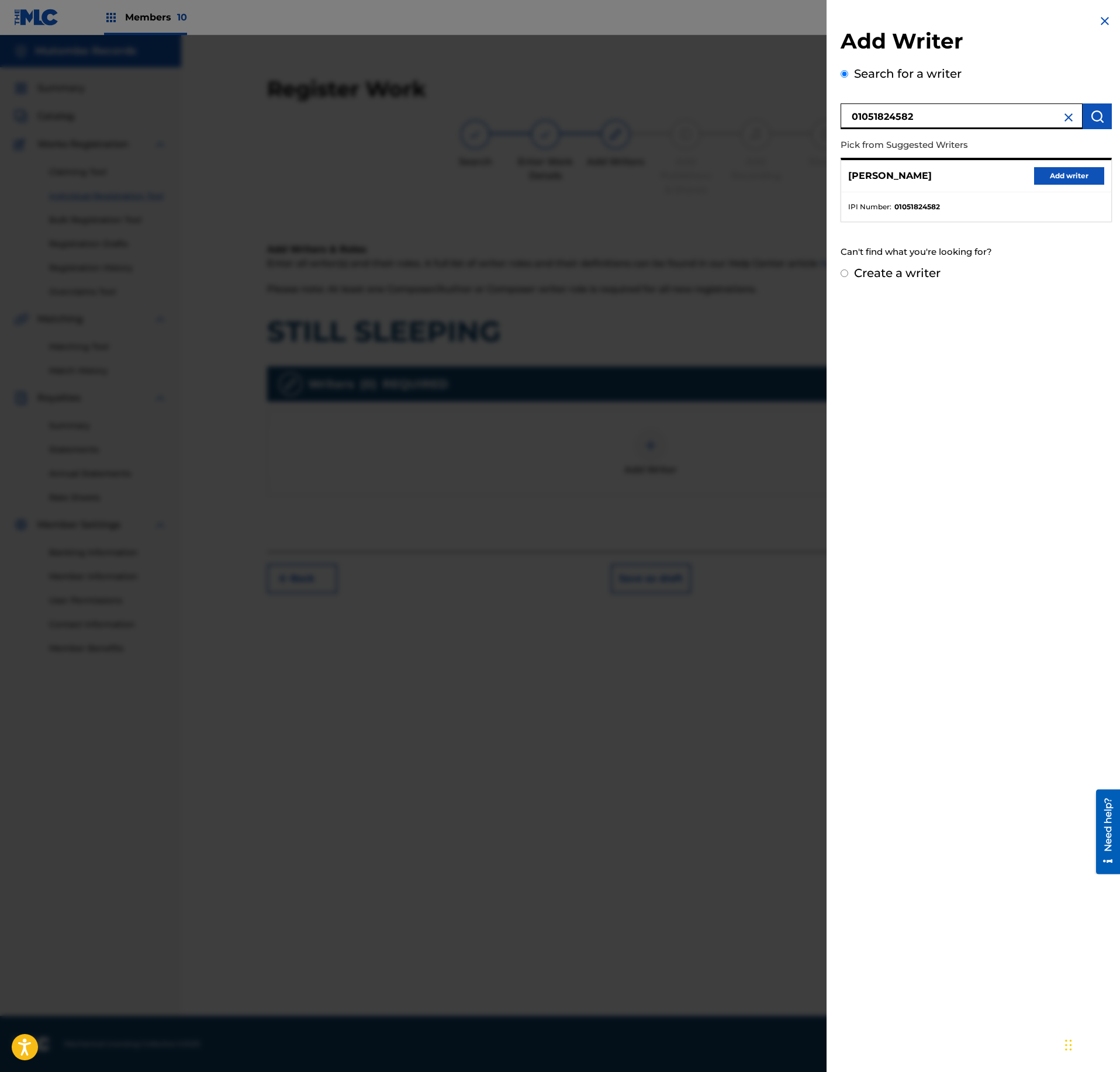
click at [1078, 168] on button "Add writer" at bounding box center [1069, 177] width 70 height 18
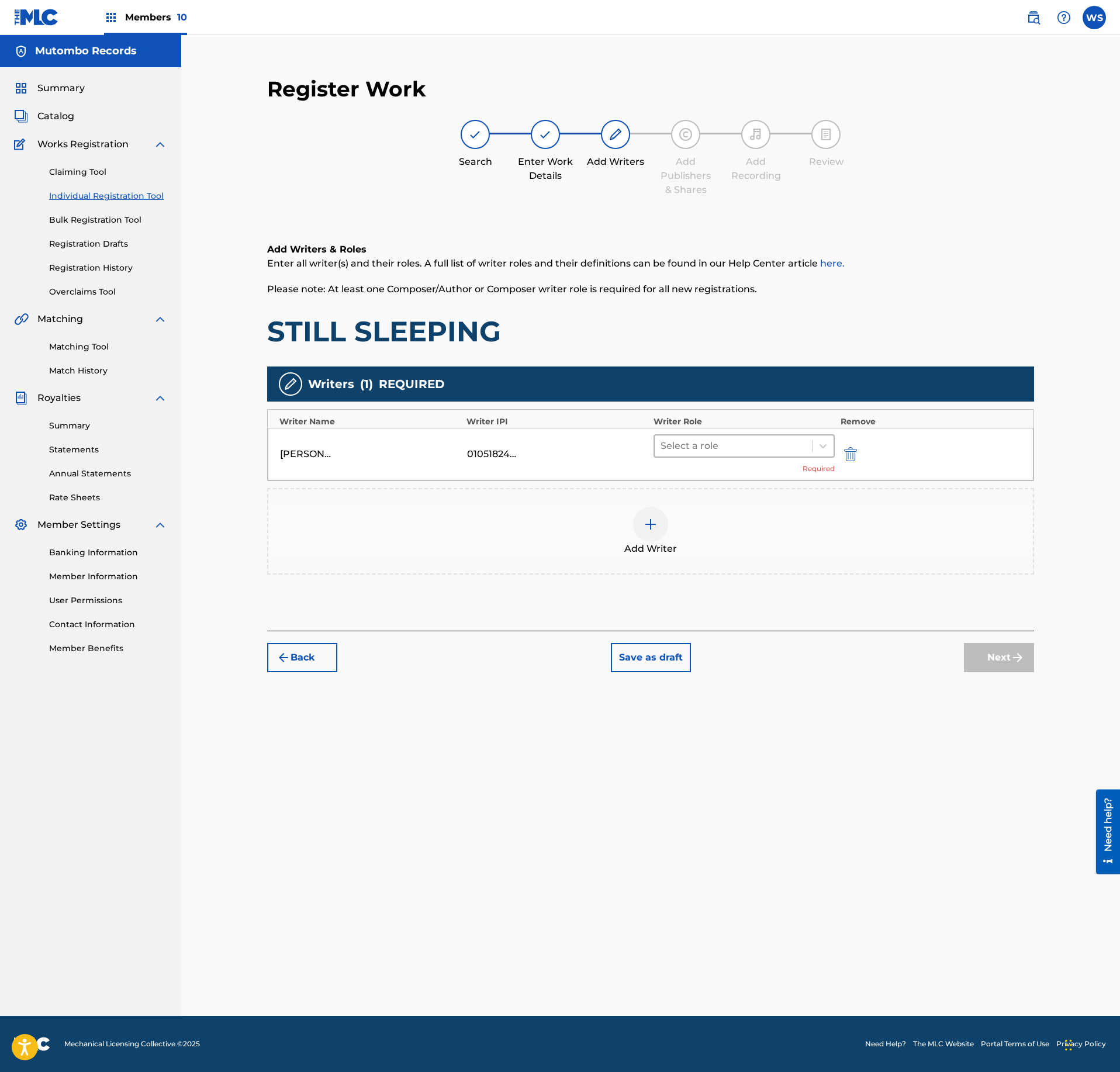
click at [755, 440] on div at bounding box center [733, 446] width 145 height 16
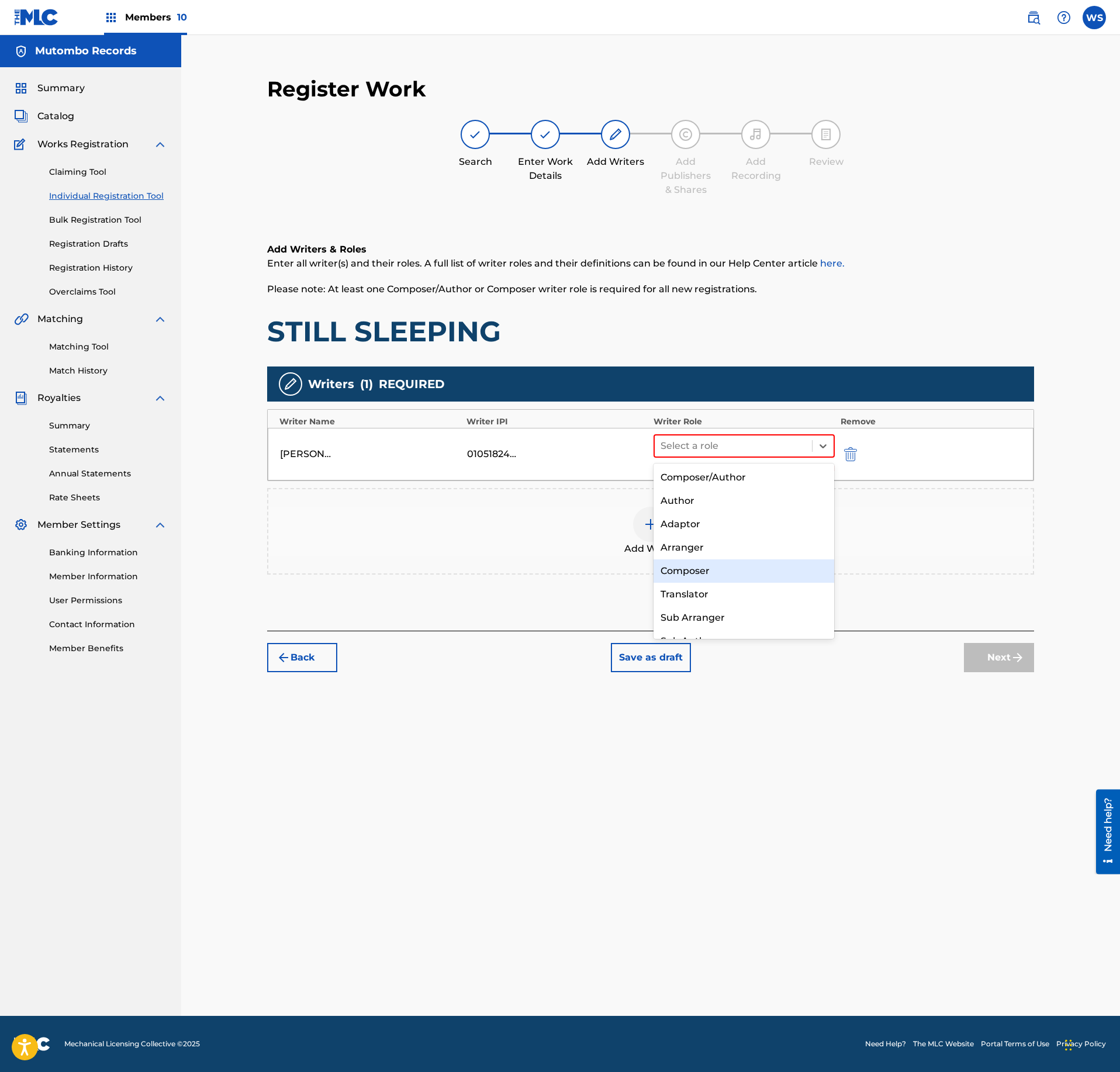
click at [705, 579] on div "Composer" at bounding box center [744, 571] width 181 height 23
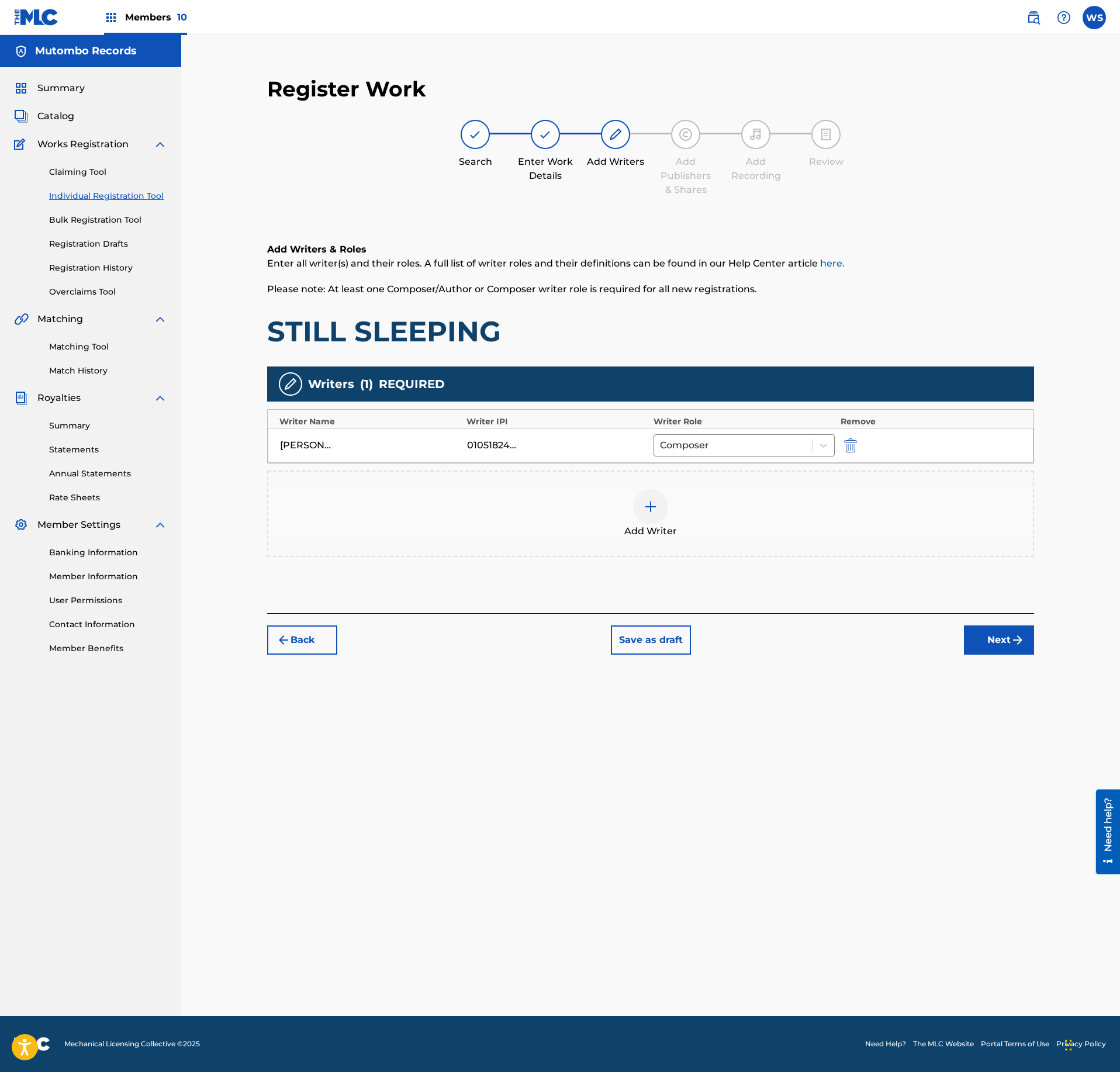
click at [651, 551] on div "Add Writer" at bounding box center [651, 514] width 767 height 87
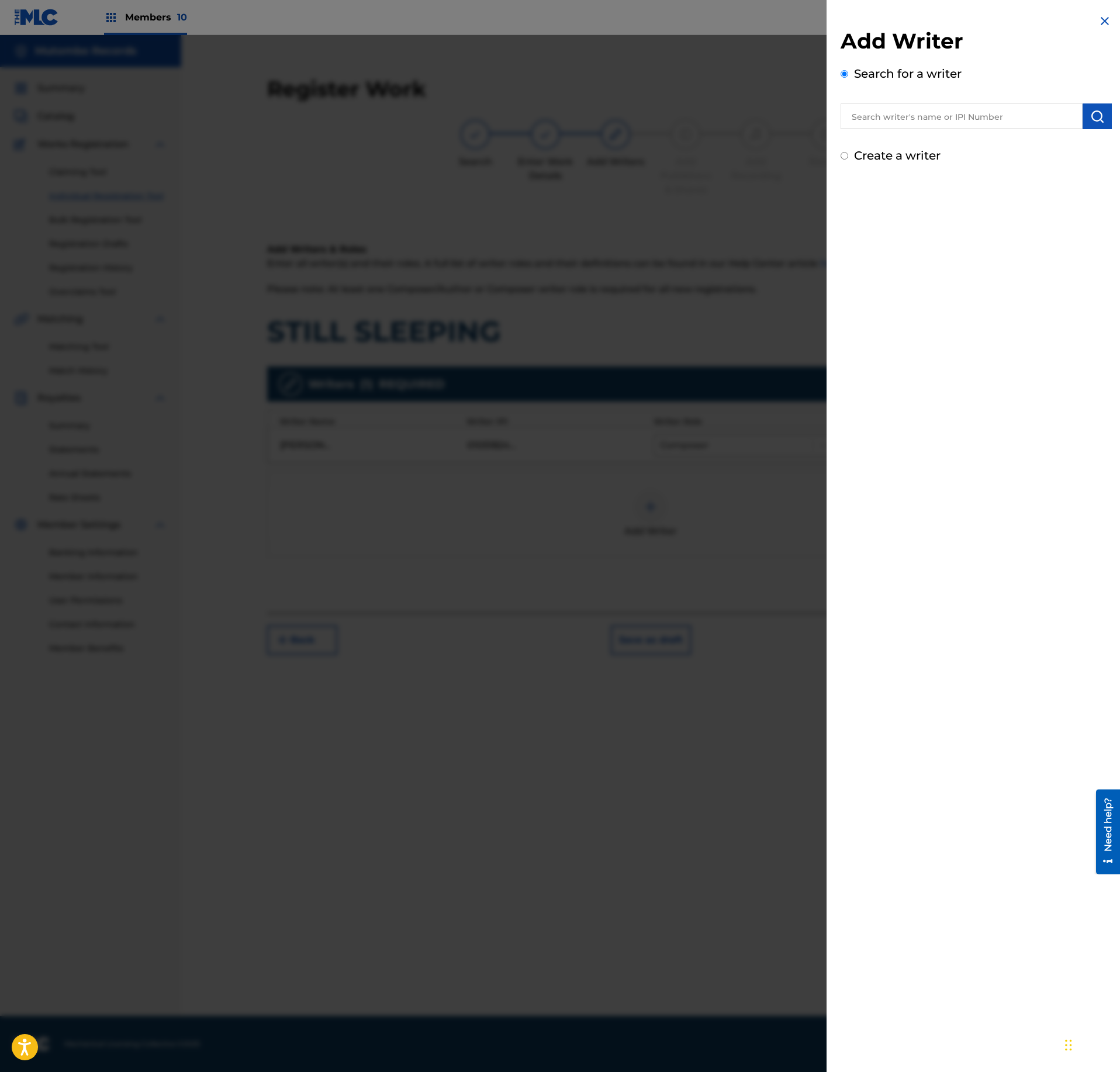
click at [904, 109] on input "text" at bounding box center [961, 116] width 242 height 26
paste input "1092254272"
click at [871, 120] on input "0 1092254272" at bounding box center [961, 116] width 242 height 26
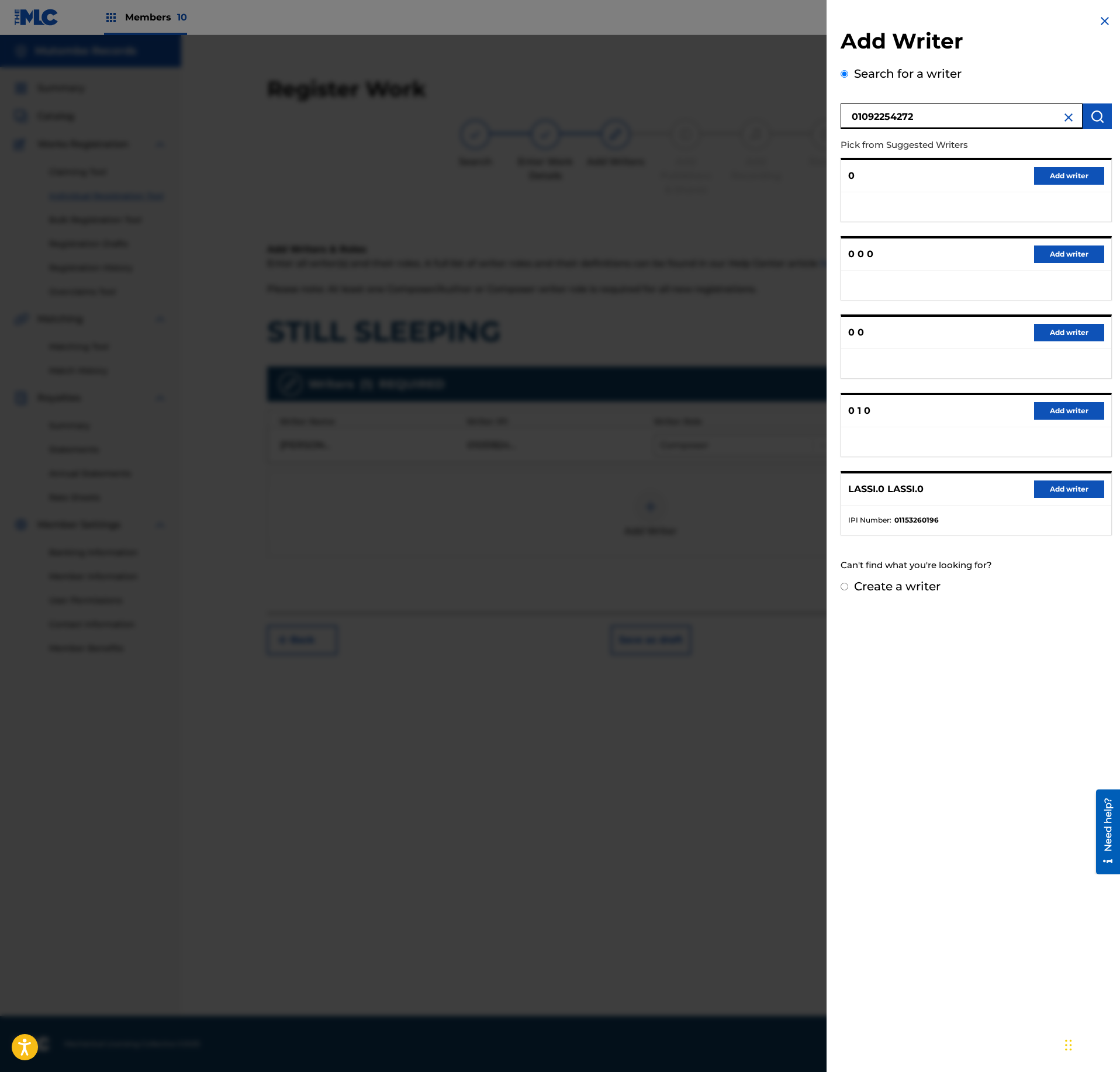
type input "01092254272"
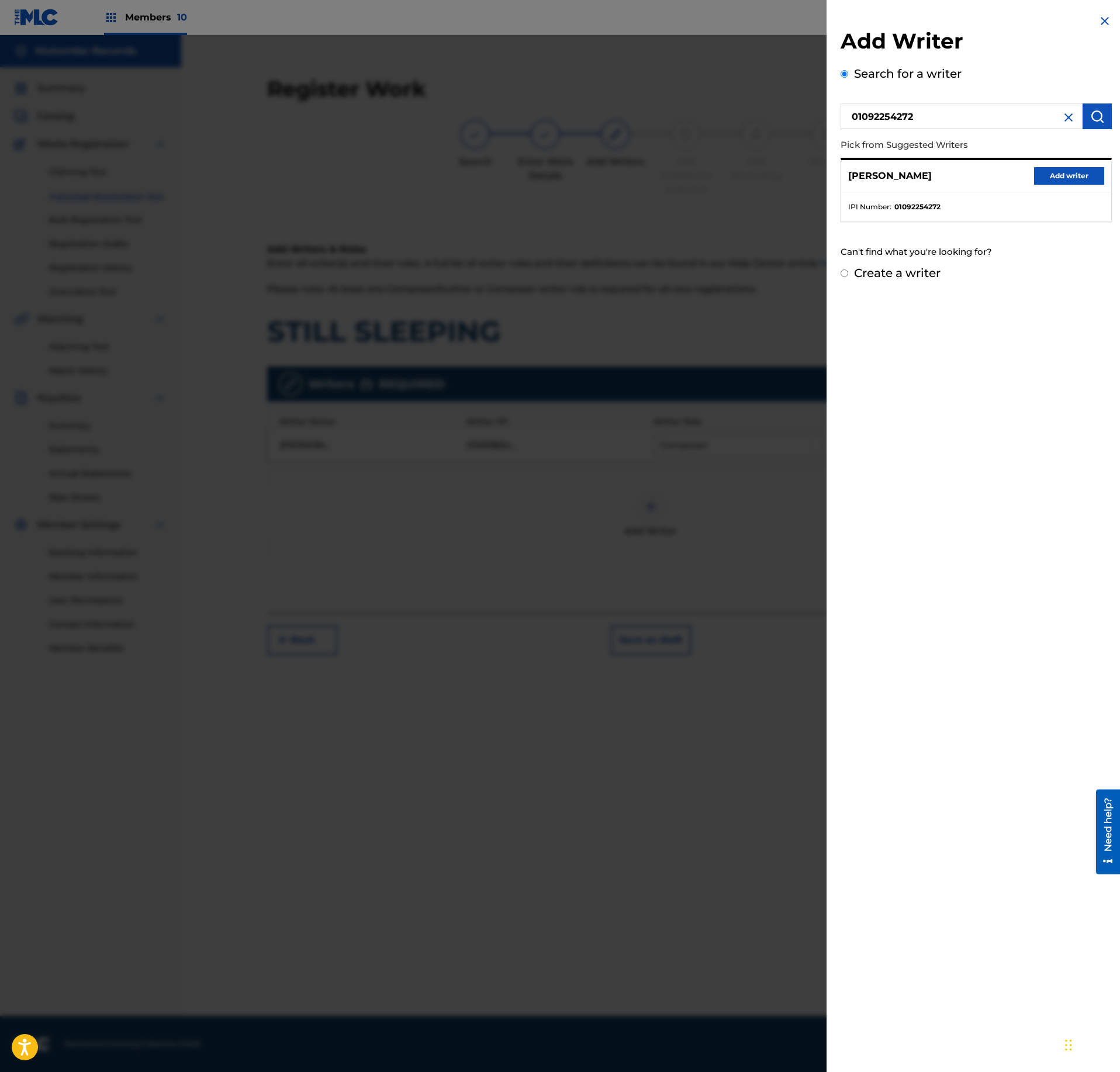
click at [1081, 176] on button "Add writer" at bounding box center [1069, 177] width 70 height 18
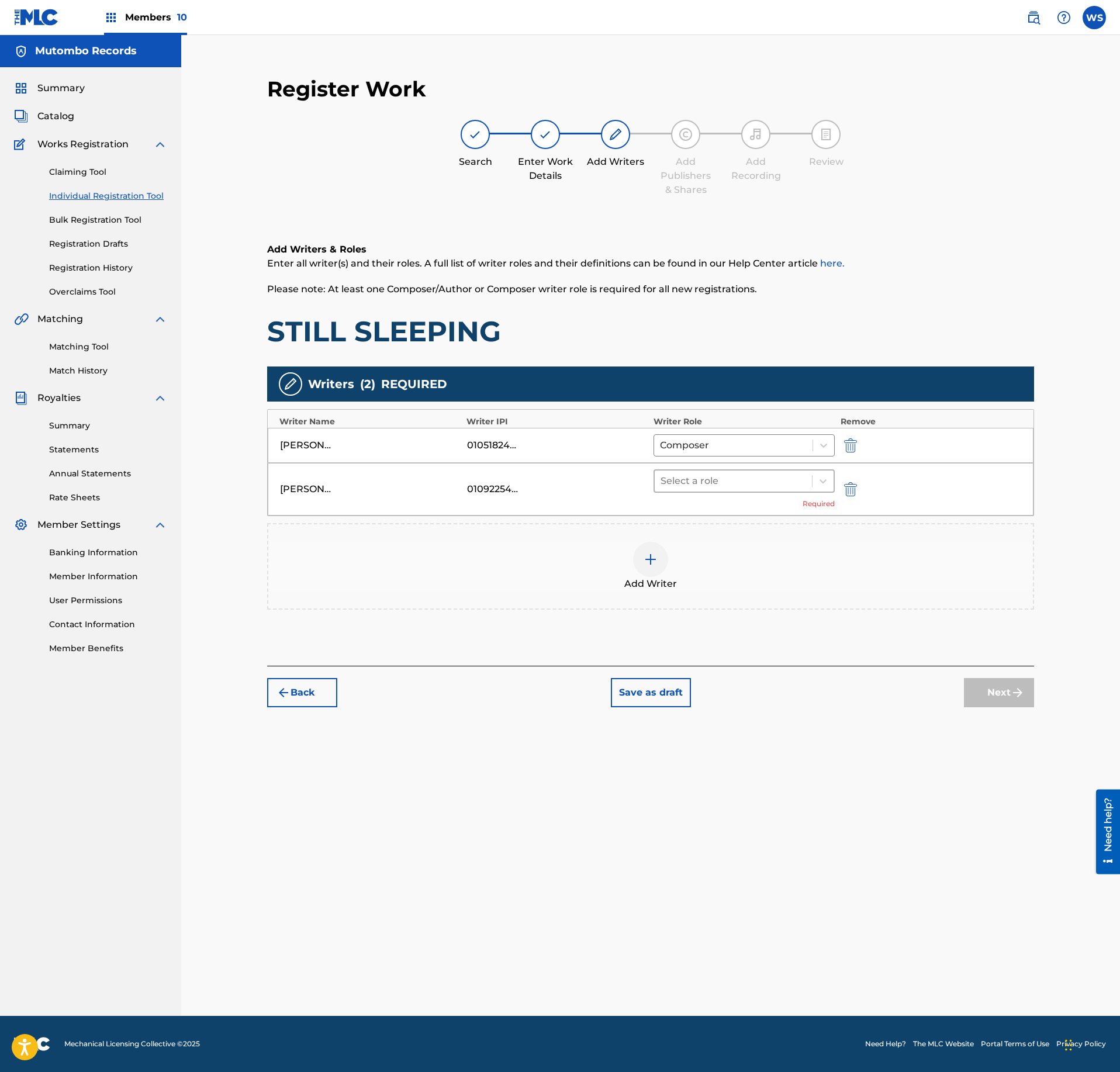
click at [737, 488] on div at bounding box center [733, 481] width 145 height 16
click at [695, 606] on div "Composer" at bounding box center [744, 608] width 181 height 23
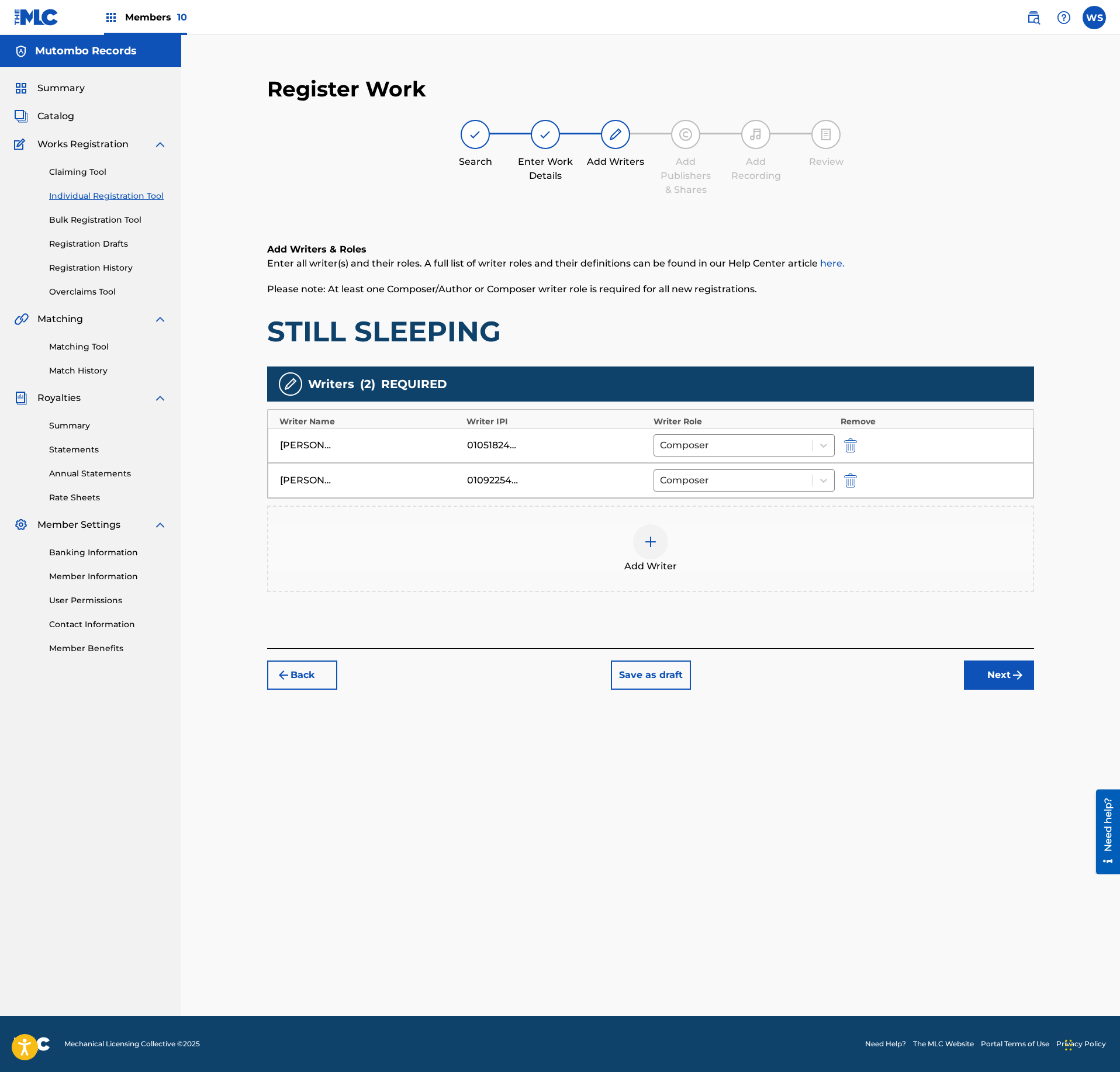
click at [1038, 698] on div "Register Work Search Enter Work Details Add Writers Add Publishers & Shares Add…" at bounding box center [651, 383] width 790 height 638
click at [1018, 690] on button "Next" at bounding box center [999, 675] width 70 height 29
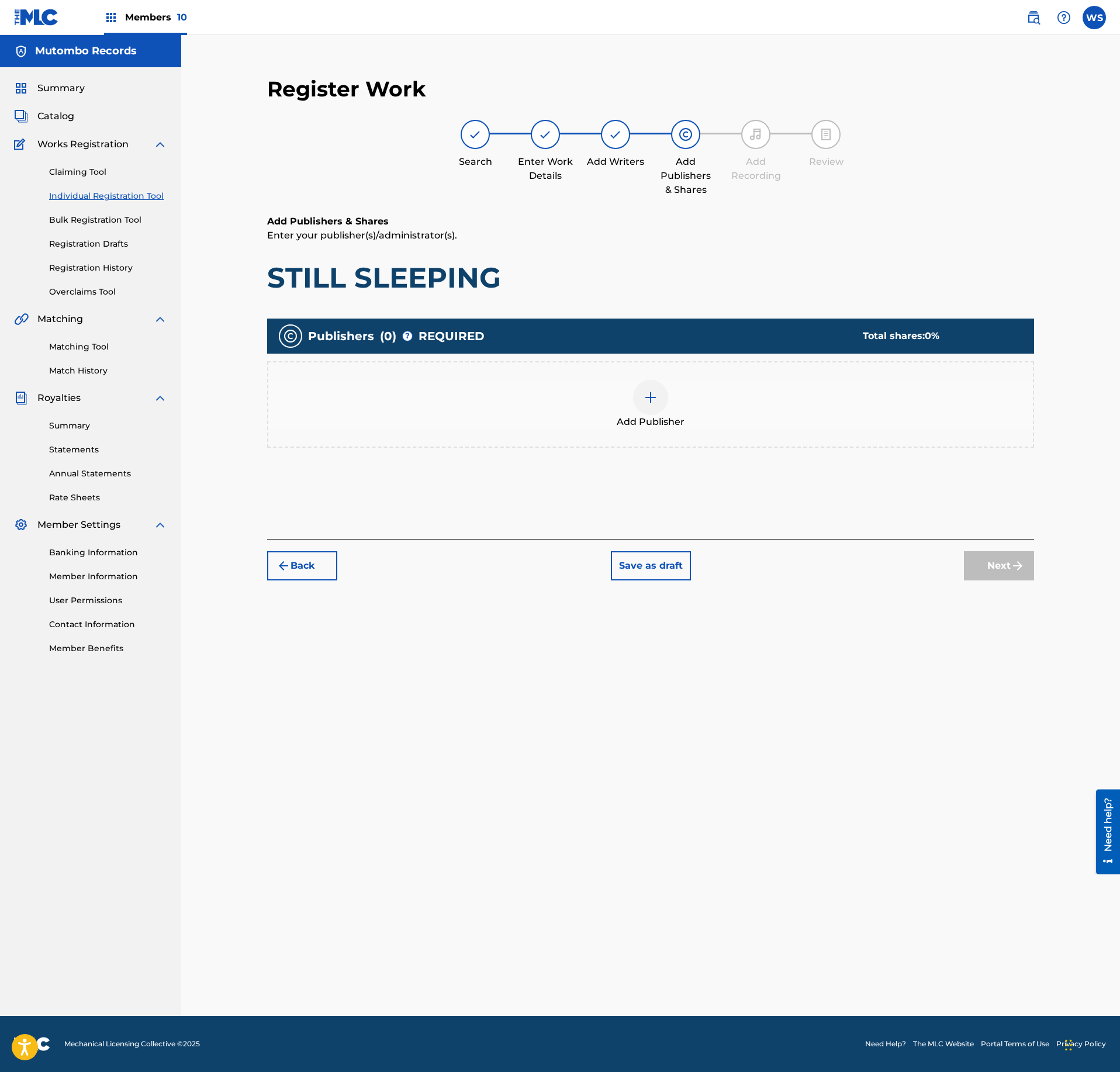
click at [661, 398] on div at bounding box center [650, 397] width 35 height 35
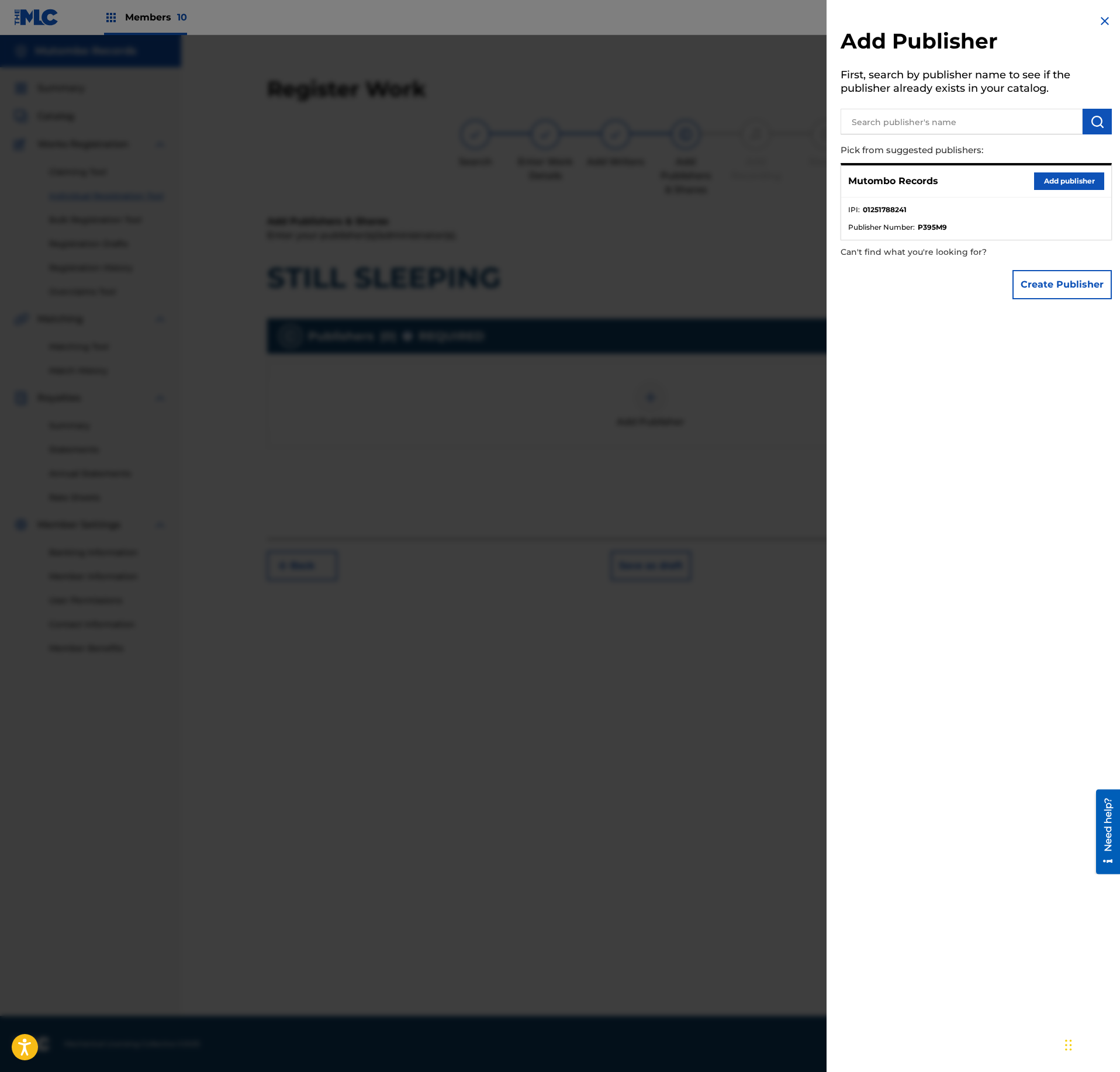
click at [1085, 176] on button "Add publisher" at bounding box center [1069, 181] width 70 height 18
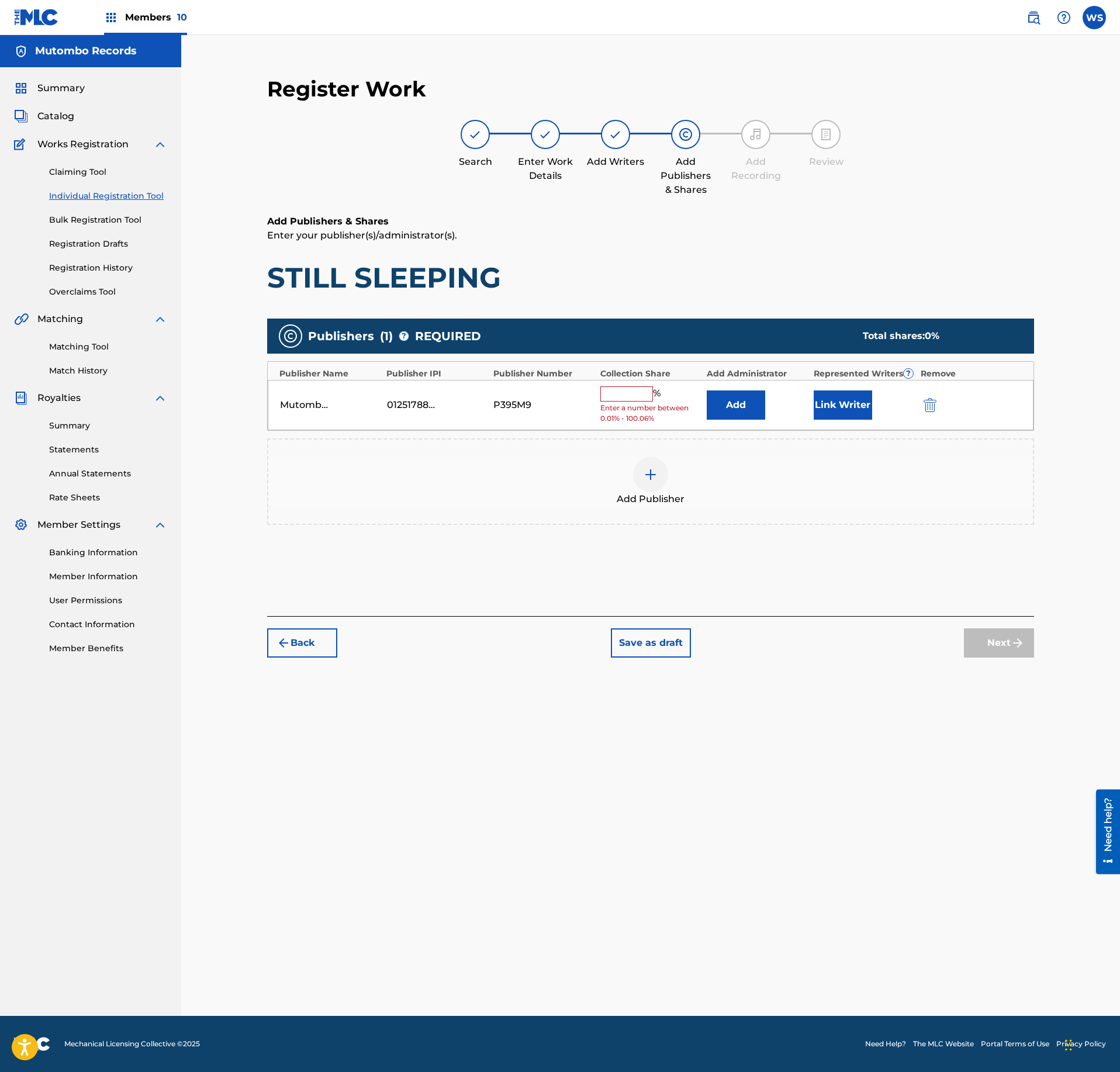
click at [634, 397] on input "text" at bounding box center [626, 393] width 53 height 15
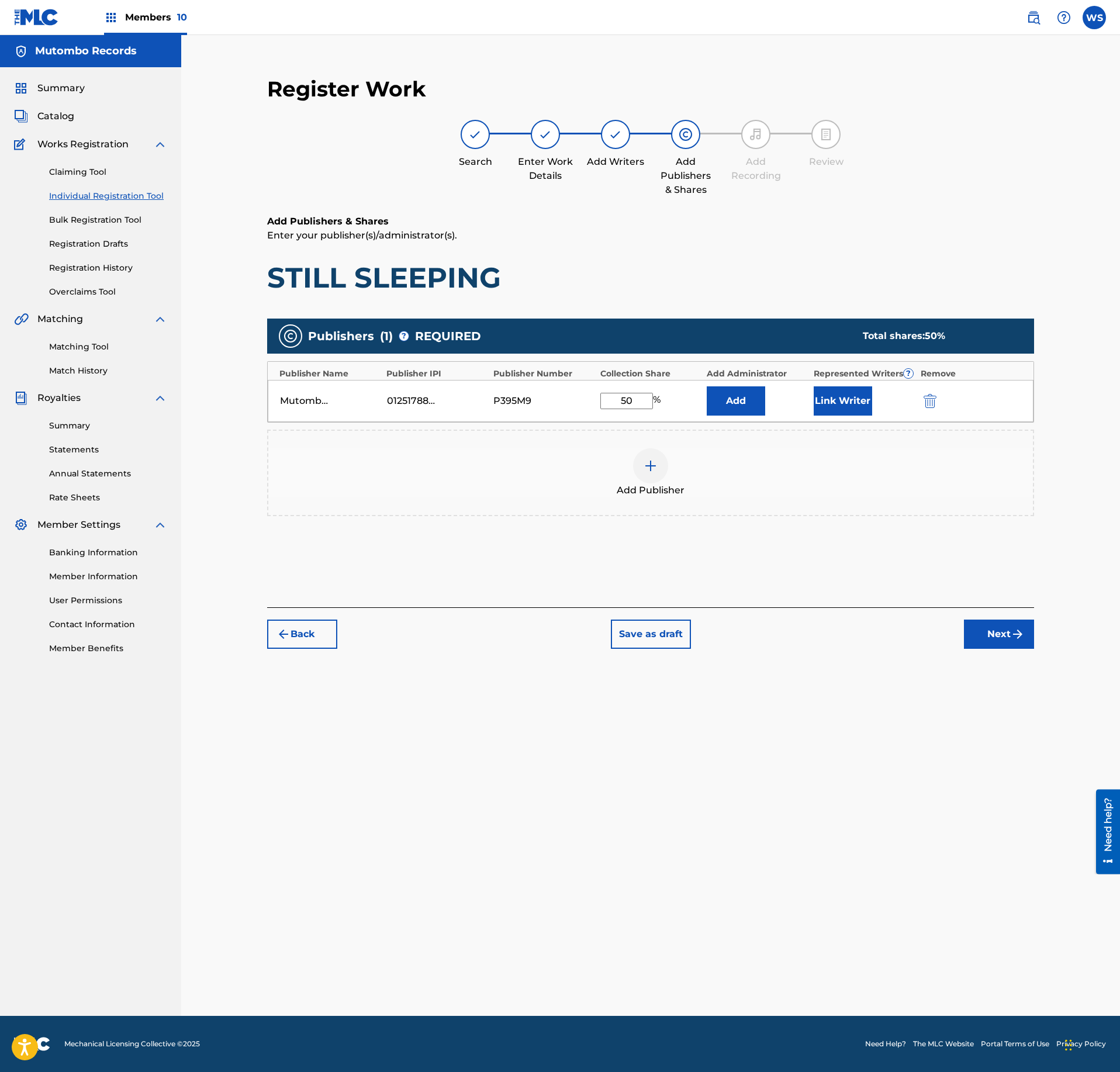
type input "50"
click at [844, 405] on button "Link Writer" at bounding box center [844, 400] width 59 height 29
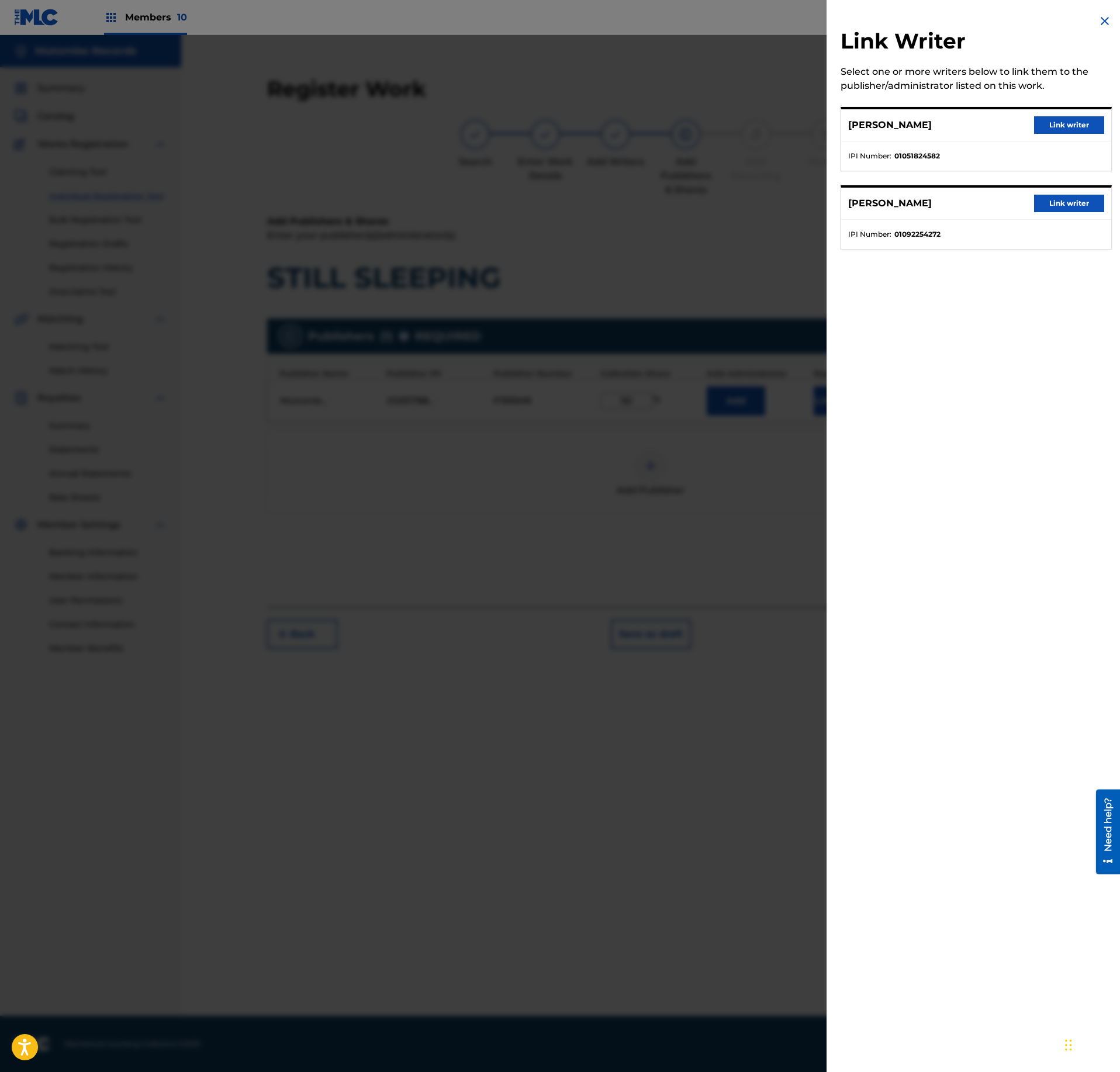
click at [1090, 130] on button "Link writer" at bounding box center [1069, 125] width 70 height 18
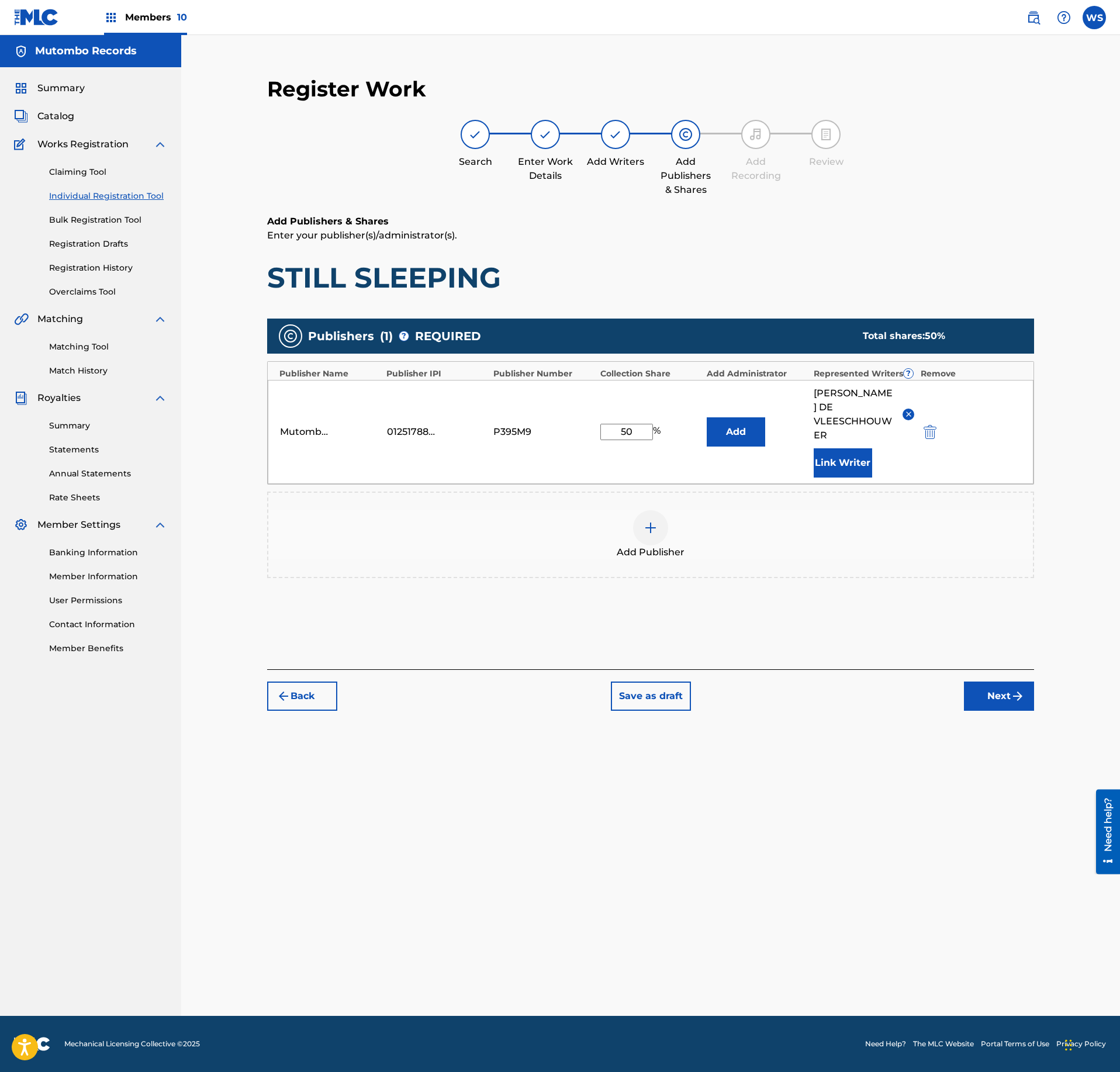
click at [842, 452] on button "Link Writer" at bounding box center [844, 463] width 59 height 29
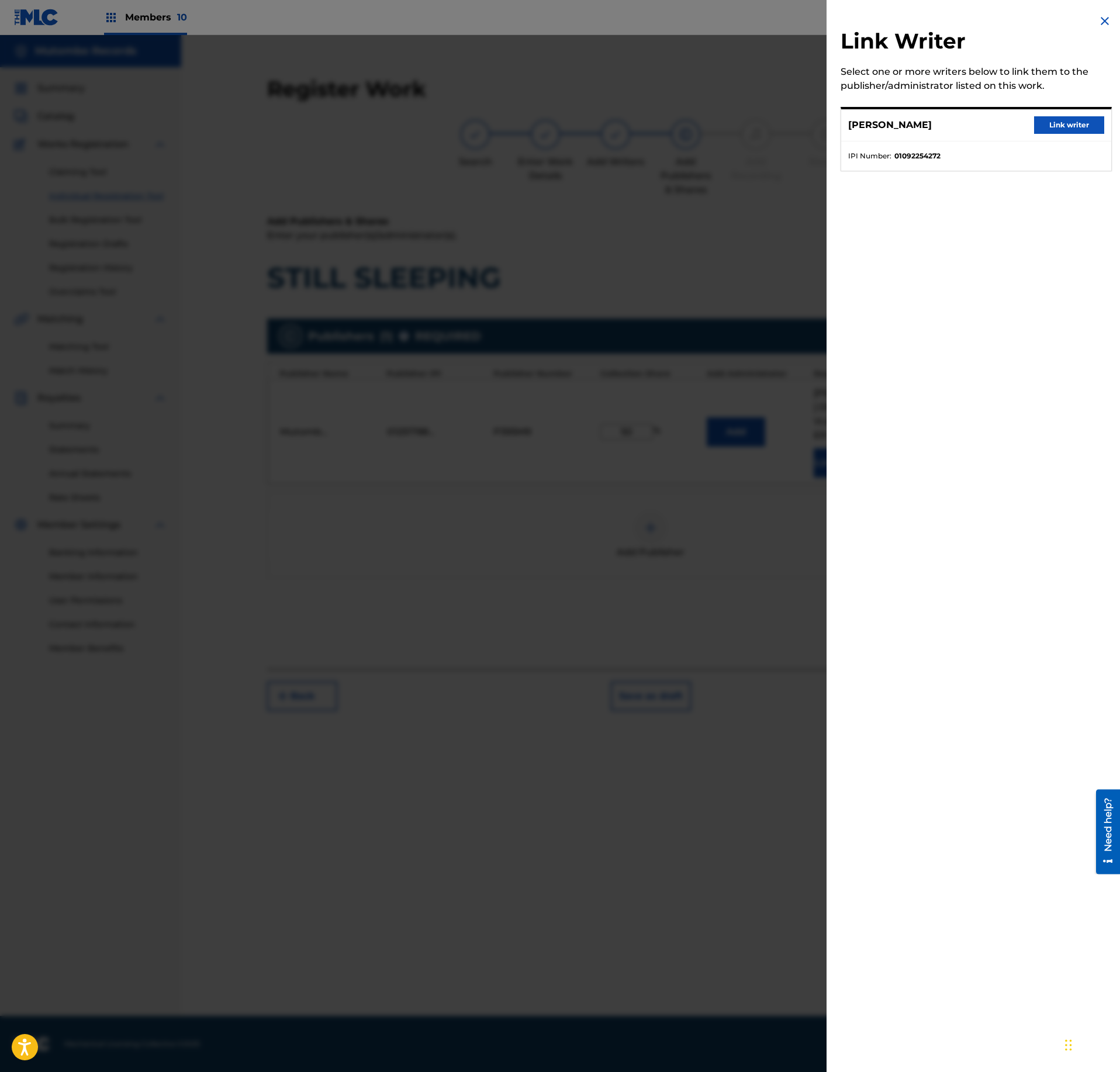
click at [1082, 116] on div "[PERSON_NAME] Link writer" at bounding box center [976, 126] width 270 height 32
click at [1082, 123] on button "Link writer" at bounding box center [1069, 125] width 70 height 18
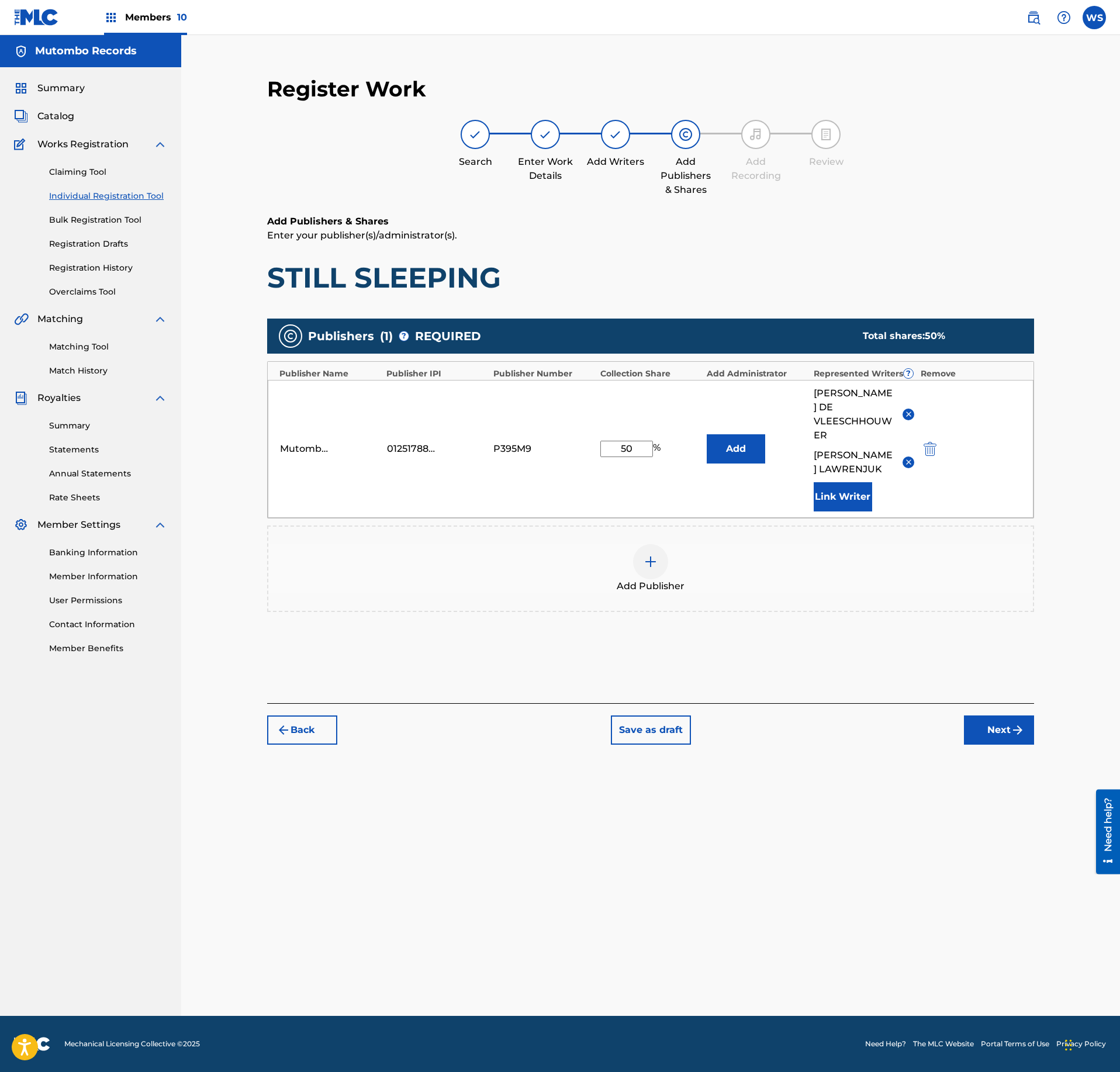
click at [992, 724] on button "Next" at bounding box center [999, 730] width 70 height 29
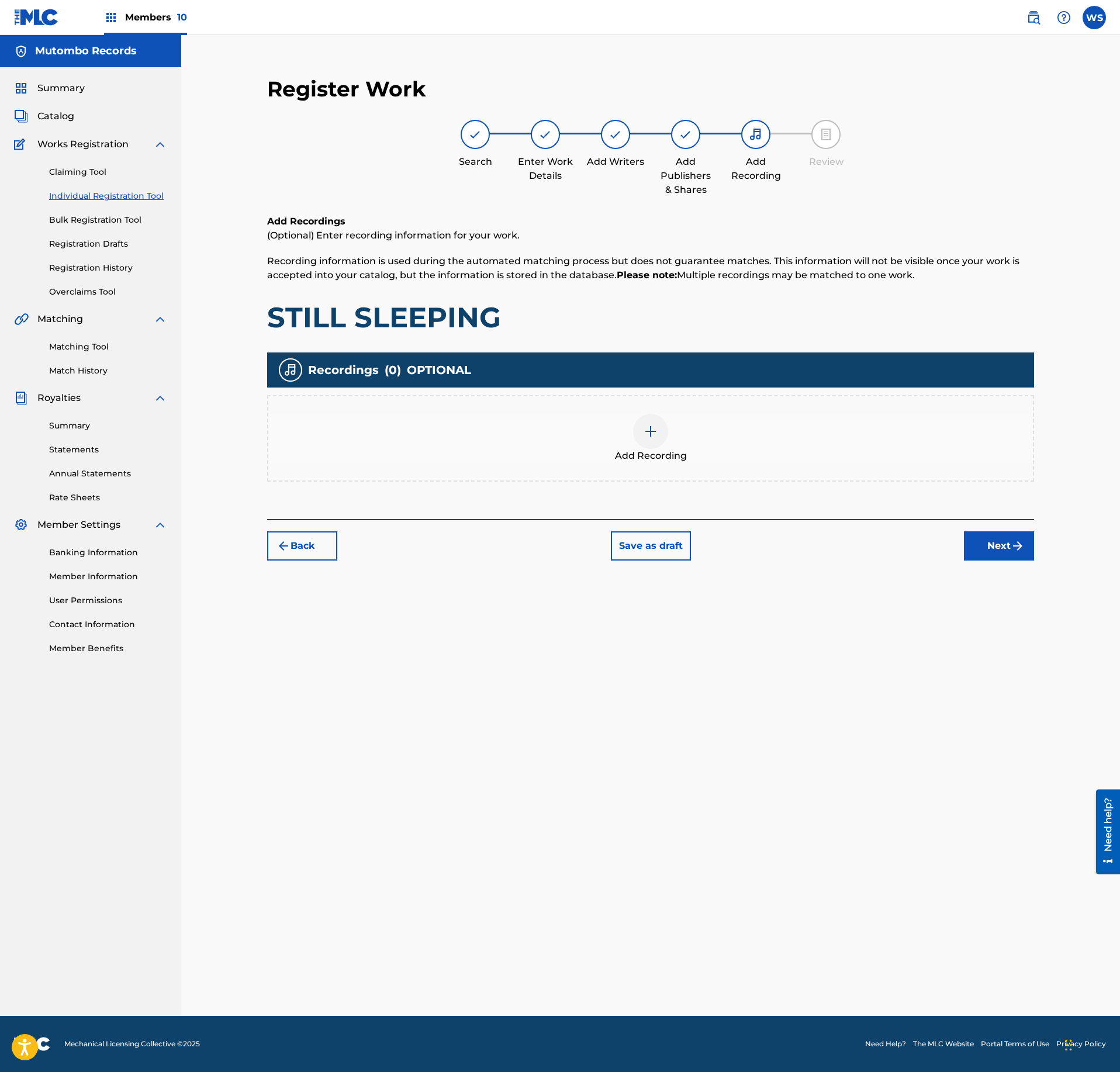
drag, startPoint x: 698, startPoint y: 450, endPoint x: 692, endPoint y: 449, distance: 6.1
click at [692, 449] on div "Add Recording" at bounding box center [651, 438] width 765 height 49
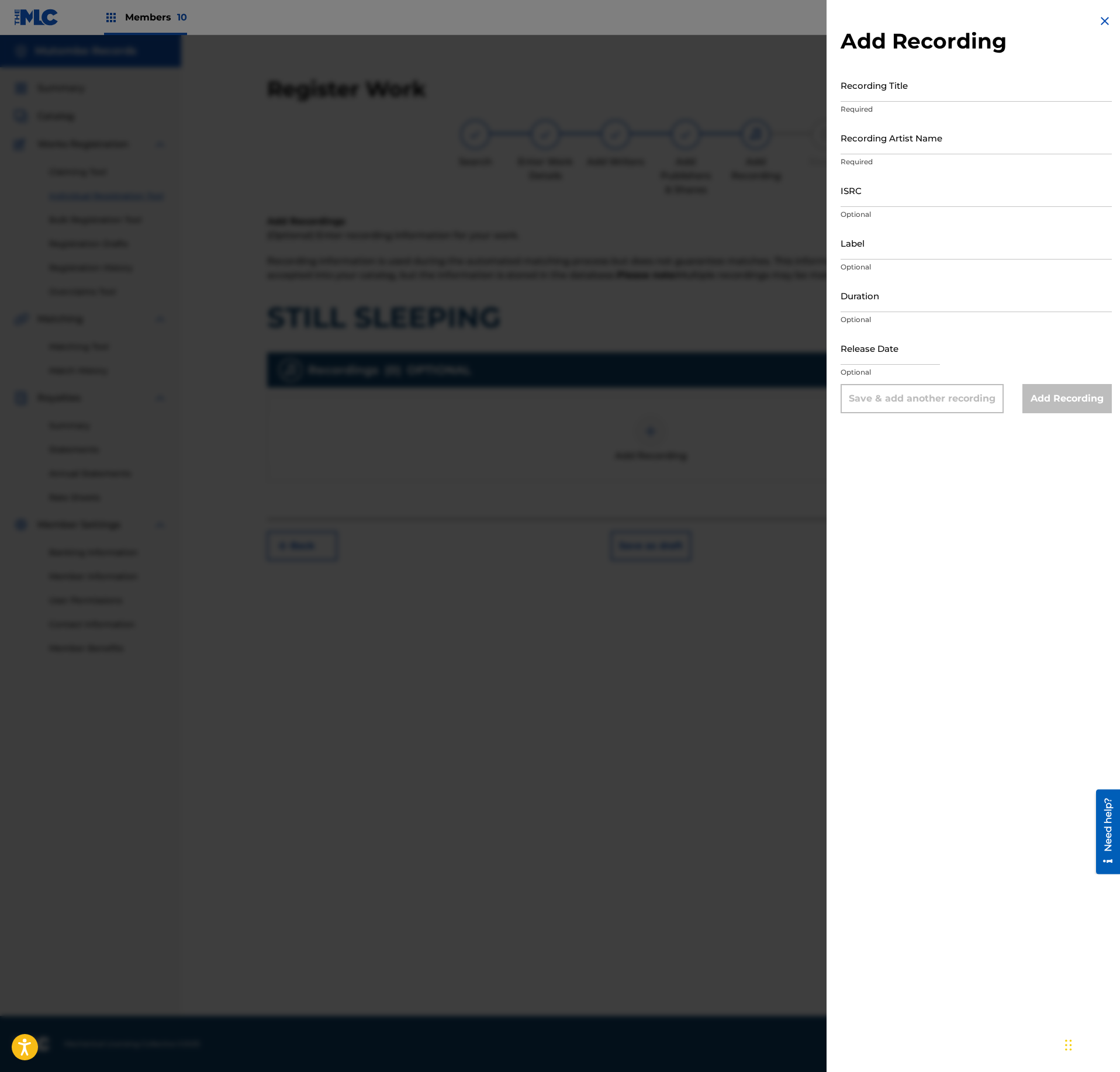
click at [935, 98] on input "Recording Title" at bounding box center [976, 85] width 271 height 33
paste input "STILL SLEEPING"
type input "STILL SLEEPING"
click at [905, 132] on input "Recording Artist Name" at bounding box center [976, 137] width 271 height 33
paste input "T-333.411.923-8"
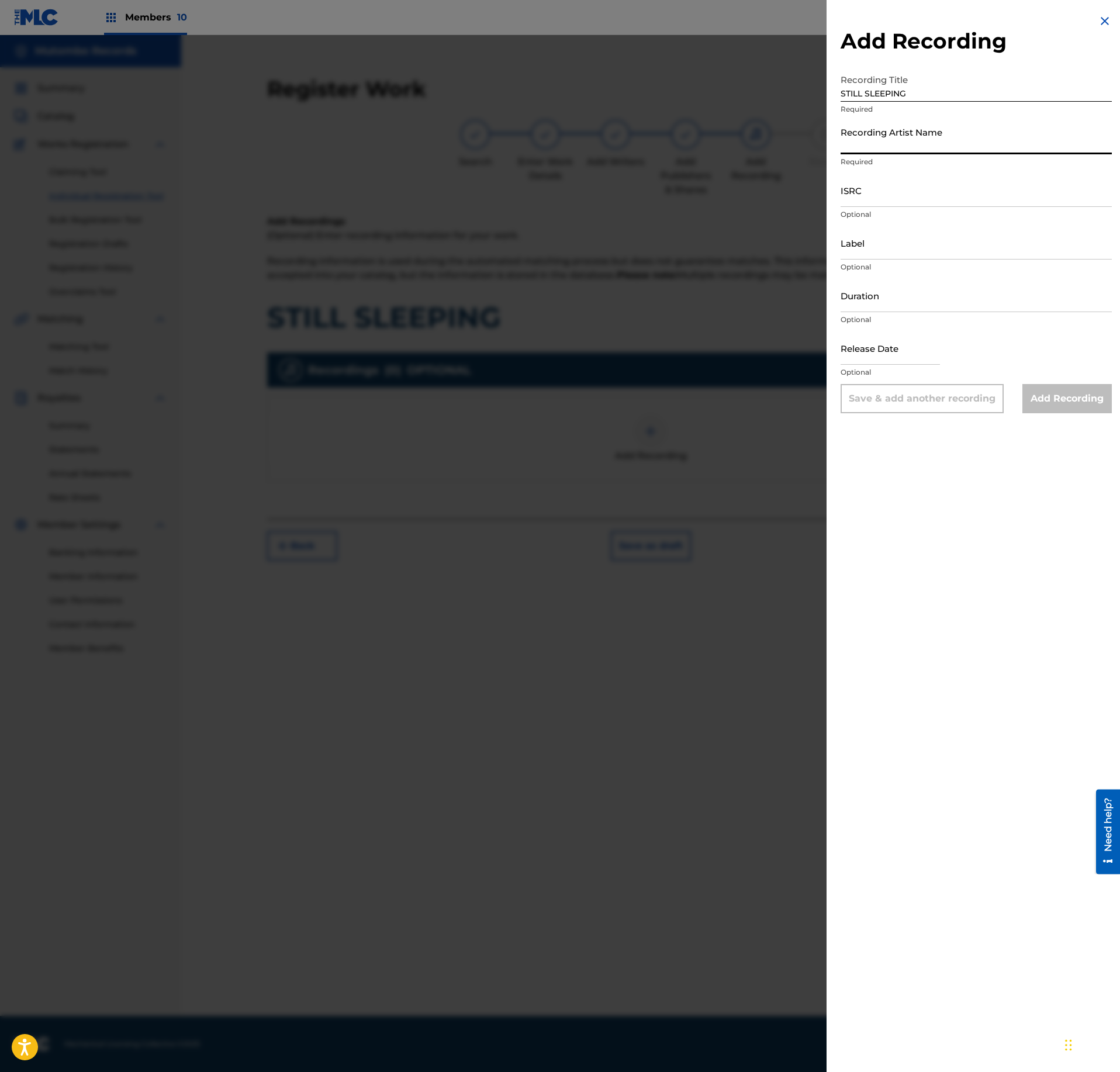
type input "T-333.411.923-8"
click at [905, 150] on input "Recording Artist Name" at bounding box center [976, 137] width 271 height 33
click at [923, 132] on input "Recording Artist Name" at bounding box center [976, 137] width 271 height 33
paste input "BRO, [PERSON_NAME]"
type input "BRO, [PERSON_NAME]"
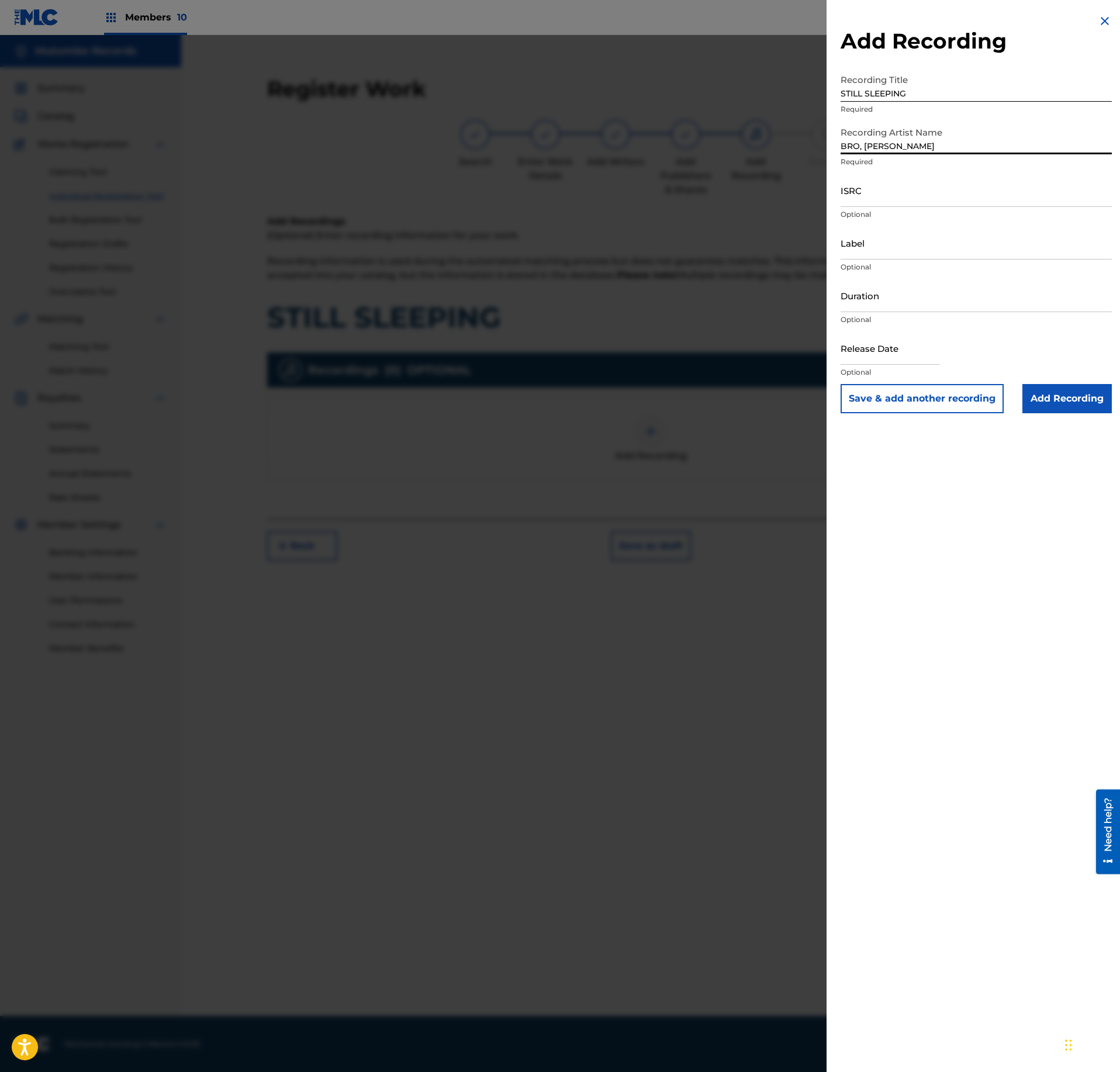
click at [917, 193] on input "ISRC" at bounding box center [976, 190] width 271 height 33
paste input "US3DF2585427"
type input "US3DF2585427"
click at [1071, 400] on input "Add Recording" at bounding box center [1067, 399] width 89 height 29
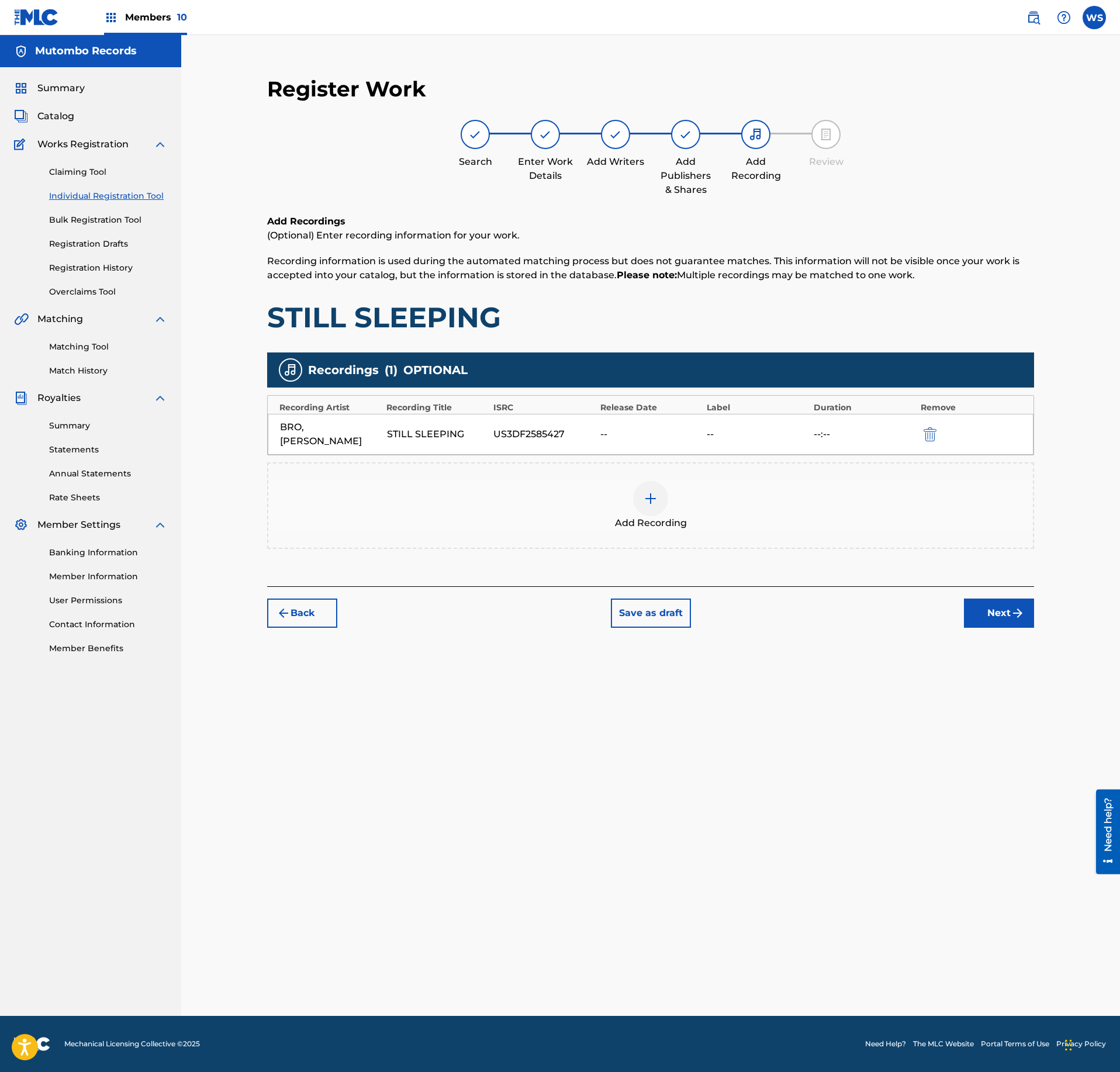
click at [1026, 601] on button "Next" at bounding box center [999, 613] width 70 height 29
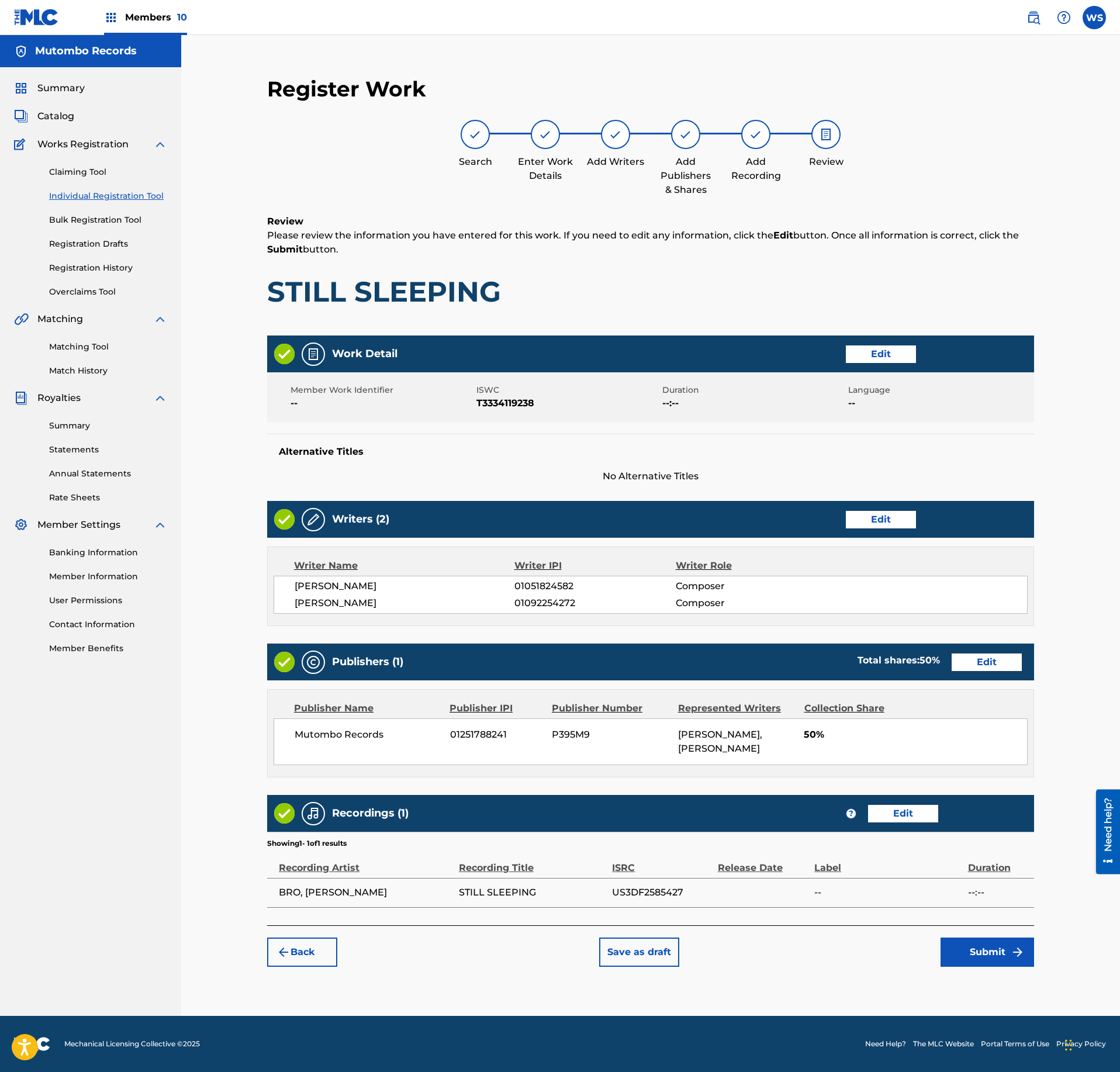
click at [984, 967] on button "Submit" at bounding box center [987, 952] width 94 height 29
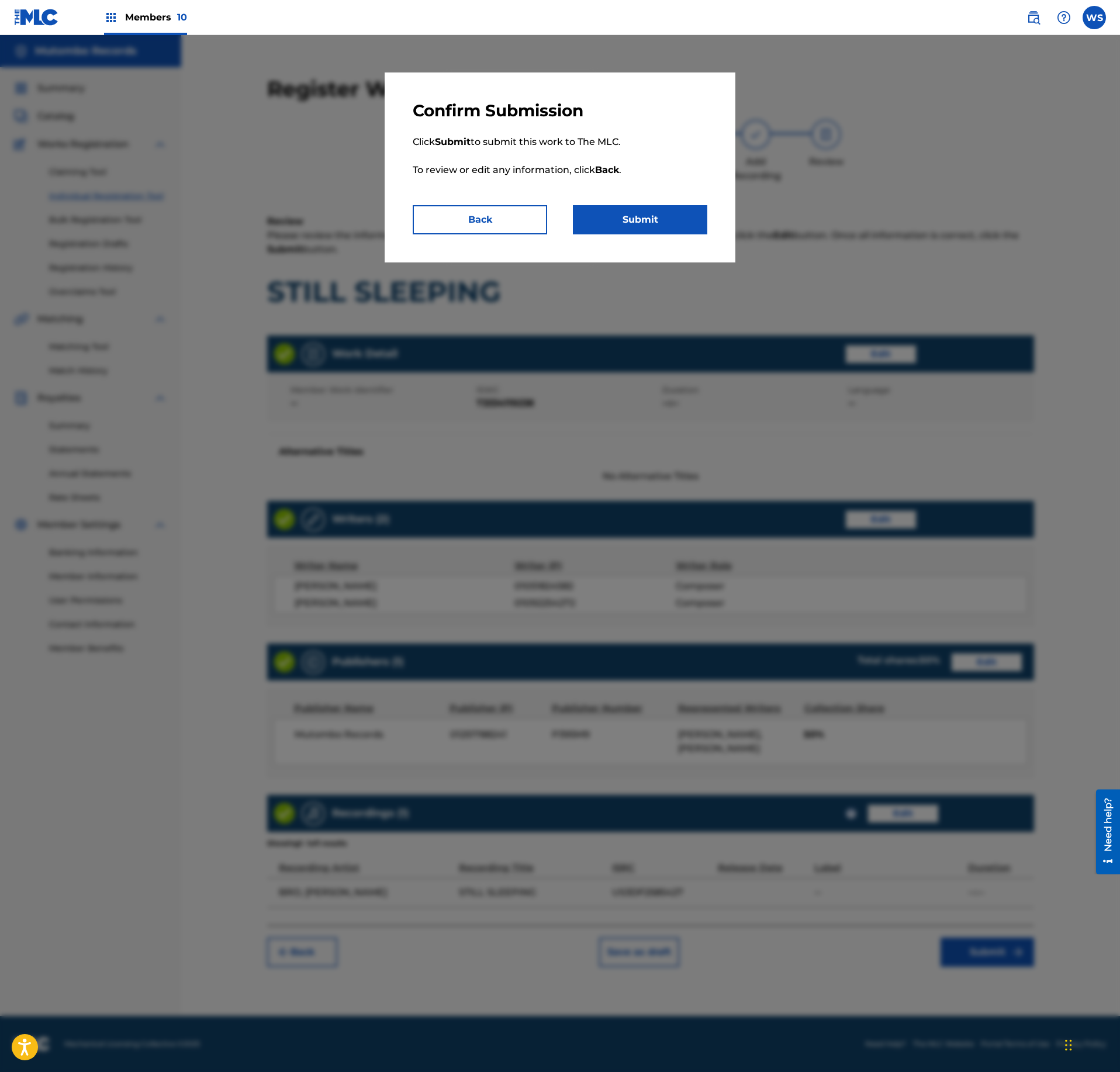
click at [505, 208] on button "Back" at bounding box center [480, 219] width 135 height 29
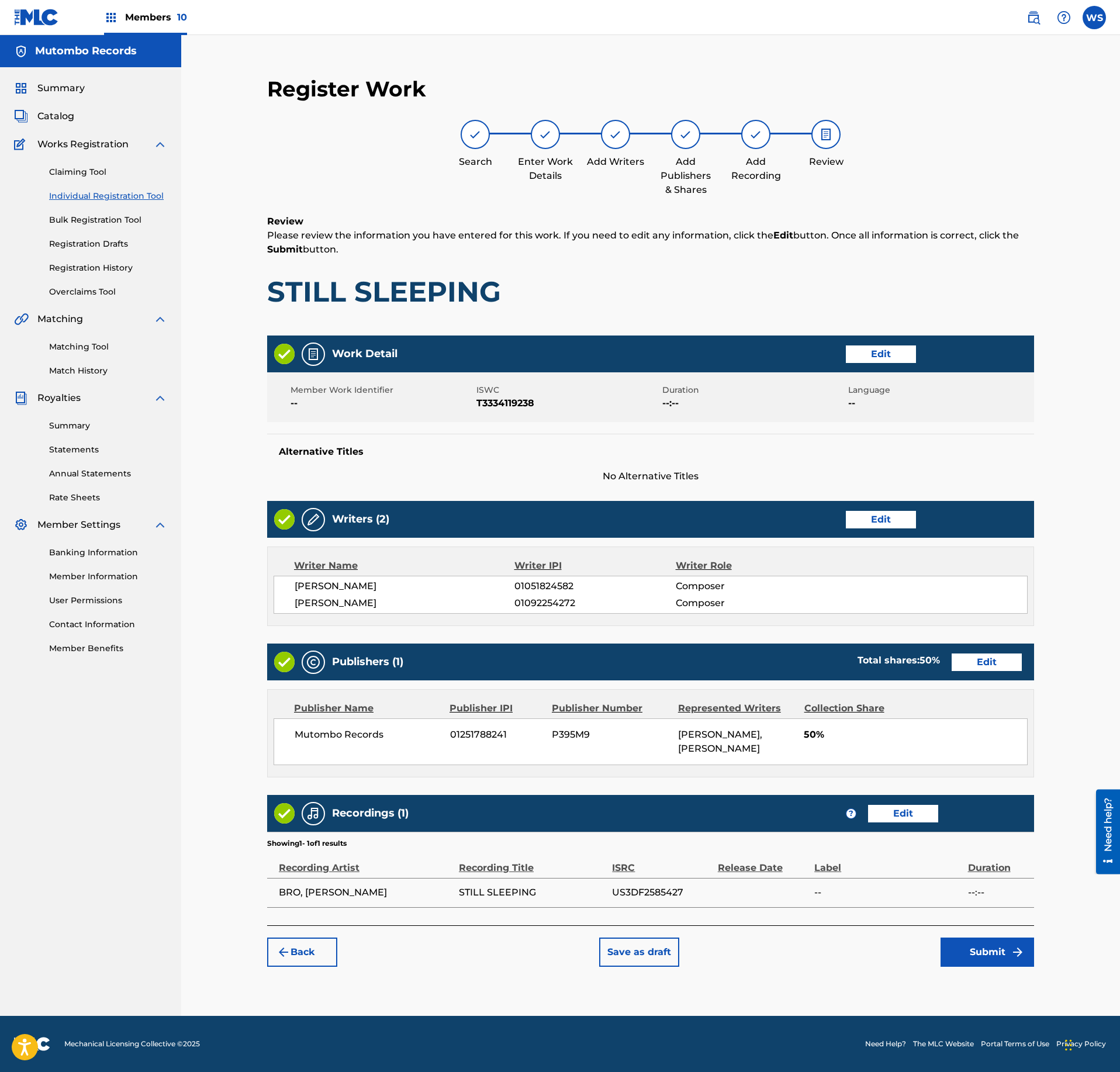
click at [989, 967] on button "Submit" at bounding box center [987, 952] width 94 height 29
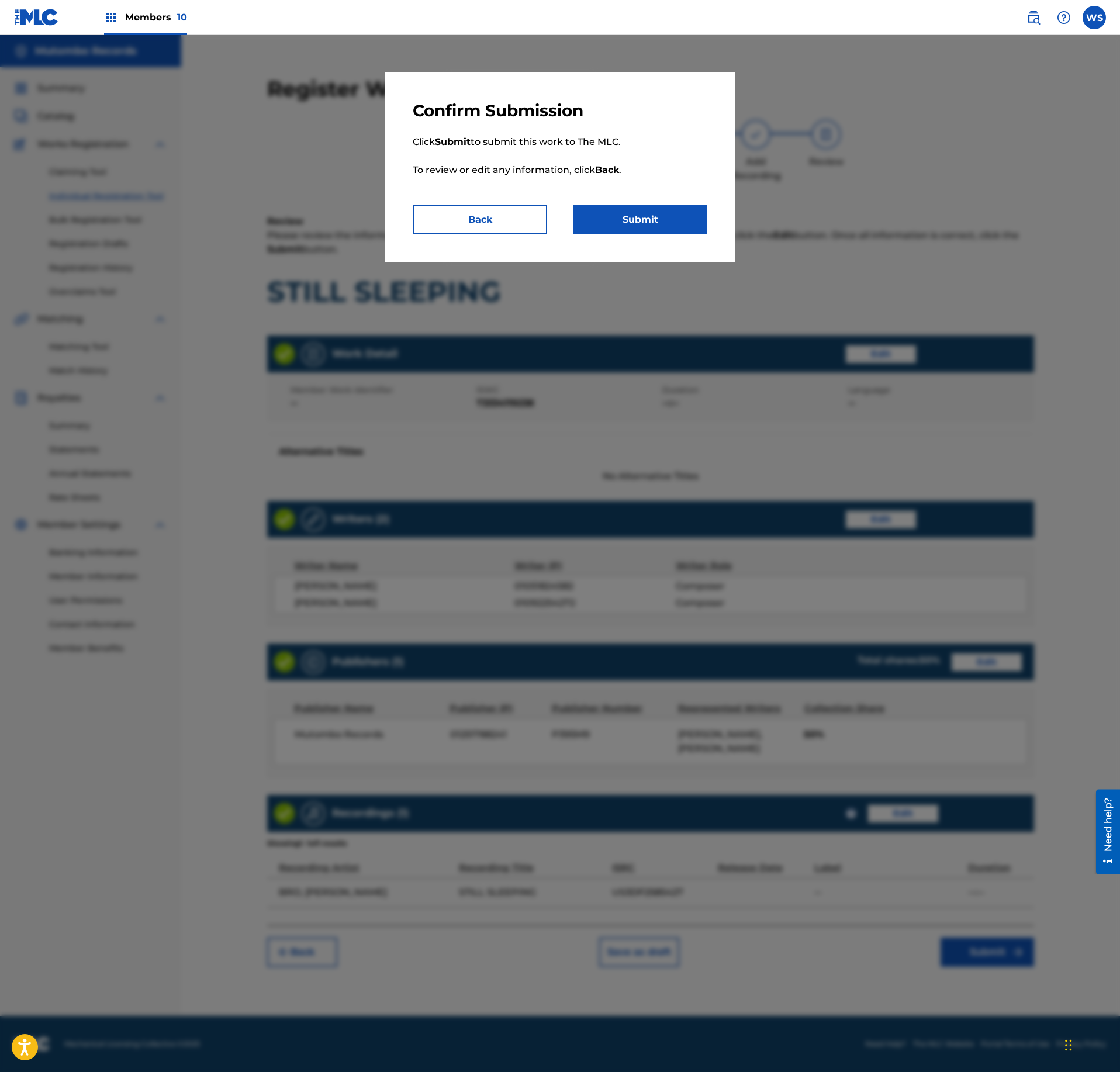
click at [665, 210] on button "Submit" at bounding box center [640, 219] width 135 height 29
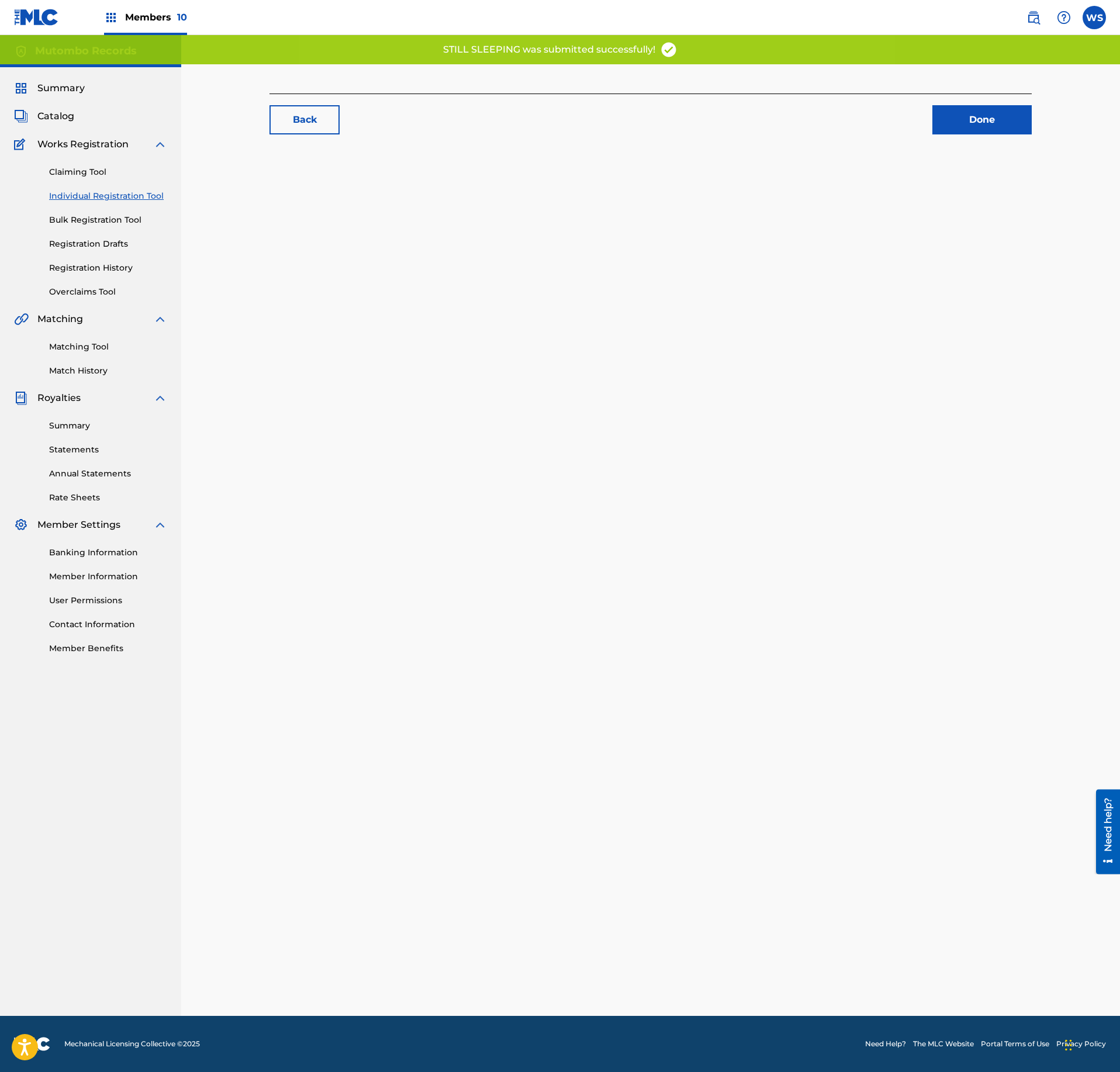
click at [994, 128] on link "Done" at bounding box center [982, 120] width 99 height 29
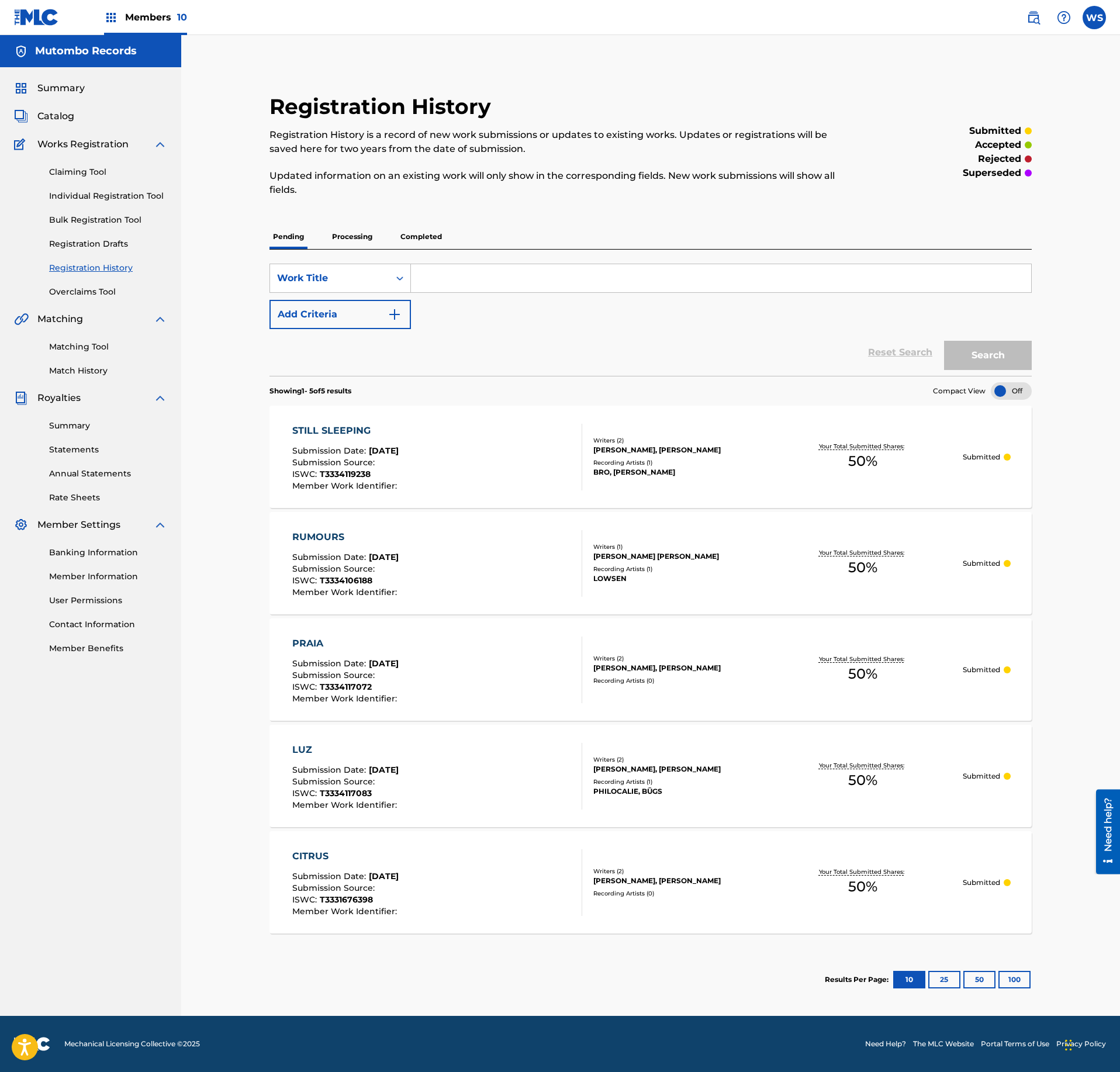
click at [50, 118] on span "Catalog" at bounding box center [55, 117] width 37 height 14
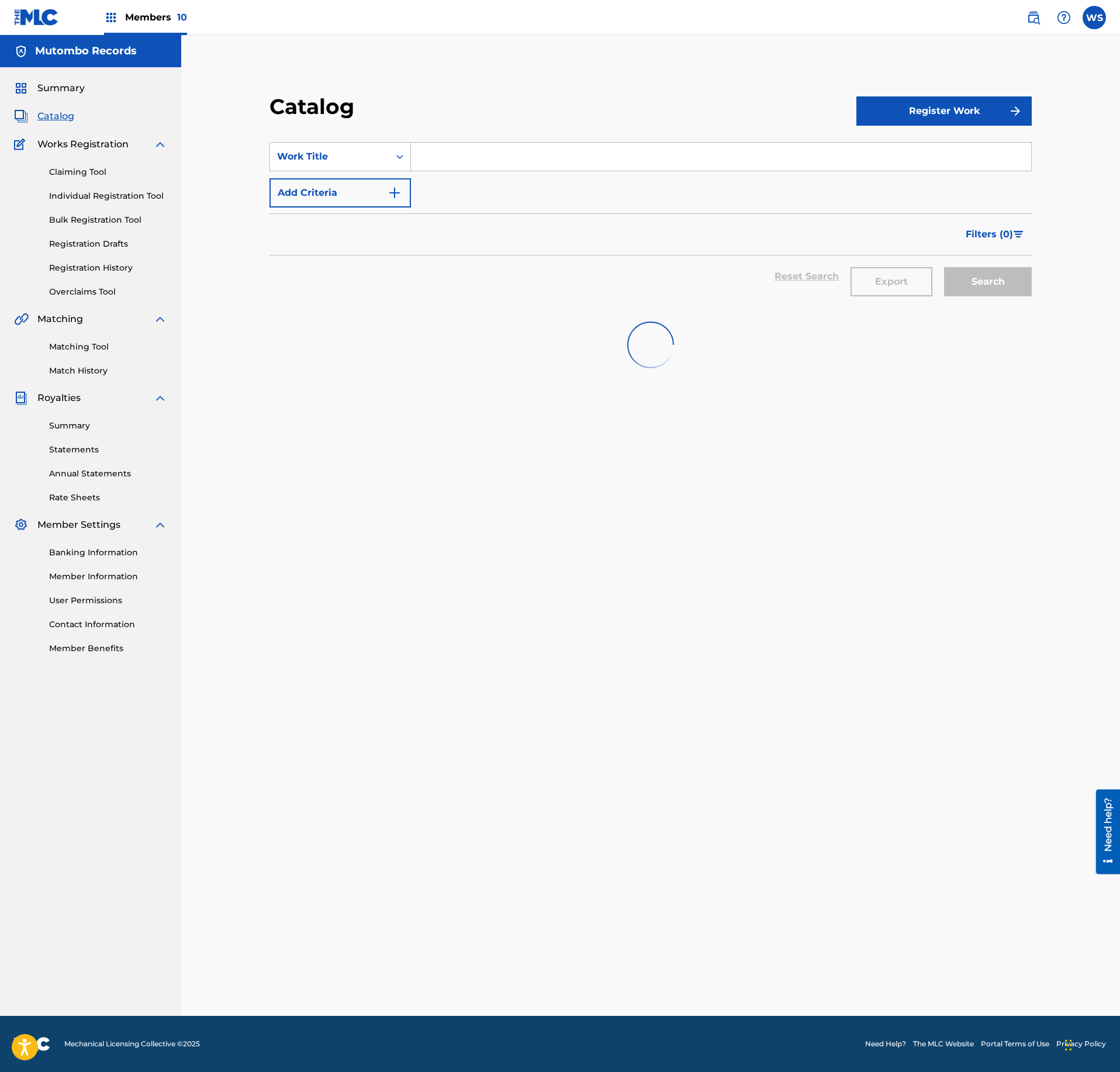
drag, startPoint x: 899, startPoint y: 124, endPoint x: 910, endPoint y: 120, distance: 11.7
click at [901, 124] on button "Register Work" at bounding box center [943, 111] width 176 height 29
click at [910, 146] on link "Individual" at bounding box center [943, 148] width 176 height 28
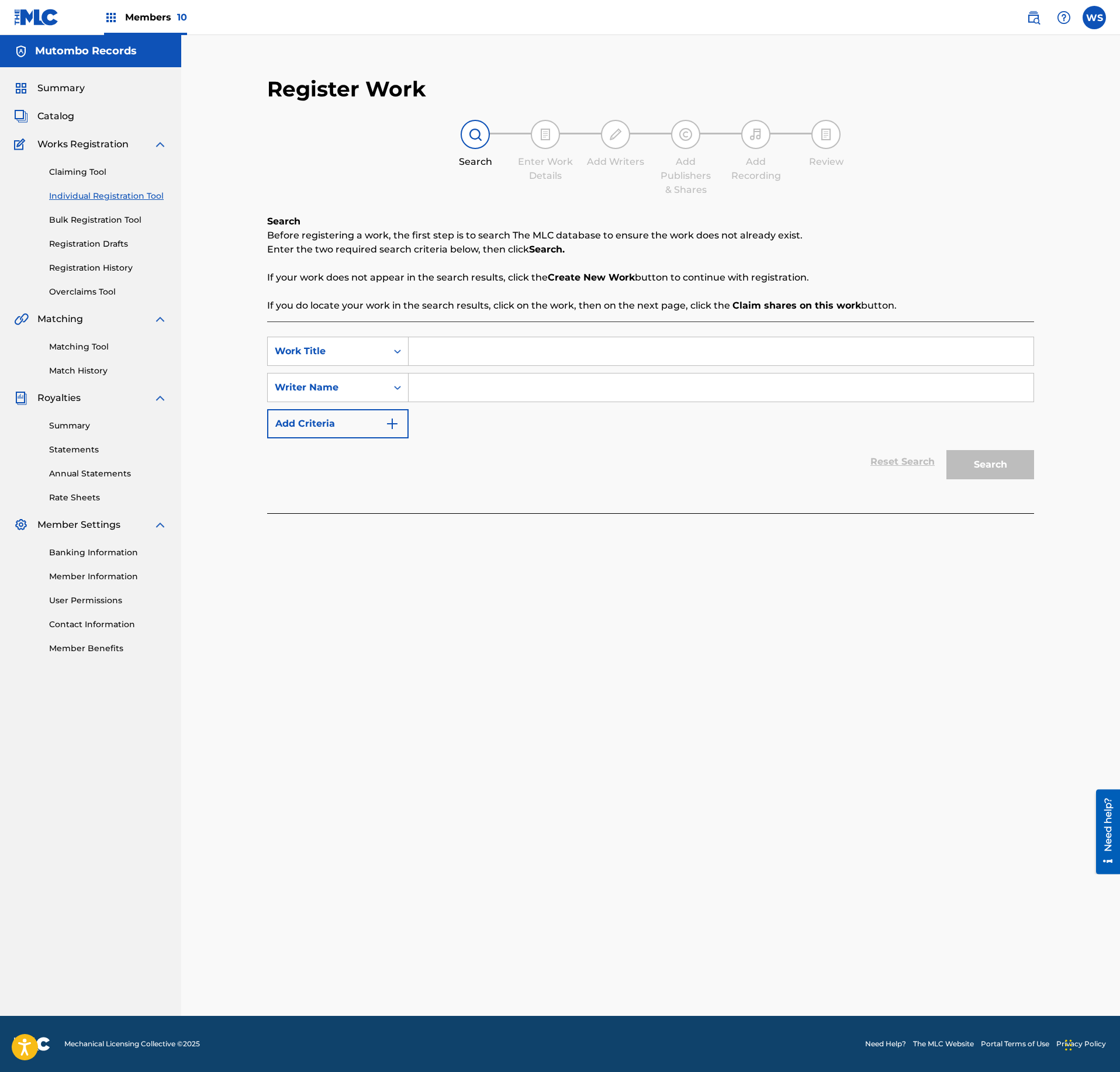
click at [437, 360] on input "Search Form" at bounding box center [721, 350] width 625 height 28
paste input "AT NIGHT"
type input "AT NIGHT"
click at [474, 386] on input "Search Form" at bounding box center [721, 387] width 625 height 28
click at [480, 387] on input "Search Form" at bounding box center [721, 387] width 625 height 28
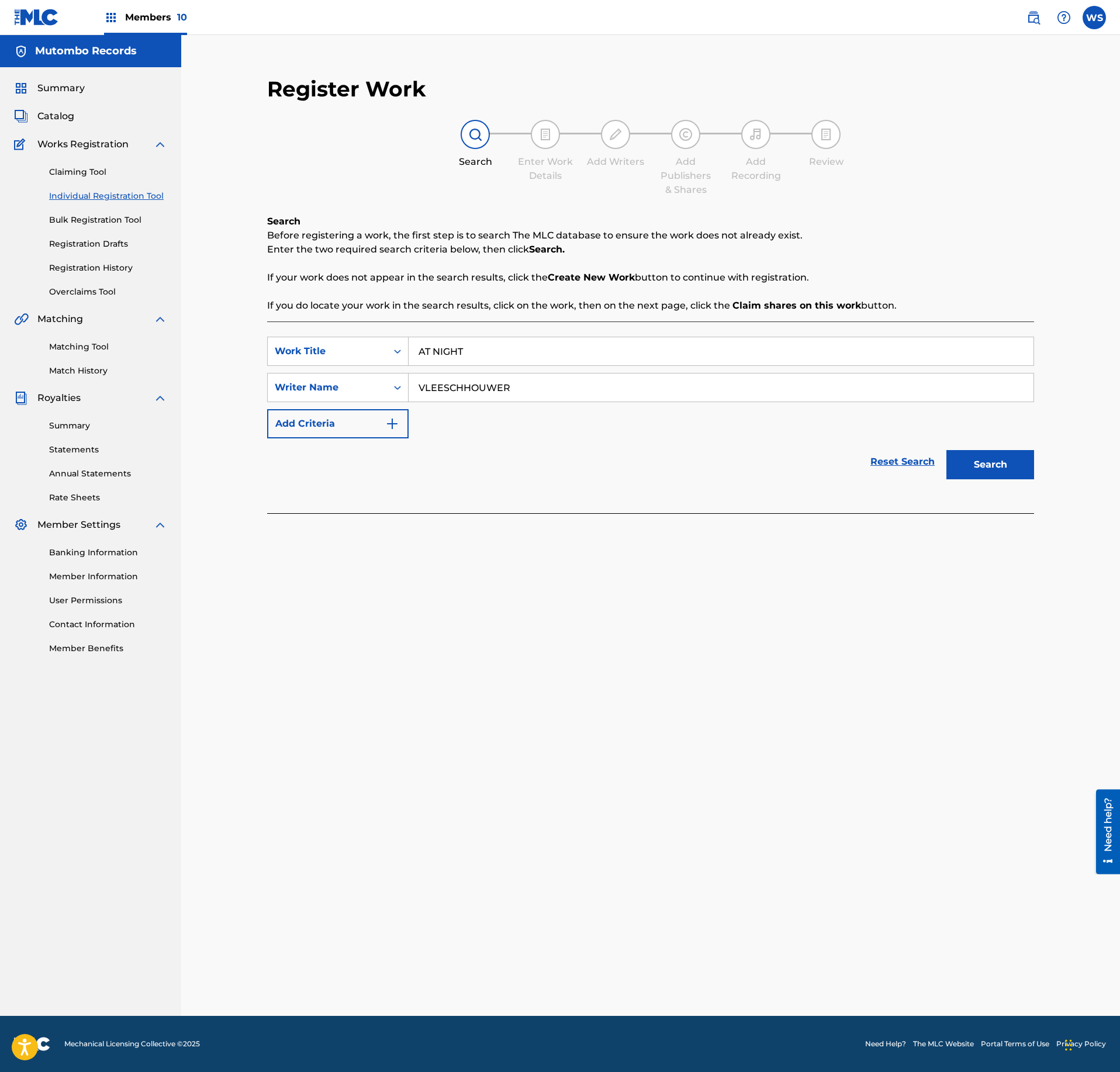
type input "VLEESCHHOUWER"
click at [984, 474] on button "Search" at bounding box center [990, 465] width 87 height 29
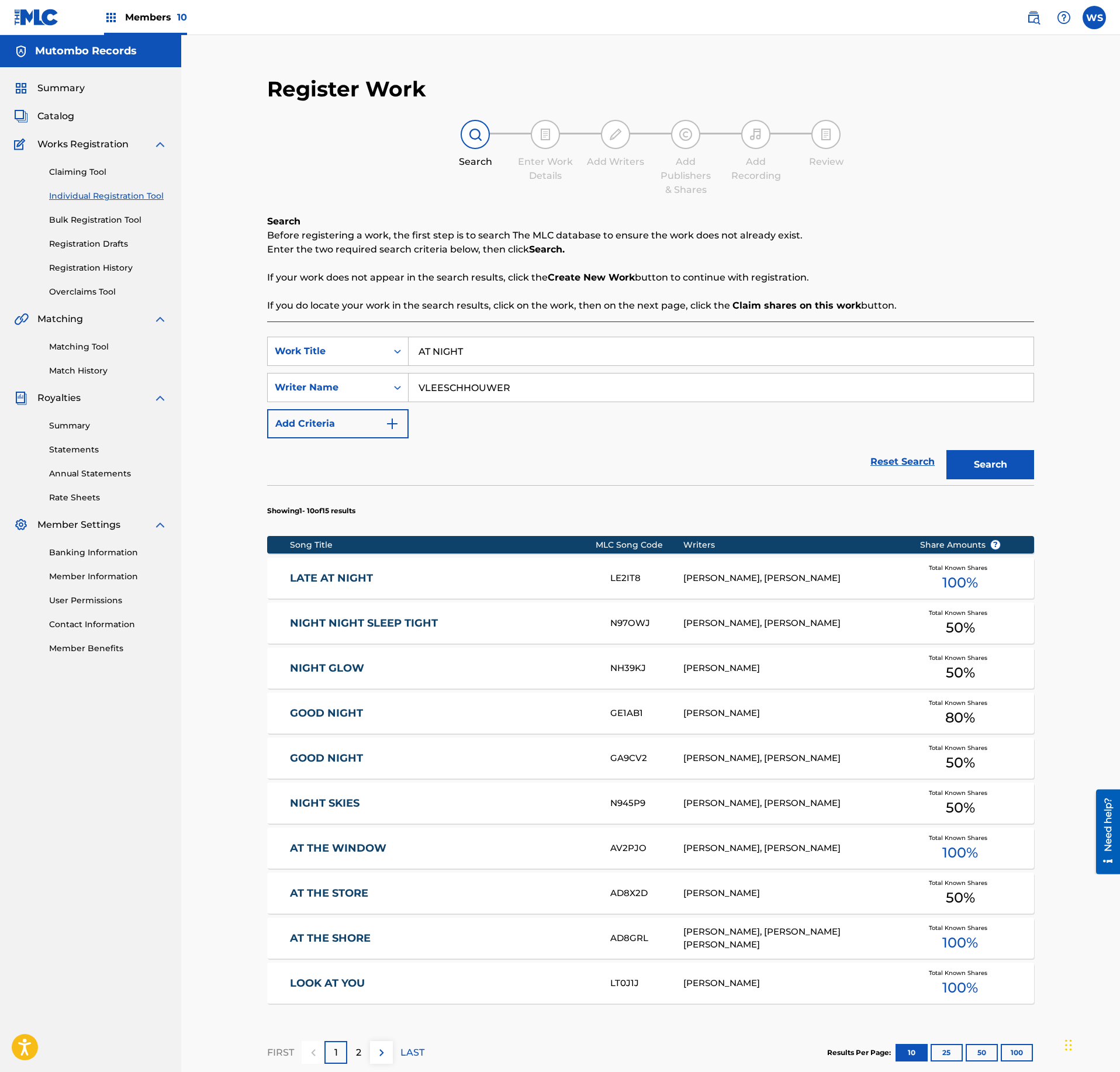
scroll to position [150, 0]
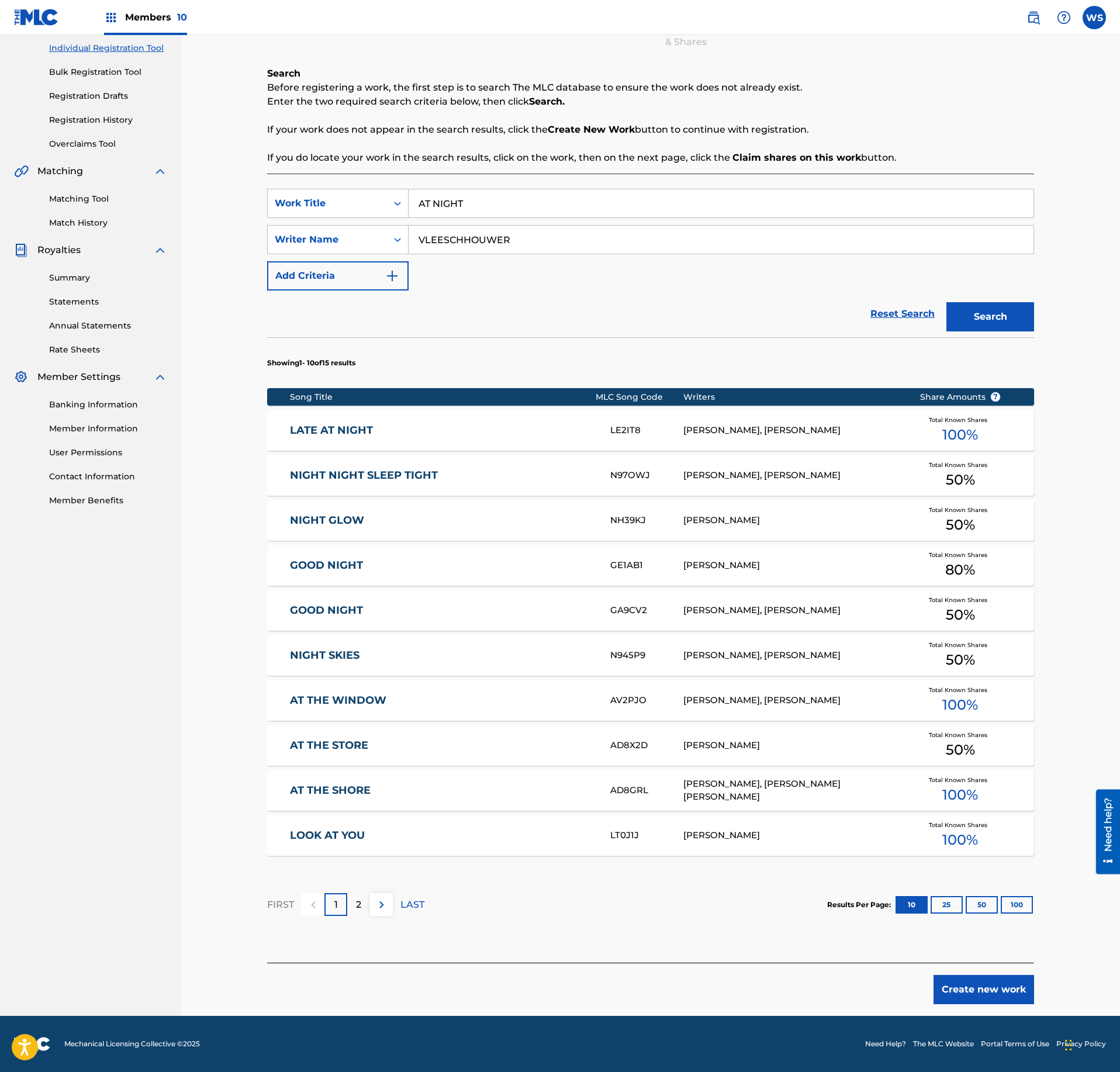
click at [989, 984] on button "Create new work" at bounding box center [984, 990] width 101 height 29
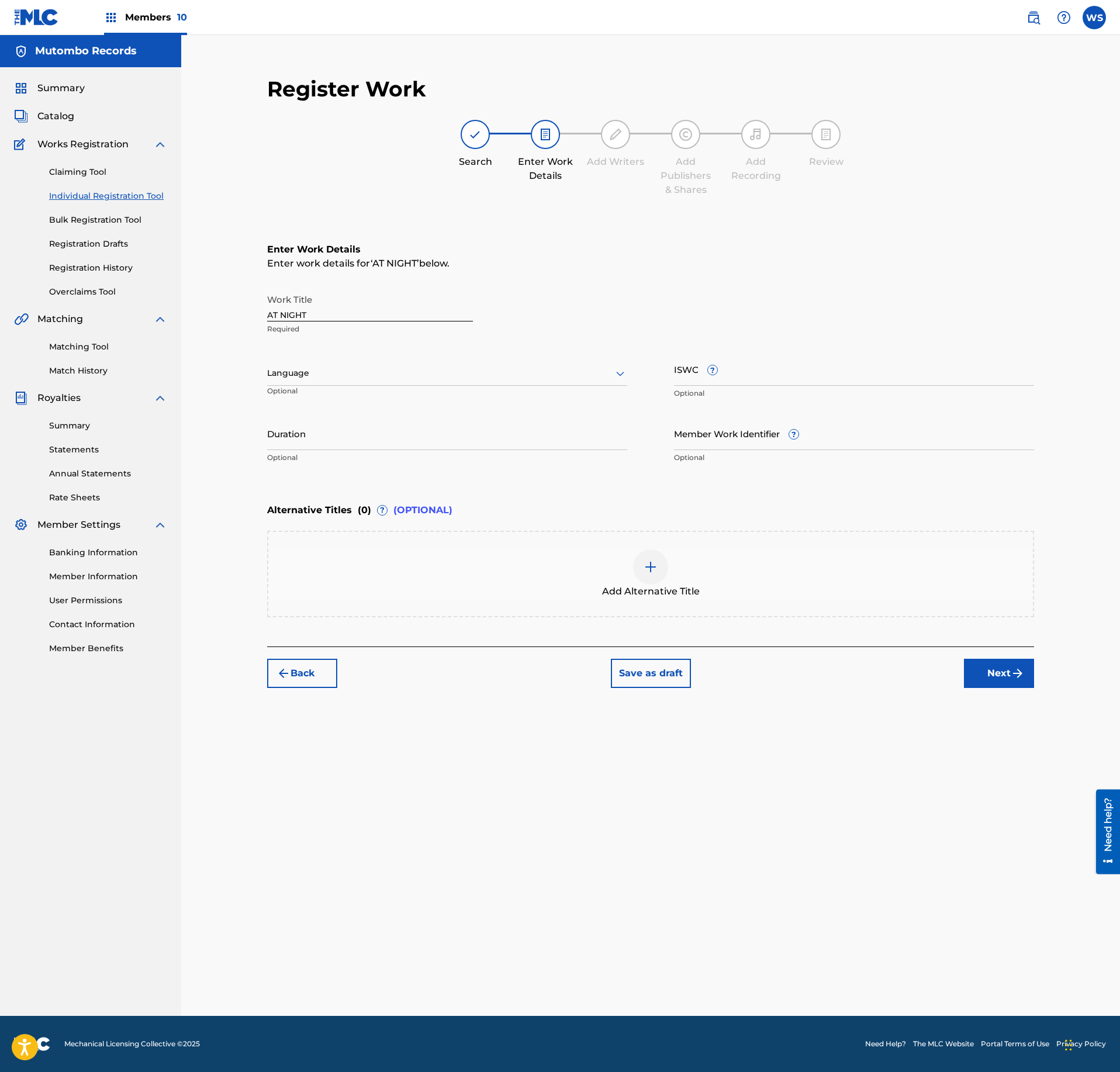
click at [836, 358] on input "ISWC ?" at bounding box center [854, 368] width 360 height 33
click at [808, 369] on input "ISWC ?" at bounding box center [854, 368] width 360 height 33
paste input "T-333.411.926-1"
type input "T-333.411.926-1"
click at [992, 668] on button "Next" at bounding box center [999, 673] width 70 height 29
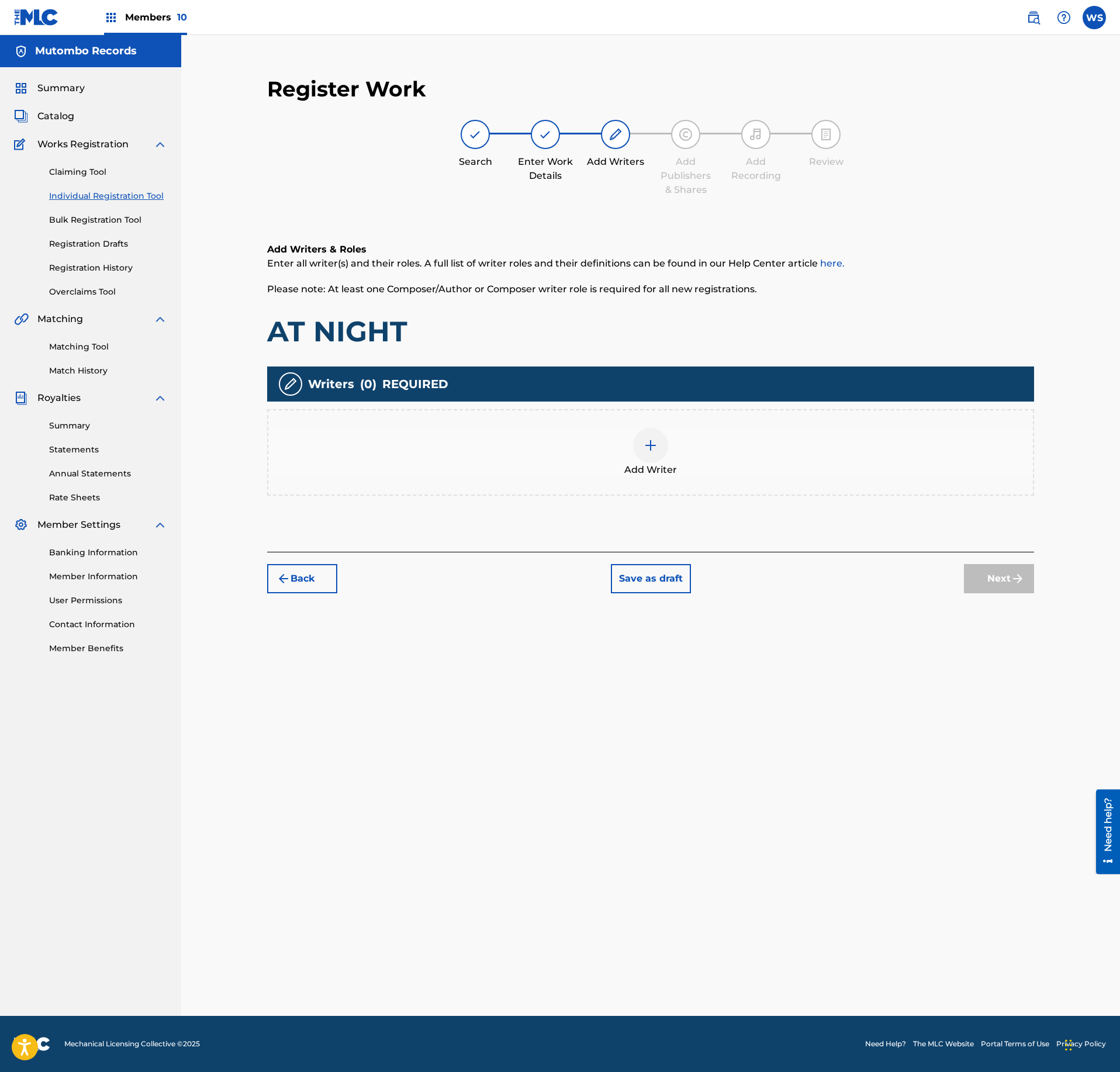
click at [676, 462] on div "Add Writer" at bounding box center [651, 452] width 765 height 49
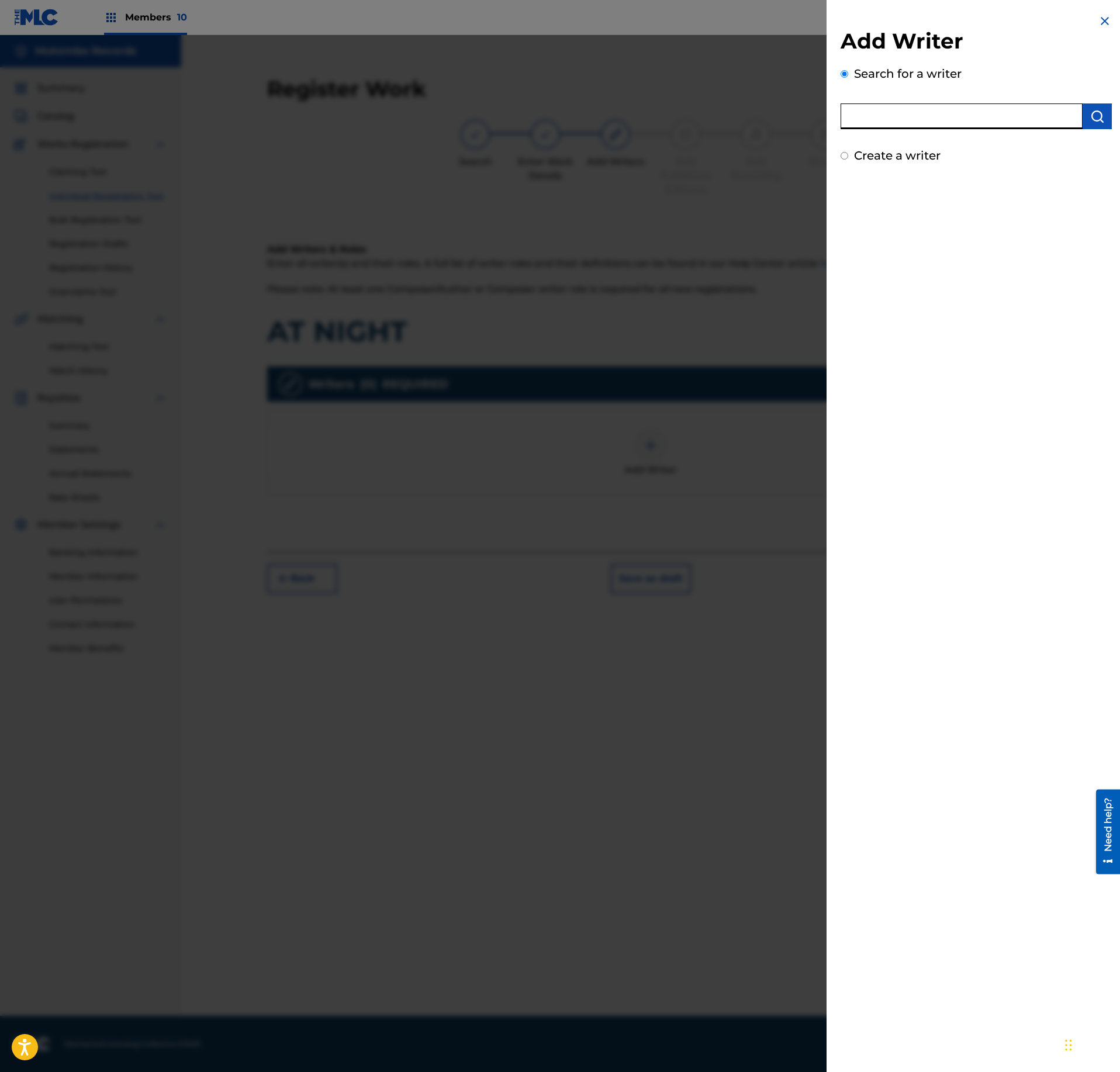
click at [929, 112] on input "text" at bounding box center [961, 116] width 242 height 26
paste input "1051824582"
type input "01051824582"
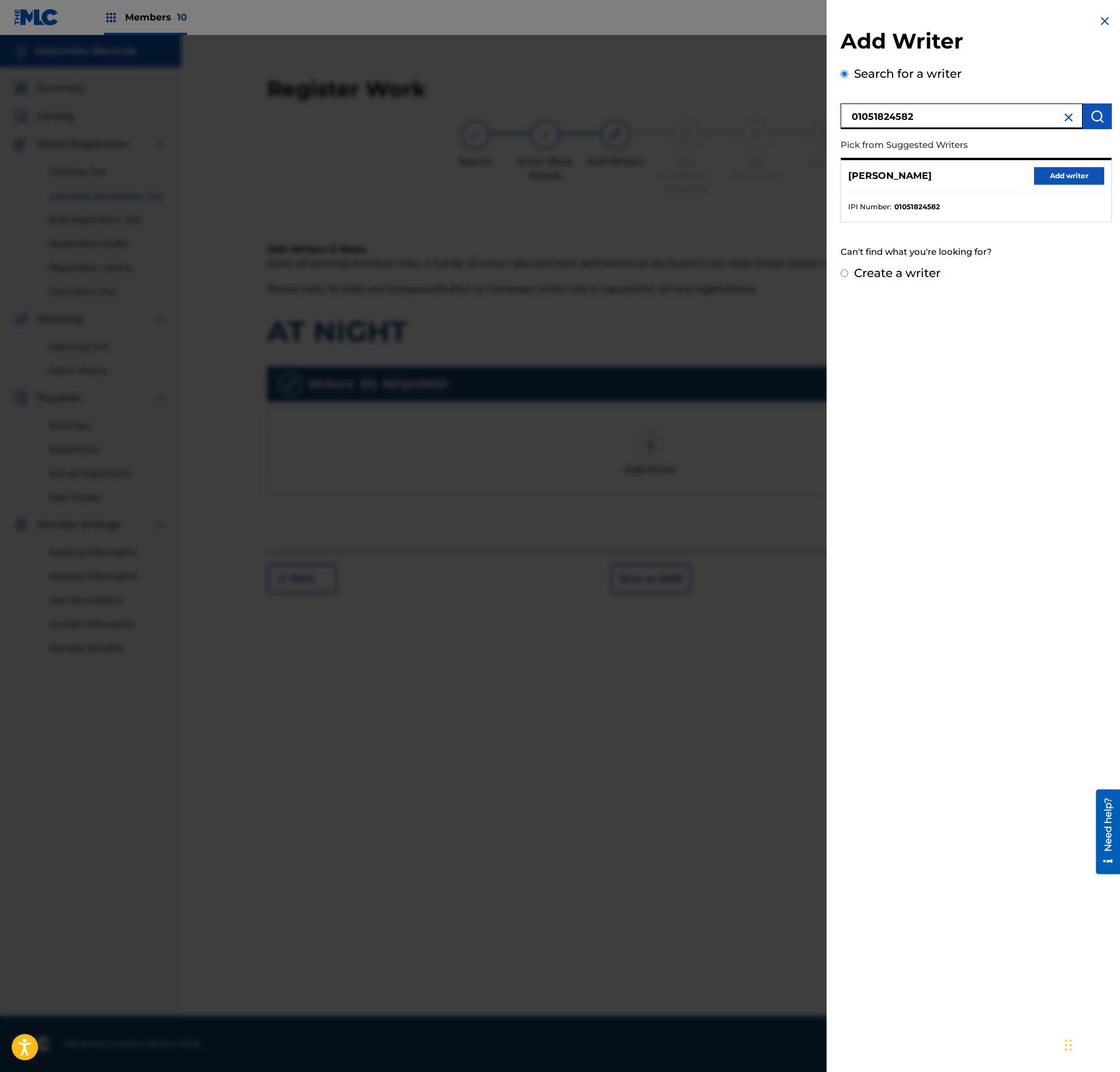
click at [1075, 177] on button "Add writer" at bounding box center [1069, 177] width 70 height 18
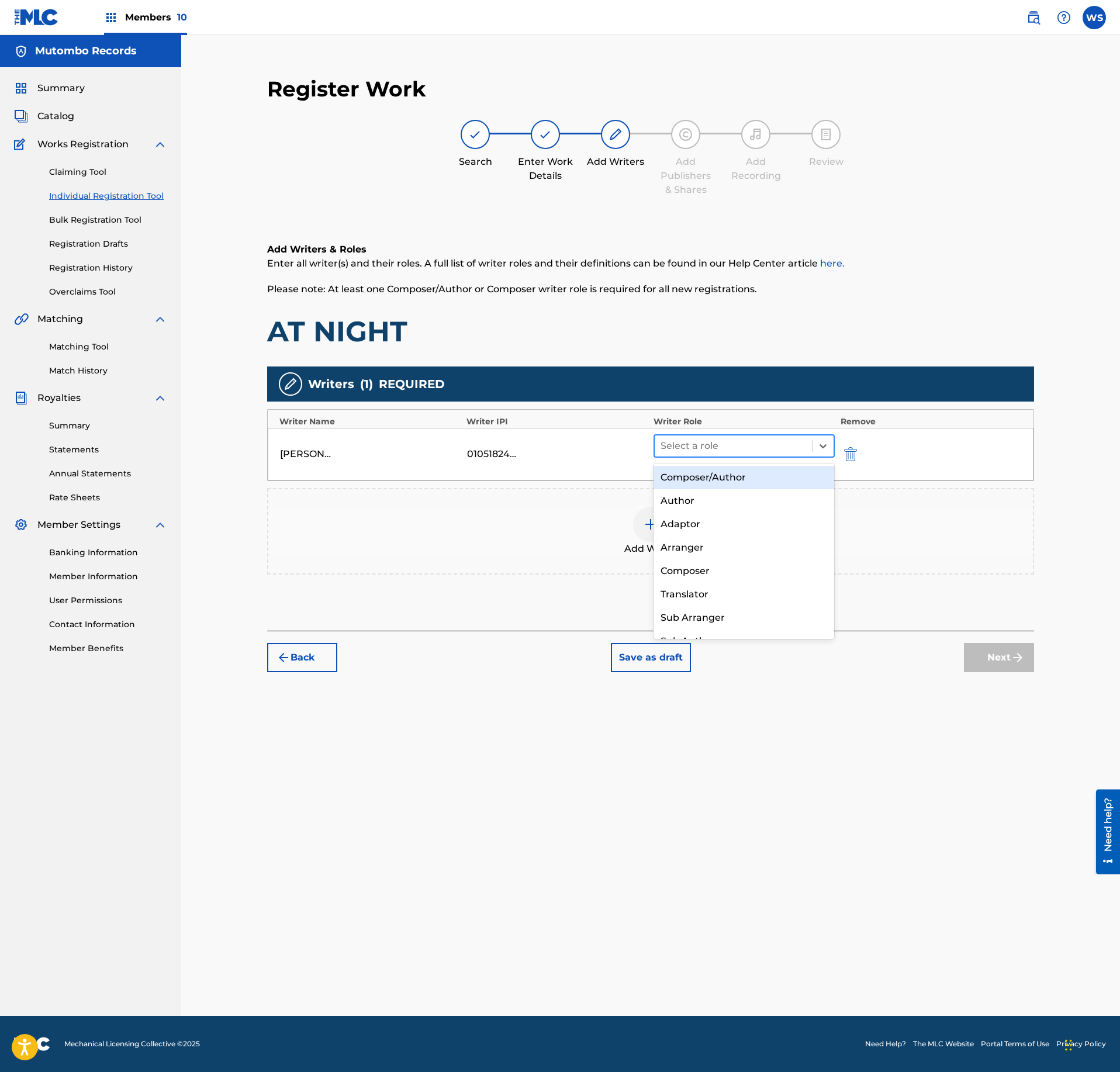
click at [788, 457] on div "Select a role" at bounding box center [733, 446] width 157 height 21
click at [704, 575] on div "Composer" at bounding box center [744, 571] width 181 height 23
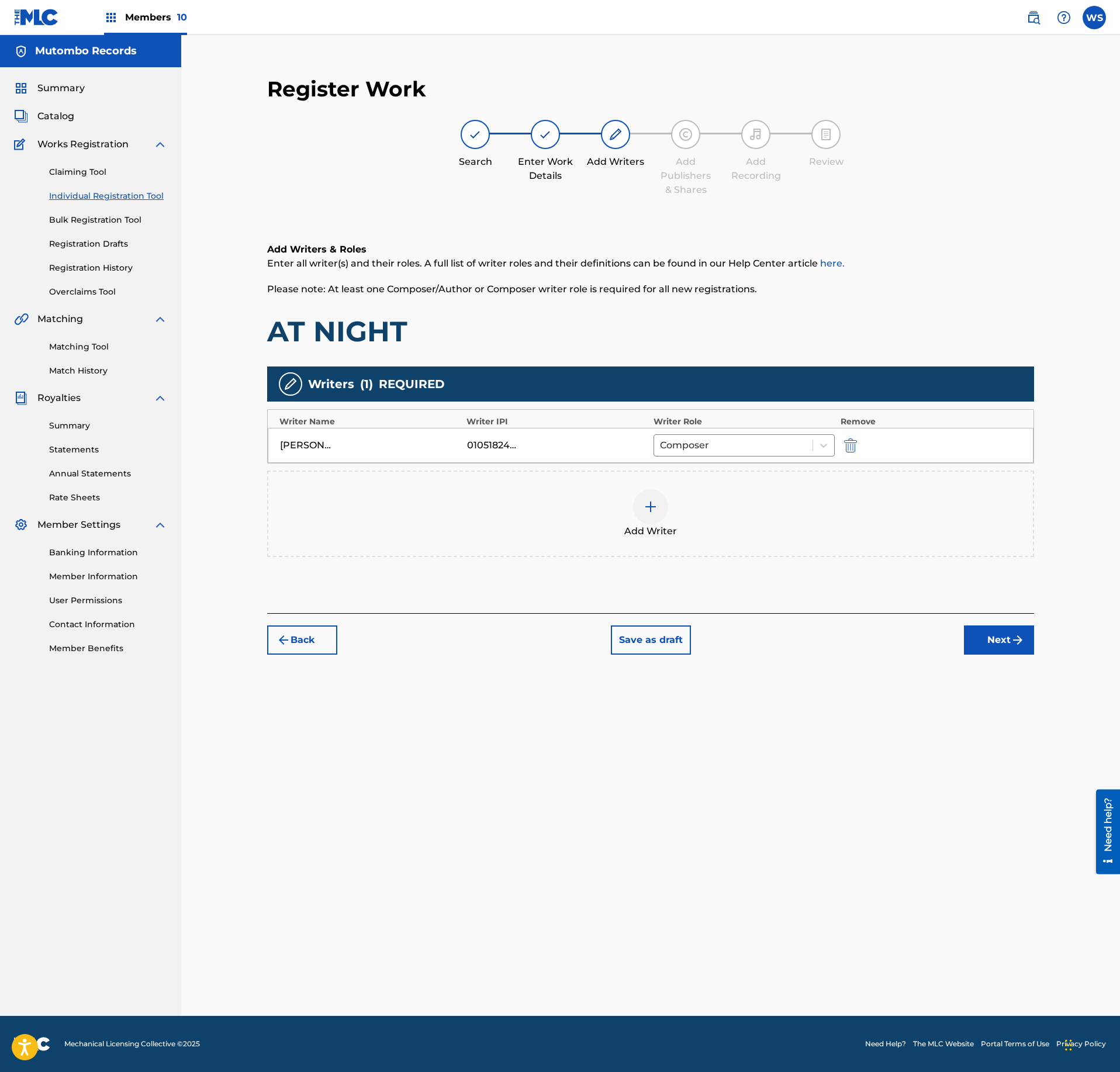
click at [669, 523] on div "Add Writer" at bounding box center [651, 514] width 765 height 49
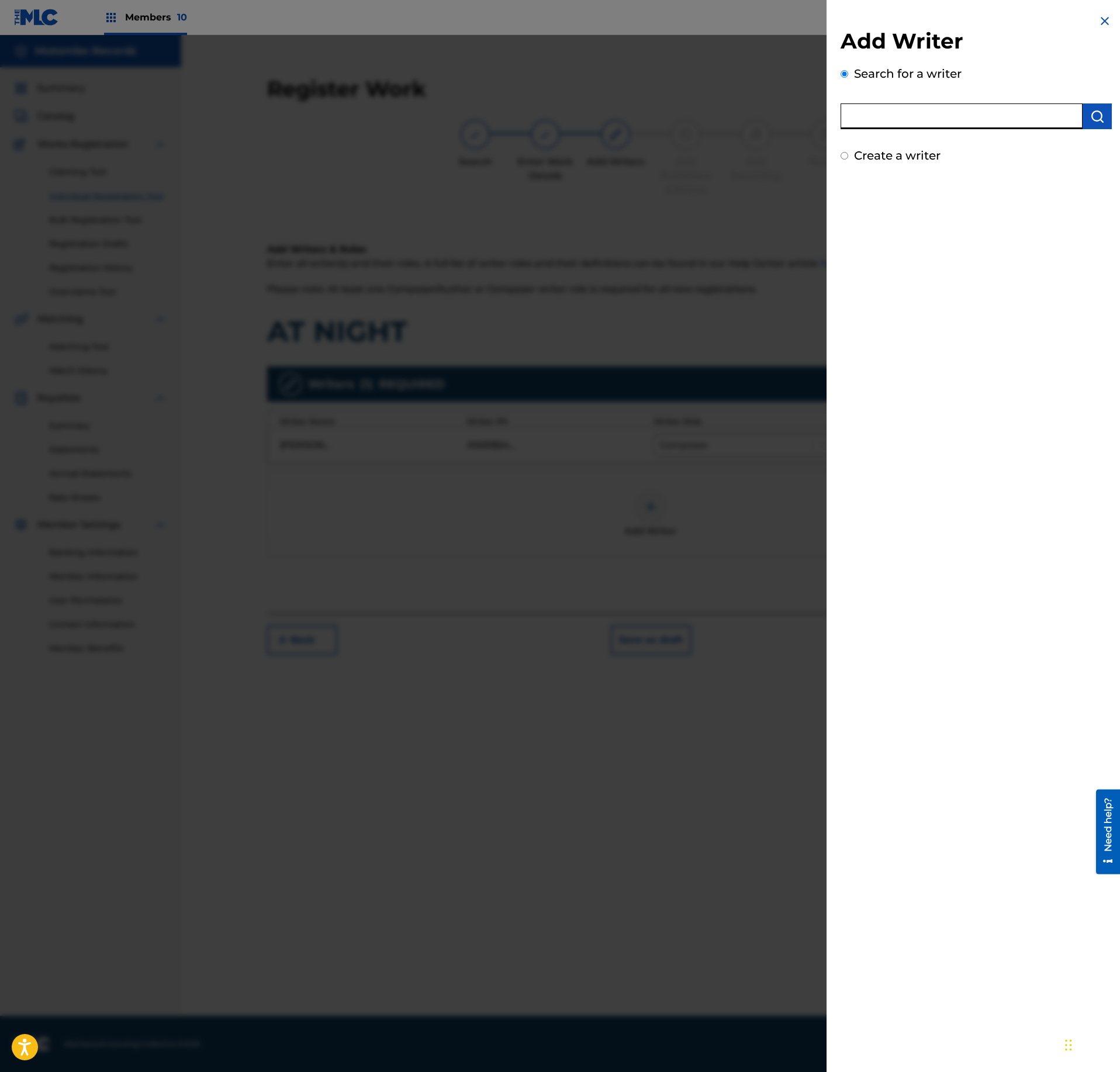
click at [882, 120] on input "text" at bounding box center [961, 116] width 242 height 26
paste input "1092254272"
click at [876, 110] on input "0 1092254272" at bounding box center [961, 116] width 242 height 26
type input "01092254272"
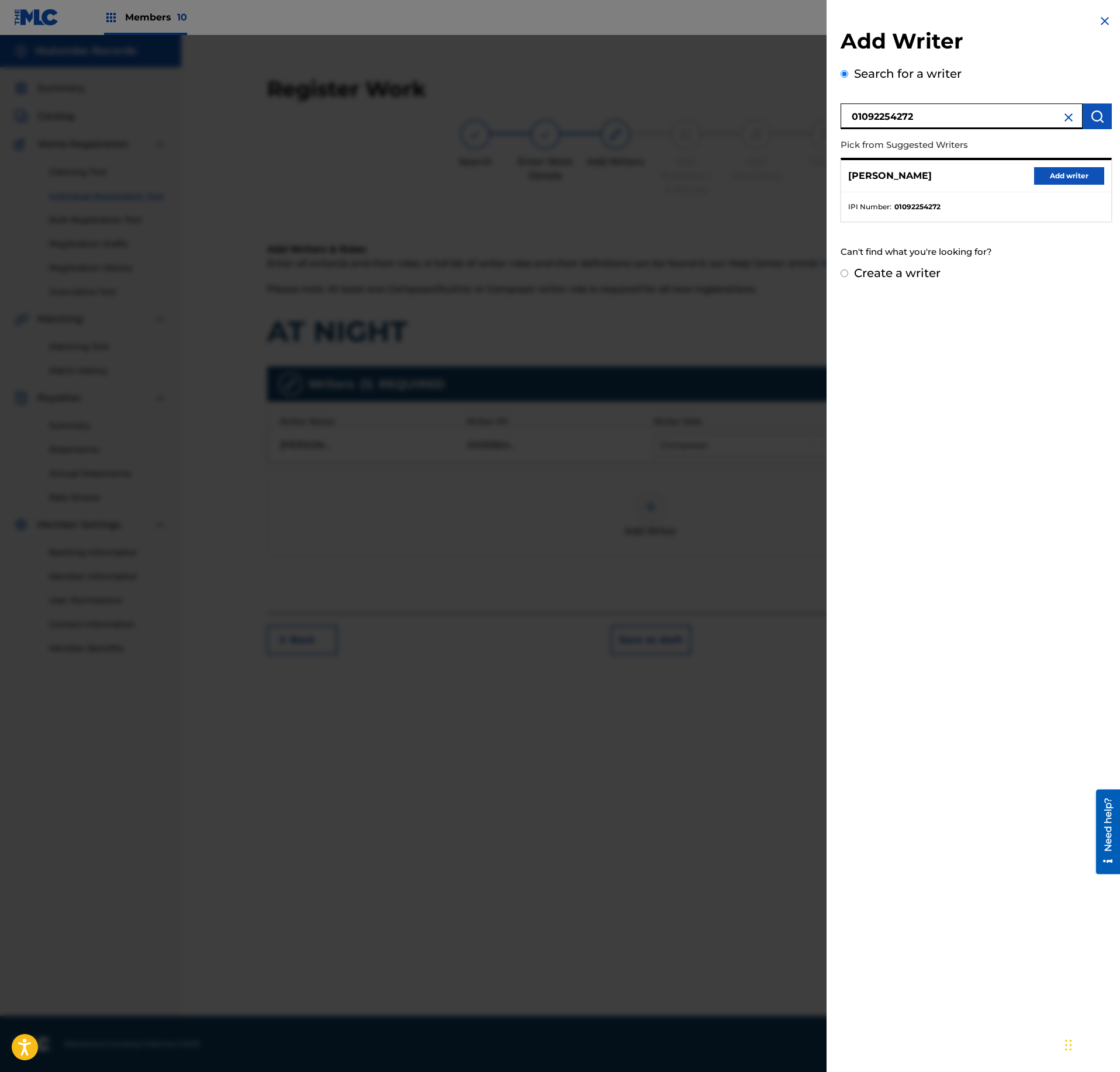
click at [1056, 170] on button "Add writer" at bounding box center [1069, 177] width 70 height 18
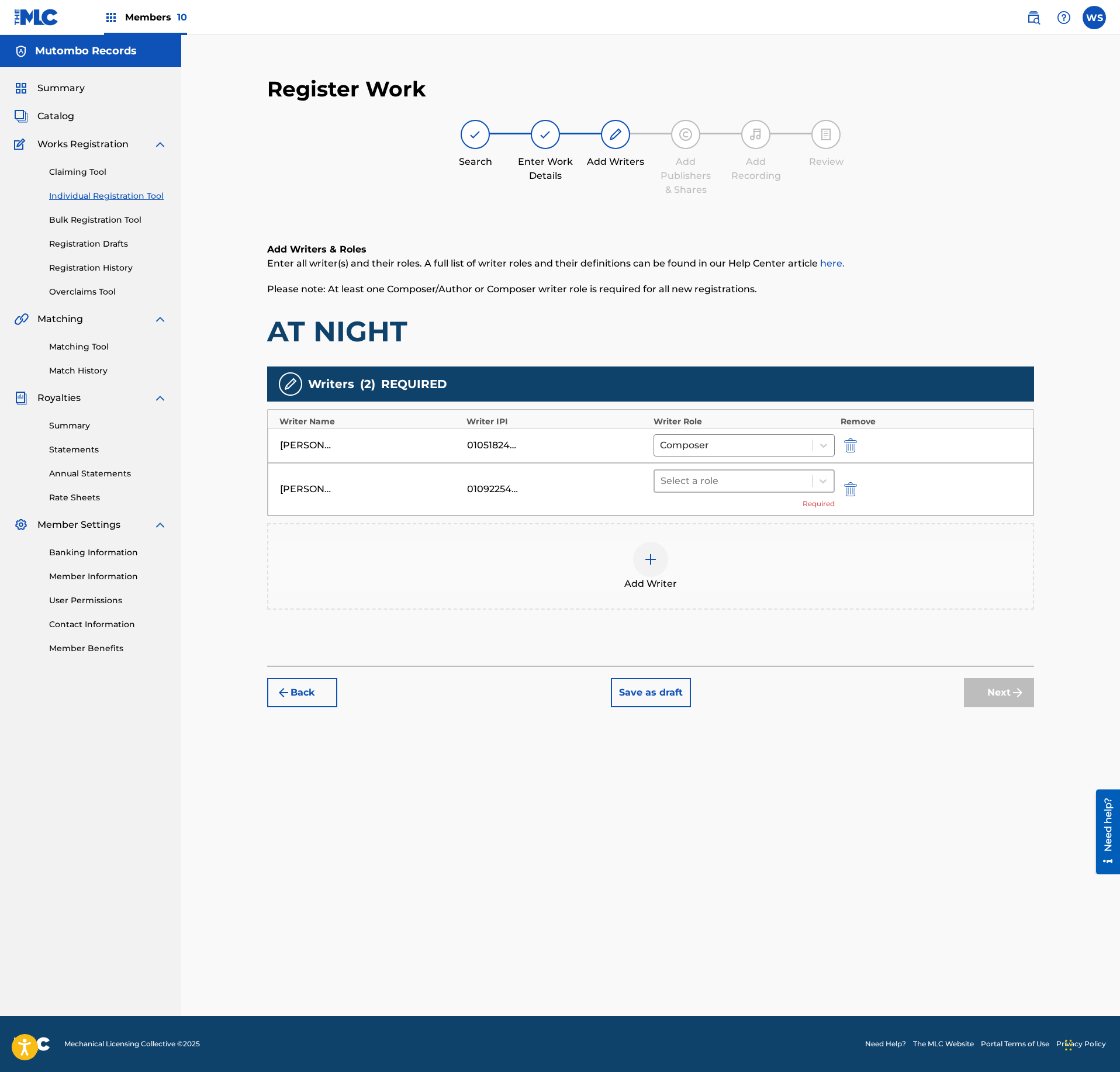
click at [726, 483] on div at bounding box center [733, 481] width 145 height 16
click at [711, 614] on div "Composer" at bounding box center [744, 608] width 181 height 23
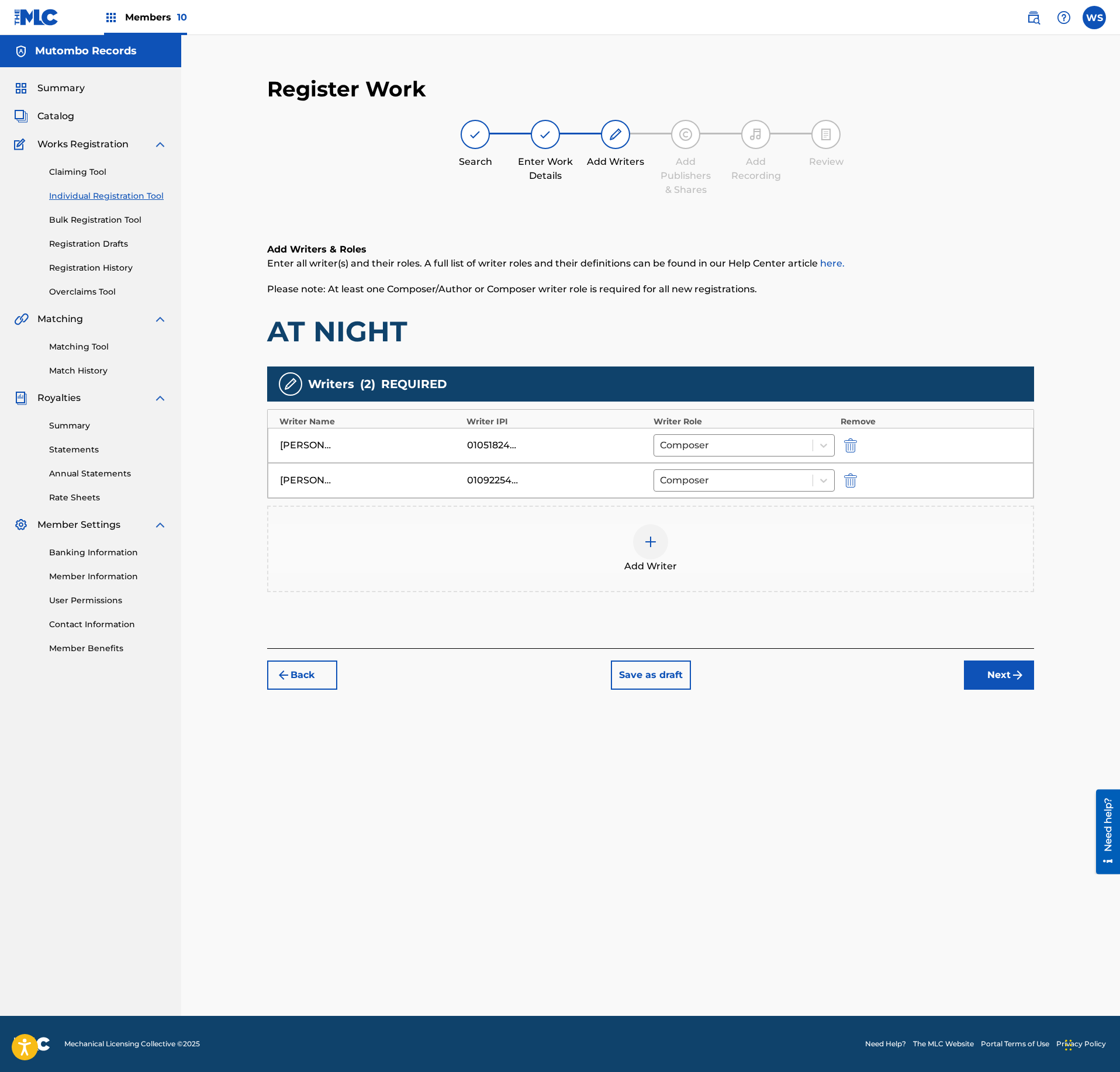
click at [940, 681] on div "Back Save as draft Next" at bounding box center [651, 669] width 767 height 42
click at [991, 680] on button "Next" at bounding box center [999, 675] width 70 height 29
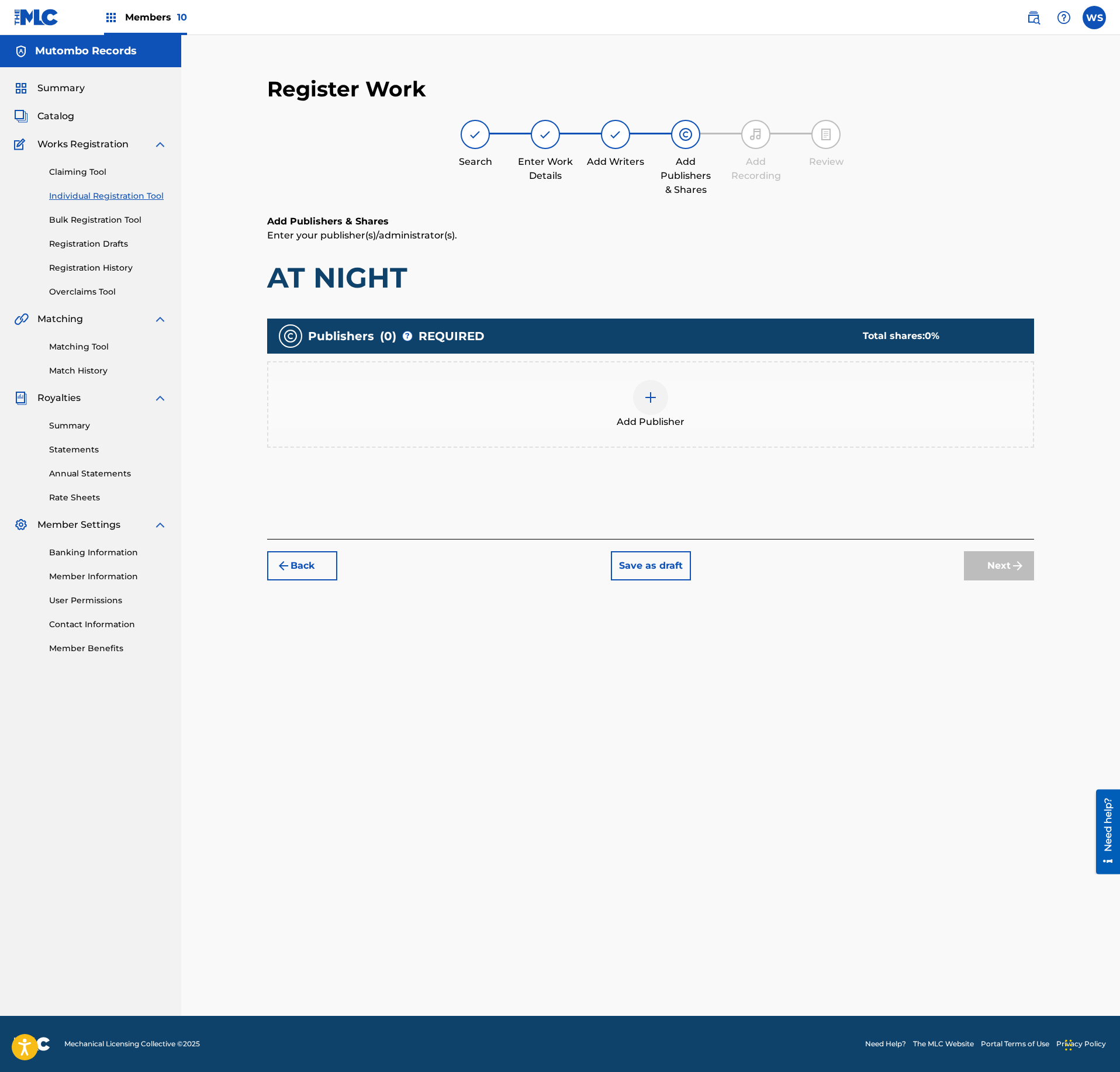
click at [597, 416] on div "Add Publisher" at bounding box center [651, 404] width 765 height 49
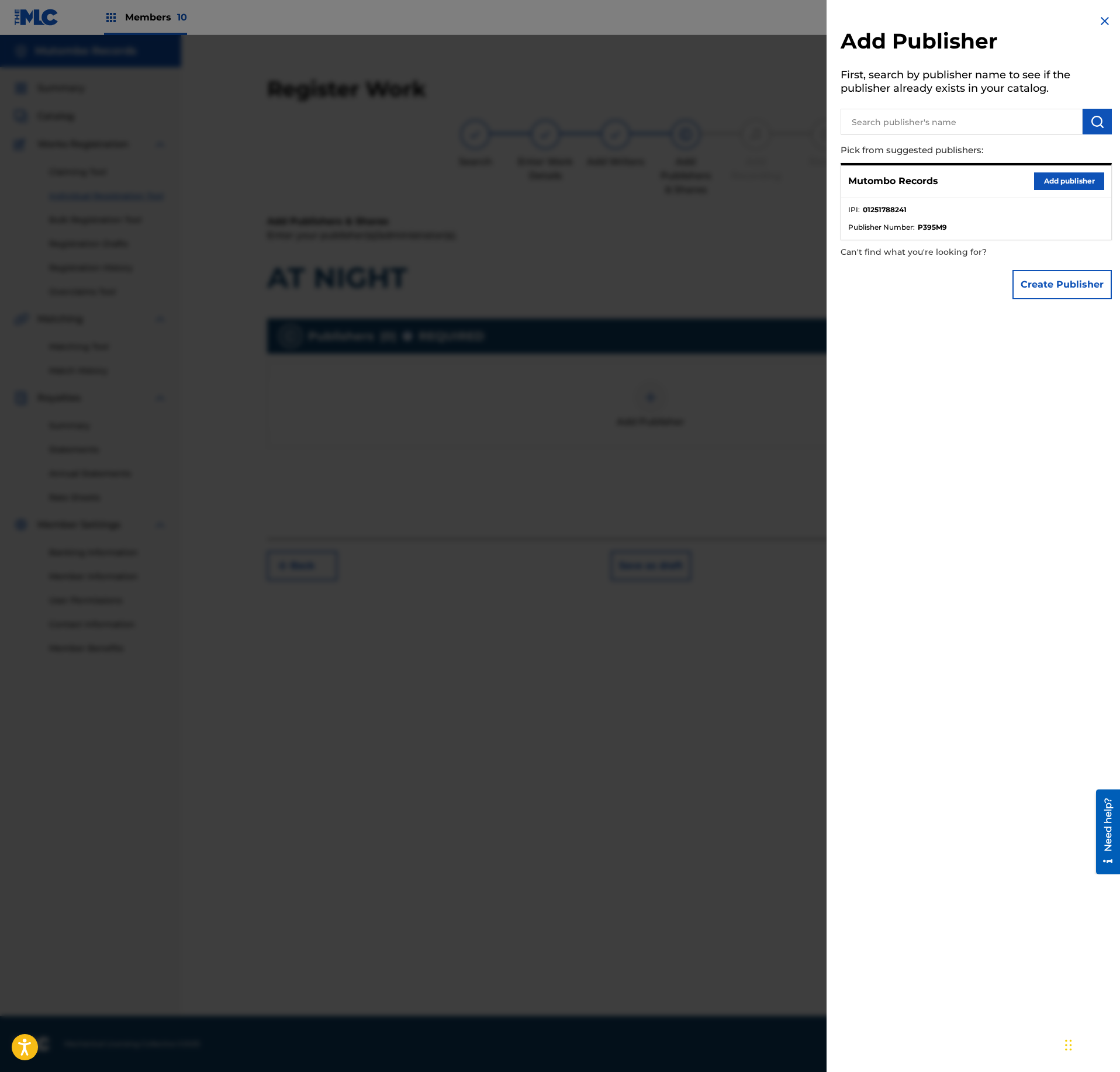
click at [1075, 183] on button "Add publisher" at bounding box center [1069, 181] width 70 height 18
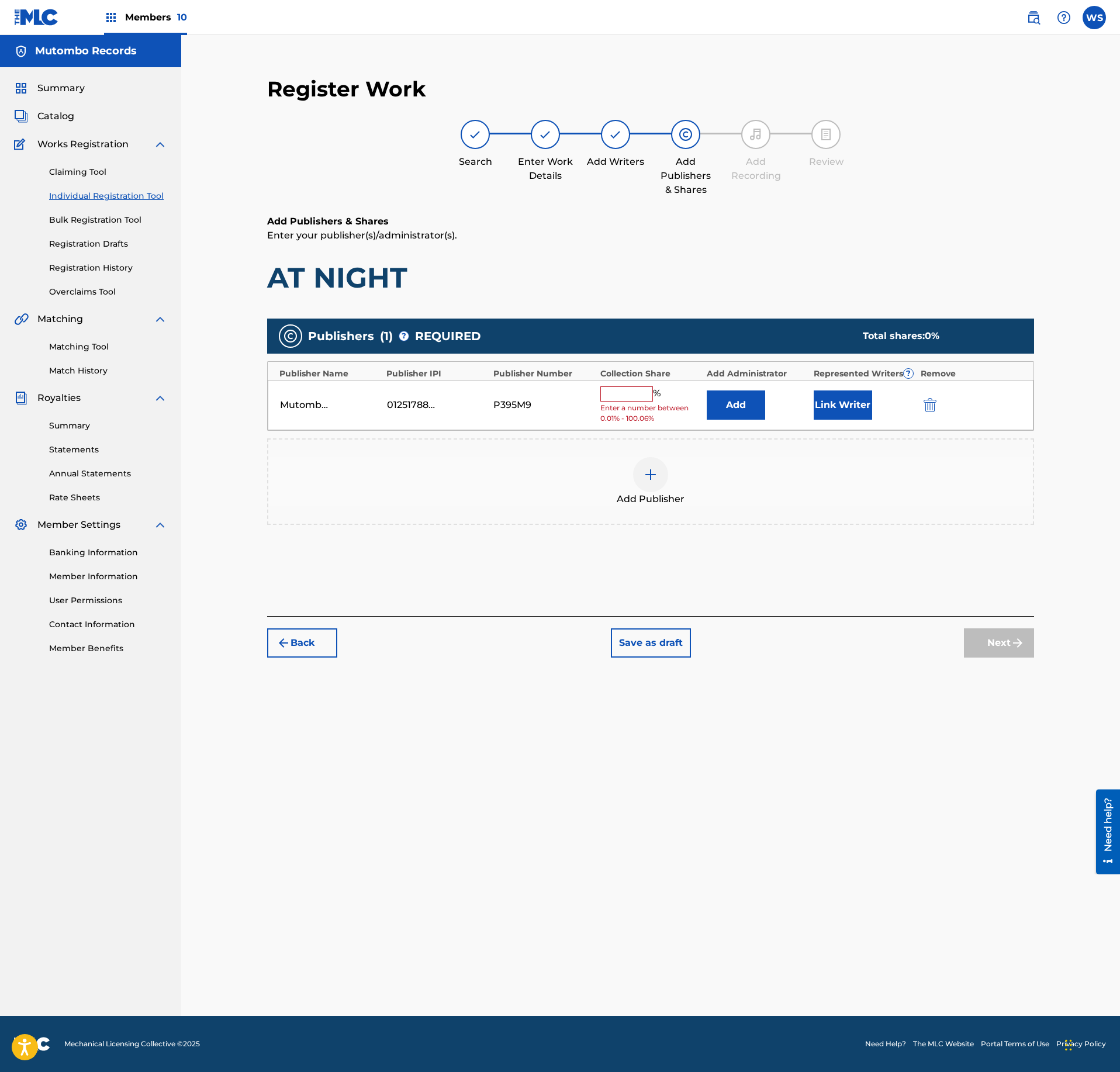
click at [638, 399] on input "text" at bounding box center [626, 393] width 53 height 15
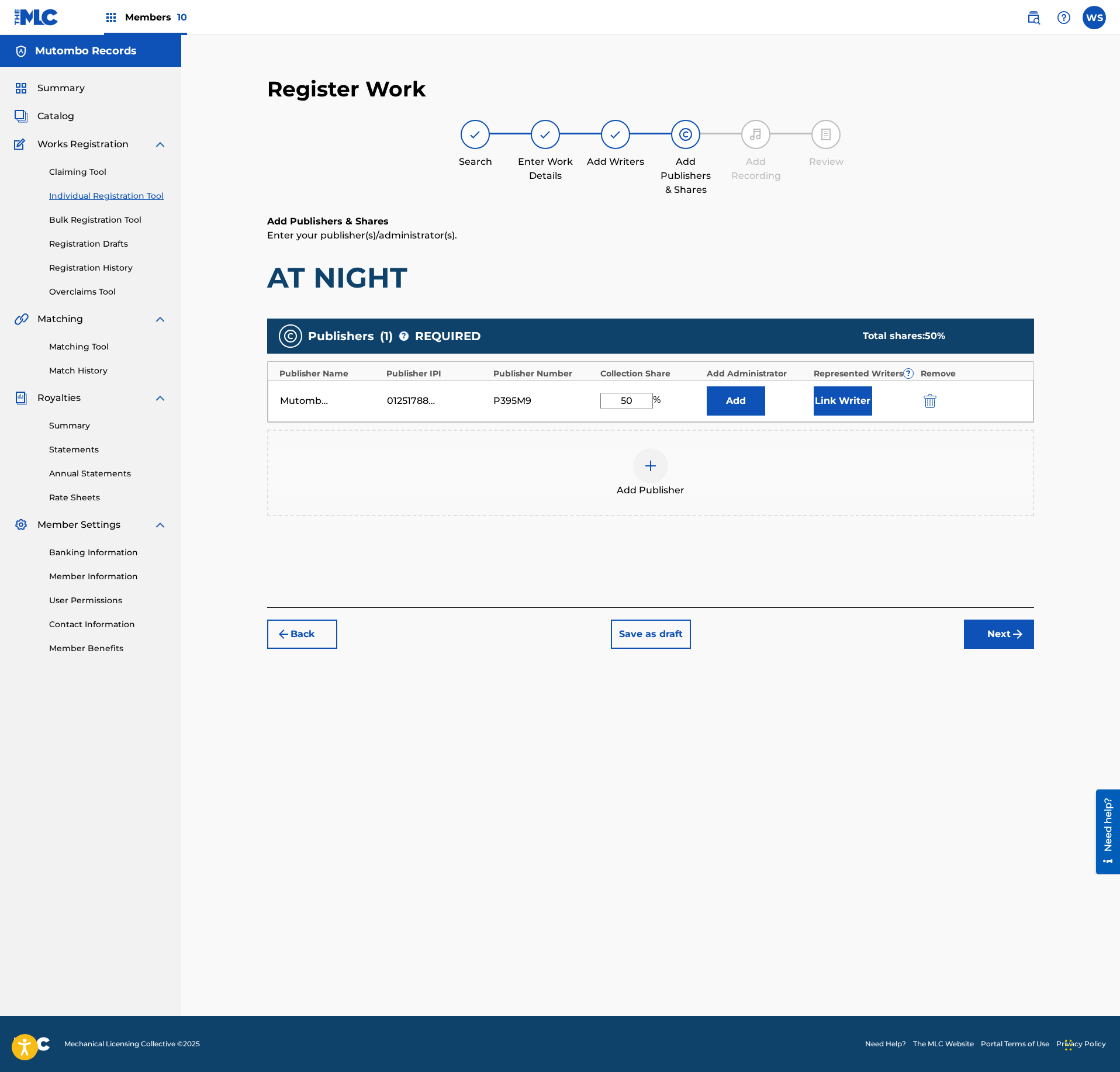
type input "50"
click at [842, 414] on button "Link Writer" at bounding box center [844, 400] width 59 height 29
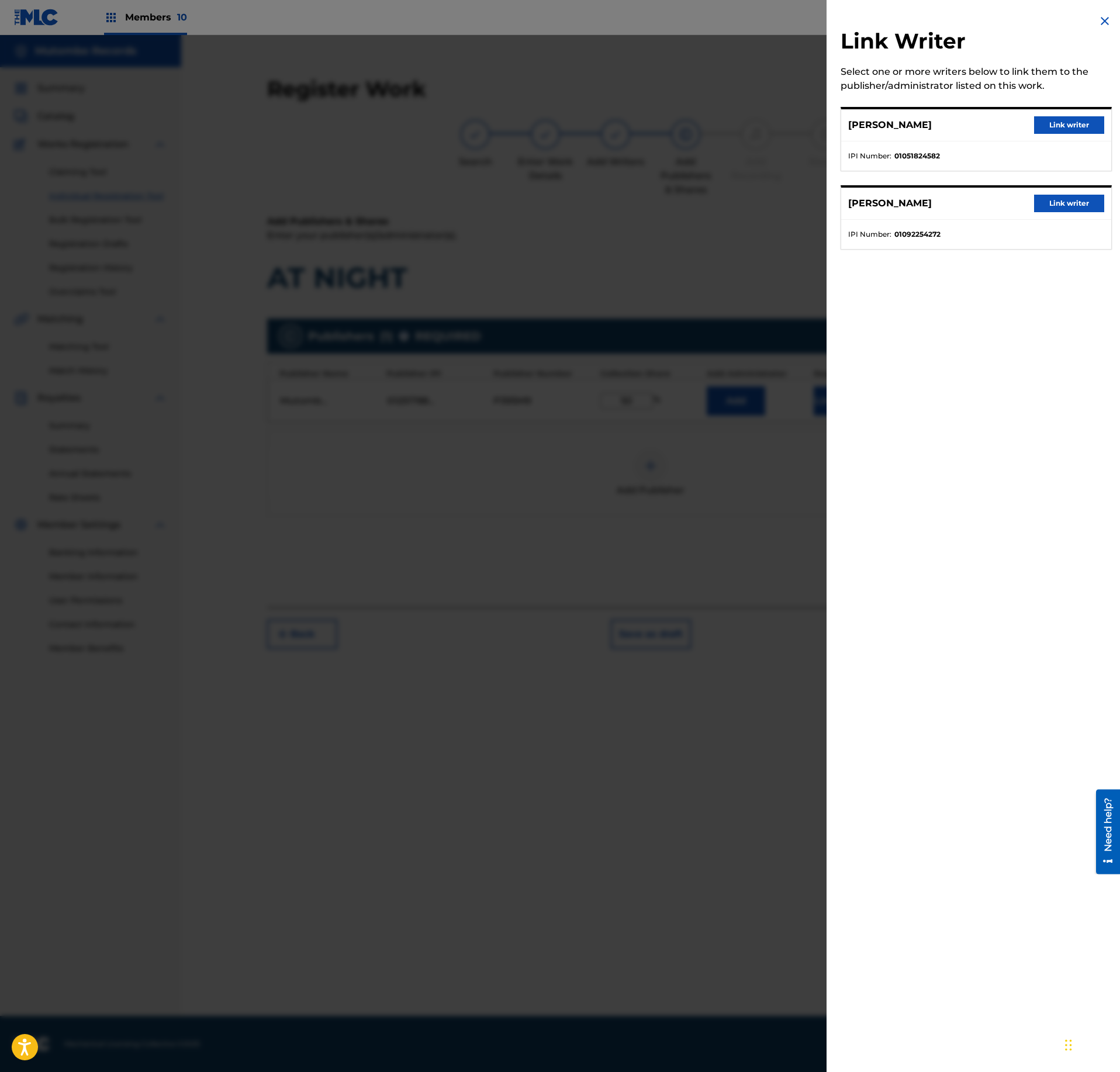
drag, startPoint x: 1064, startPoint y: 128, endPoint x: 963, endPoint y: 304, distance: 202.9
click at [1064, 127] on button "Link writer" at bounding box center [1069, 125] width 70 height 18
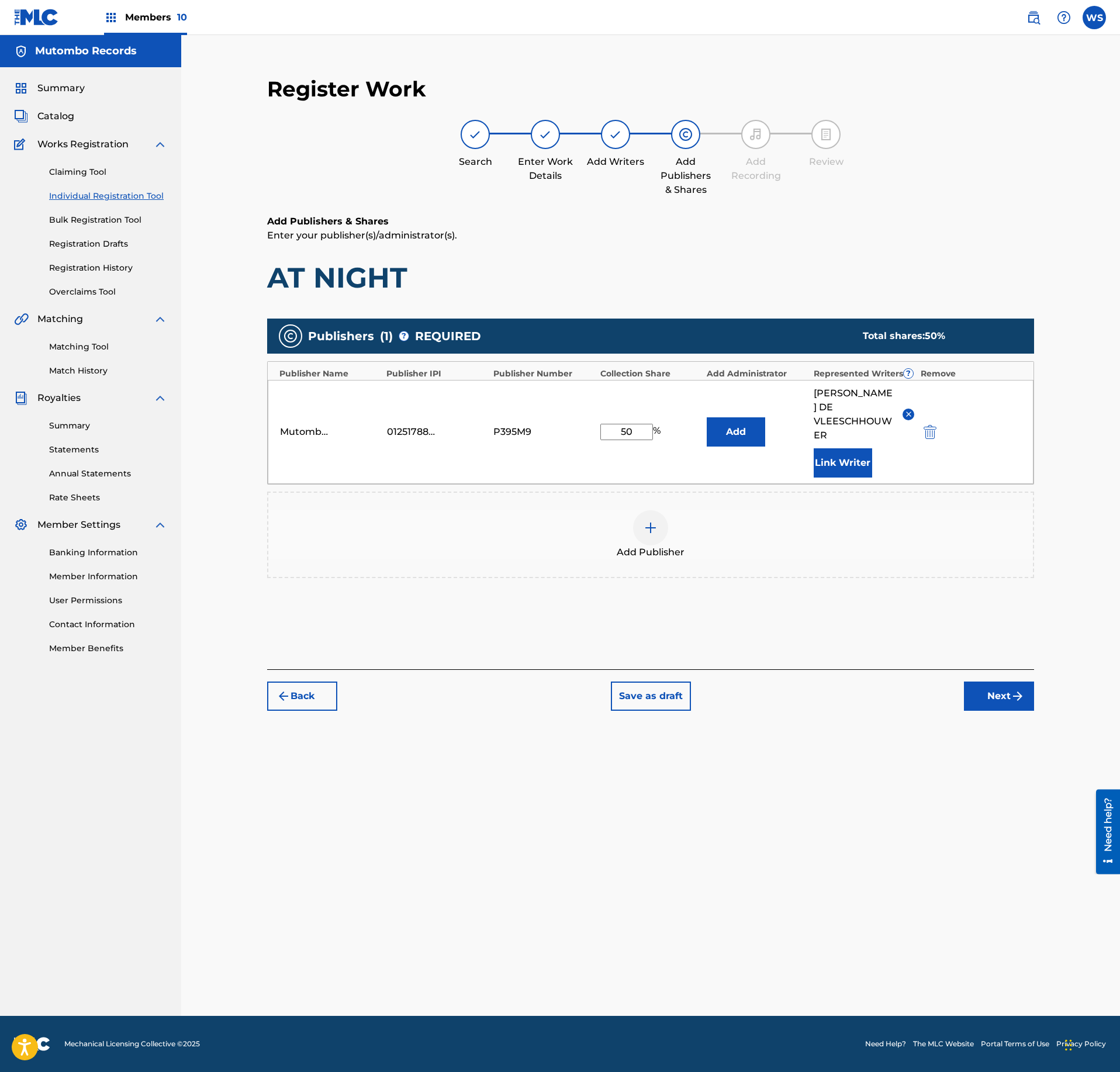
click at [841, 449] on button "Link Writer" at bounding box center [844, 463] width 59 height 29
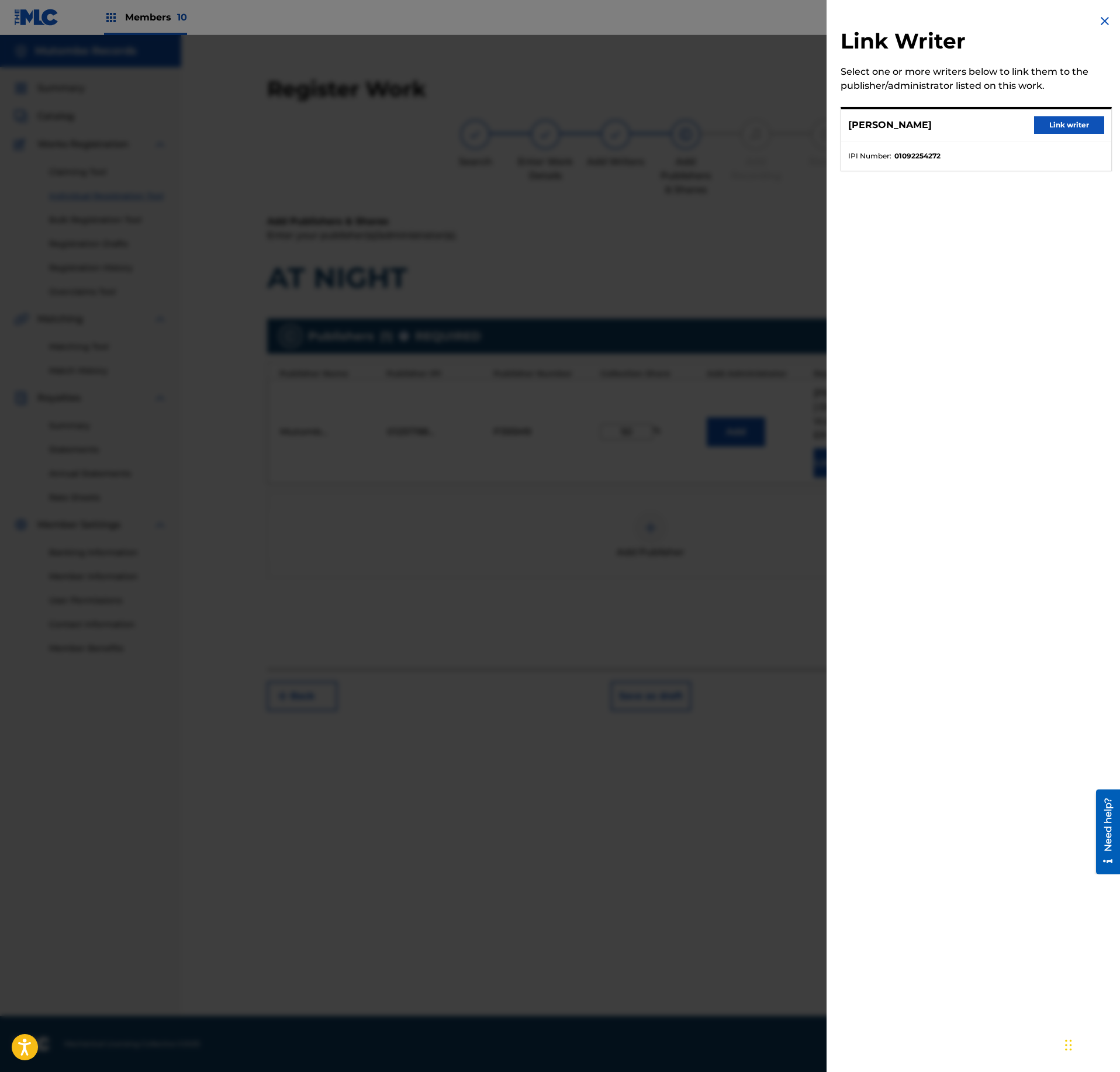
click at [1079, 118] on button "Link writer" at bounding box center [1069, 125] width 70 height 18
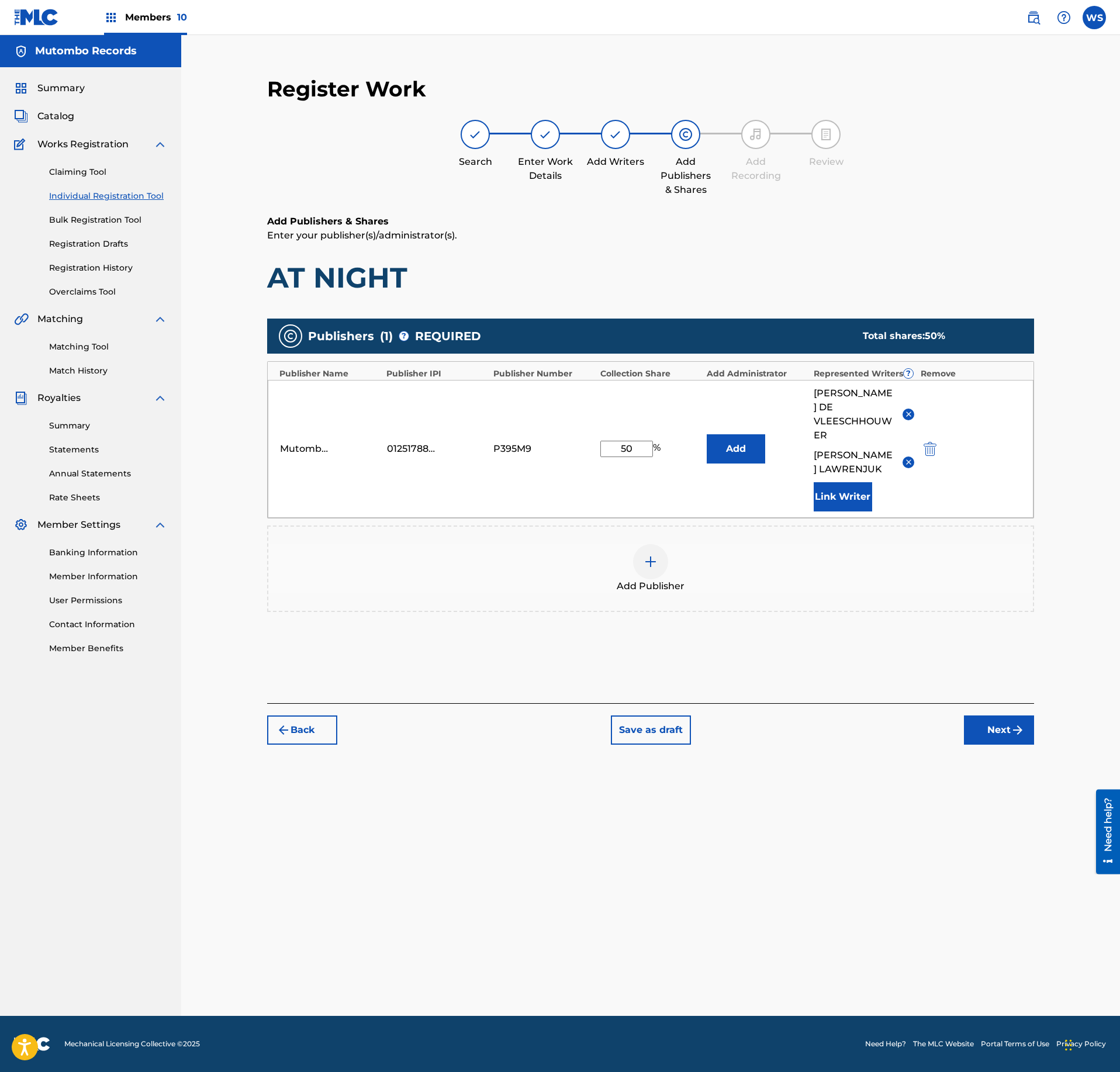
click at [997, 728] on button "Next" at bounding box center [999, 730] width 70 height 29
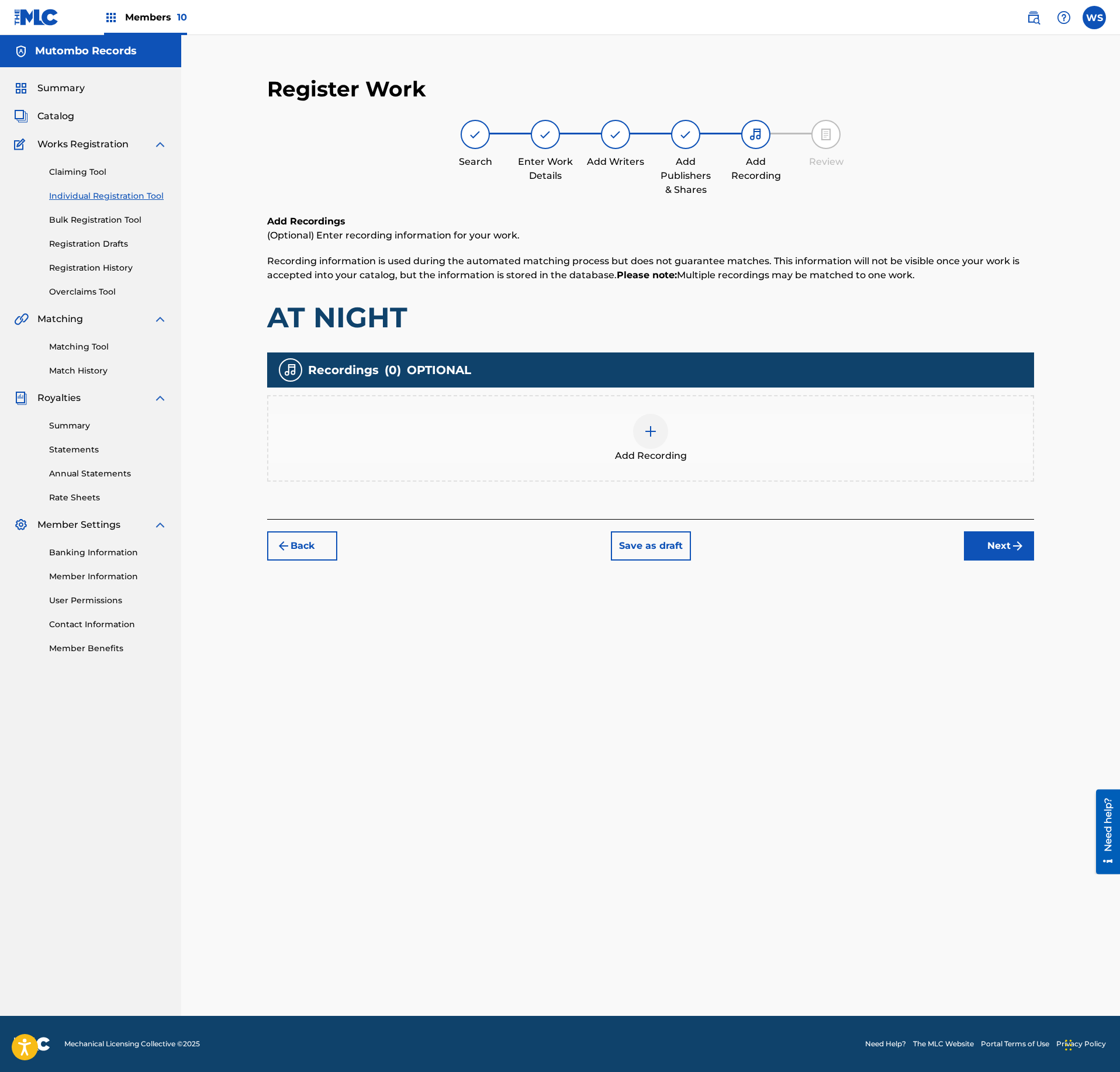
click at [718, 421] on div "Add Recording" at bounding box center [651, 438] width 765 height 49
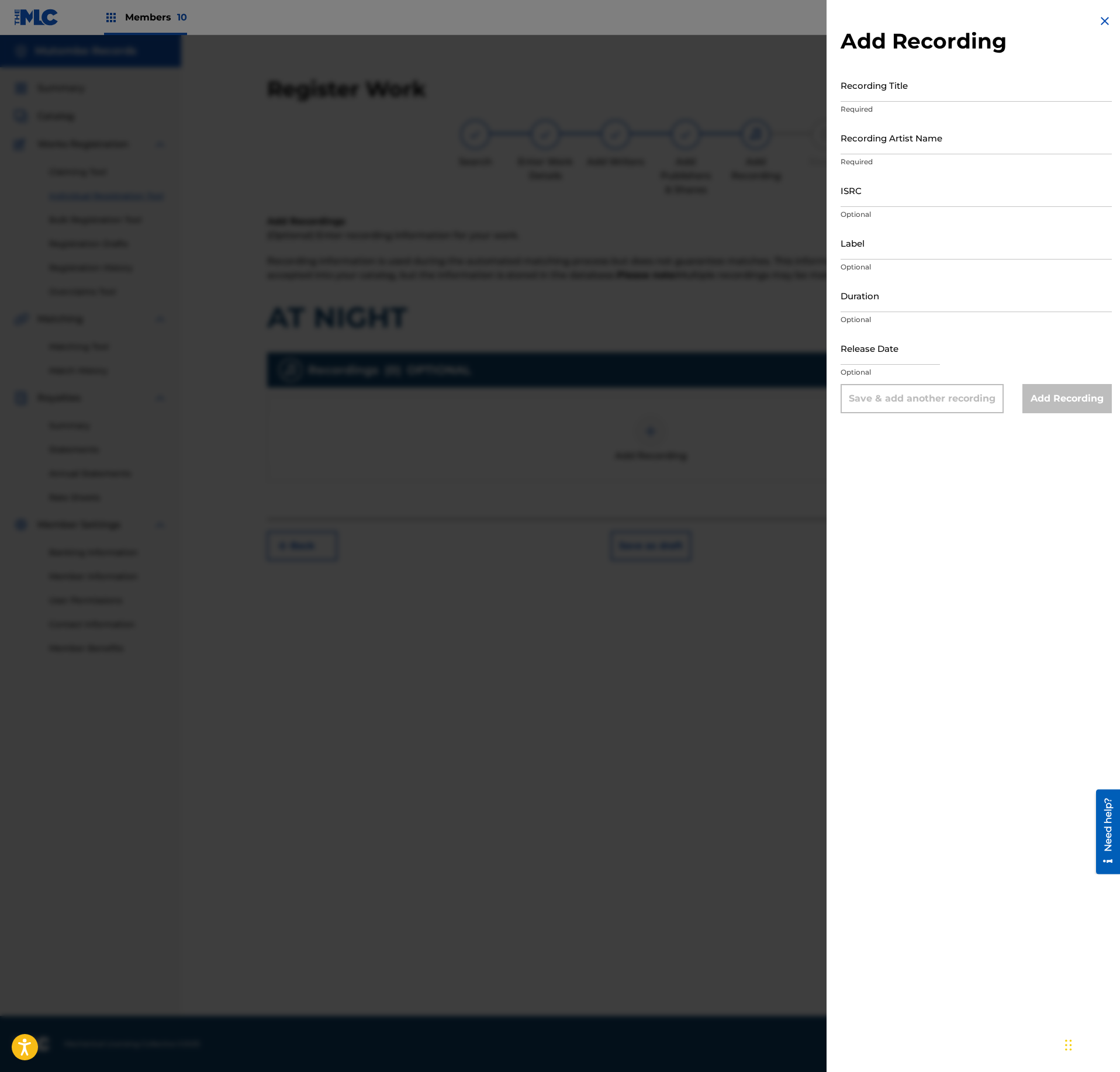
click at [942, 87] on input "Recording Title" at bounding box center [976, 85] width 271 height 33
paste input "AT NIGHT"
type input "AT NIGHT"
click at [913, 183] on input "ISRC" at bounding box center [976, 190] width 271 height 33
paste input "US3DF2585430"
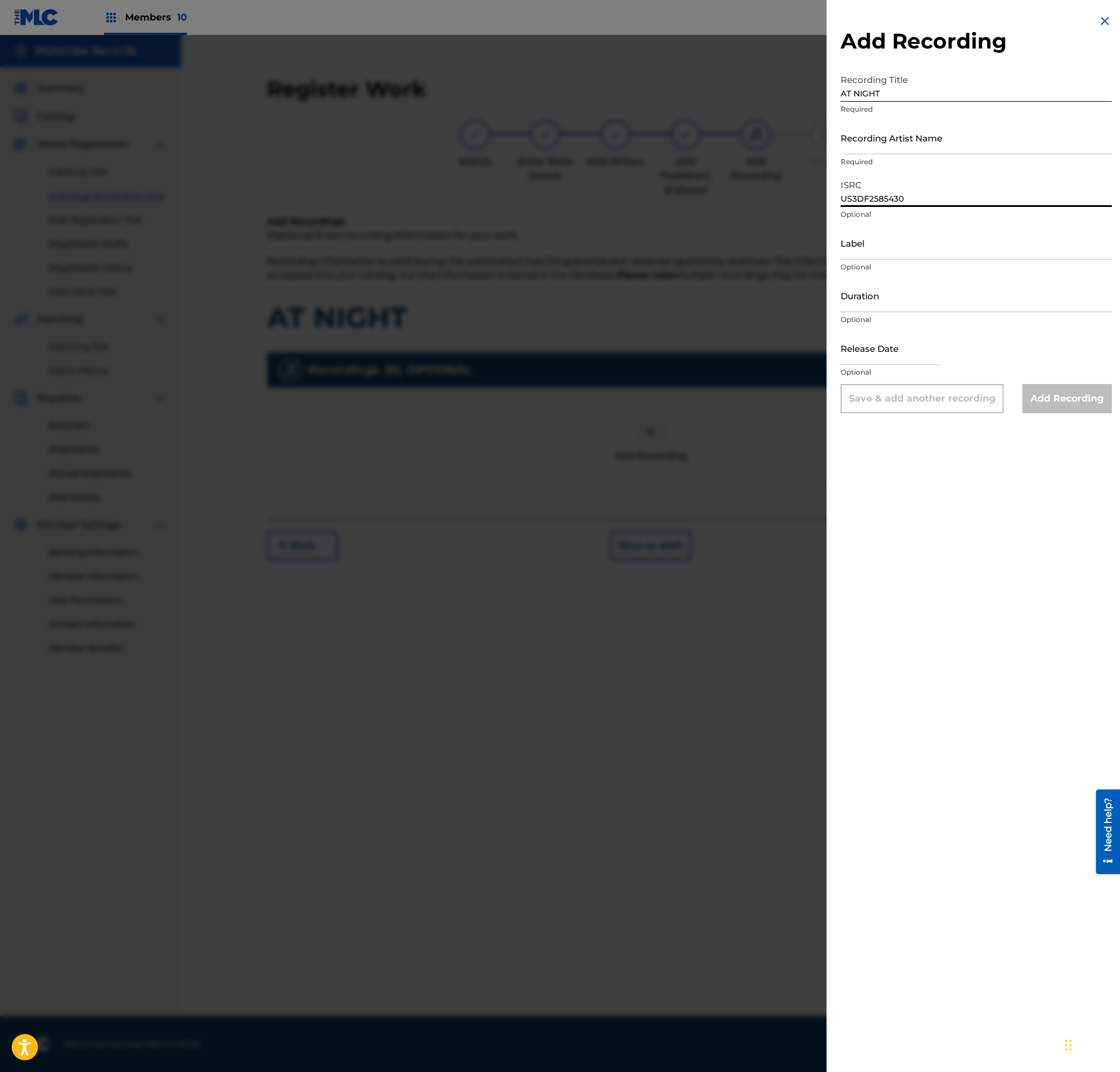
type input "US3DF2585430"
click at [908, 133] on input "Recording Artist Name" at bounding box center [976, 137] width 271 height 33
paste input "BRO, [PERSON_NAME]"
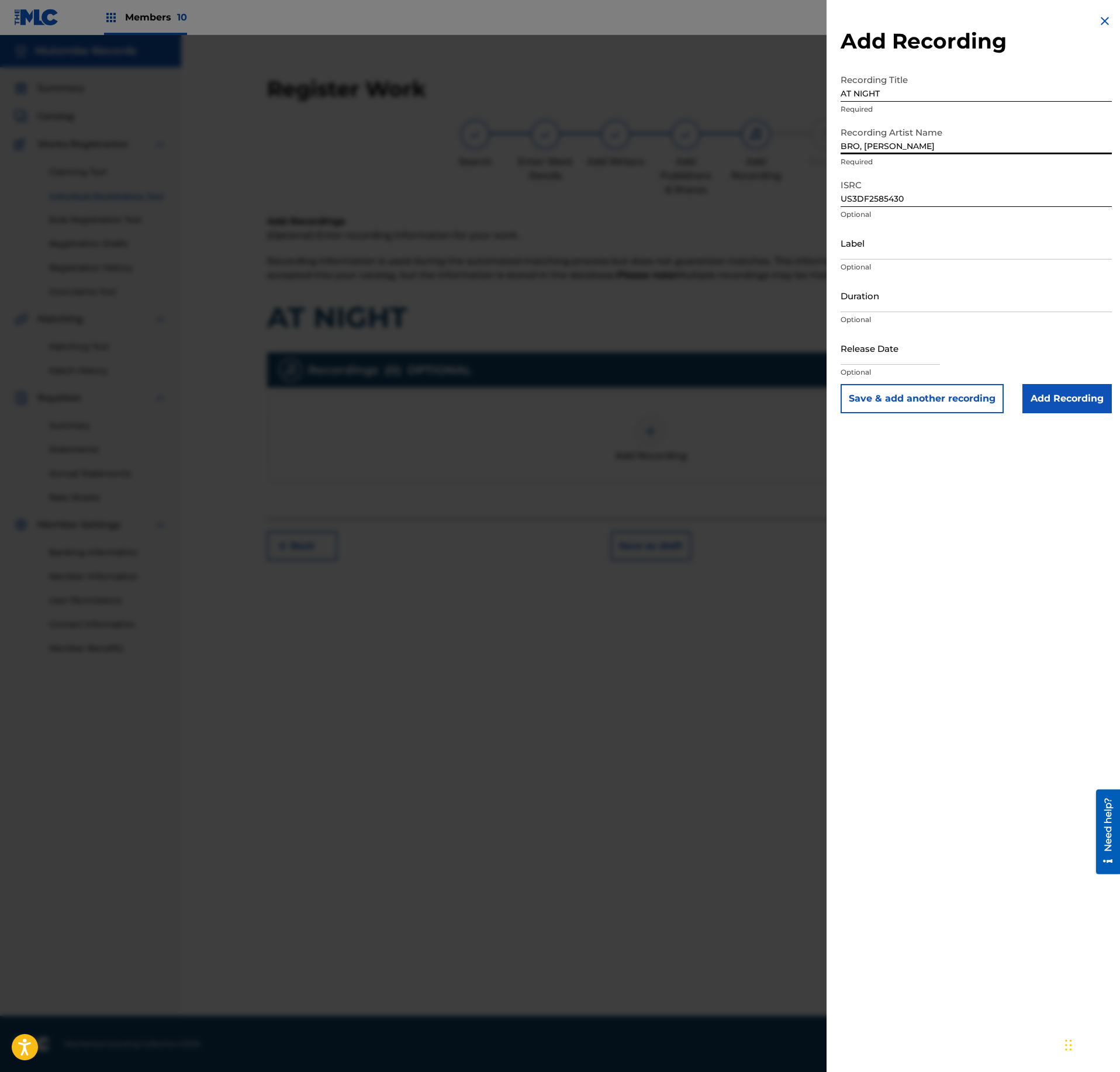
type input "BRO, [PERSON_NAME]"
click at [1072, 388] on input "Add Recording" at bounding box center [1067, 399] width 89 height 29
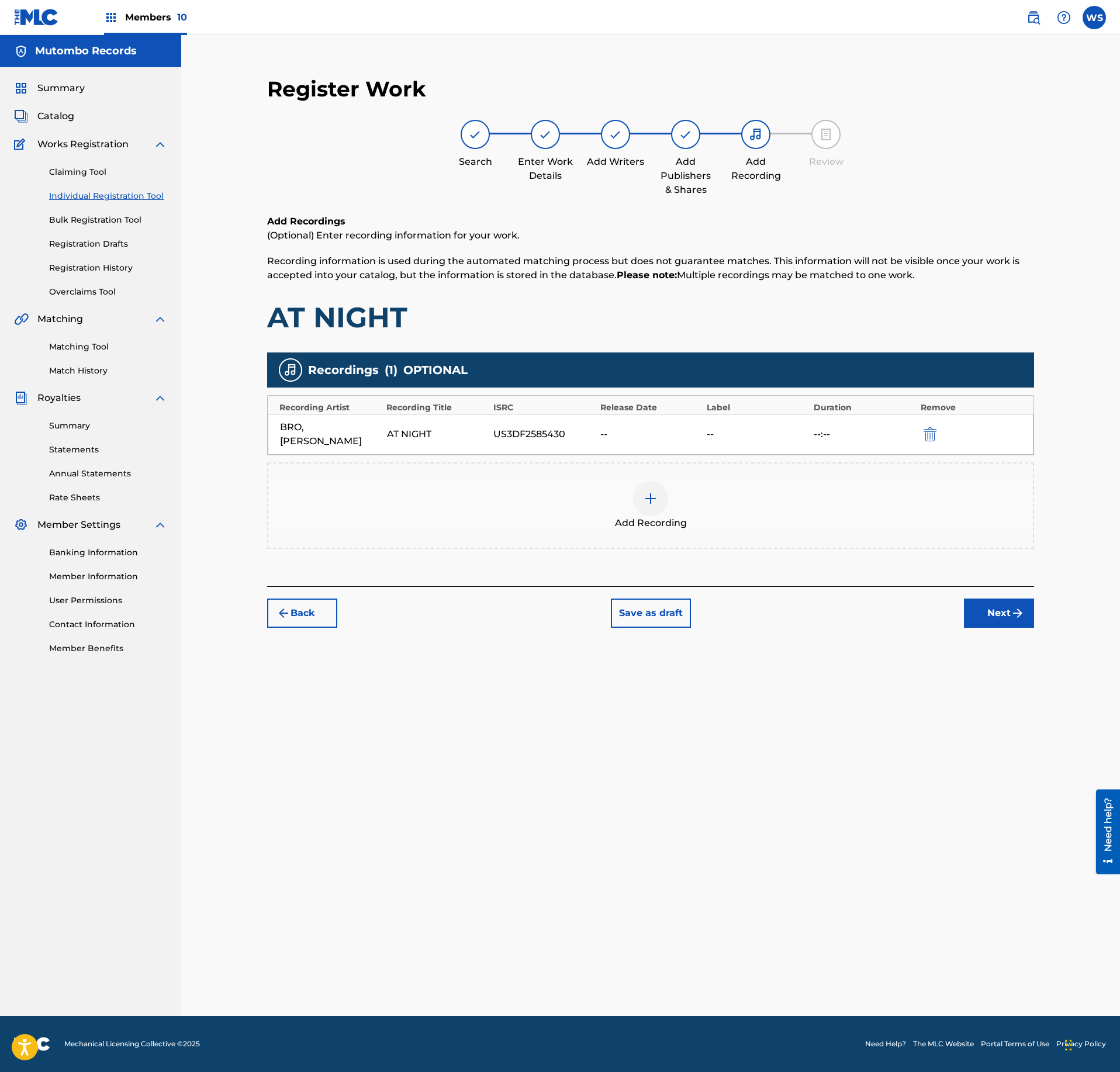
click at [1014, 598] on button "Next" at bounding box center [999, 613] width 70 height 29
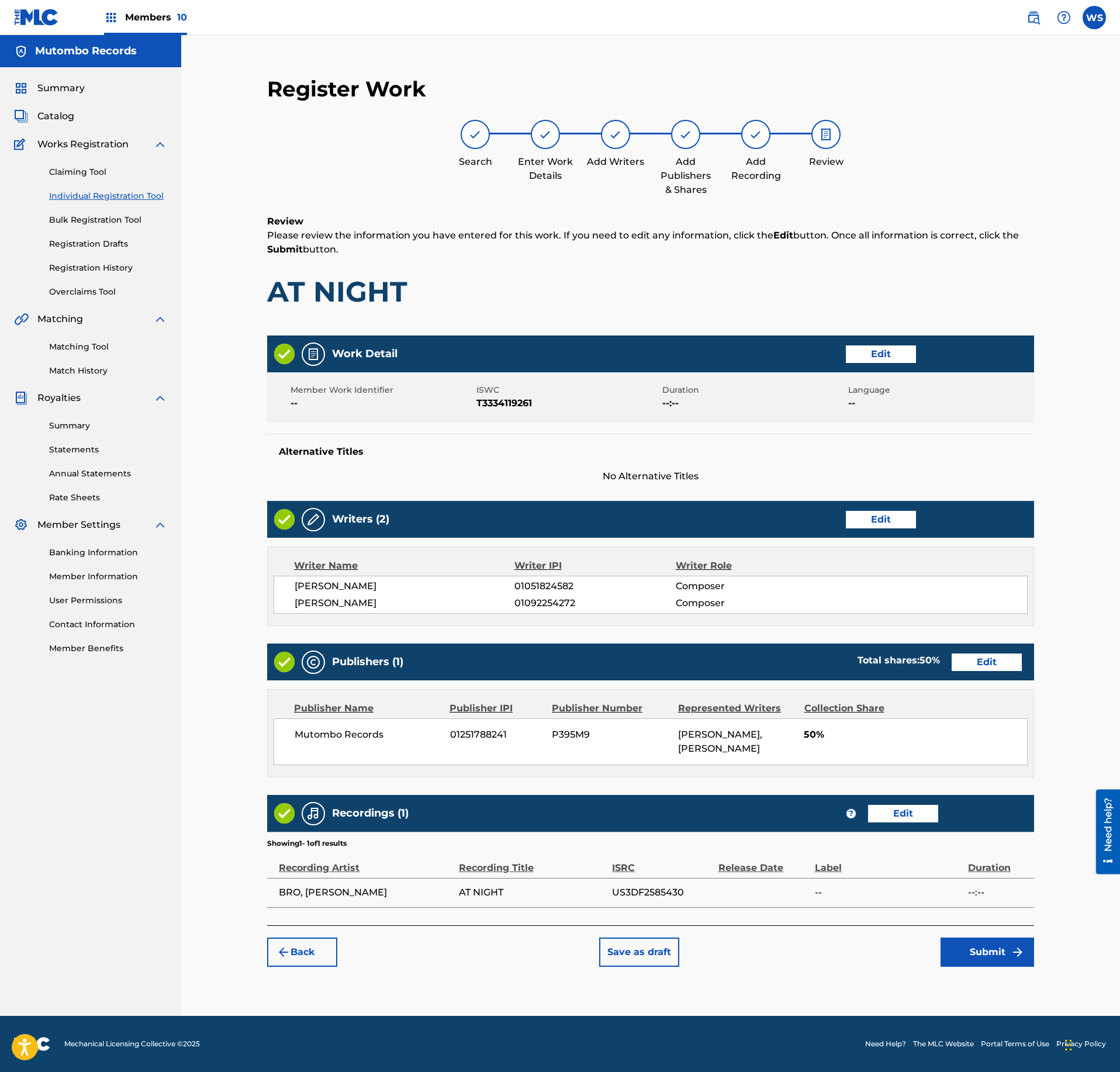
click at [1013, 963] on button "Submit" at bounding box center [987, 952] width 94 height 29
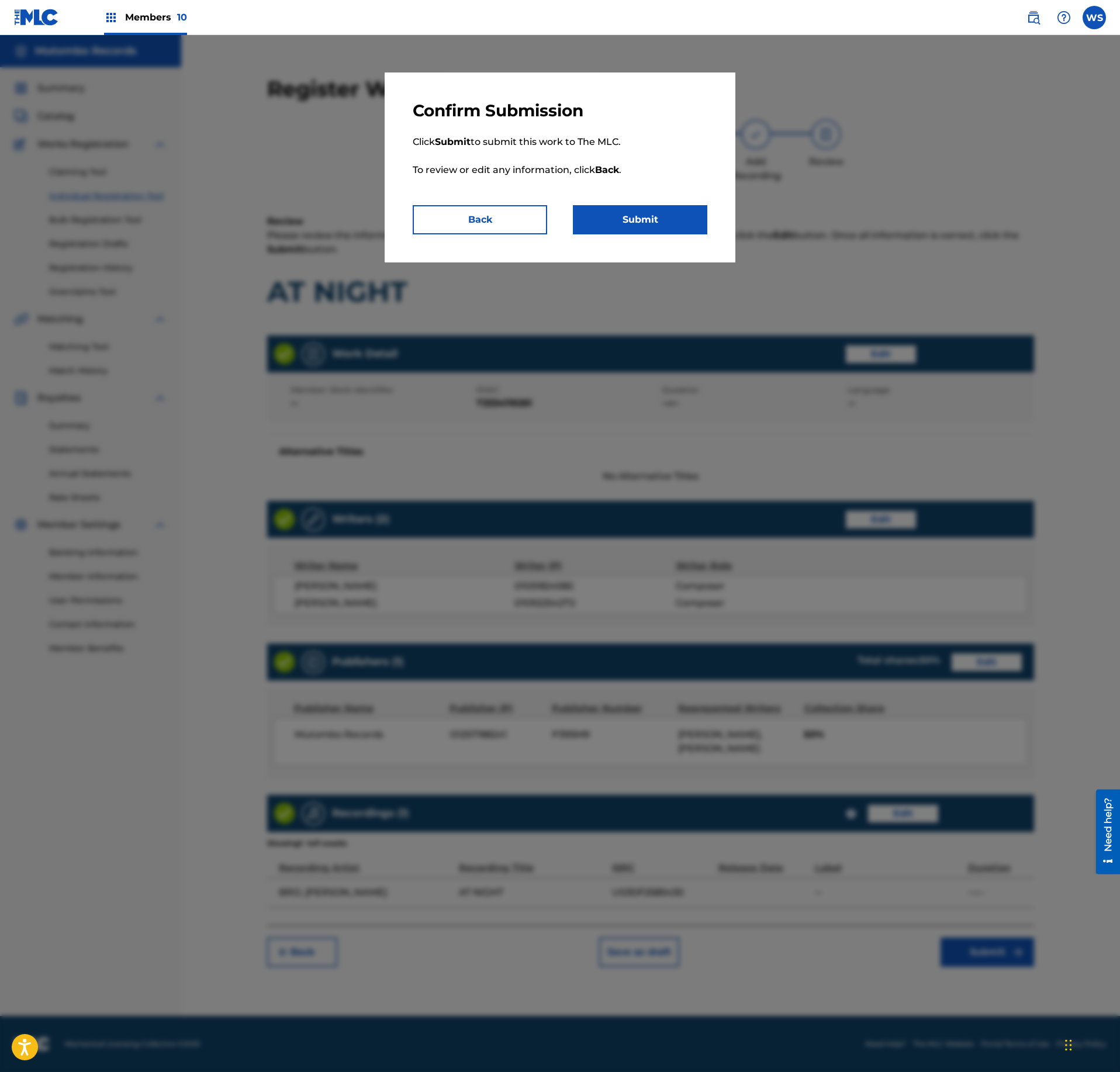
drag, startPoint x: 649, startPoint y: 208, endPoint x: 500, endPoint y: 234, distance: 151.3
click at [538, 215] on div "Back Submit" at bounding box center [560, 219] width 294 height 29
click at [500, 234] on button "Back" at bounding box center [480, 219] width 135 height 29
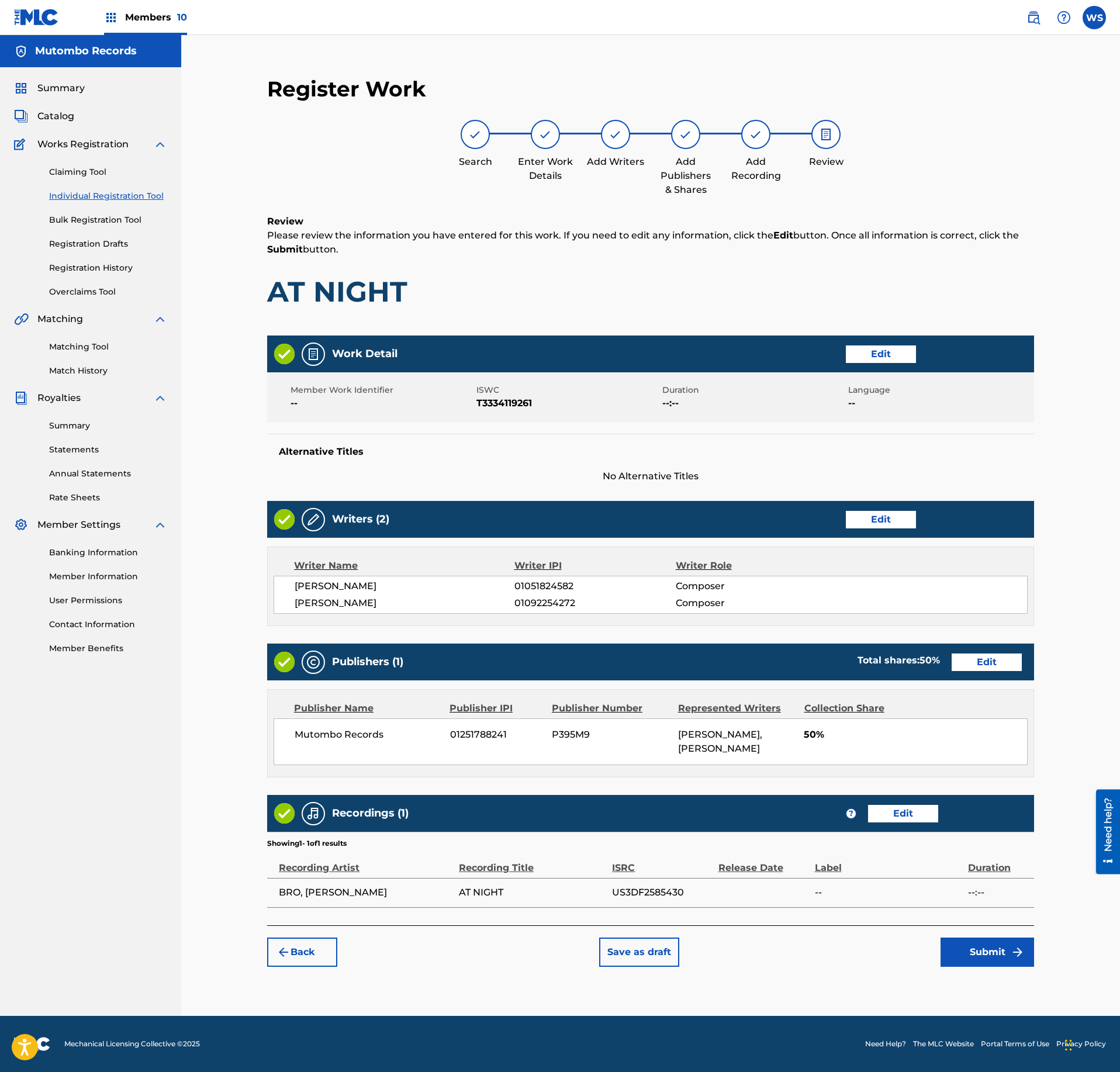
click at [984, 967] on button "Submit" at bounding box center [987, 952] width 94 height 29
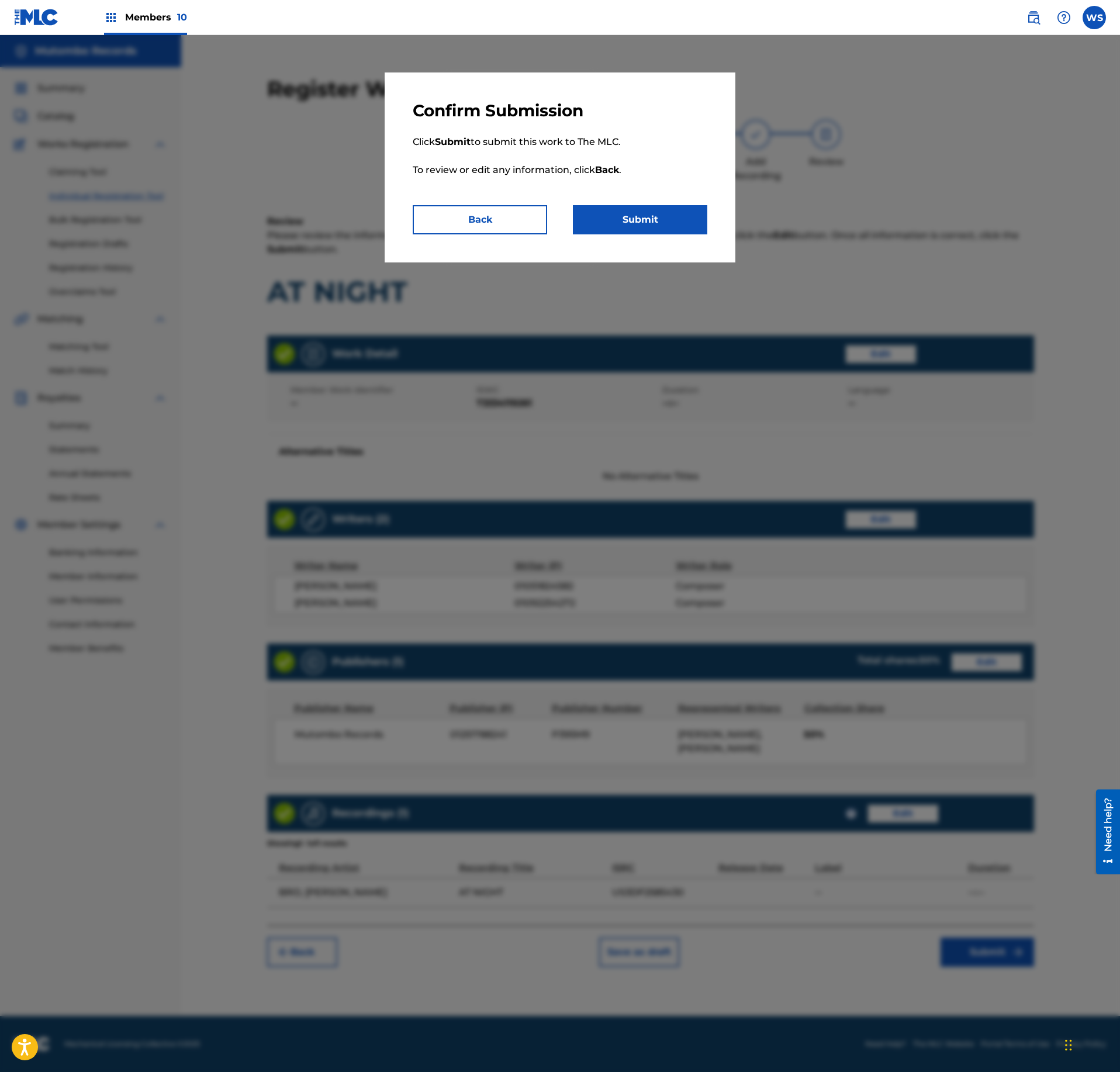
click at [642, 202] on p "Click Submit to submit this work to The MLC. To review or edit any information,…" at bounding box center [560, 163] width 294 height 84
click at [653, 227] on button "Submit" at bounding box center [640, 219] width 135 height 29
click at [646, 215] on button "Submit" at bounding box center [640, 219] width 135 height 29
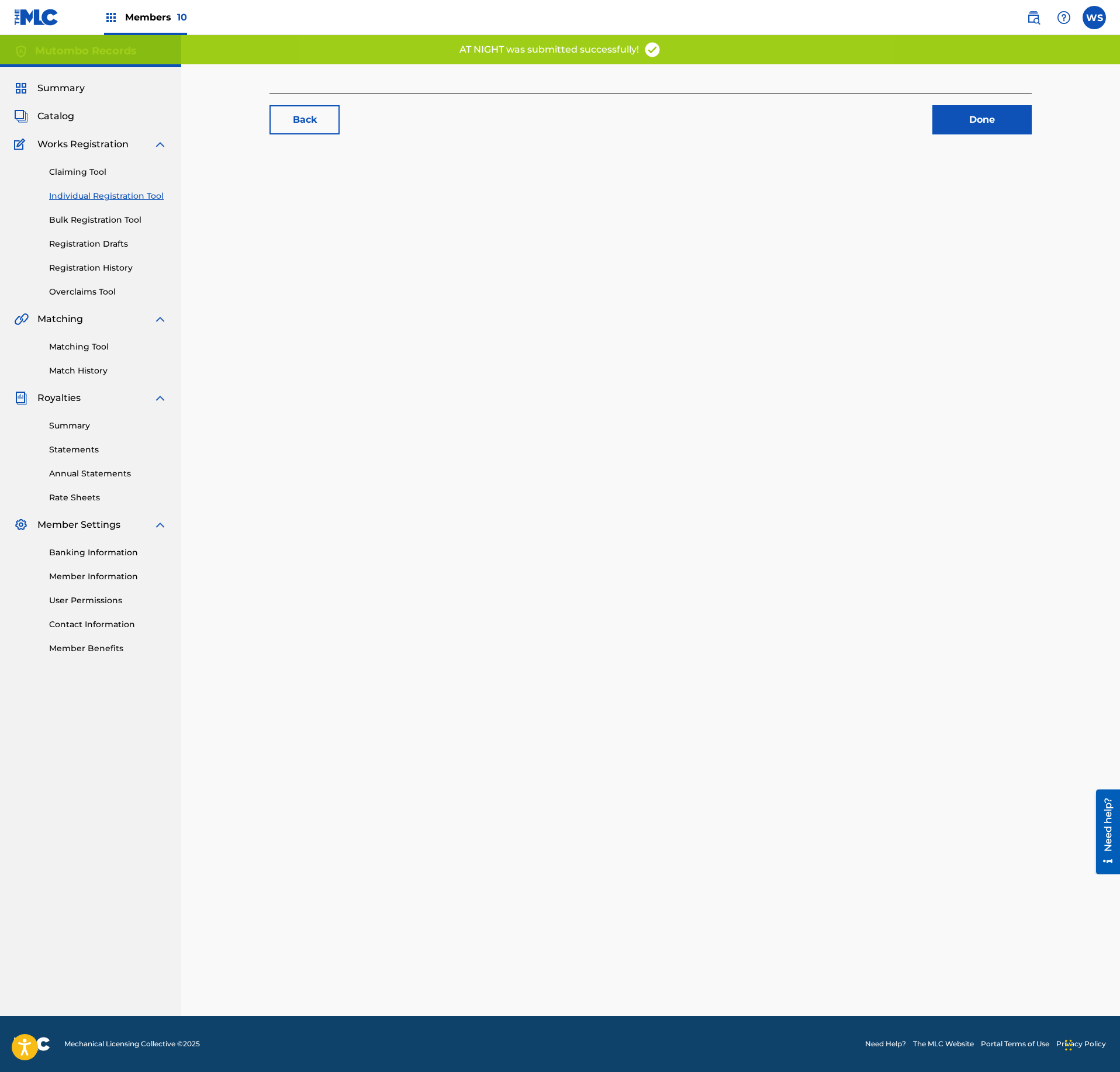
click at [991, 124] on link "Done" at bounding box center [982, 120] width 99 height 29
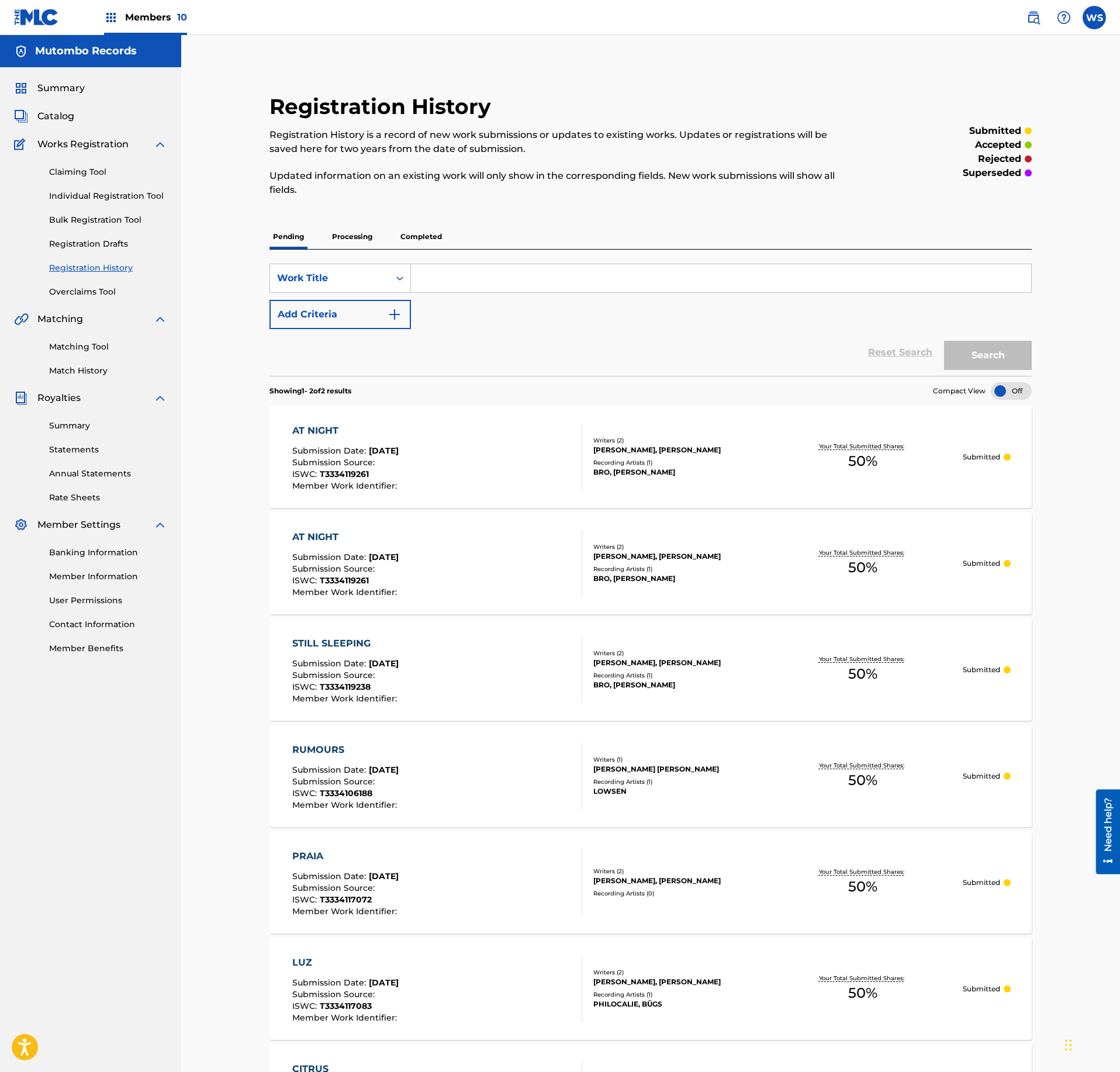
click at [59, 120] on span "Catalog" at bounding box center [55, 117] width 37 height 14
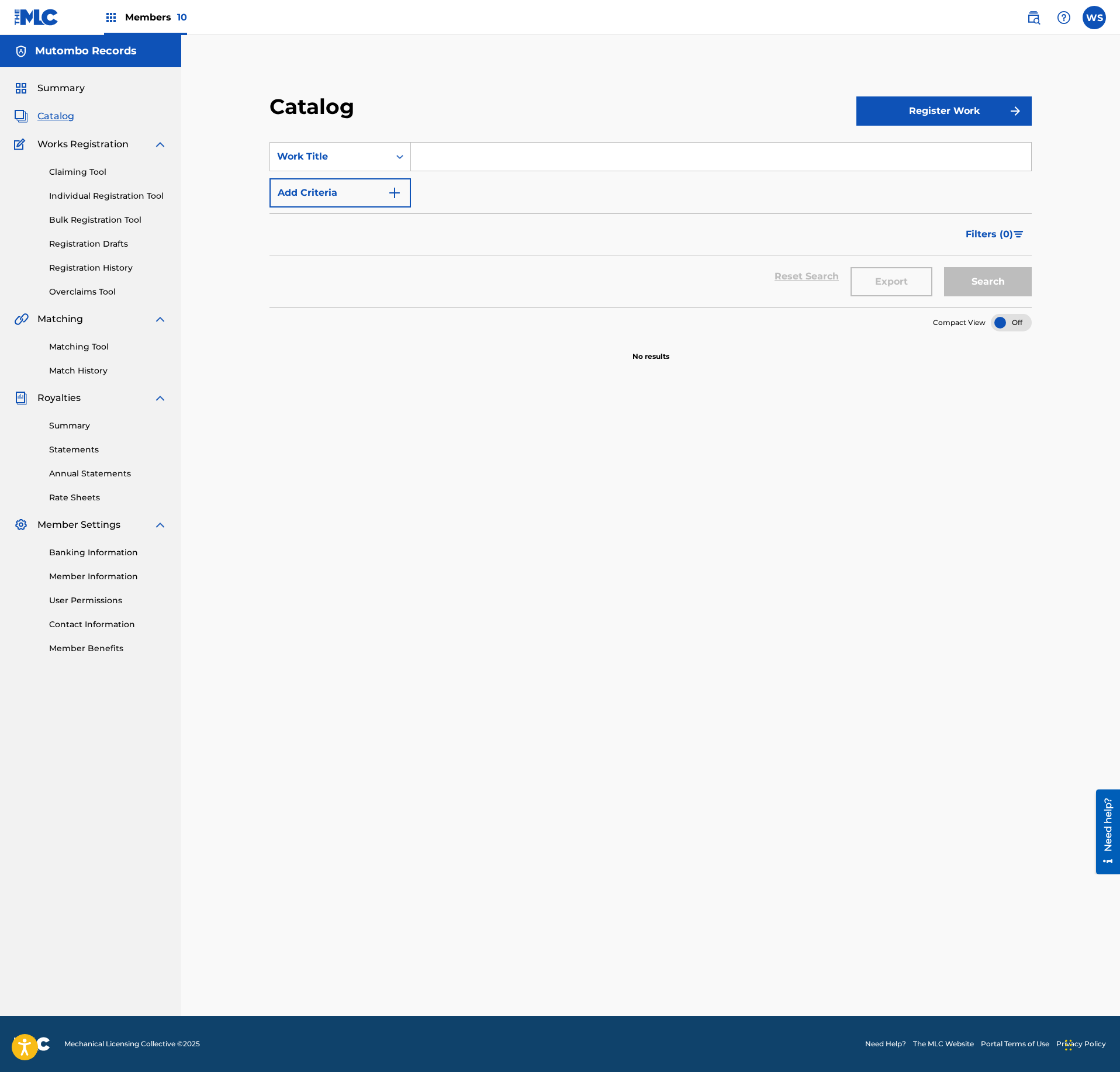
click at [461, 164] on input "Search Form" at bounding box center [721, 156] width 621 height 28
drag, startPoint x: 887, startPoint y: 104, endPoint x: 887, endPoint y: 118, distance: 14.0
click at [889, 104] on button "Register Work" at bounding box center [943, 111] width 176 height 29
click at [867, 146] on link "Individual" at bounding box center [943, 148] width 176 height 28
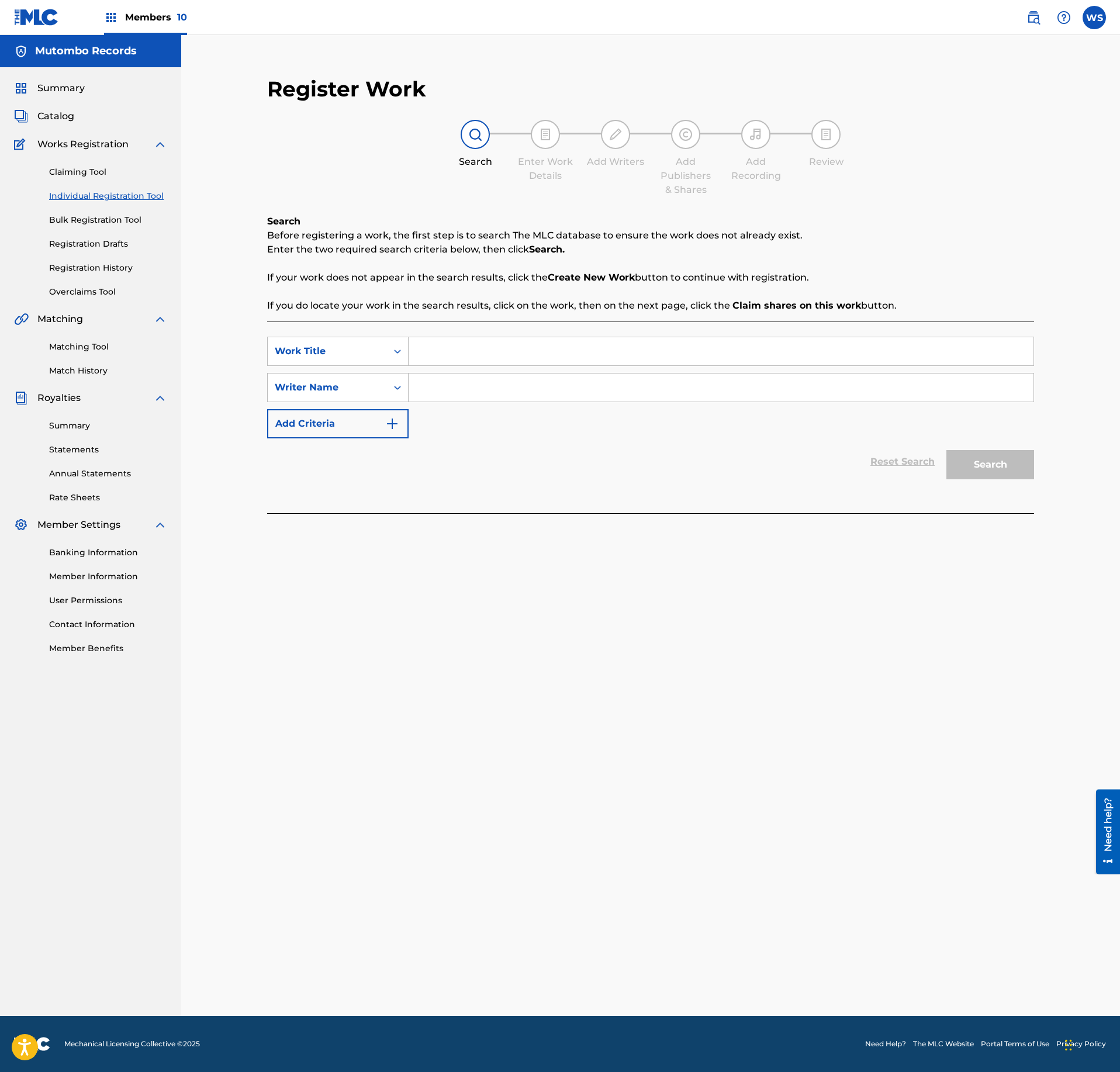
click at [503, 364] on input "Search Form" at bounding box center [721, 350] width 625 height 28
paste input "ENDLESS"
type input "ENDLESS"
click at [525, 386] on input "Search Form" at bounding box center [721, 387] width 625 height 28
click at [530, 390] on input "Search Form" at bounding box center [721, 387] width 625 height 28
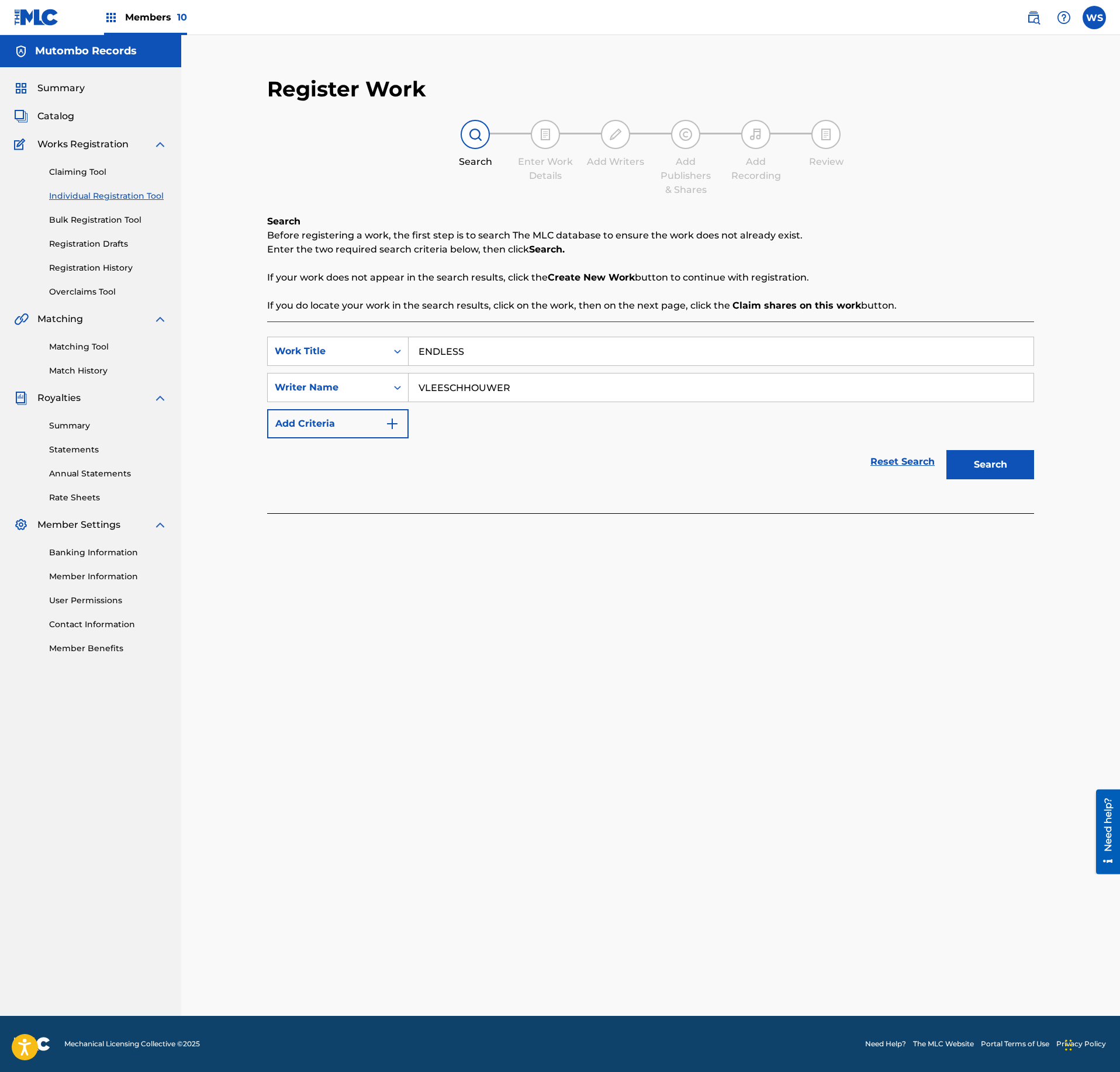
type input "VLEESCHHOUWER"
click at [974, 456] on button "Search" at bounding box center [990, 465] width 87 height 29
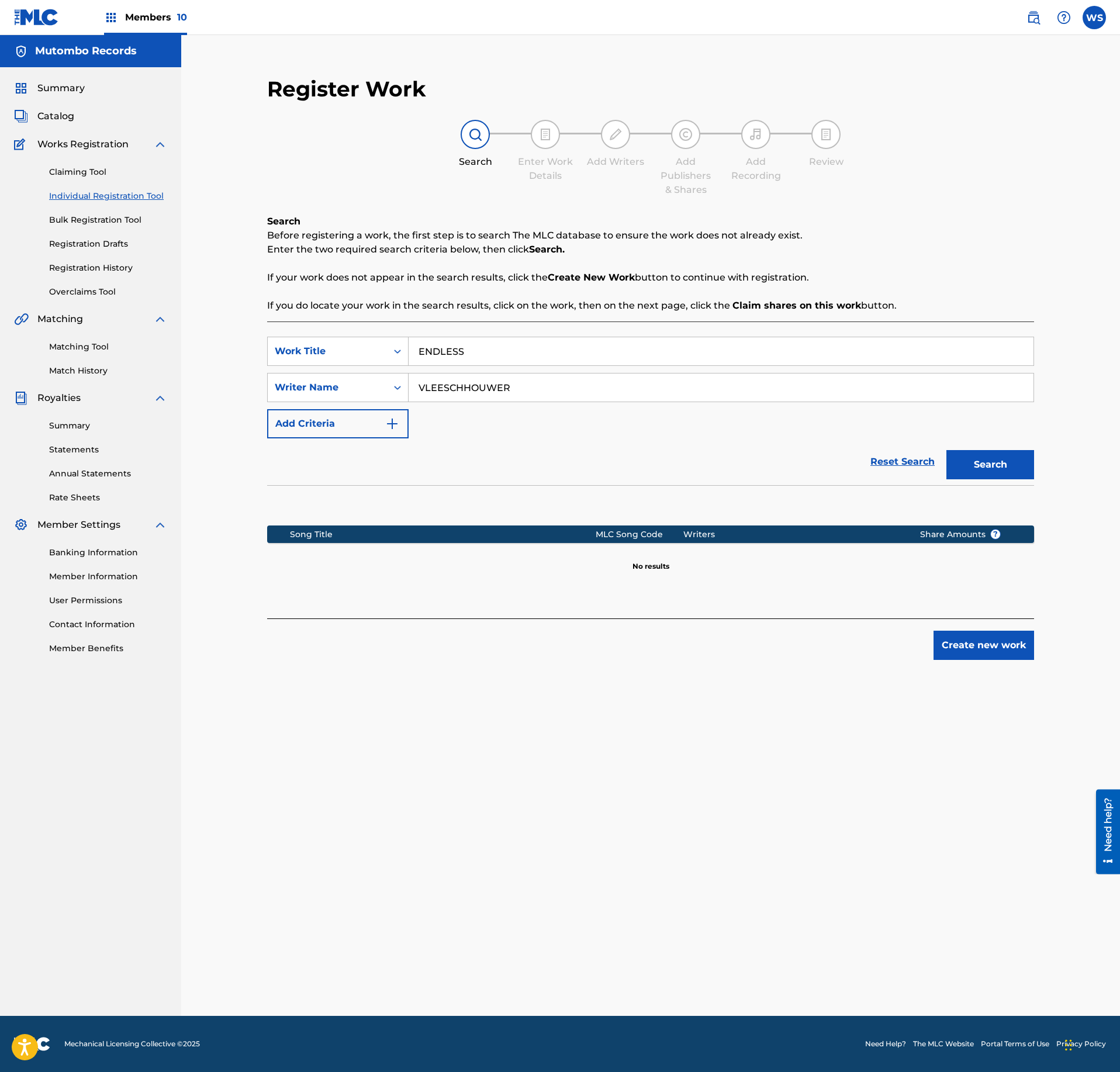
click at [954, 643] on button "Create new work" at bounding box center [984, 645] width 101 height 29
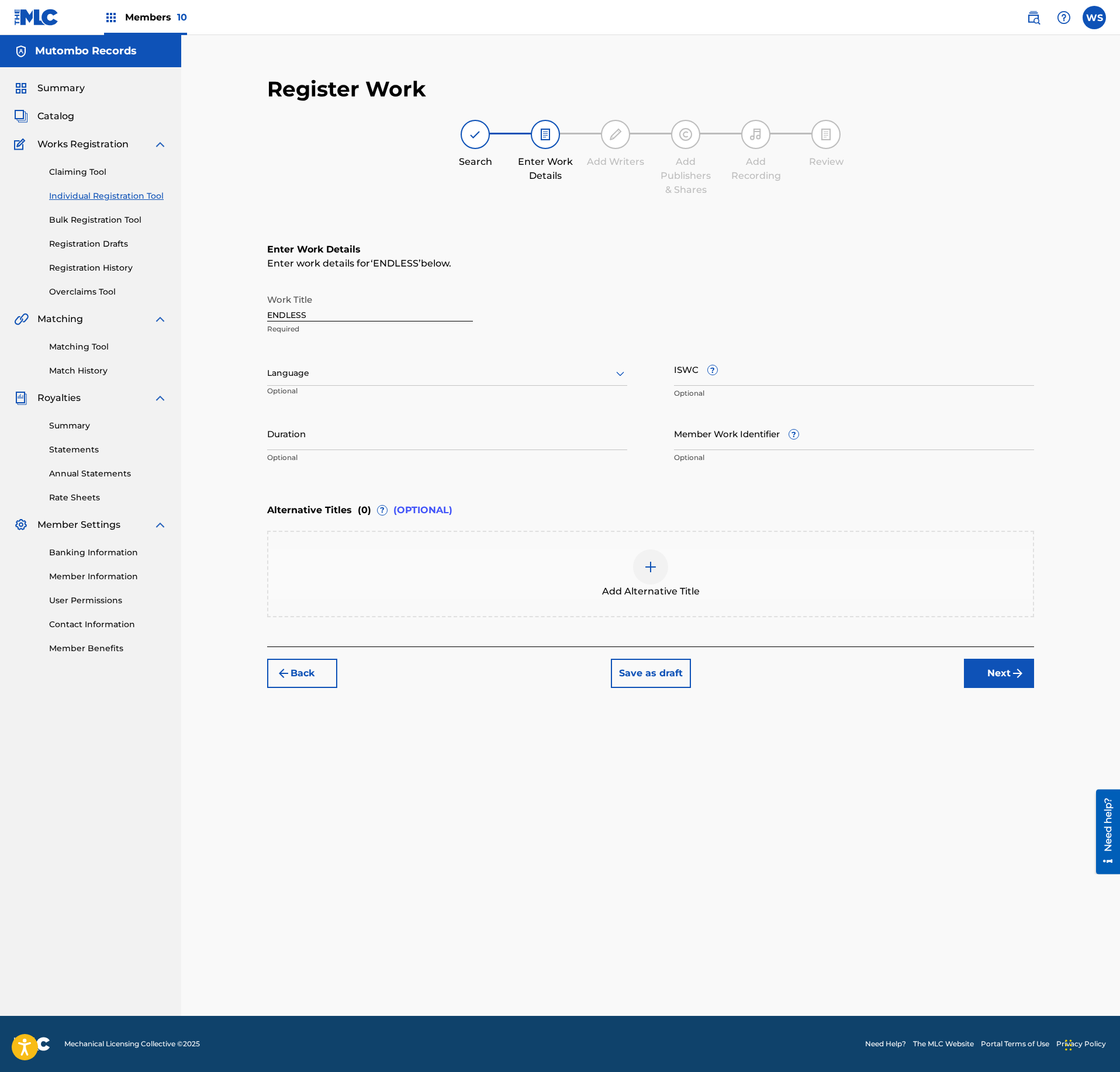
click at [768, 367] on input "ISWC ?" at bounding box center [854, 368] width 360 height 33
paste input "T-333.411.925-0"
type input "T-333.411.925-0"
click at [1000, 666] on button "Next" at bounding box center [999, 673] width 70 height 29
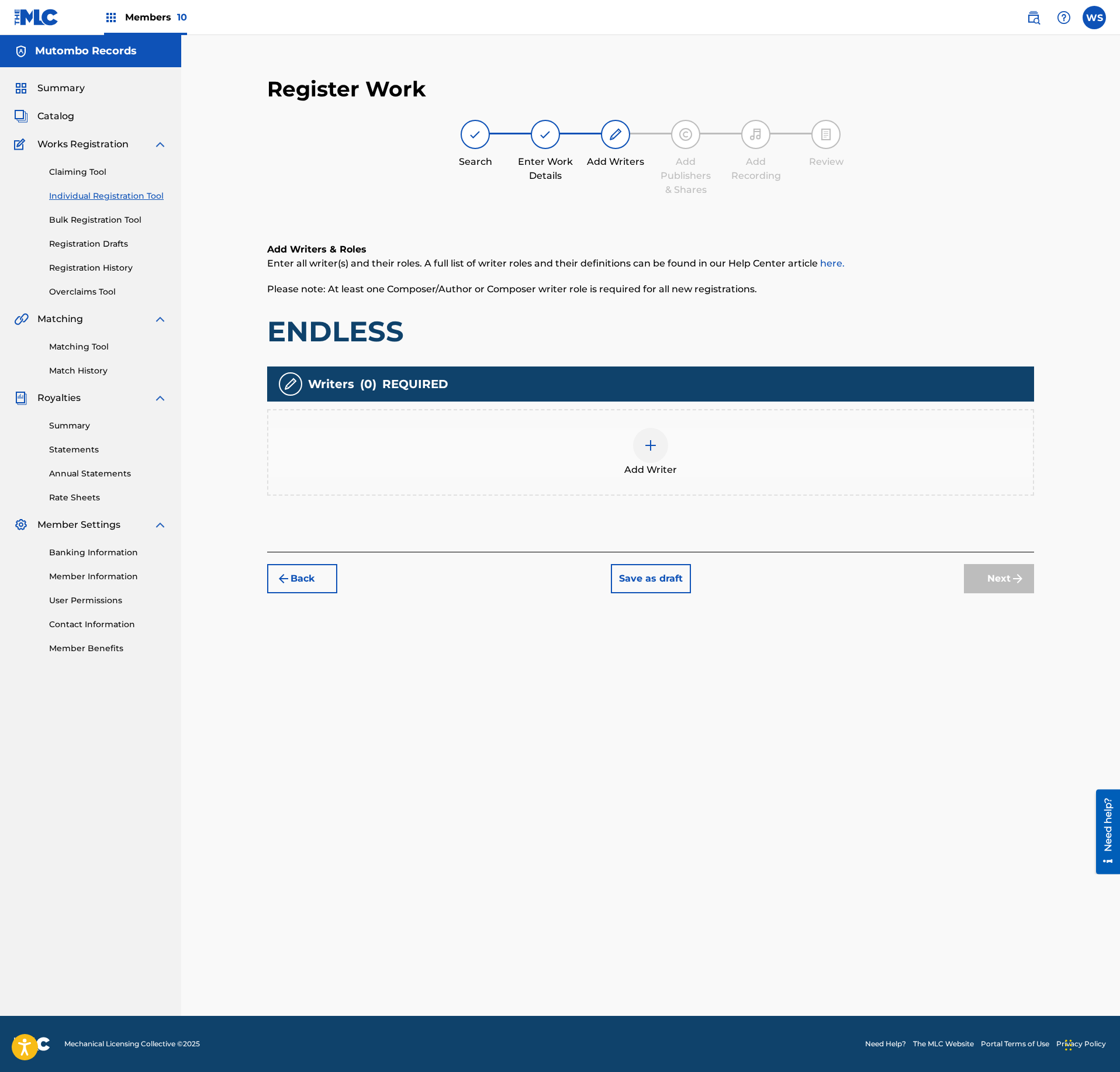
click at [771, 502] on div "Add Writers & Roles Enter all writer(s) and their roles. A full list of writer …" at bounding box center [651, 383] width 767 height 337
click at [709, 474] on div "Add Writer" at bounding box center [651, 452] width 765 height 49
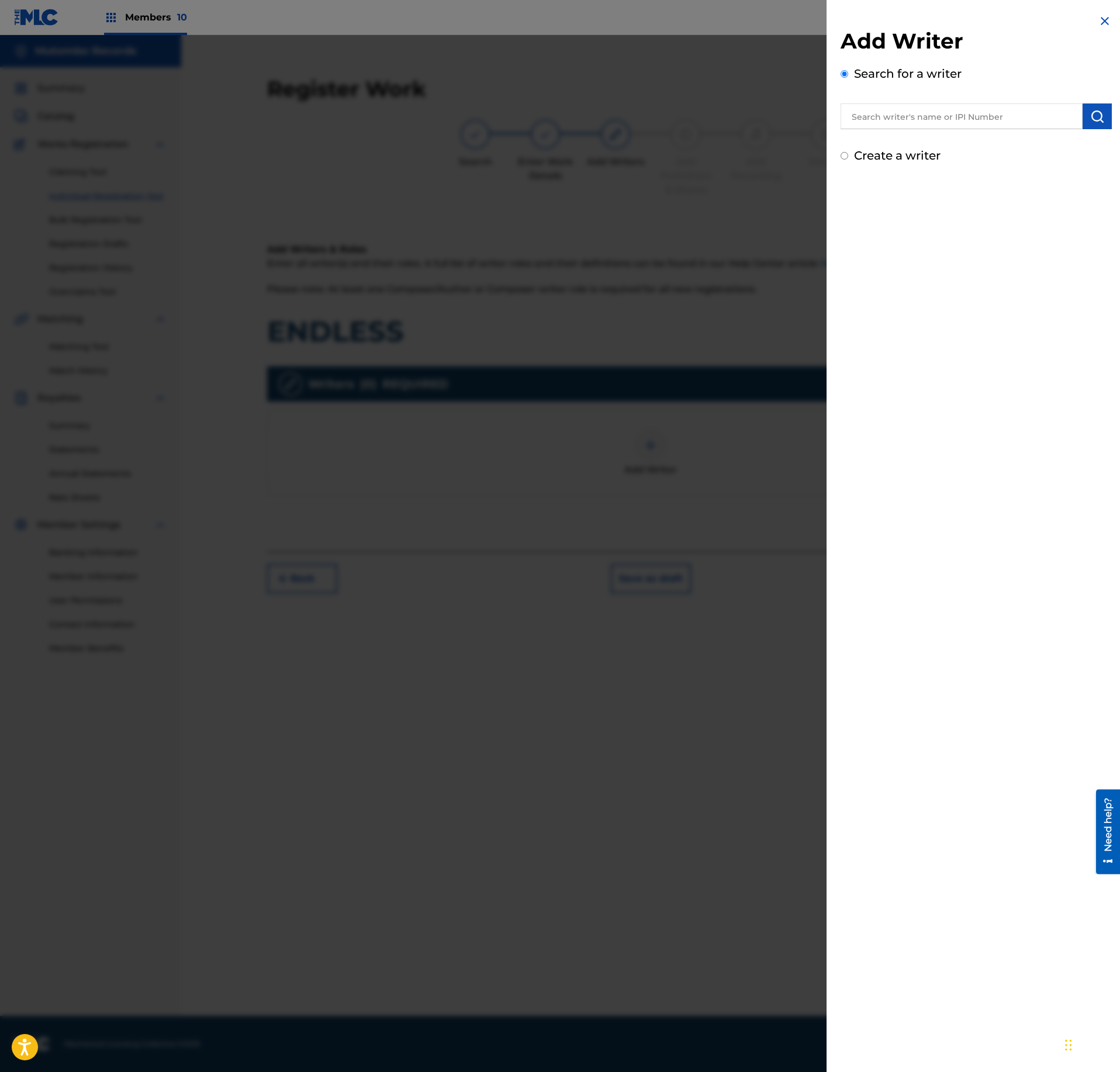
click at [902, 102] on div at bounding box center [976, 114] width 271 height 29
click at [902, 120] on input "text" at bounding box center [961, 116] width 242 height 26
paste input "1051824582"
click at [943, 123] on input "1051824582" at bounding box center [961, 116] width 242 height 26
click at [846, 116] on input "1051824582" at bounding box center [961, 116] width 242 height 26
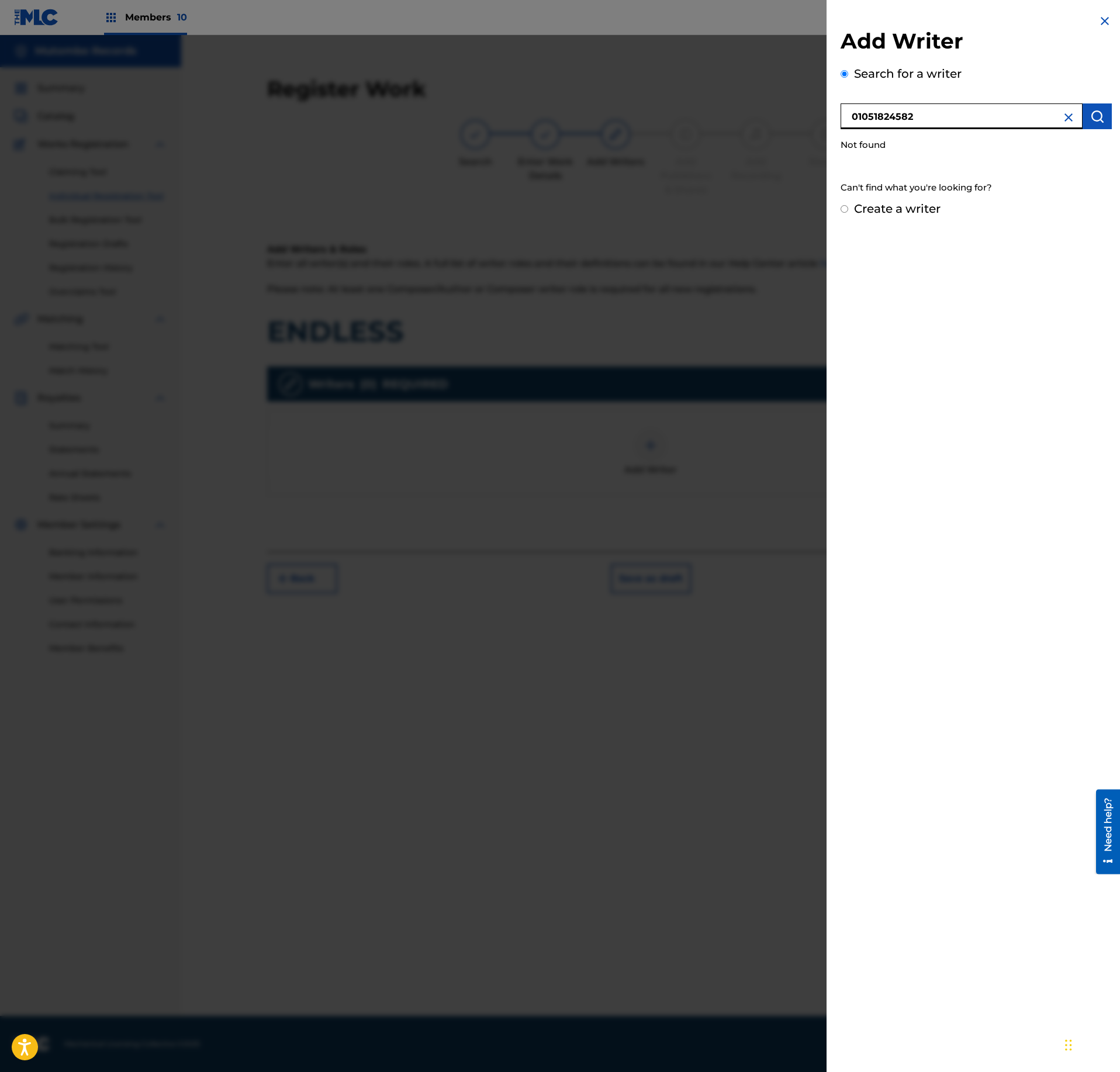
type input "01051824582"
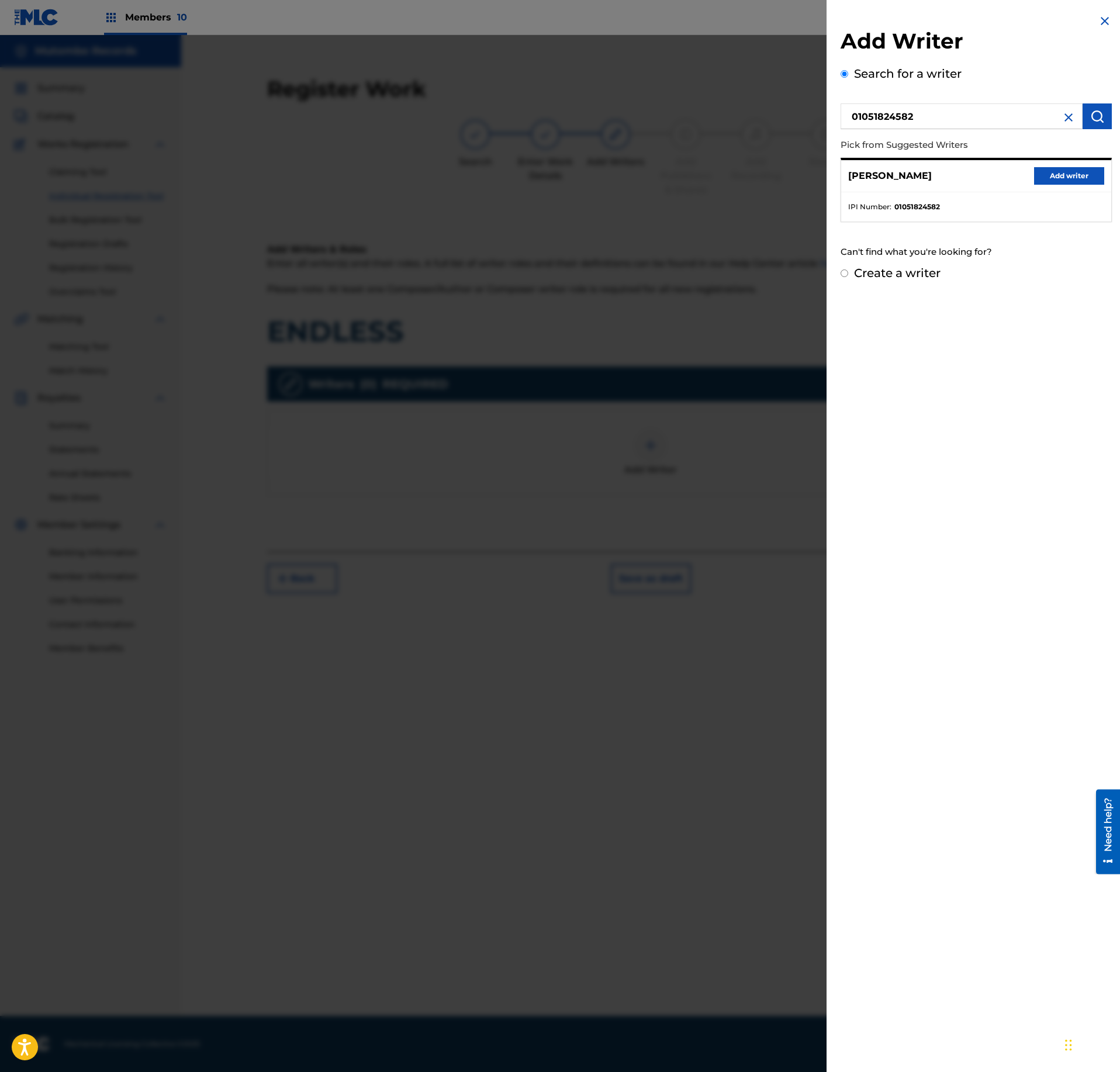
click at [1074, 169] on button "Add writer" at bounding box center [1069, 177] width 70 height 18
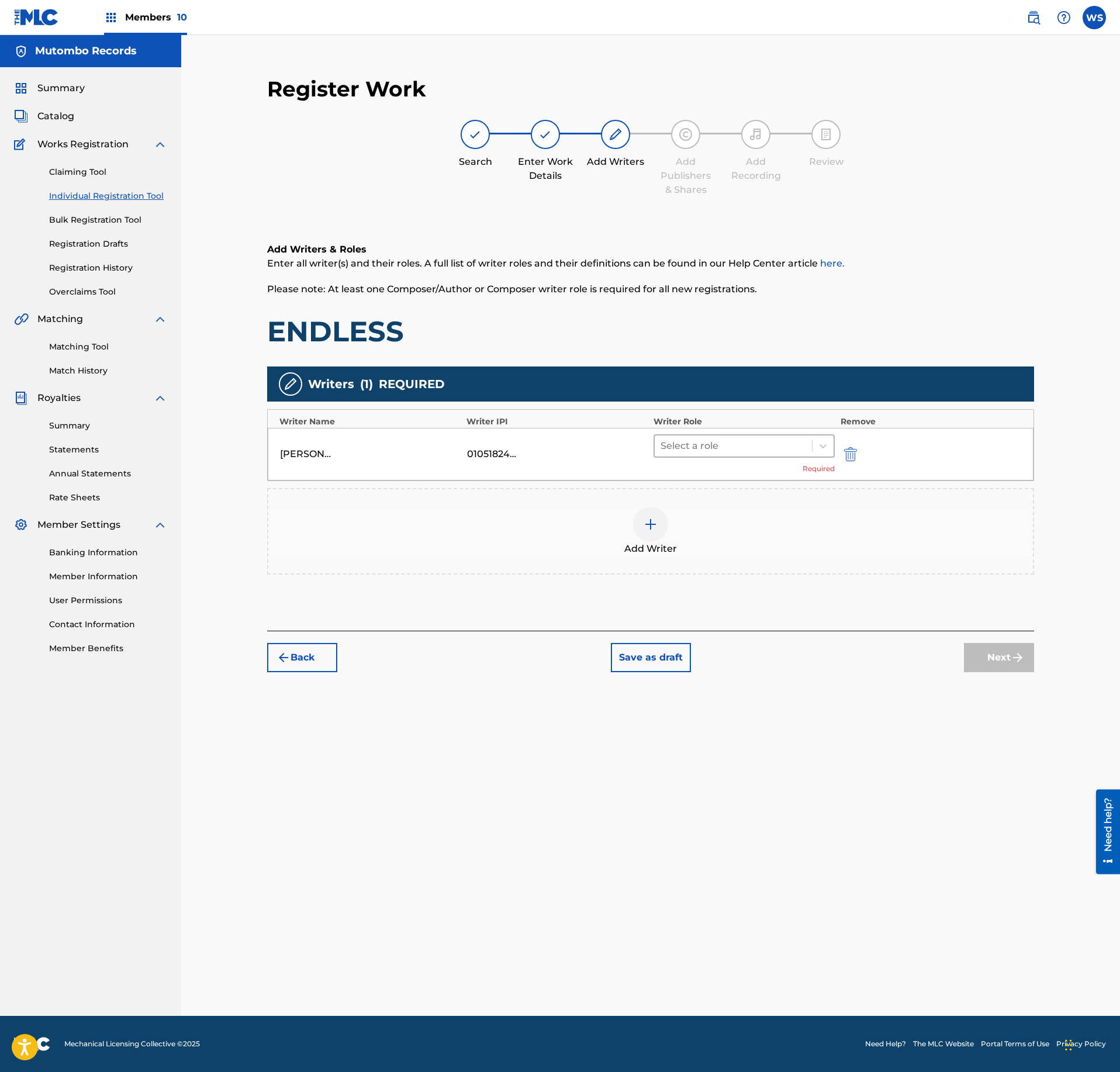
click at [711, 448] on div at bounding box center [733, 446] width 145 height 16
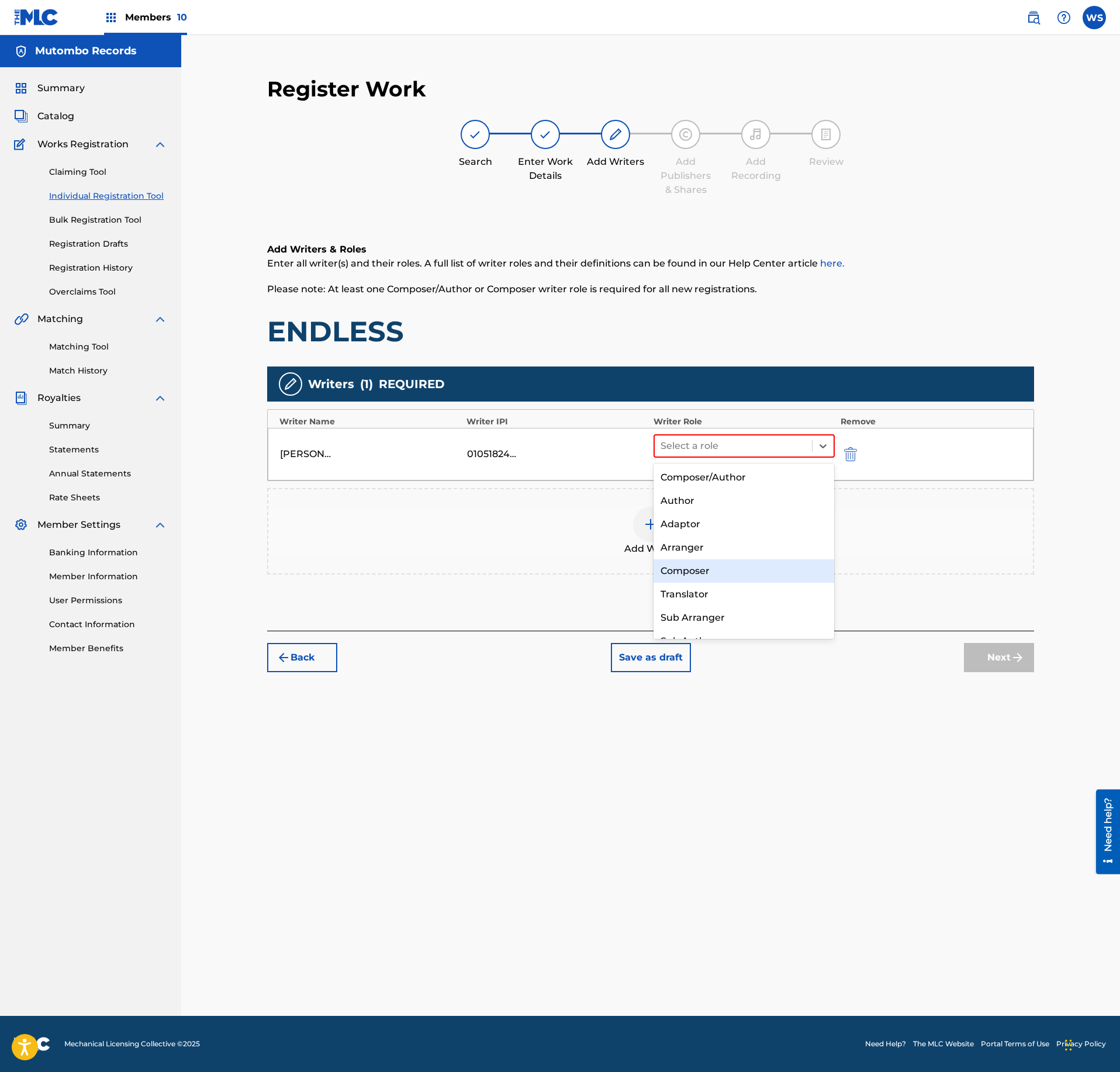
click at [711, 578] on div "Composer" at bounding box center [744, 571] width 181 height 23
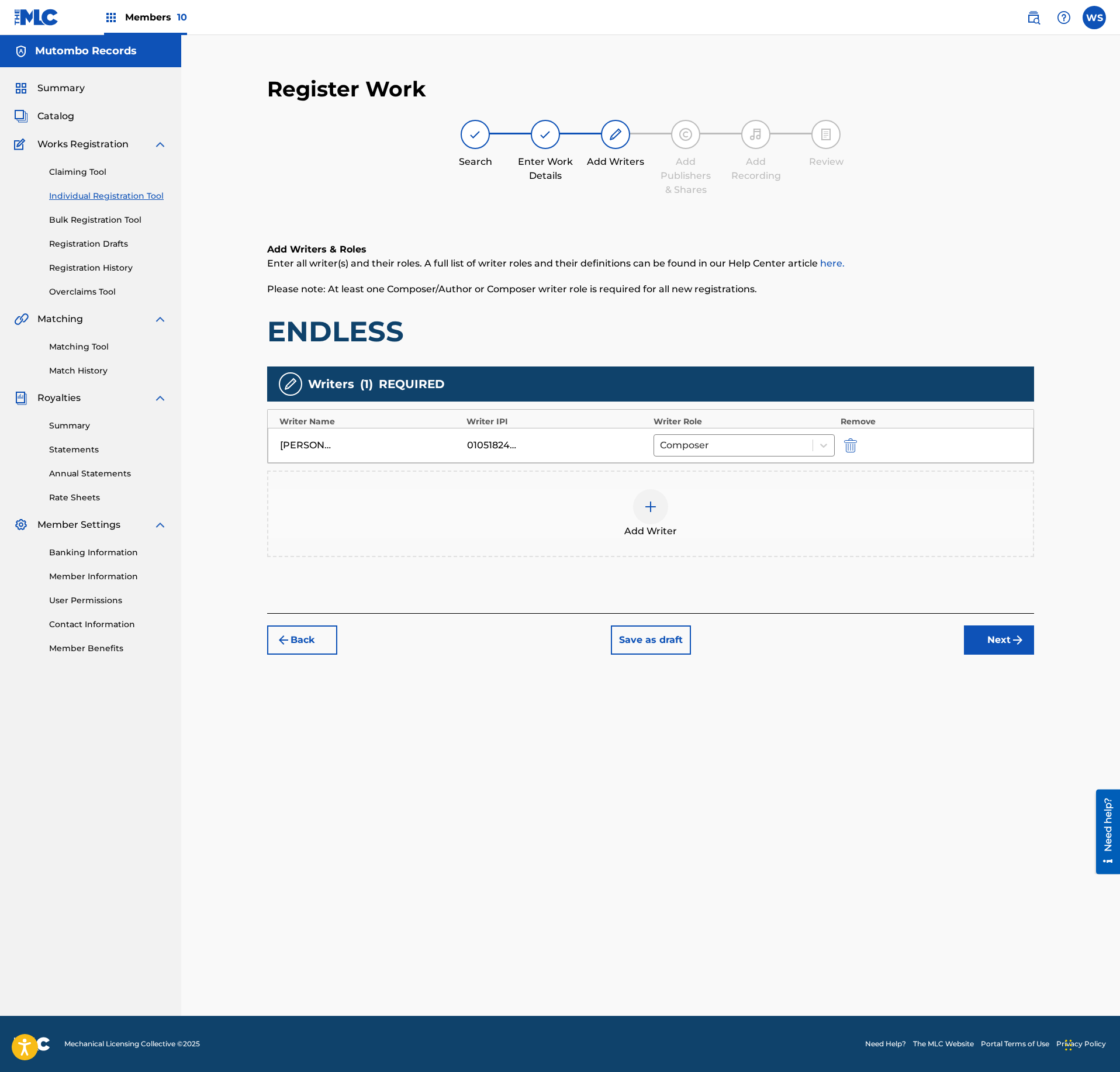
click at [647, 524] on div at bounding box center [650, 507] width 35 height 35
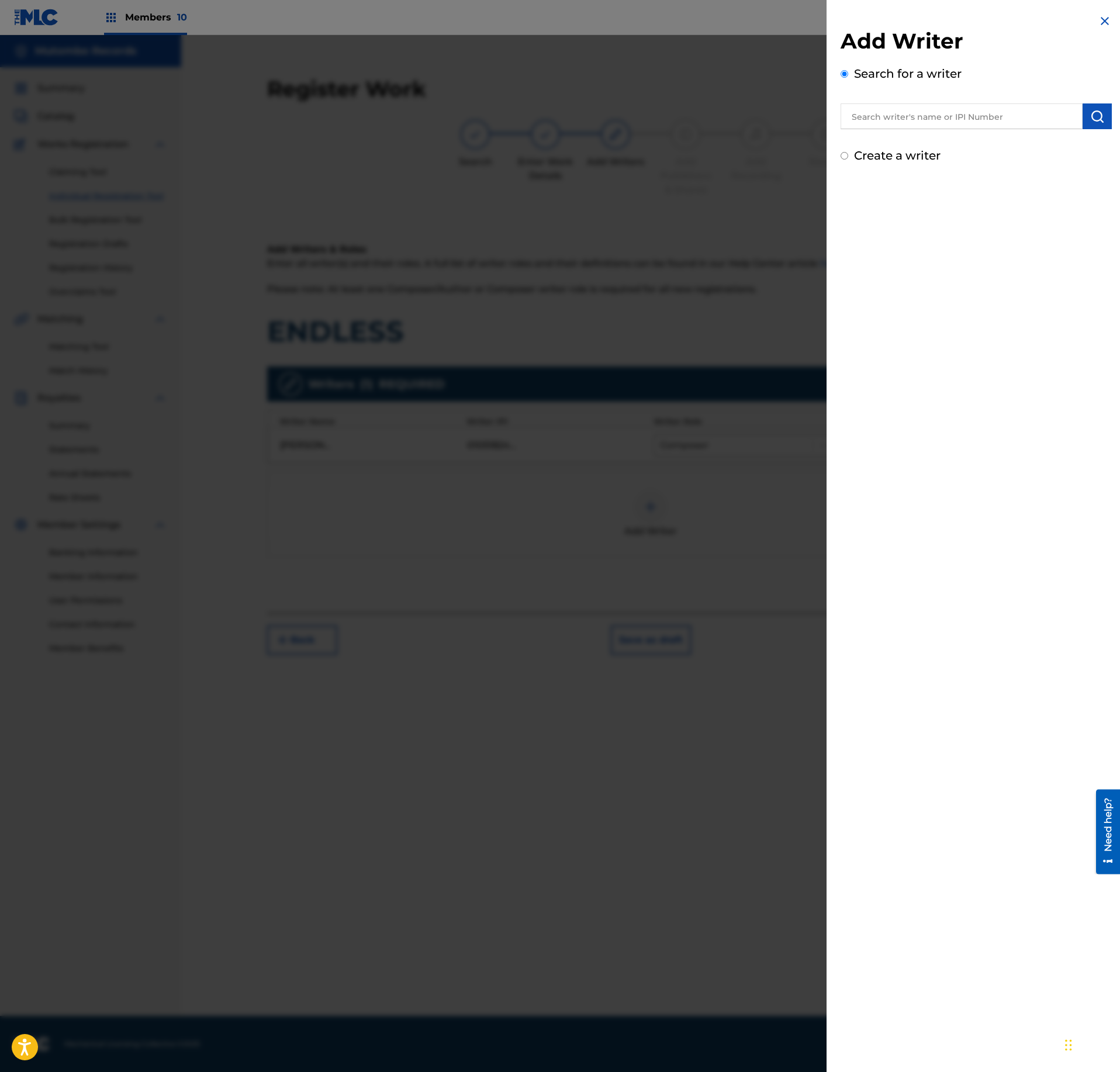
click at [918, 127] on input "text" at bounding box center [961, 116] width 242 height 26
paste input "1092254272"
type input "01092254272"
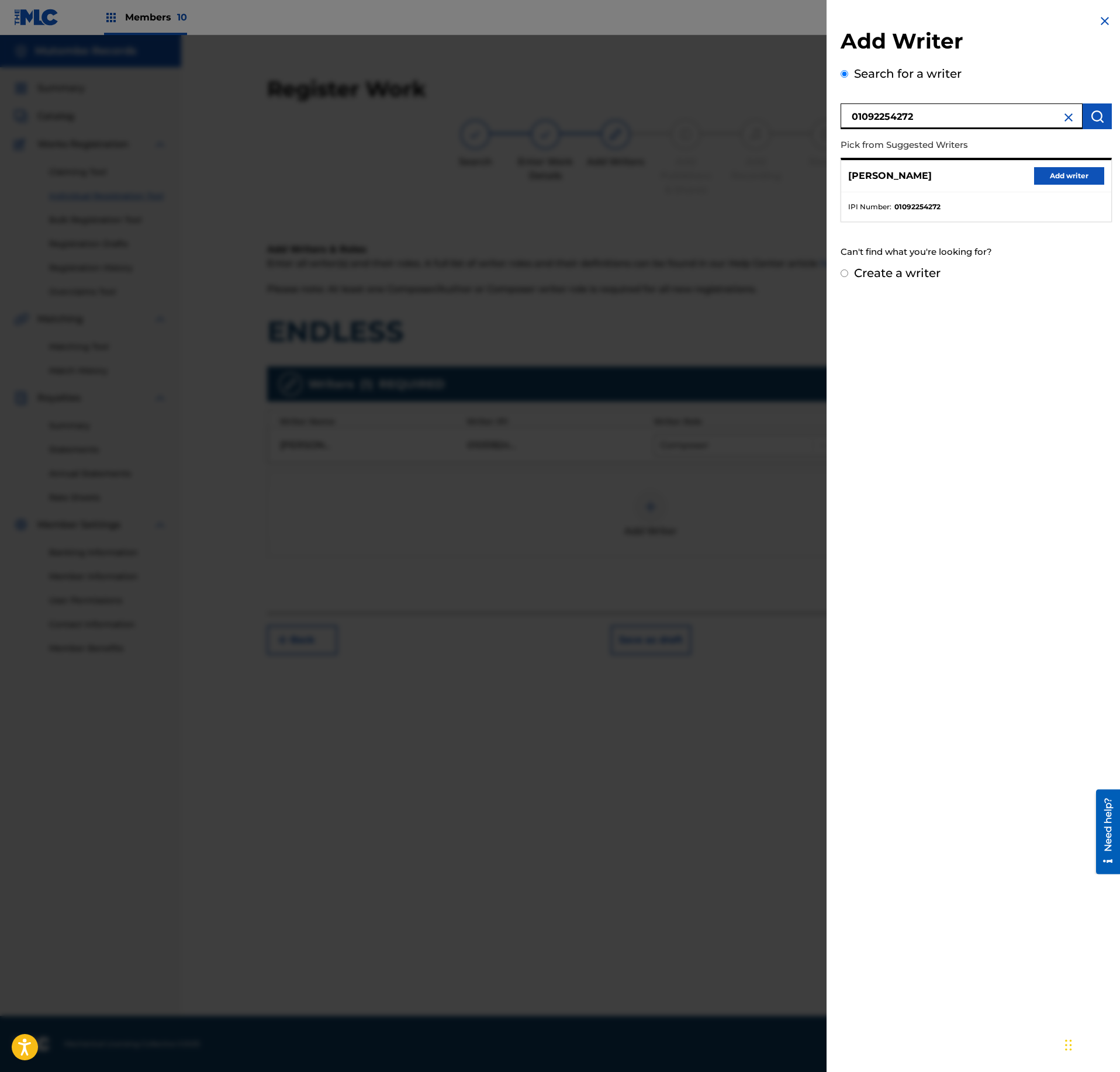
click at [1058, 180] on button "Add writer" at bounding box center [1069, 177] width 70 height 18
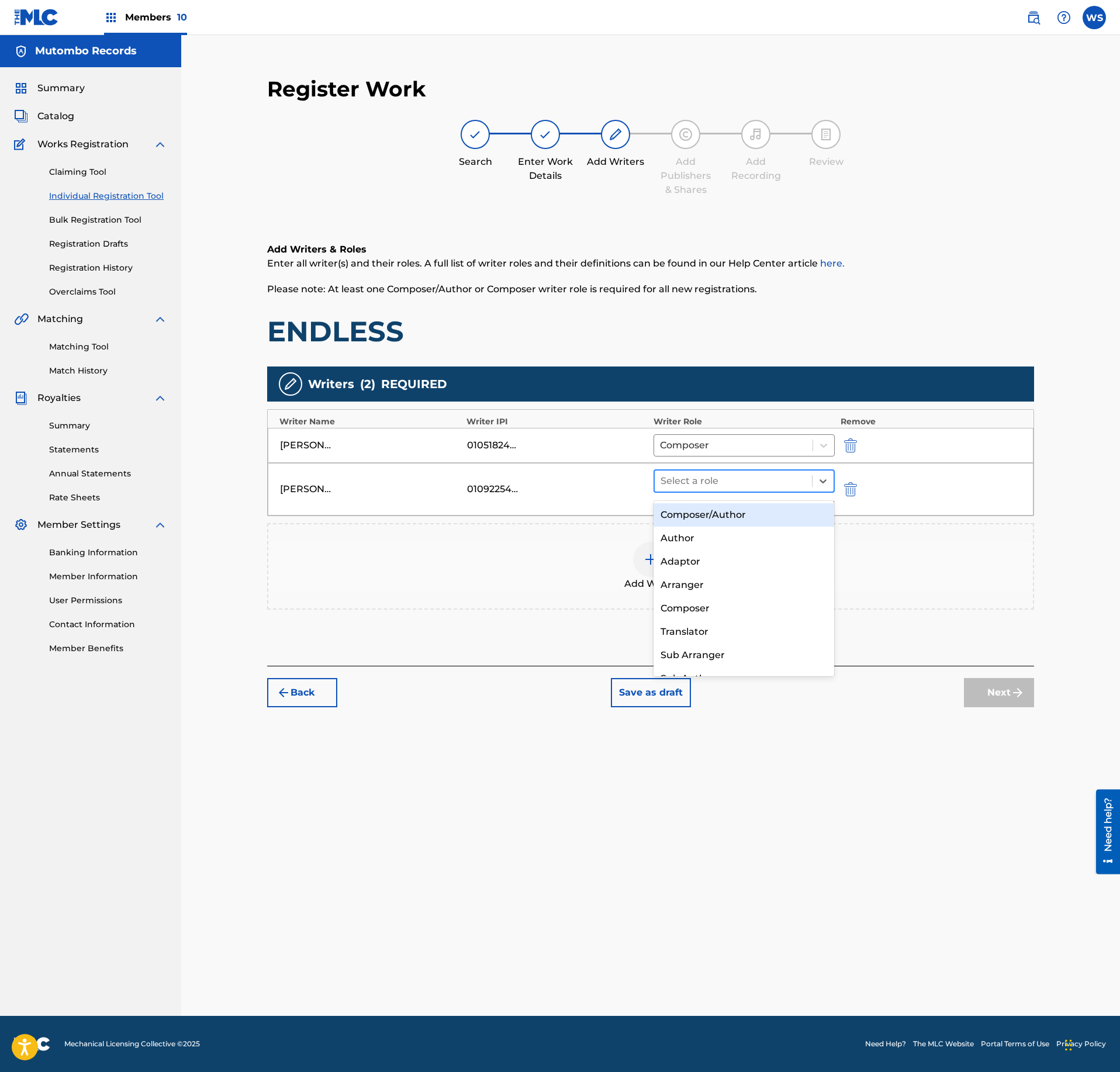
click at [729, 484] on div at bounding box center [733, 481] width 145 height 16
click at [722, 608] on div "Composer" at bounding box center [744, 608] width 181 height 23
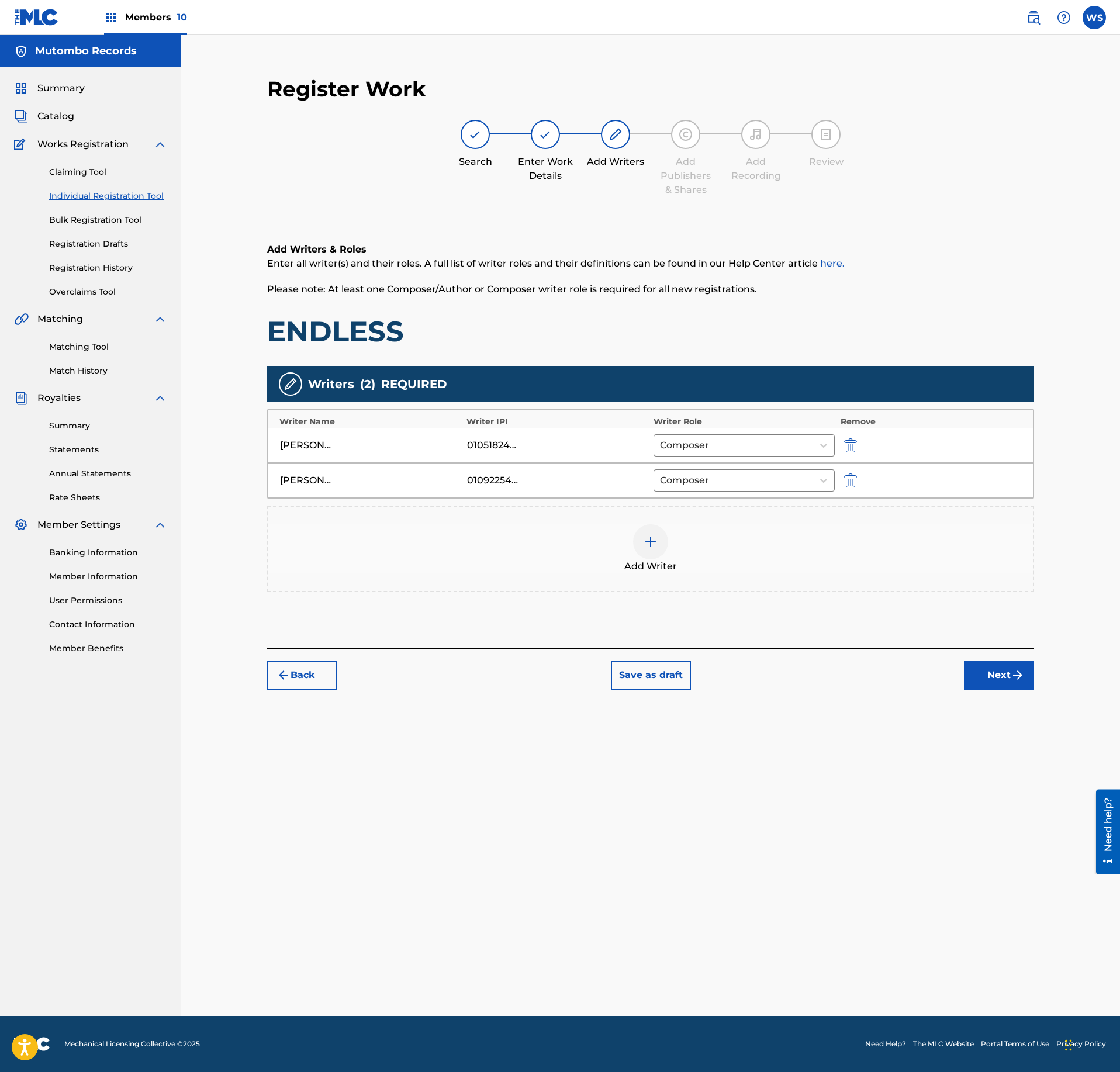
click at [1014, 665] on div "Back Save as draft Next" at bounding box center [651, 669] width 767 height 42
click at [1004, 676] on button "Next" at bounding box center [999, 675] width 70 height 29
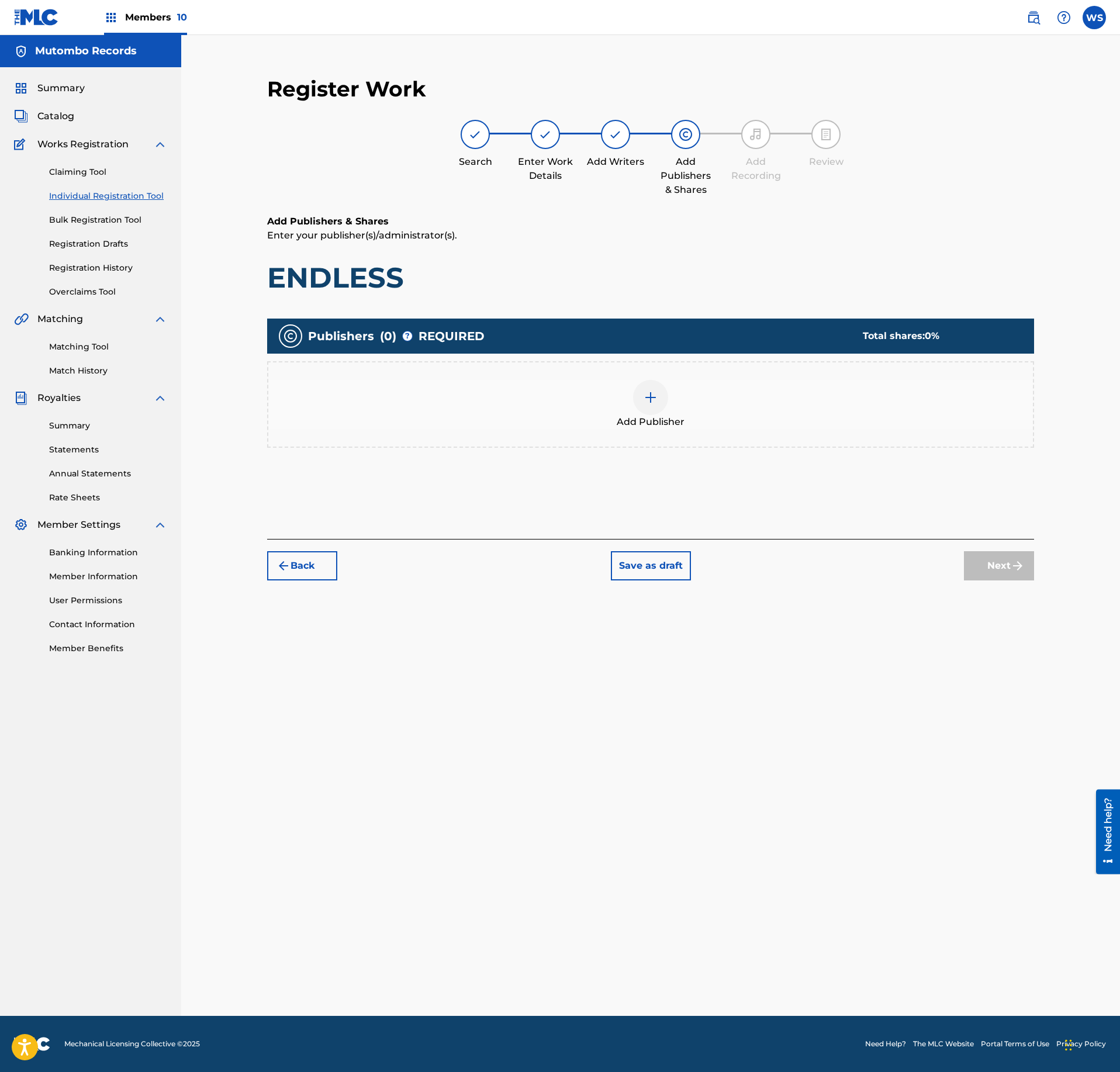
click at [671, 383] on div "Add Publisher" at bounding box center [651, 404] width 765 height 49
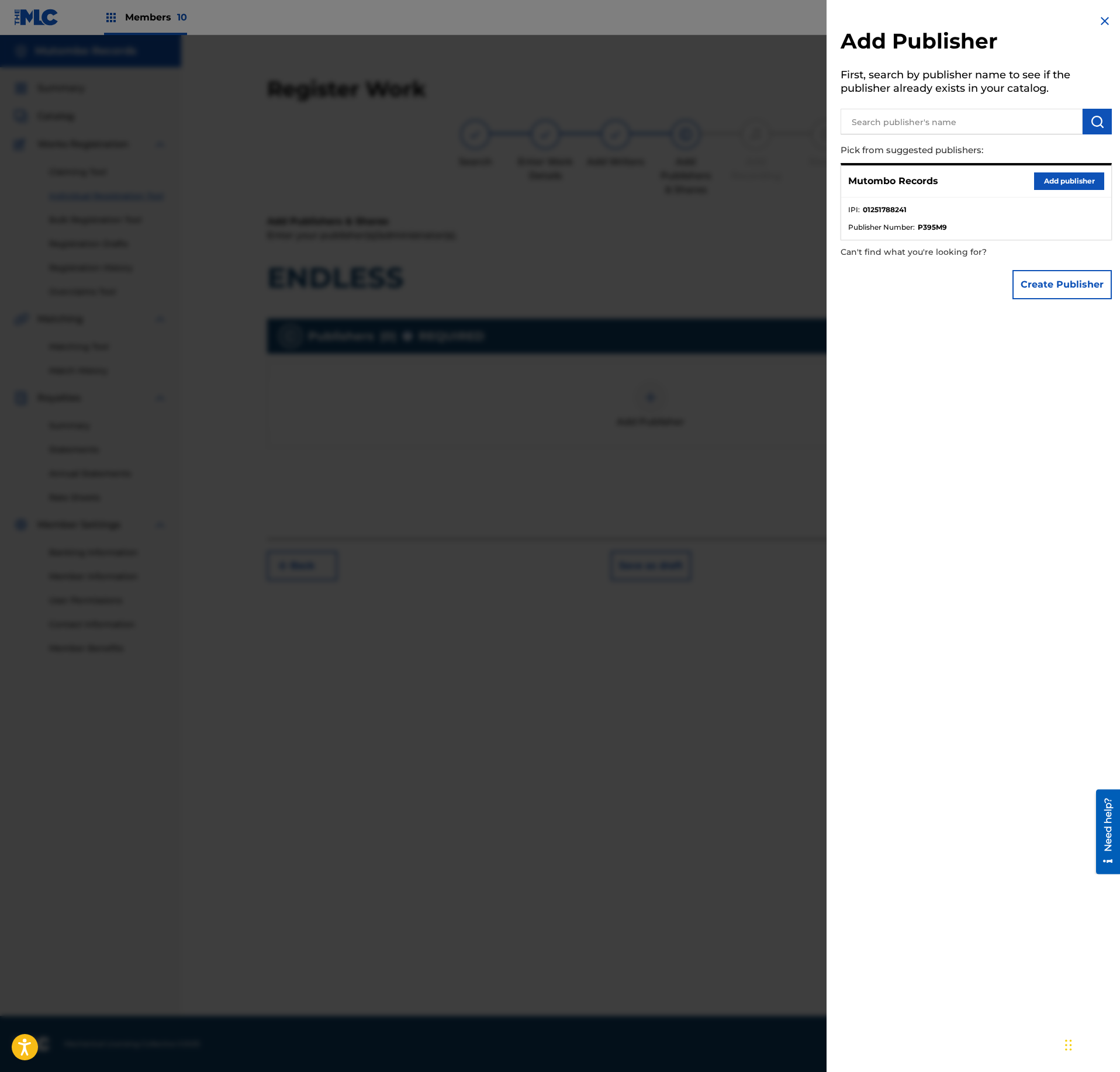
click at [1078, 183] on button "Add publisher" at bounding box center [1069, 181] width 70 height 18
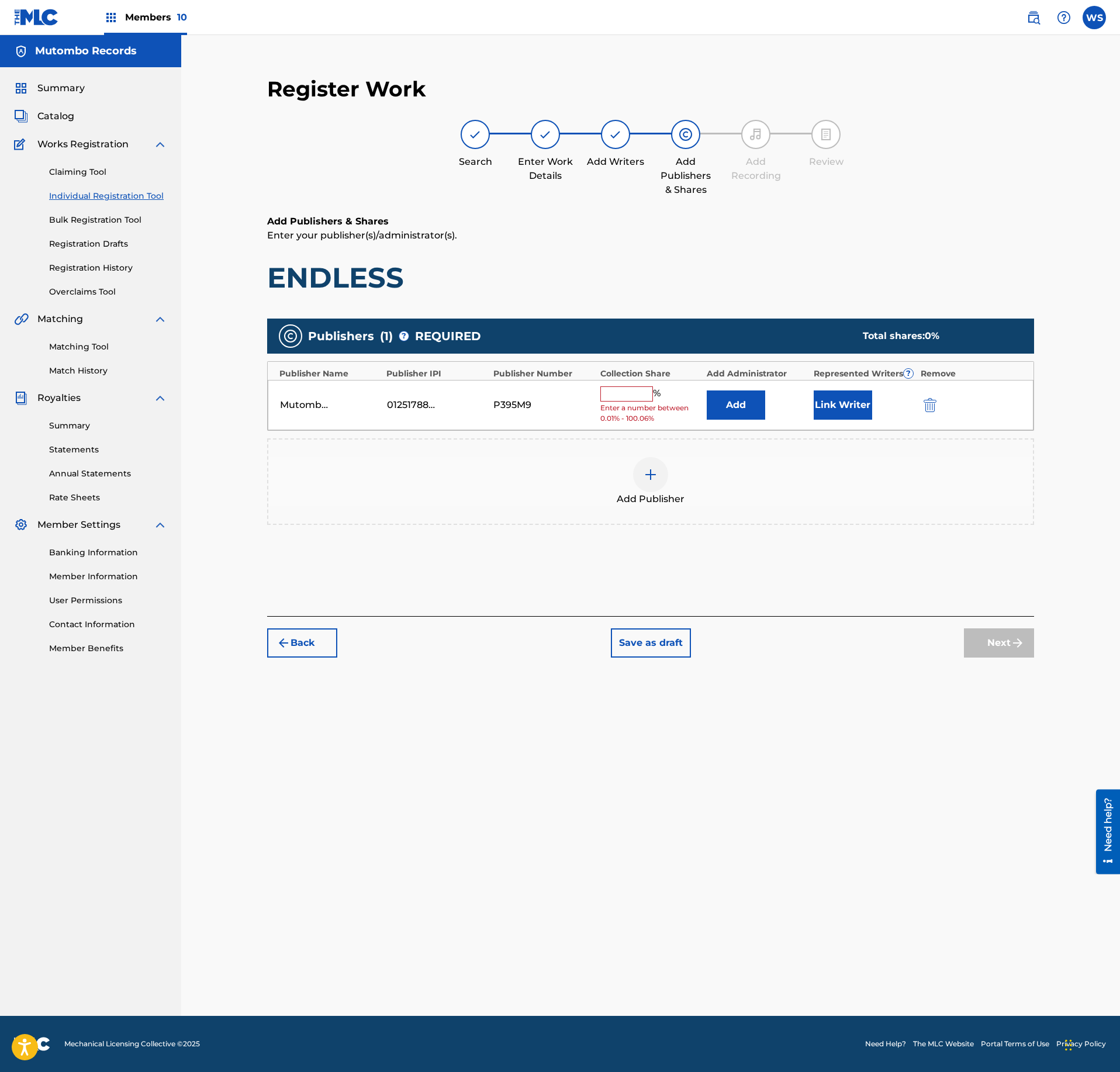
click at [616, 393] on input "text" at bounding box center [626, 393] width 53 height 15
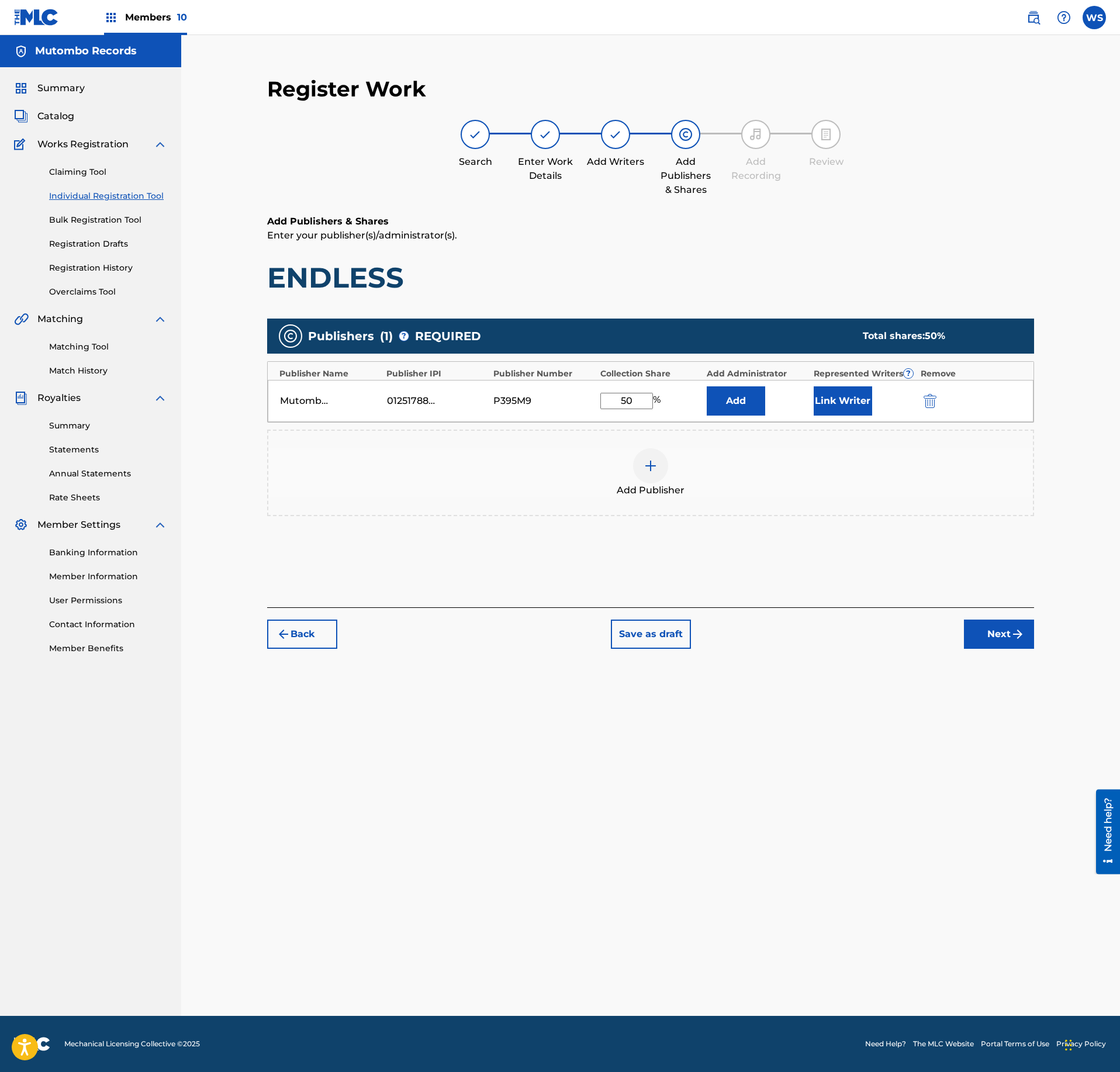
type input "50"
click at [852, 413] on button "Link Writer" at bounding box center [844, 400] width 59 height 29
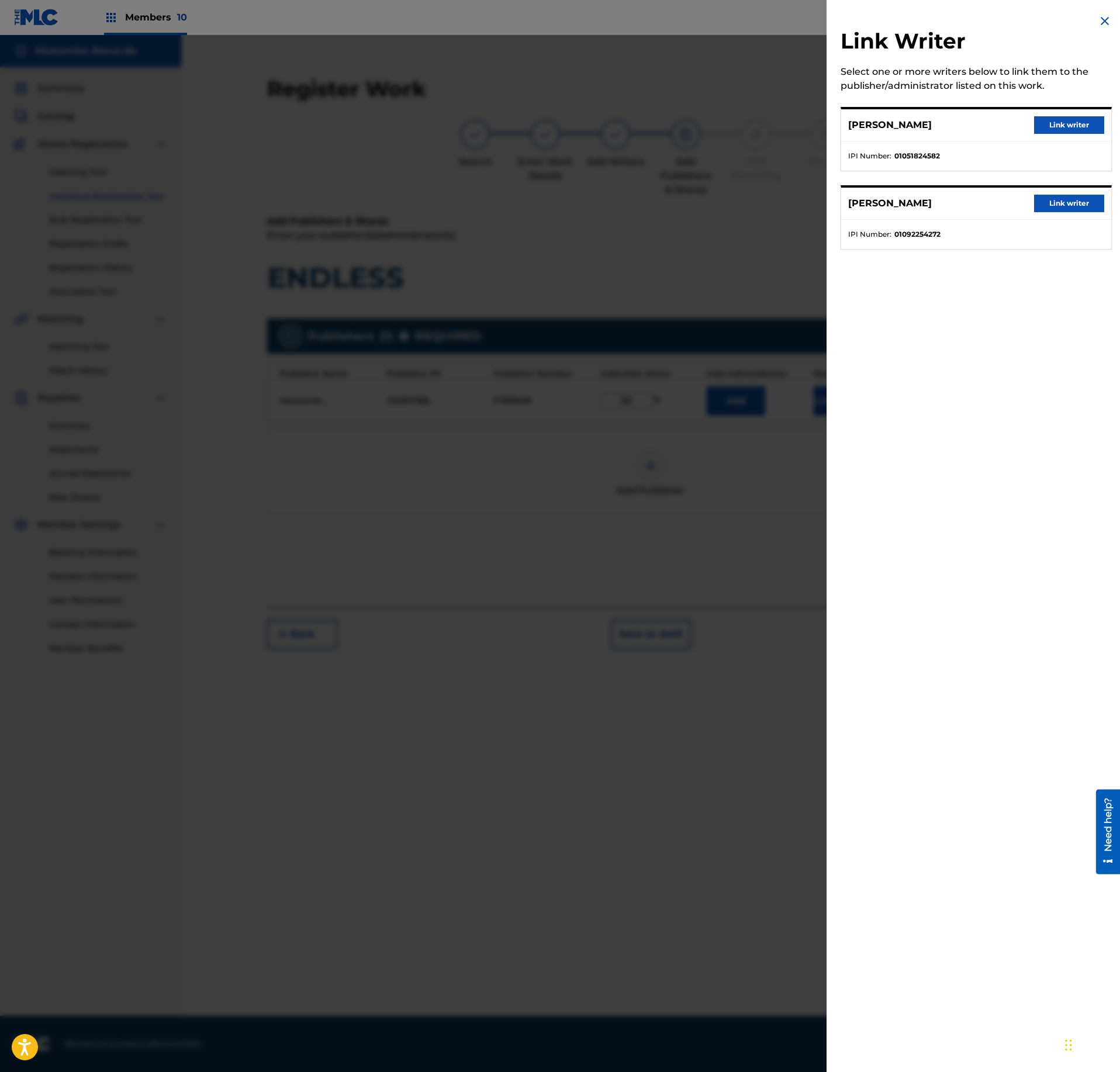
click at [1090, 130] on button "Link writer" at bounding box center [1069, 125] width 70 height 18
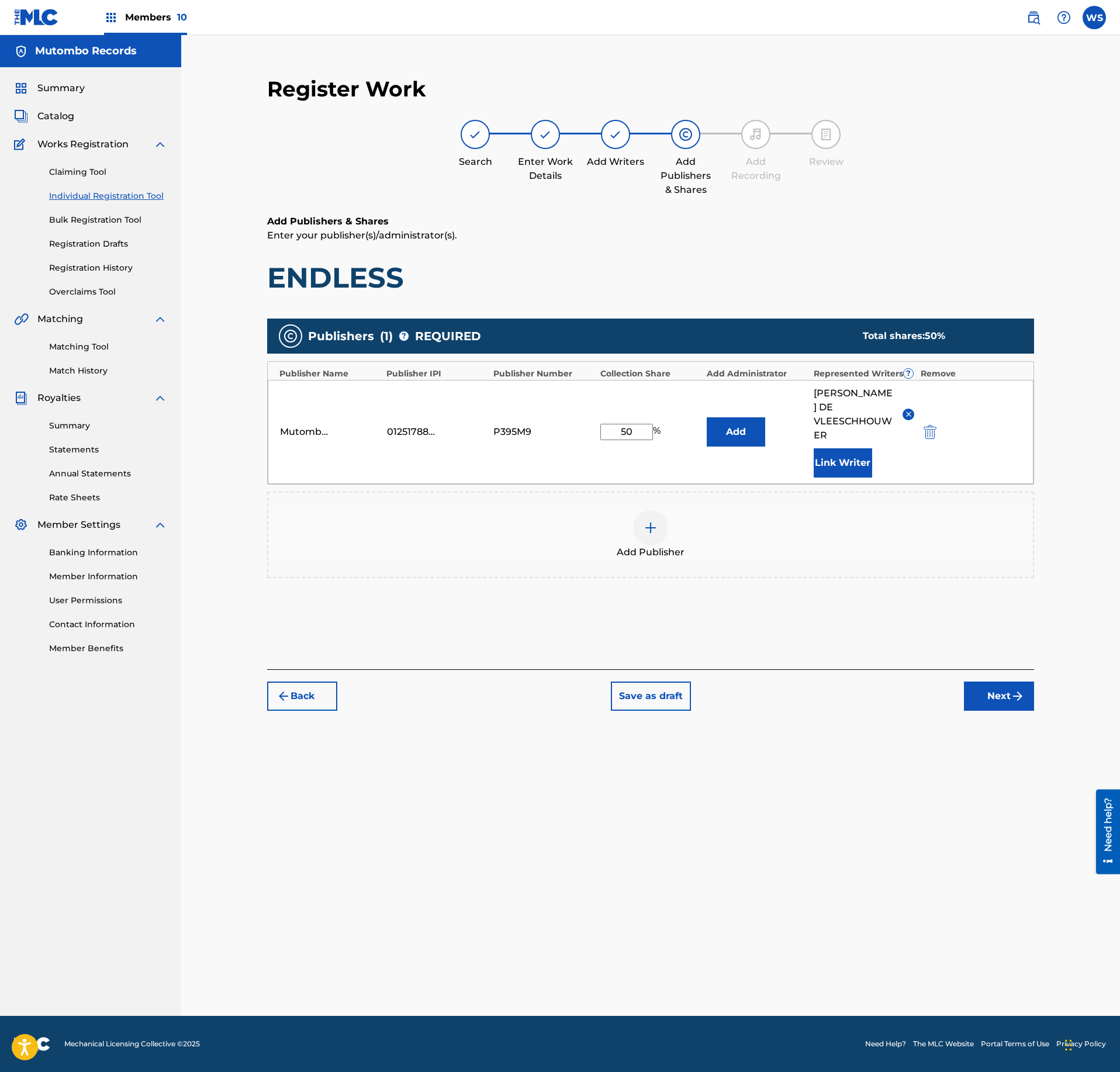
click at [844, 456] on button "Link Writer" at bounding box center [844, 463] width 59 height 29
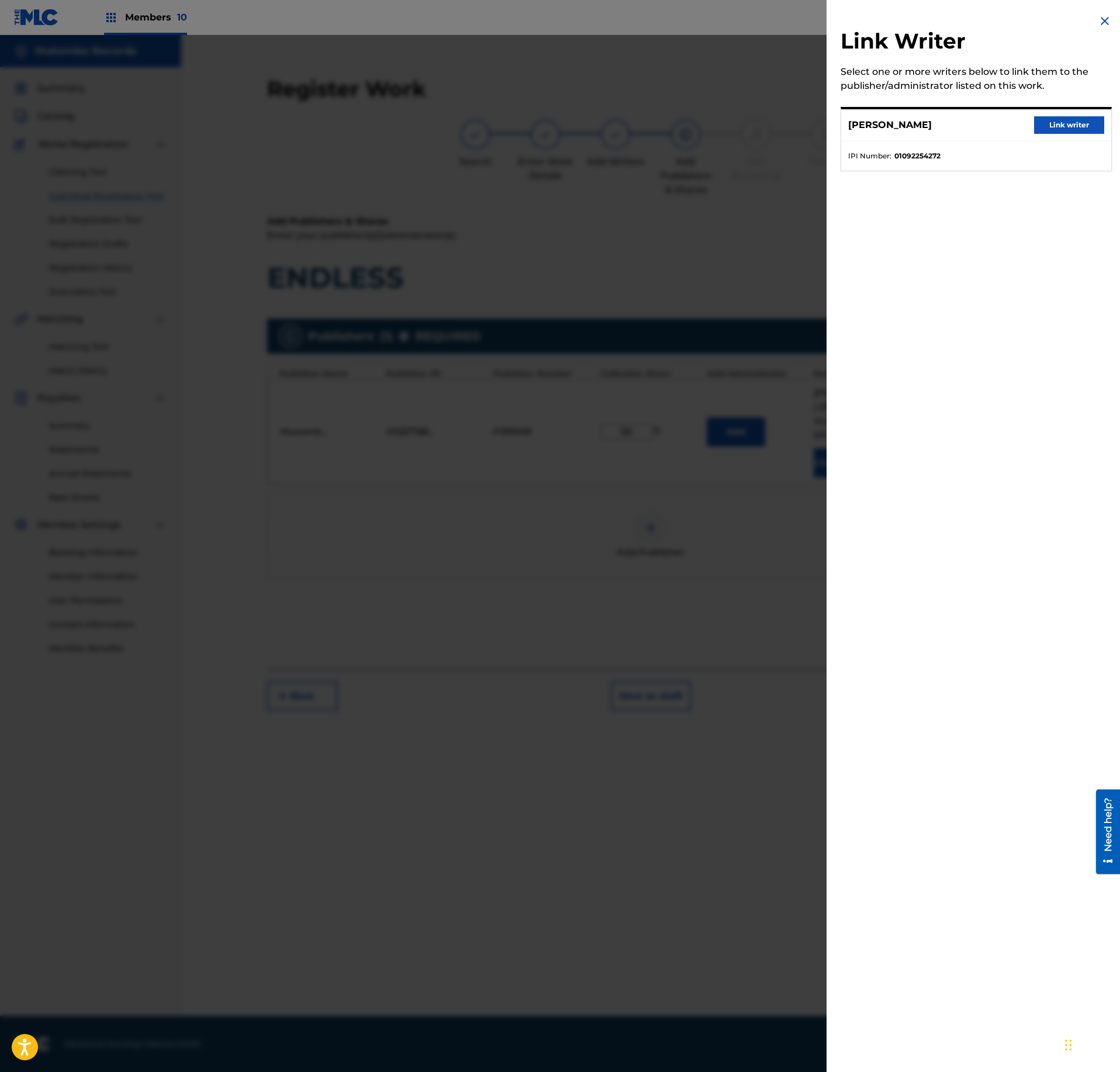
click at [1066, 128] on button "Link writer" at bounding box center [1069, 125] width 70 height 18
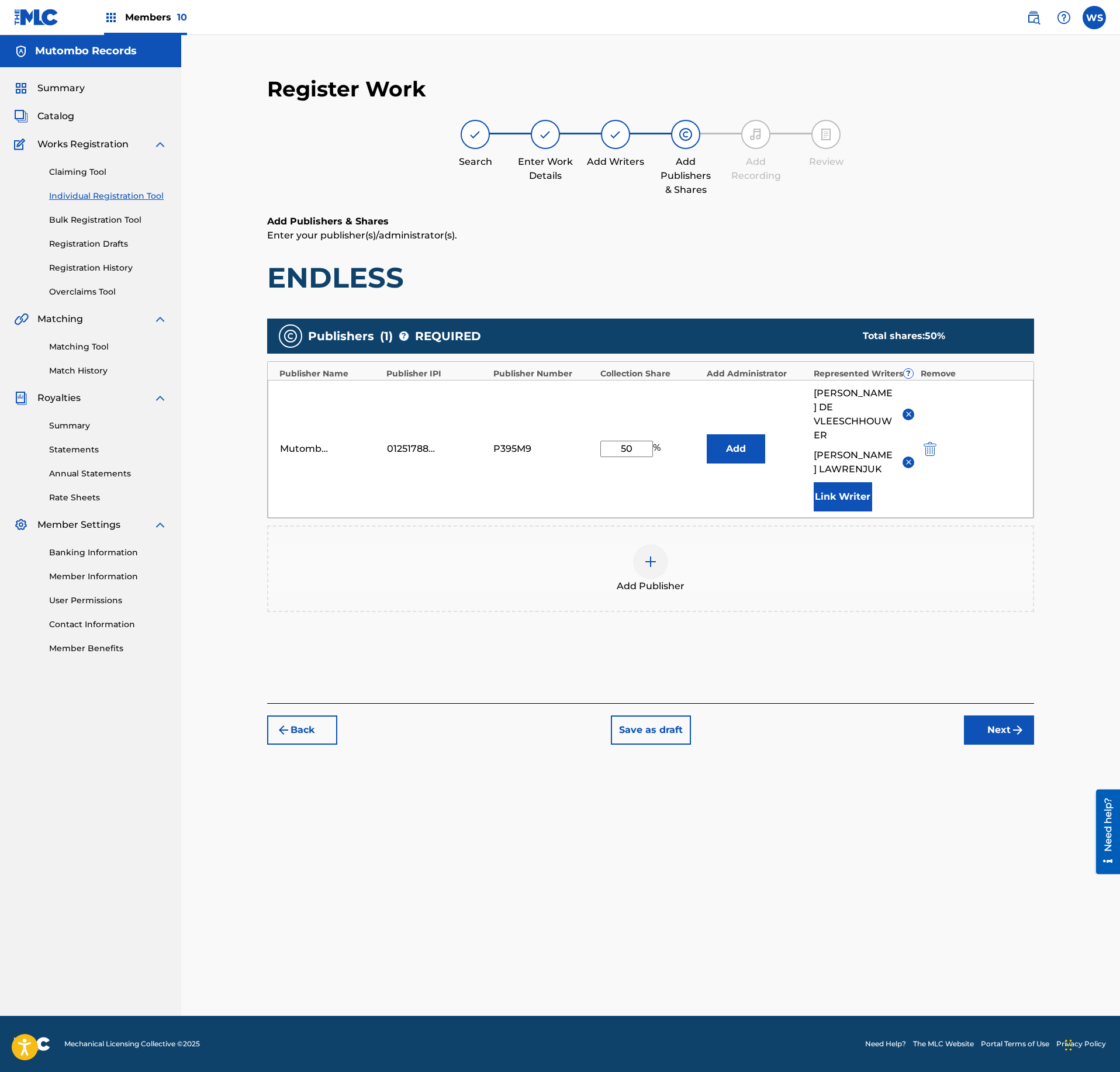
click at [1004, 715] on button "Next" at bounding box center [999, 730] width 70 height 29
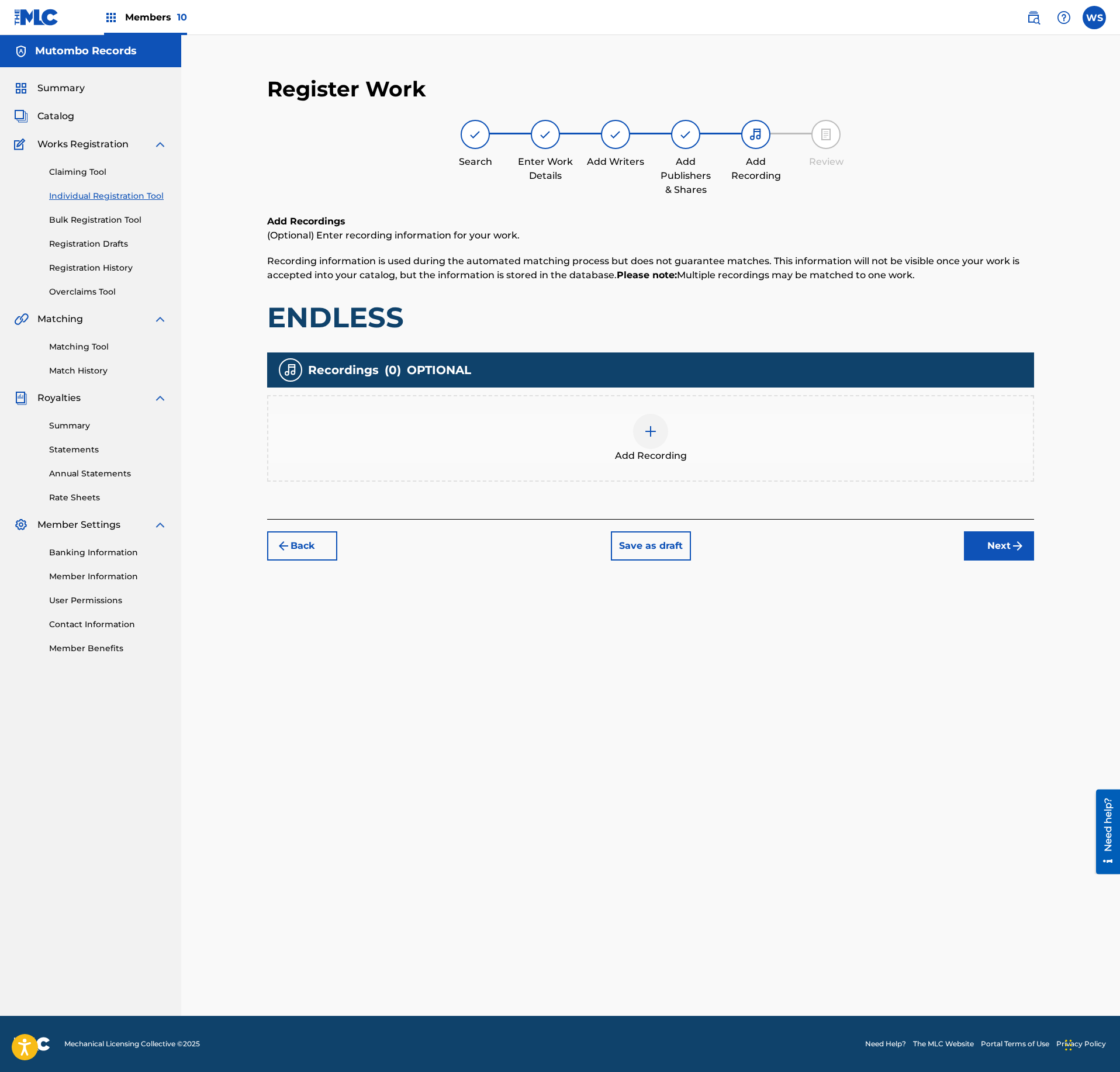
click at [661, 416] on div "Add Recording" at bounding box center [651, 438] width 765 height 49
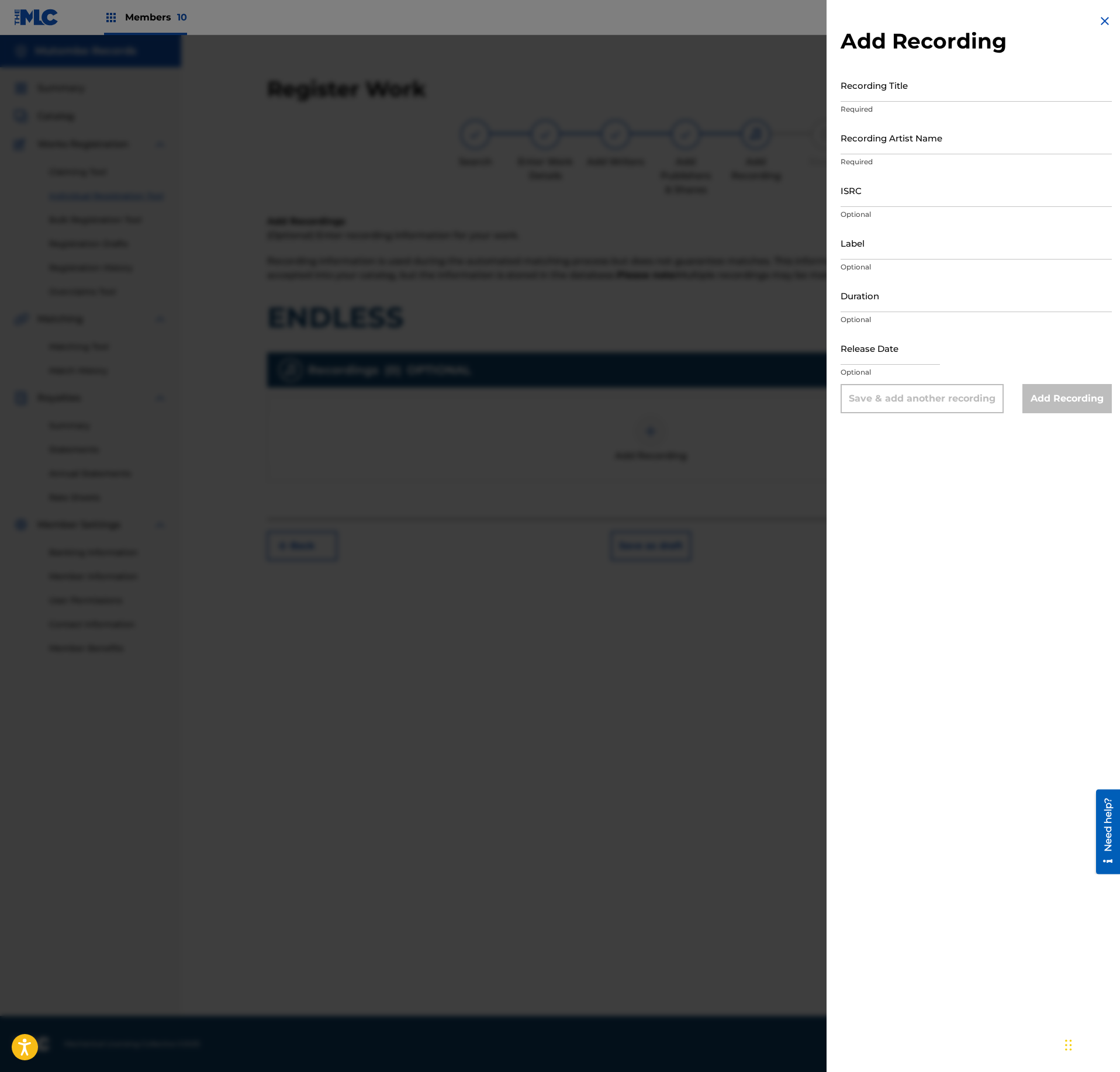
drag, startPoint x: 890, startPoint y: 78, endPoint x: 901, endPoint y: 86, distance: 13.6
click at [890, 78] on input "Recording Title" at bounding box center [976, 85] width 271 height 33
paste input "ENDLESS"
type input "ENDLESS"
click at [929, 145] on input "Recording Artist Name" at bounding box center [976, 137] width 271 height 33
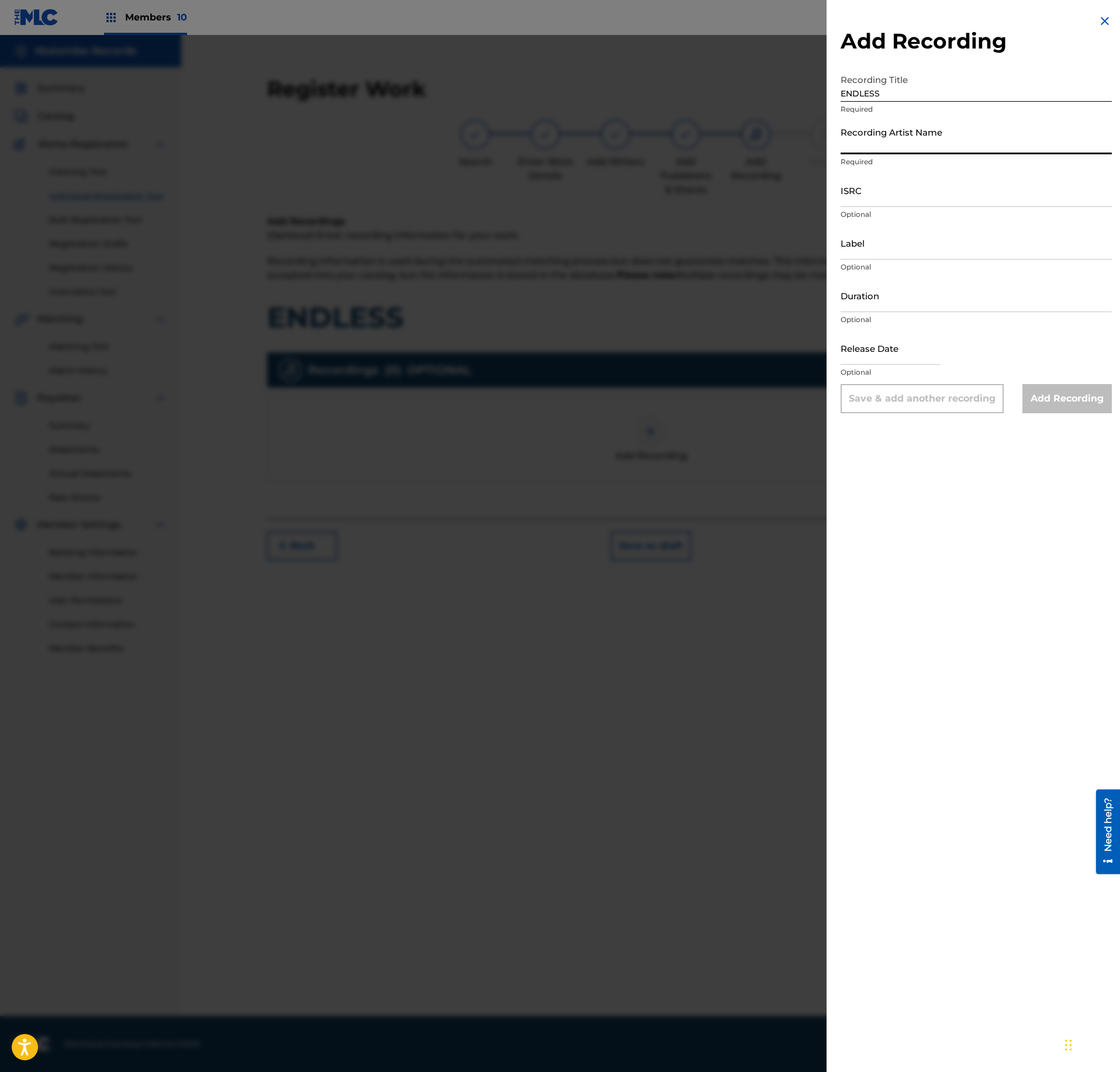
paste input "BRO, [PERSON_NAME]"
type input "BRO, [PERSON_NAME]"
click at [871, 196] on input "ISRC" at bounding box center [976, 190] width 271 height 33
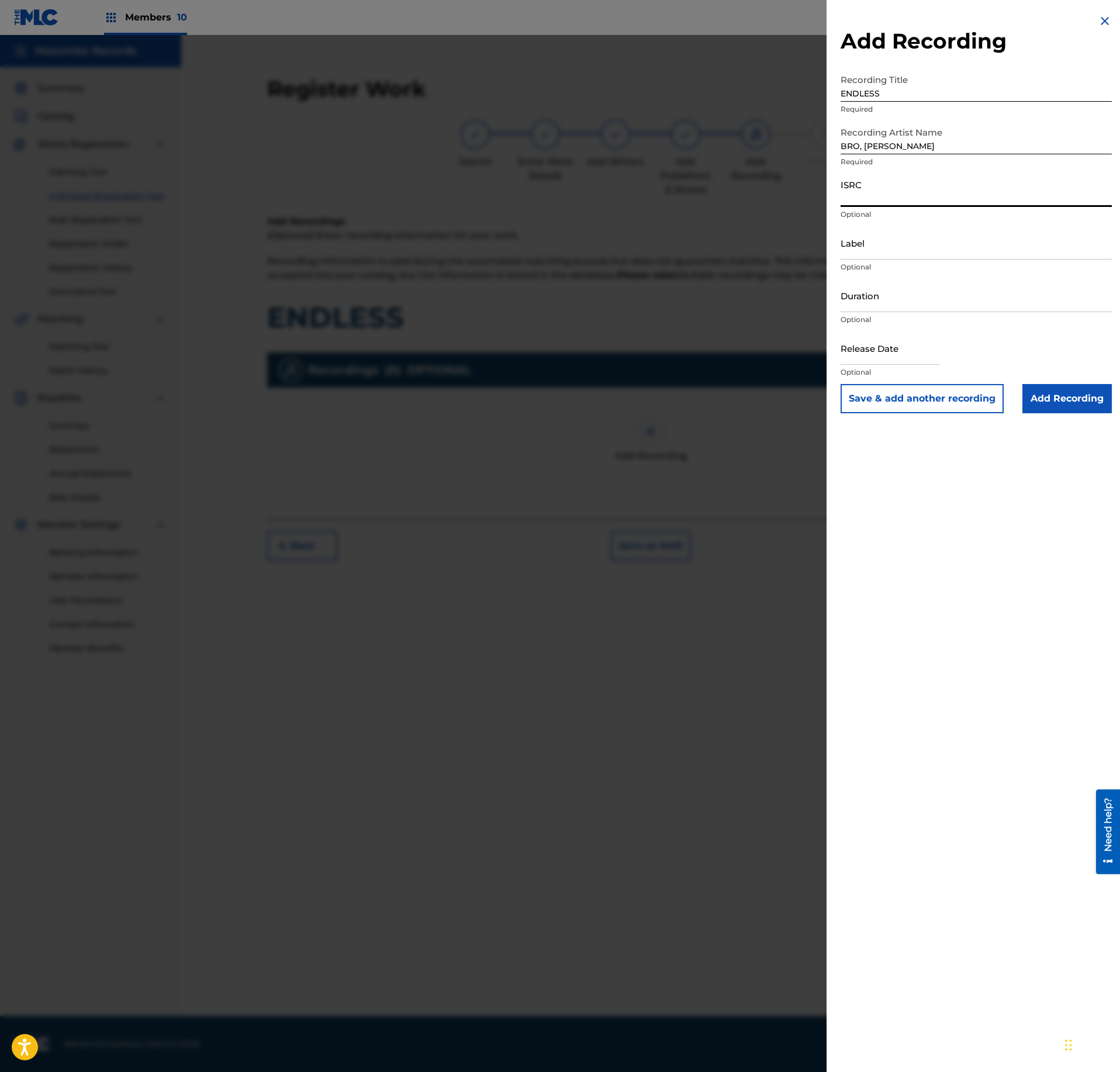
paste input "US3DF2585429"
type input "US3DF2585429"
click at [1082, 387] on input "Add Recording" at bounding box center [1067, 399] width 89 height 29
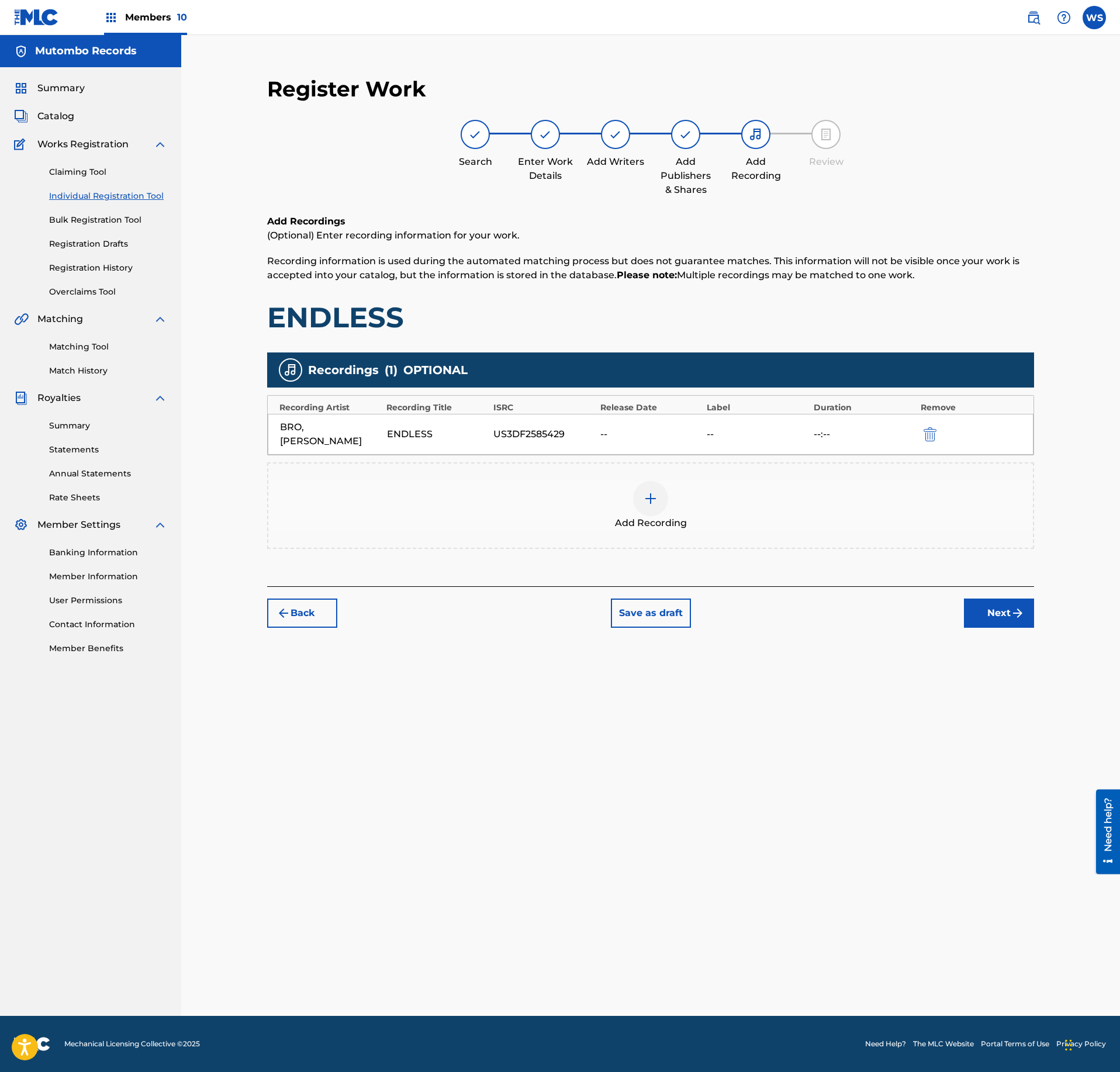
click at [1013, 606] on img "submit" at bounding box center [1018, 614] width 14 height 14
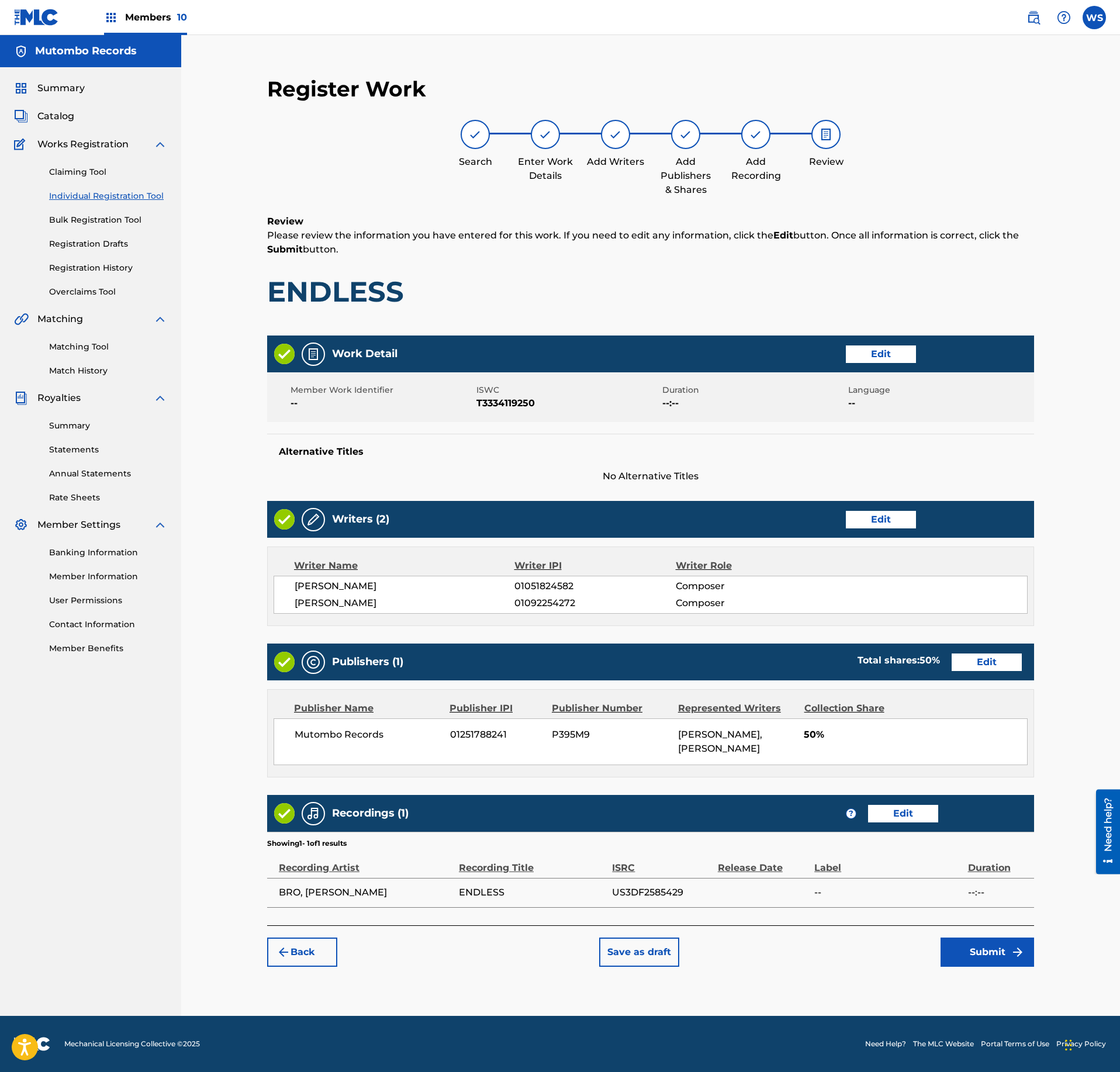
click at [1057, 696] on div "Register Work Search Enter Work Details Add Writers Add Publishers & Shares Add…" at bounding box center [651, 540] width 819 height 952
click at [999, 963] on button "Submit" at bounding box center [987, 952] width 94 height 29
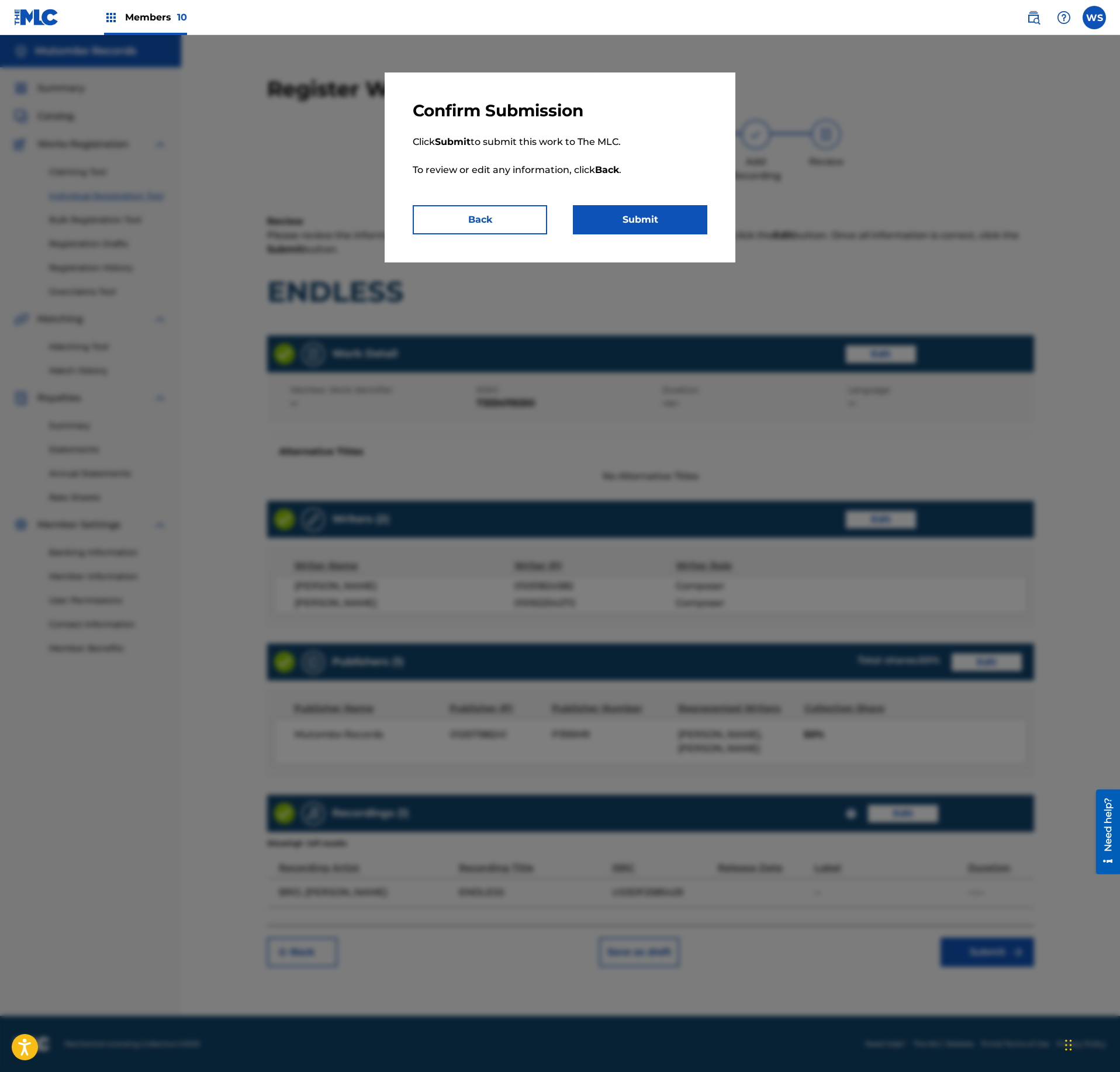
click at [642, 222] on button "Submit" at bounding box center [640, 219] width 135 height 29
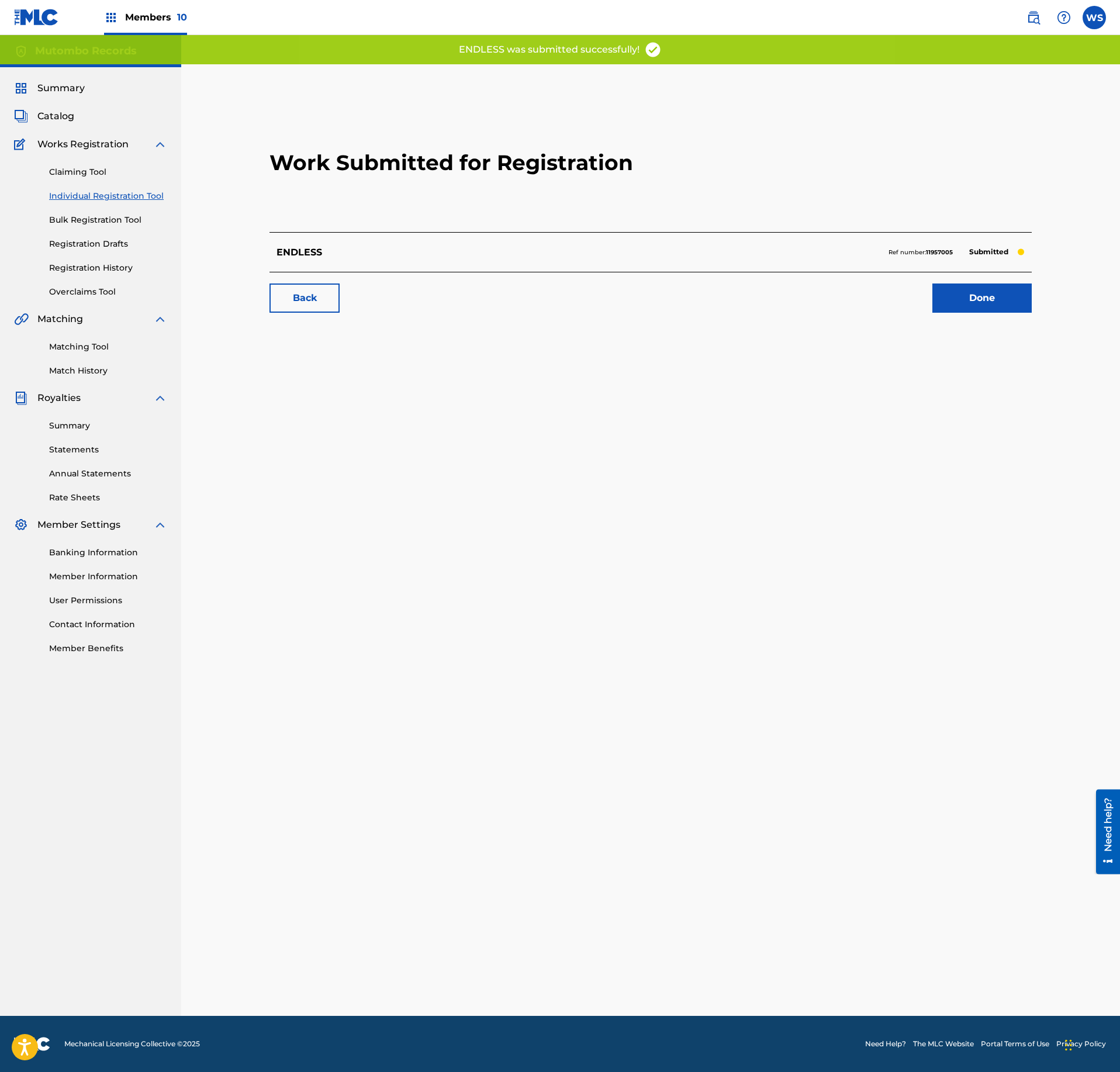
click at [985, 303] on link "Done" at bounding box center [982, 298] width 99 height 29
